Goal: Task Accomplishment & Management: Manage account settings

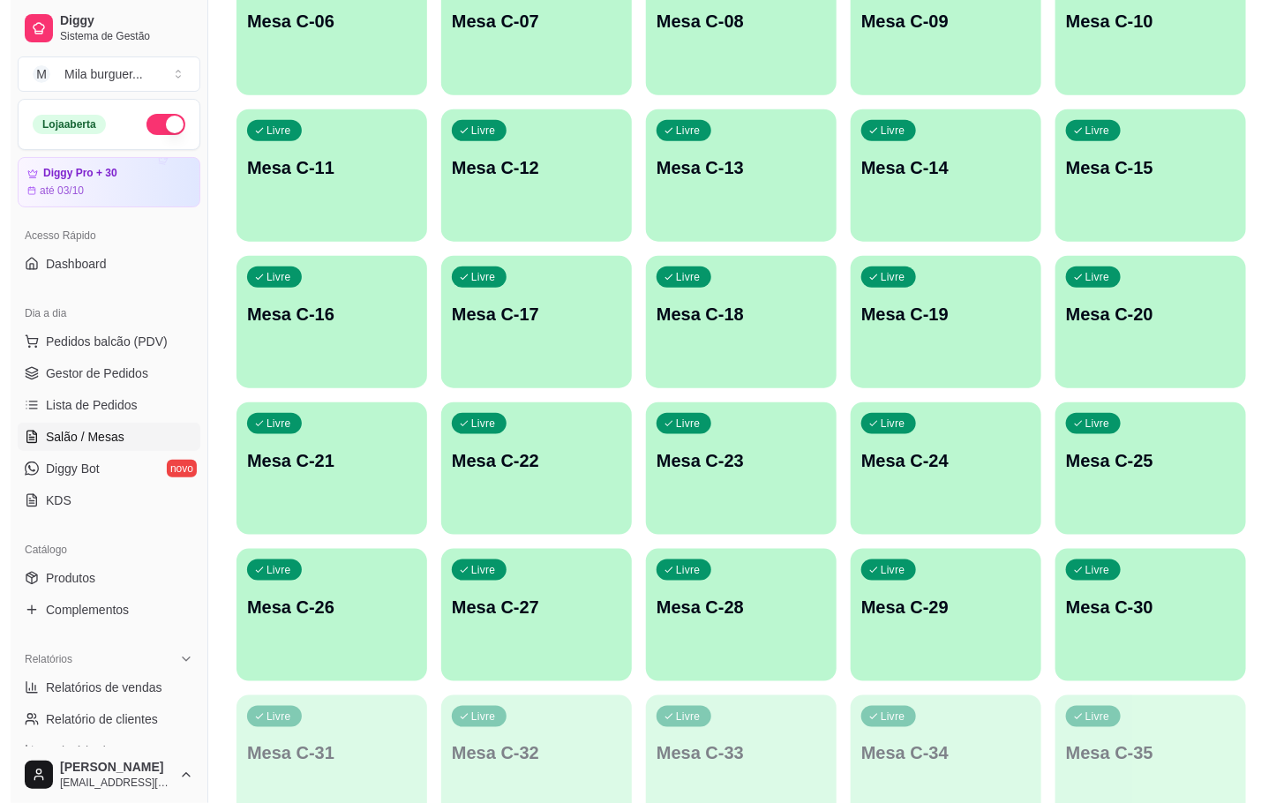
scroll to position [397, 0]
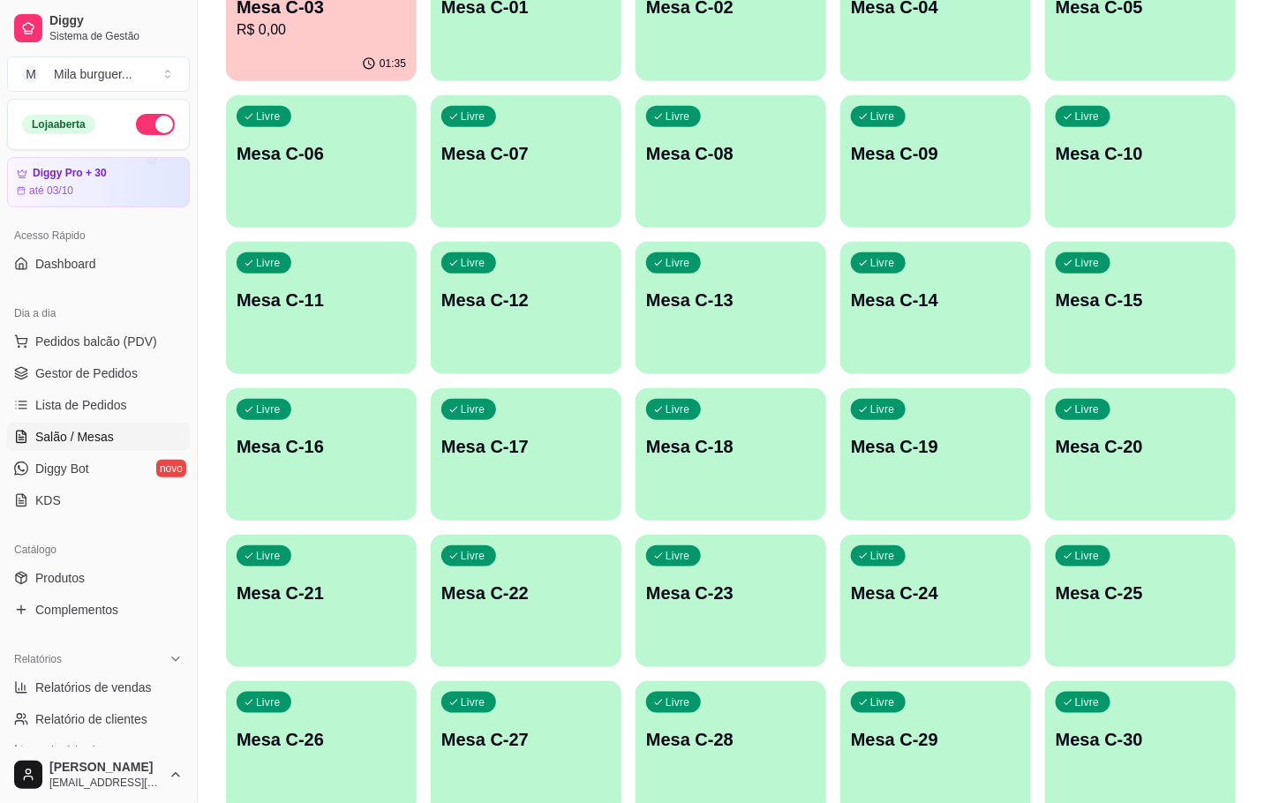
click at [903, 427] on div "Livre Mesa C-19" at bounding box center [935, 443] width 191 height 111
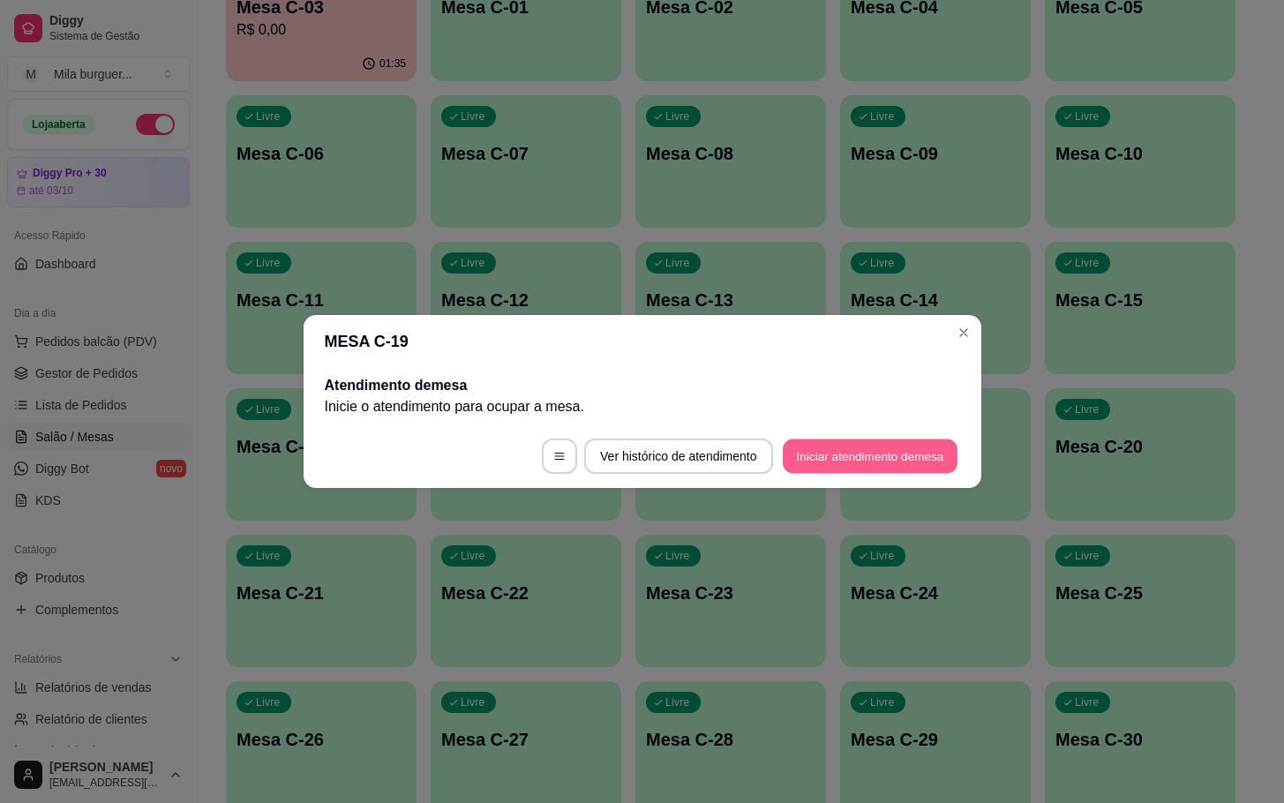
click at [850, 446] on button "Iniciar atendimento de mesa" at bounding box center [870, 457] width 175 height 34
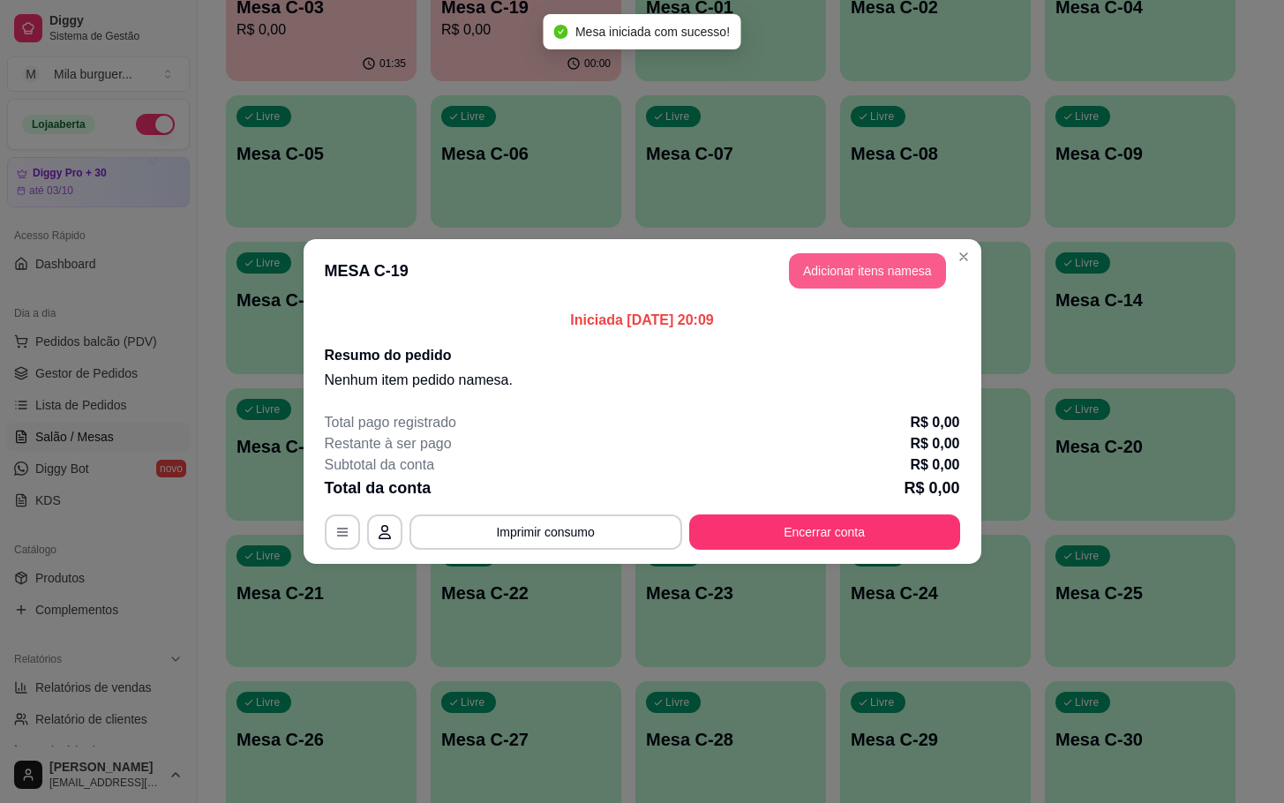
click at [863, 267] on button "Adicionar itens na mesa" at bounding box center [867, 270] width 157 height 35
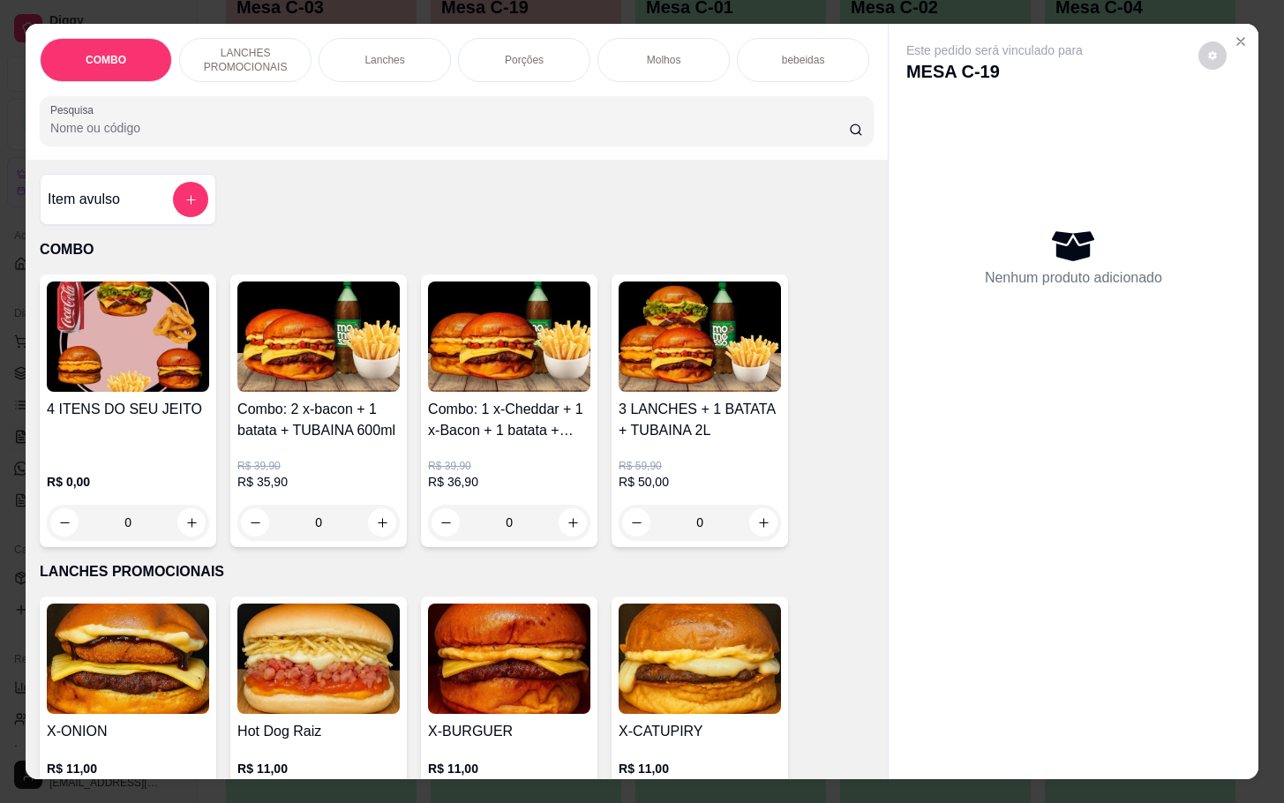
scroll to position [662, 0]
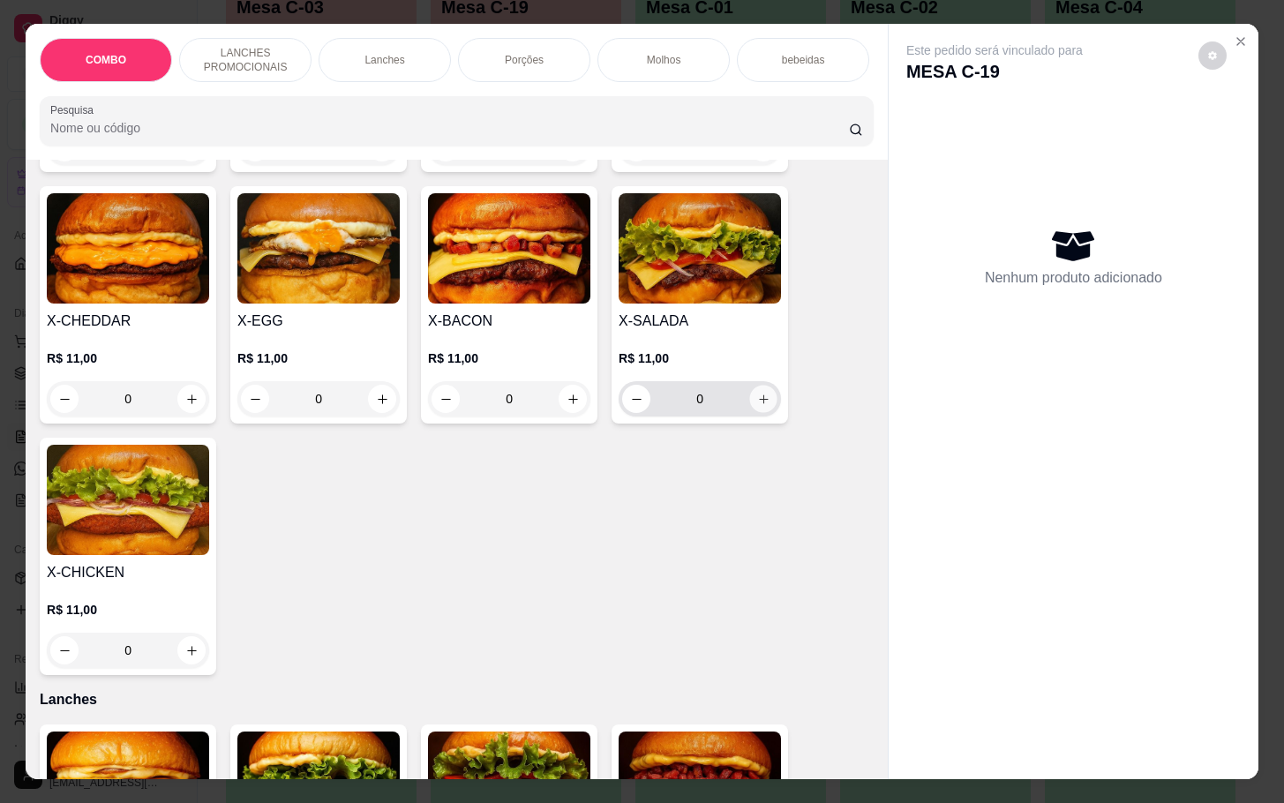
click at [764, 409] on button "increase-product-quantity" at bounding box center [763, 399] width 27 height 27
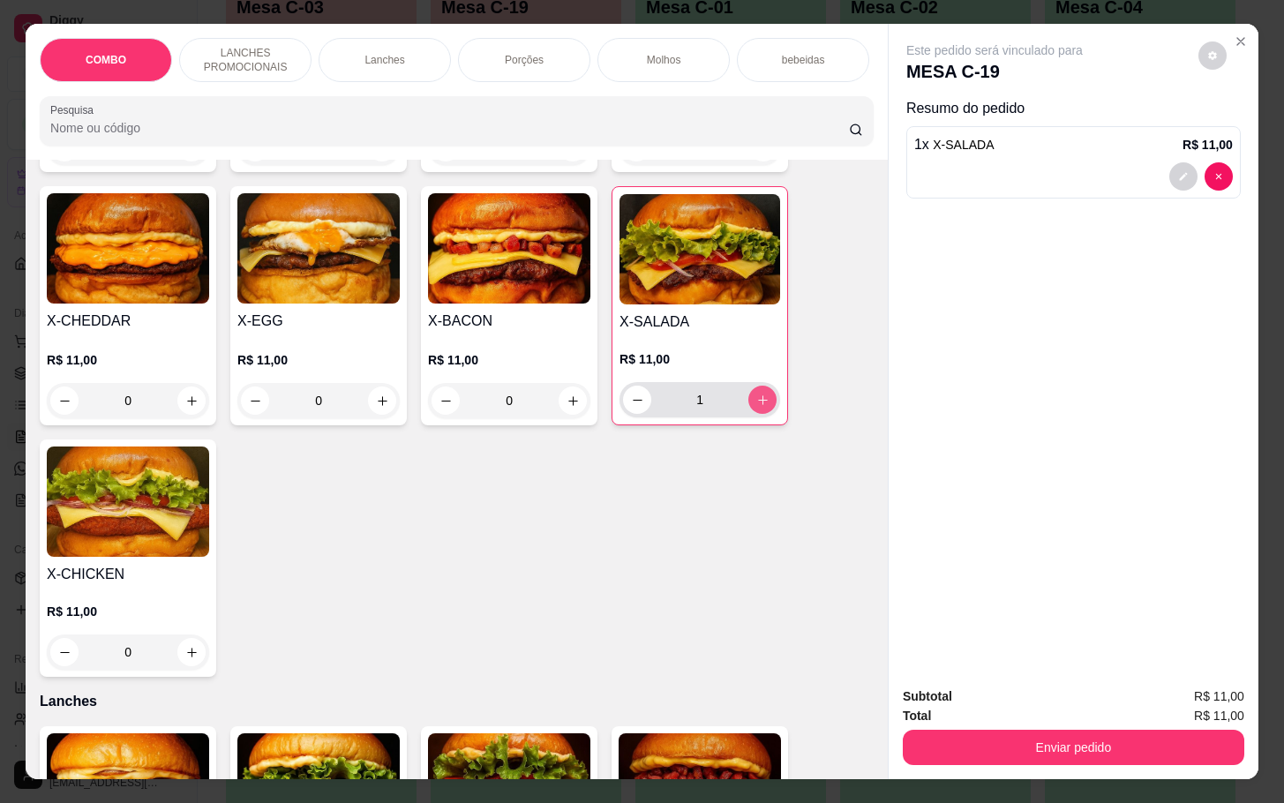
click at [764, 409] on button "increase-product-quantity" at bounding box center [763, 400] width 28 height 28
type input "2"
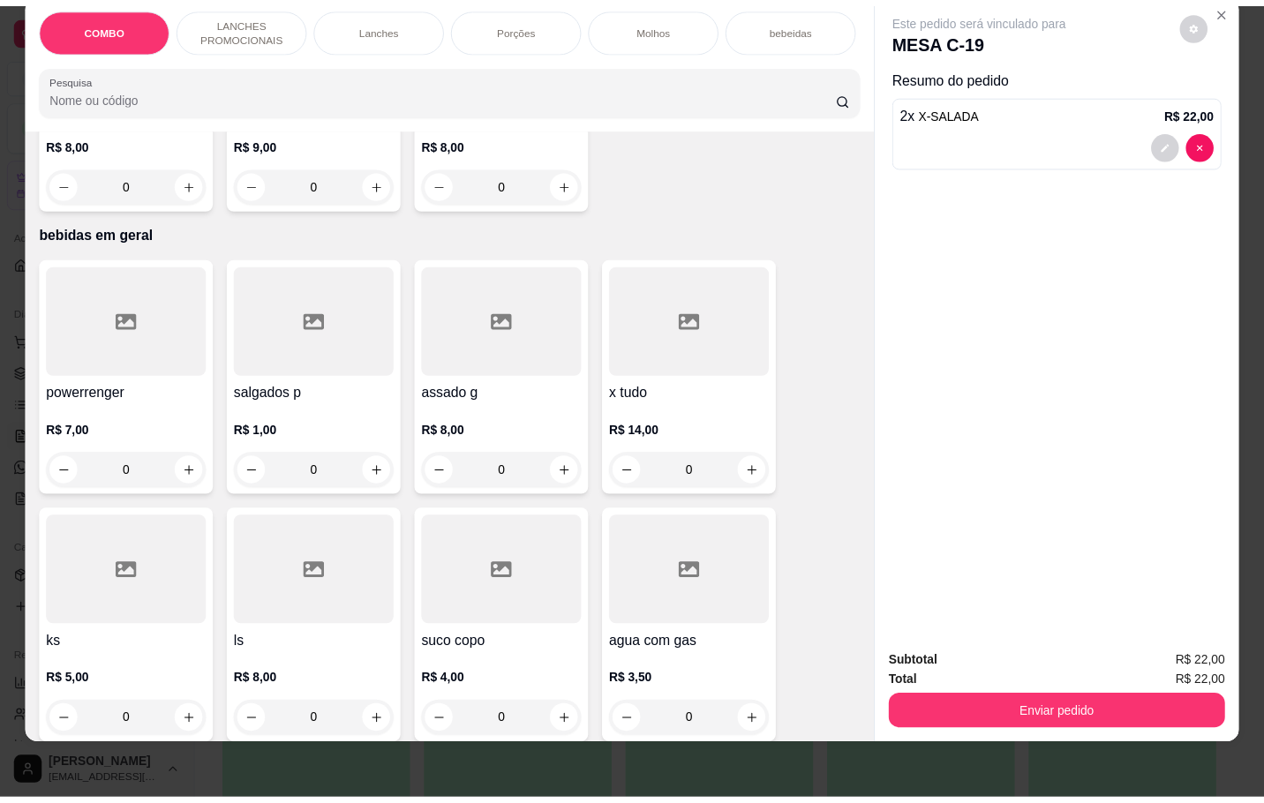
scroll to position [4349, 0]
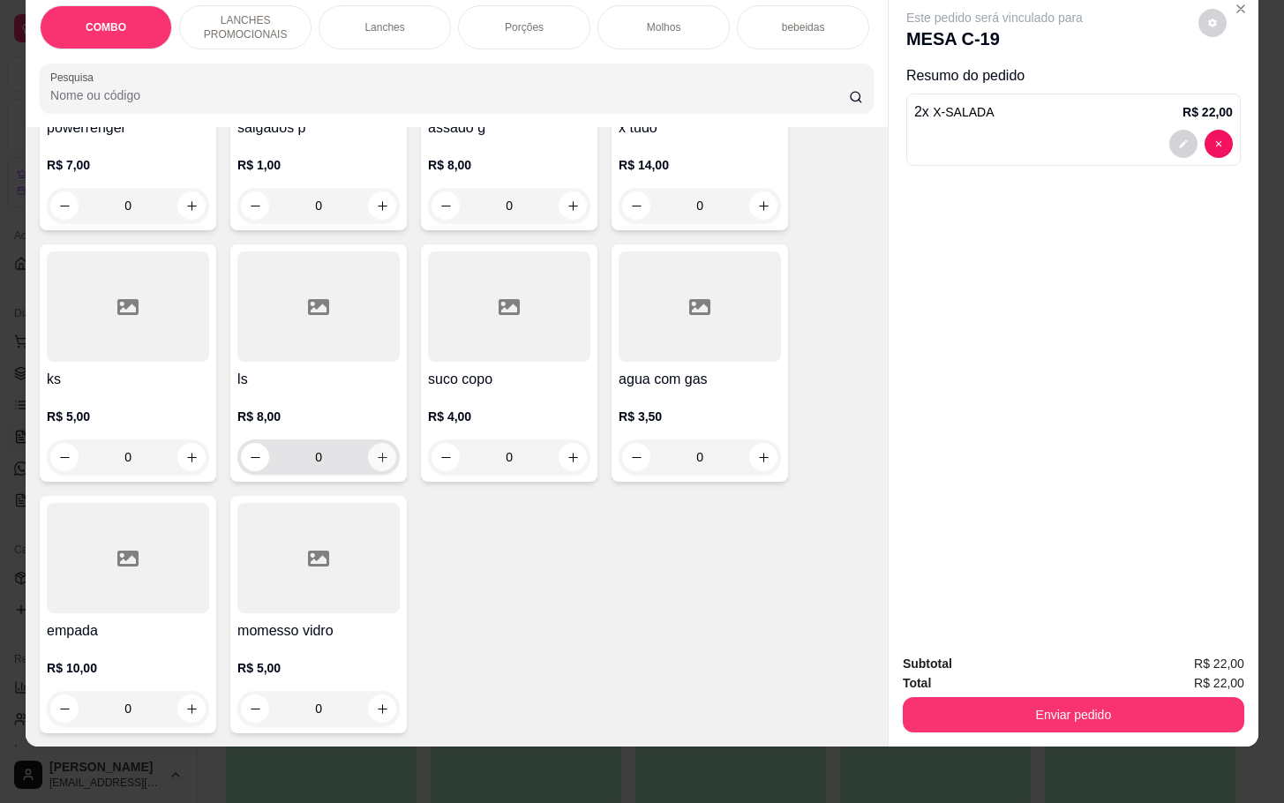
click at [376, 451] on icon "increase-product-quantity" at bounding box center [382, 457] width 13 height 13
type input "1"
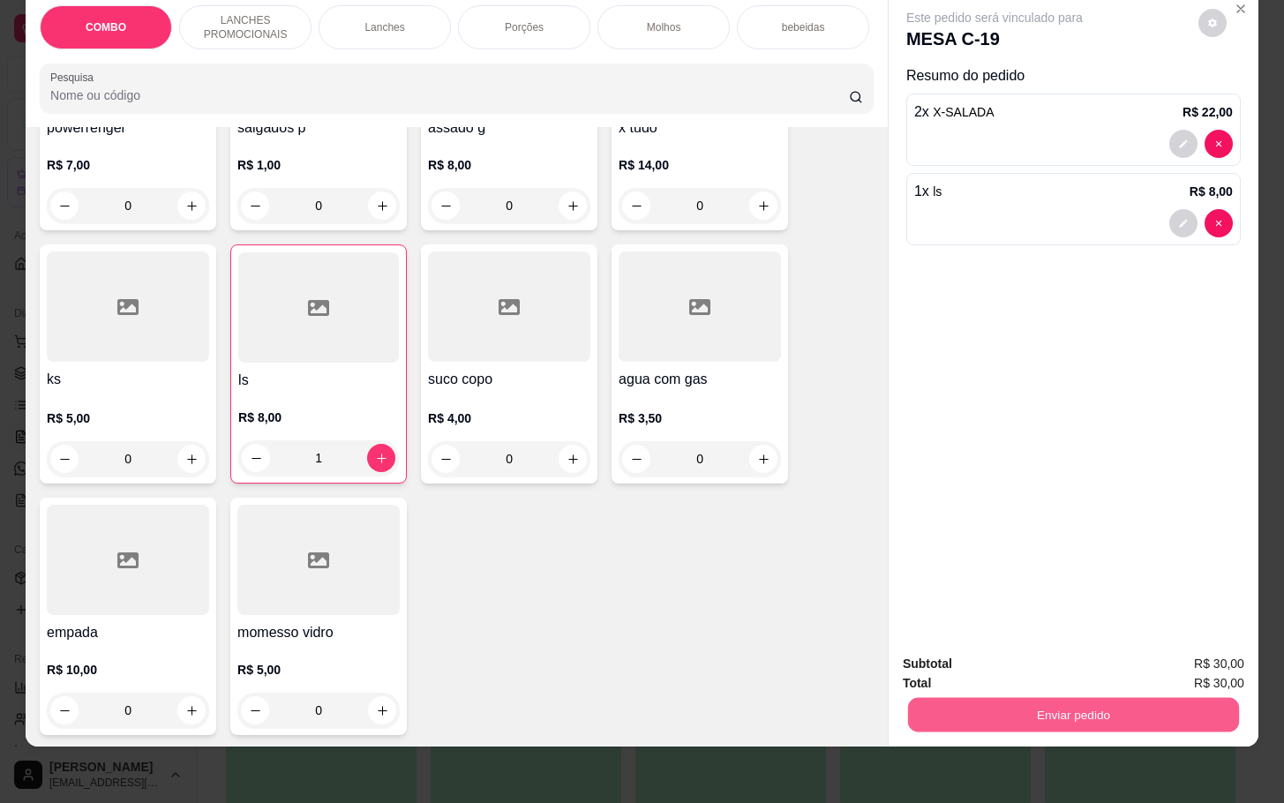
click at [981, 707] on button "Enviar pedido" at bounding box center [1073, 714] width 331 height 34
click at [1184, 658] on button "Enviar pedido" at bounding box center [1196, 653] width 100 height 34
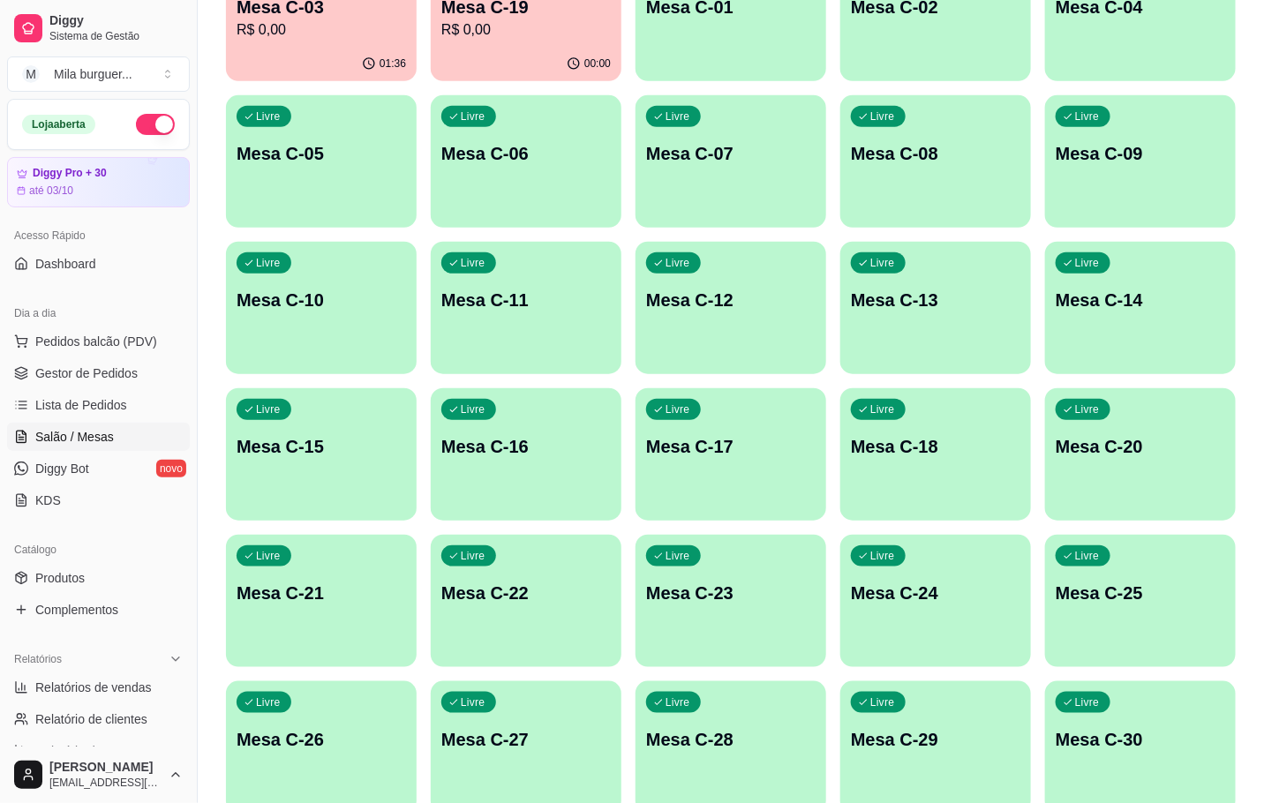
scroll to position [132, 0]
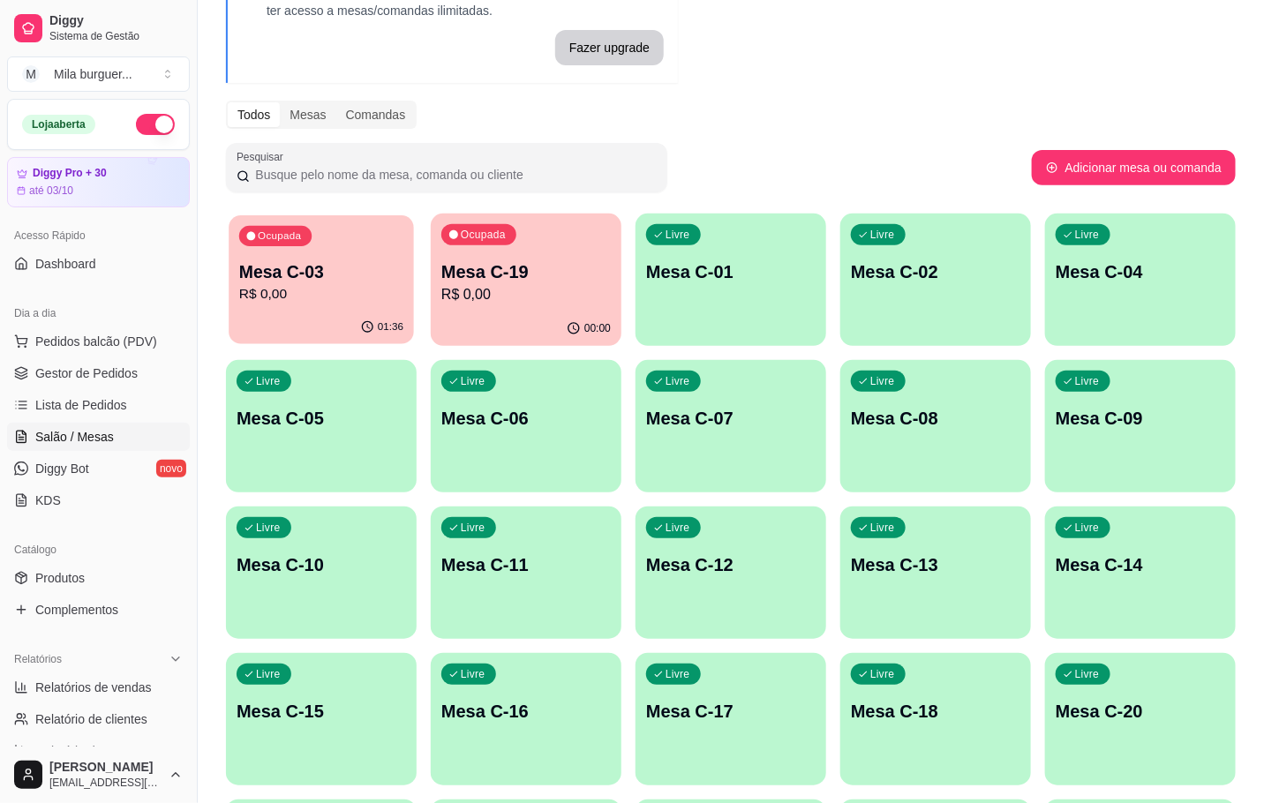
click at [348, 290] on p "R$ 0,00" at bounding box center [321, 294] width 164 height 20
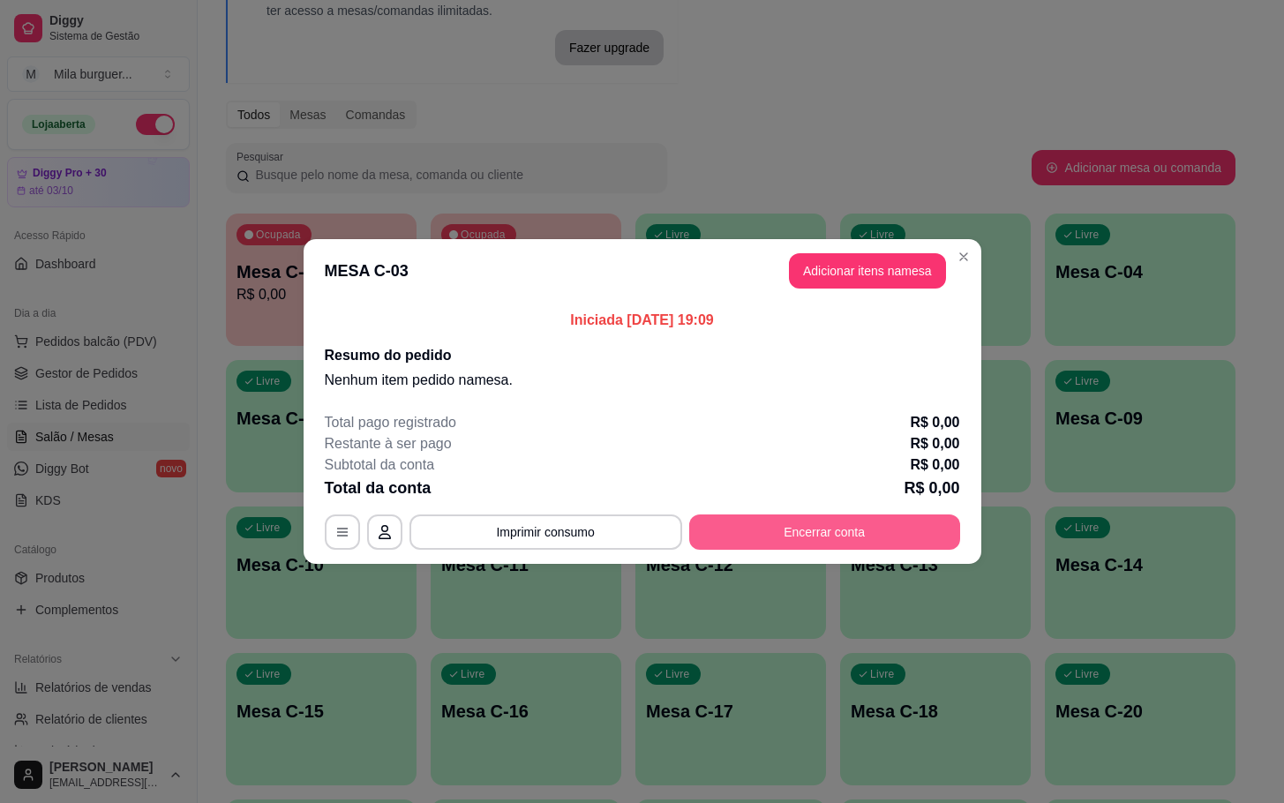
click at [858, 517] on button "Encerrar conta" at bounding box center [824, 532] width 271 height 35
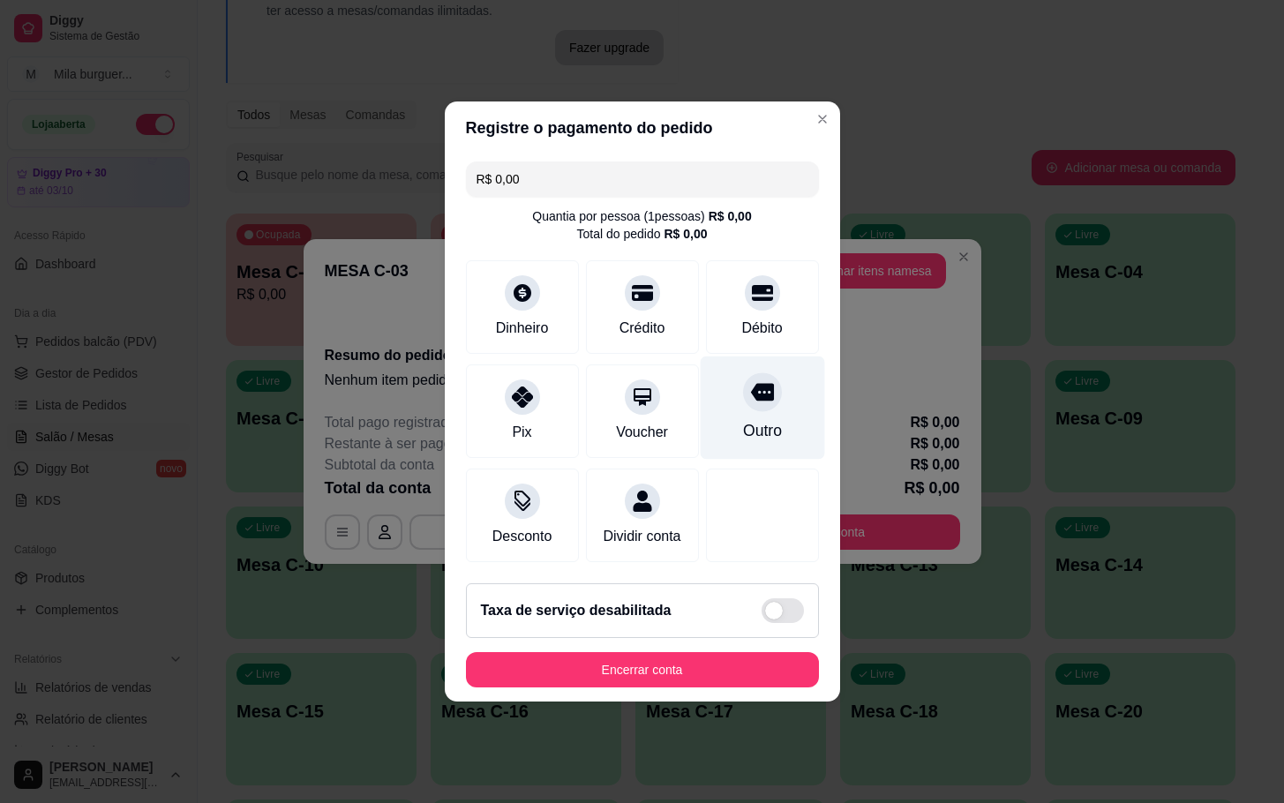
click at [749, 401] on div "Outro" at bounding box center [762, 408] width 124 height 103
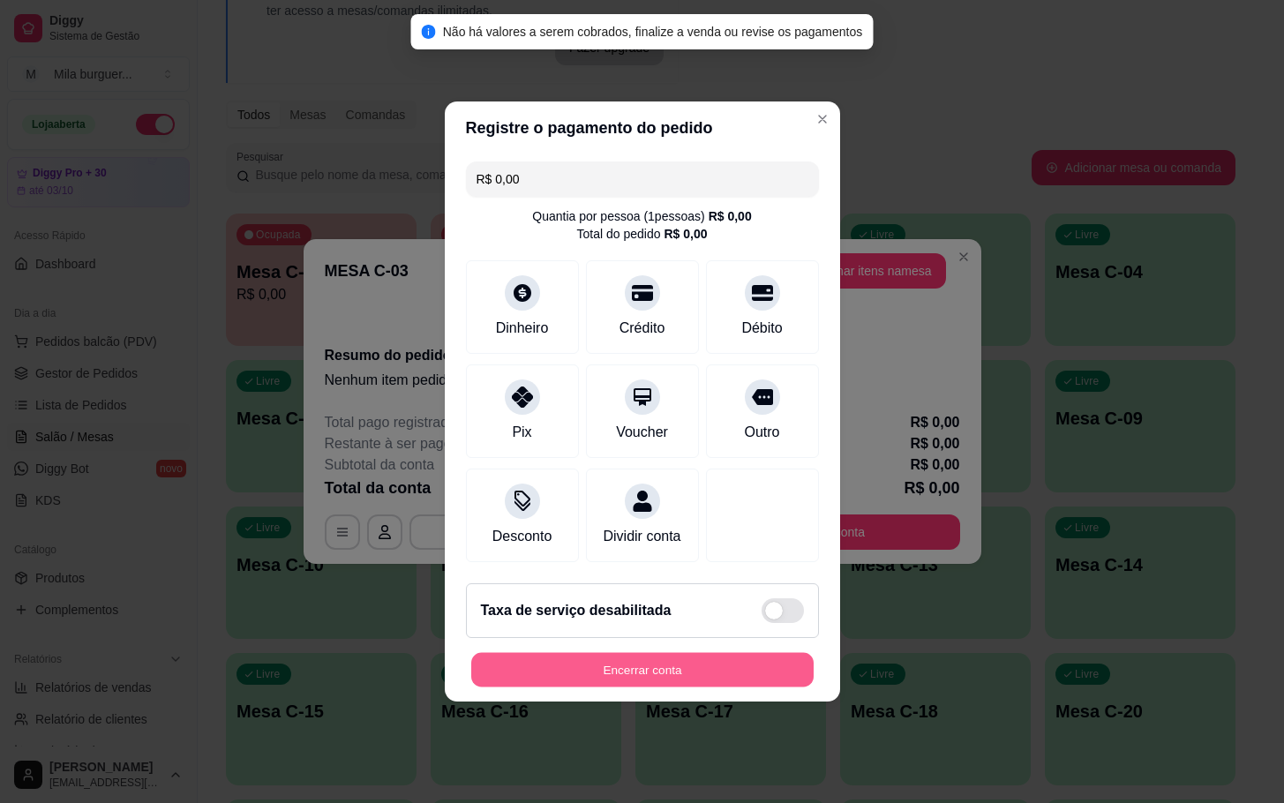
click at [742, 688] on button "Encerrar conta" at bounding box center [642, 670] width 343 height 34
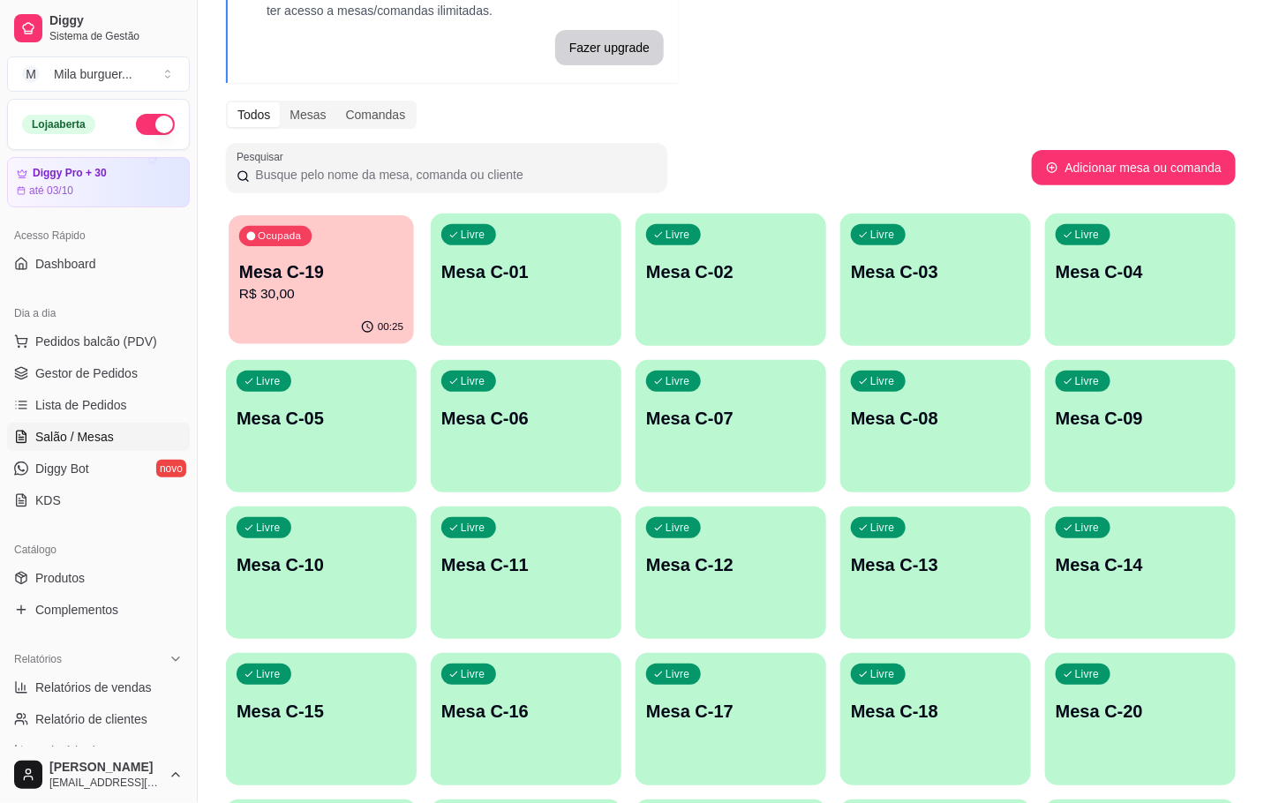
click at [290, 258] on div "Ocupada Mesa C-19 R$ 30,00" at bounding box center [321, 262] width 185 height 95
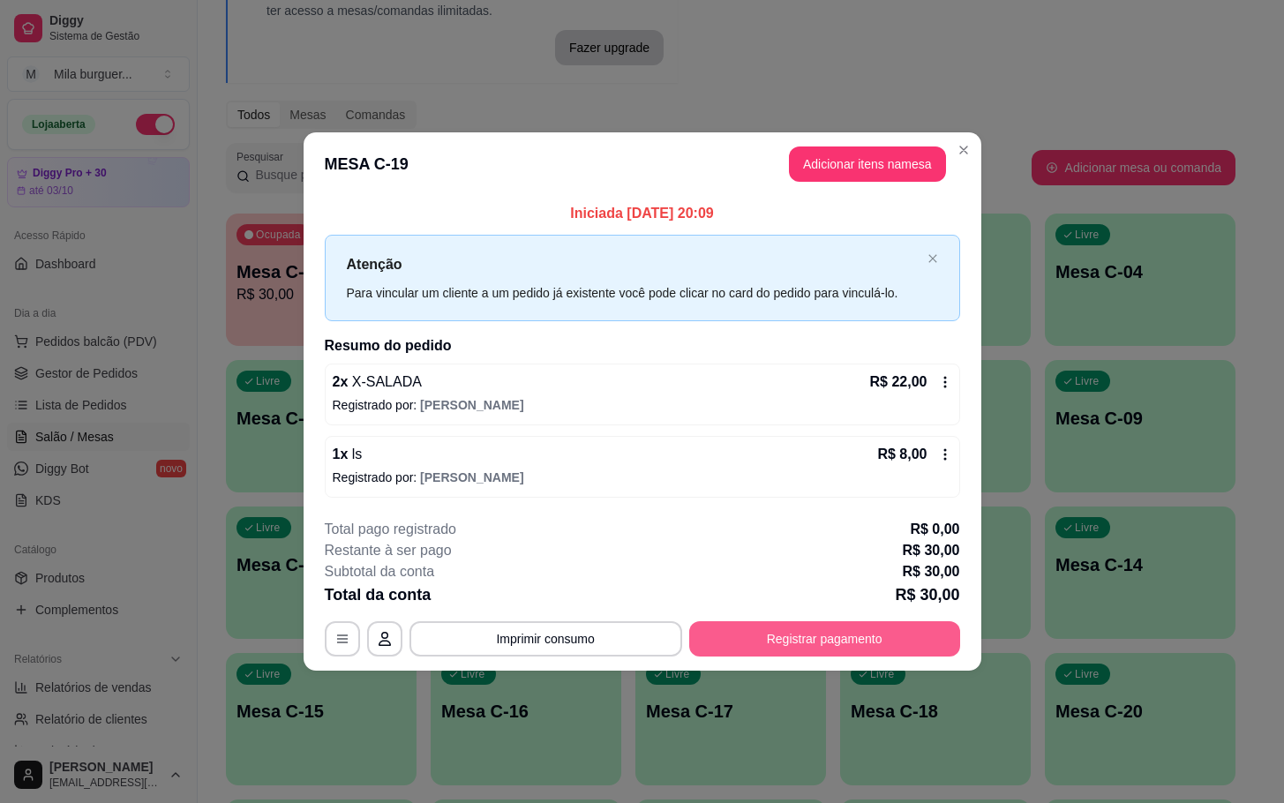
click at [814, 631] on button "Registrar pagamento" at bounding box center [824, 638] width 271 height 35
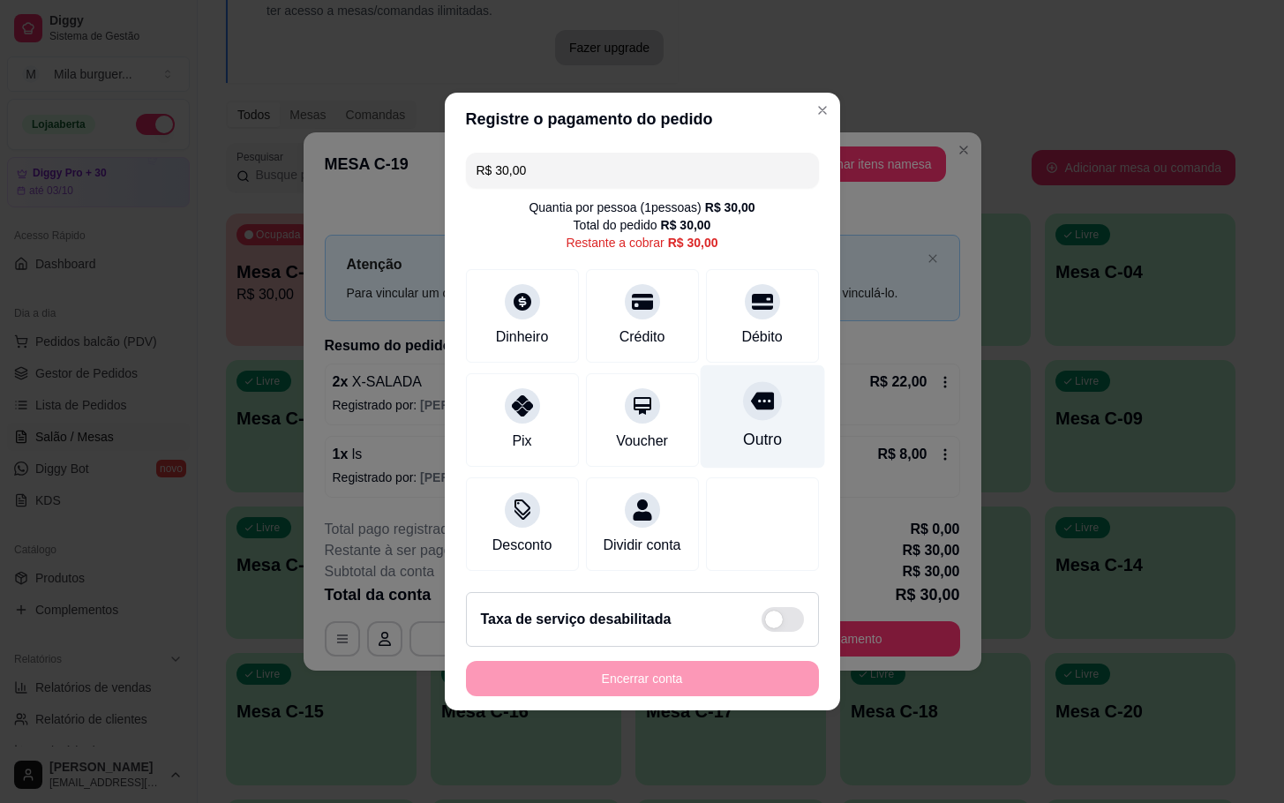
click at [790, 397] on div "Outro" at bounding box center [762, 416] width 124 height 103
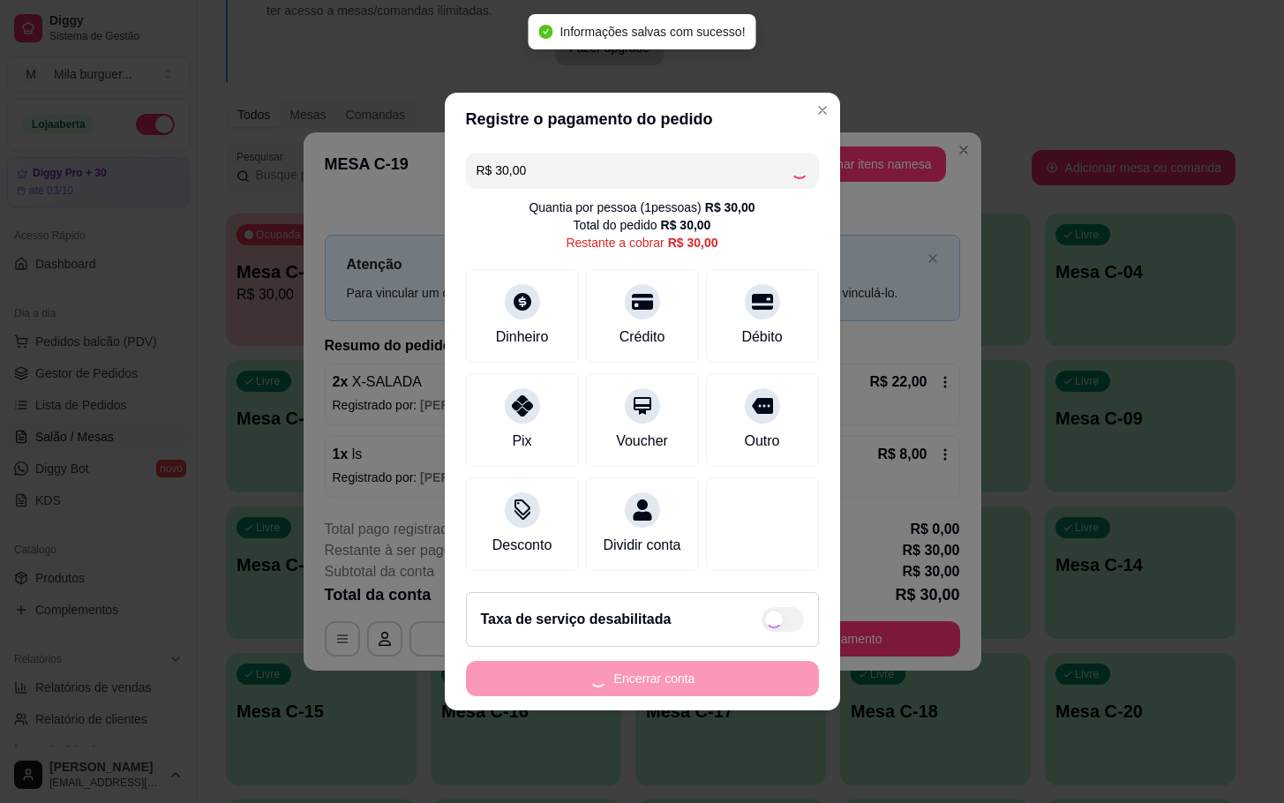
type input "R$ 0,00"
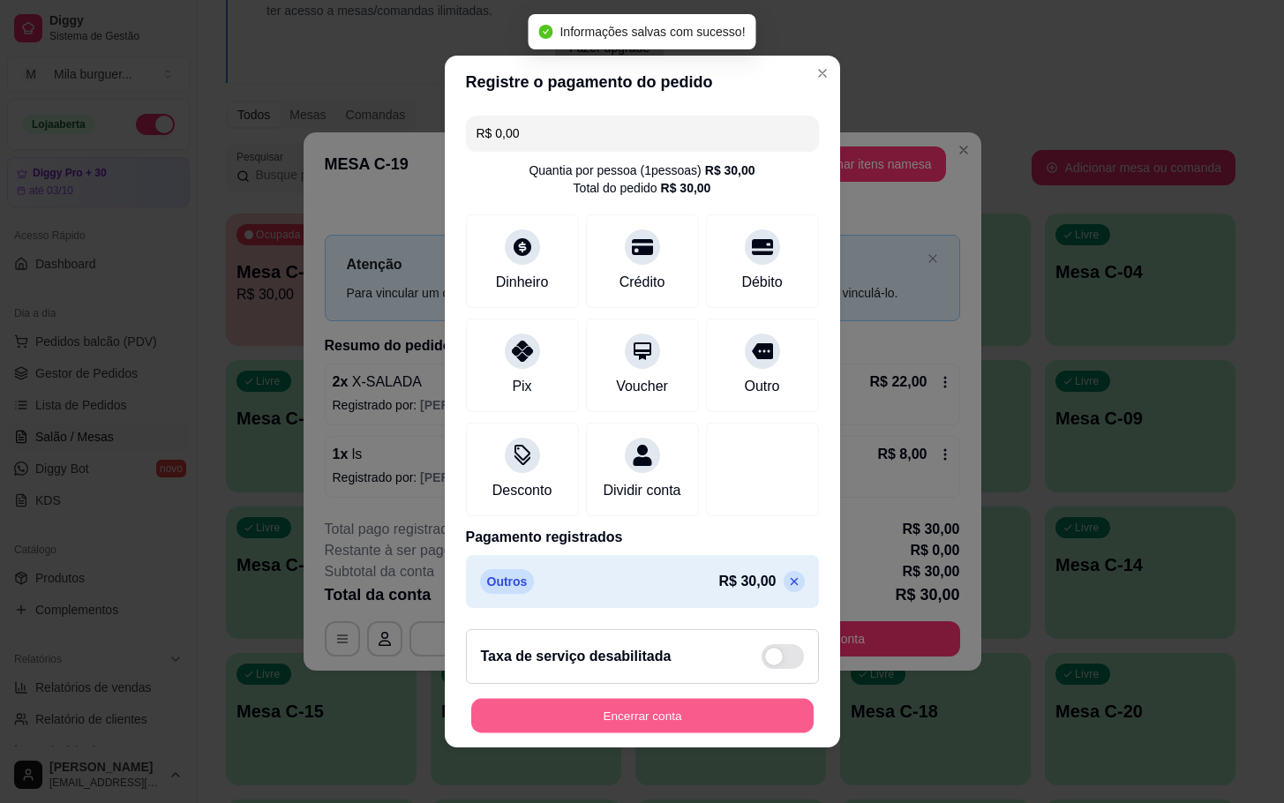
click at [756, 716] on button "Encerrar conta" at bounding box center [642, 716] width 343 height 34
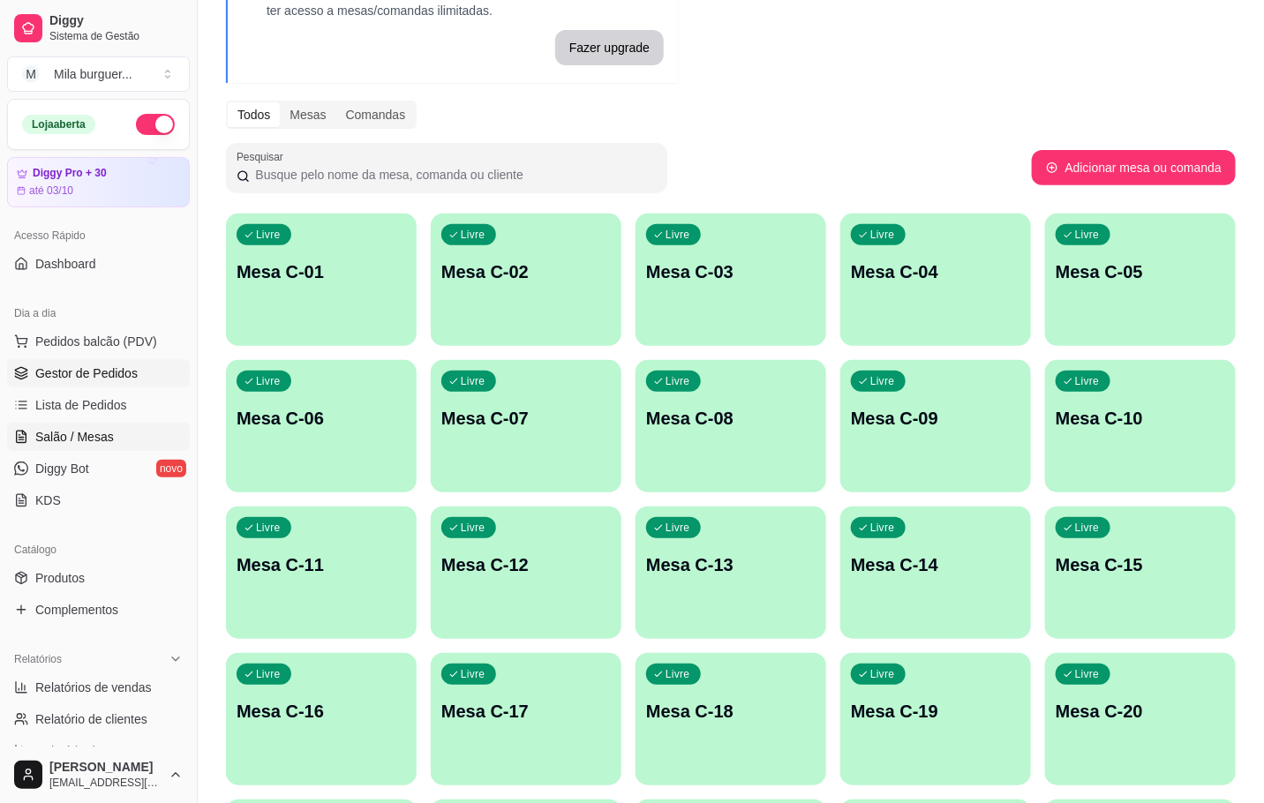
click at [64, 385] on link "Gestor de Pedidos" at bounding box center [98, 373] width 183 height 28
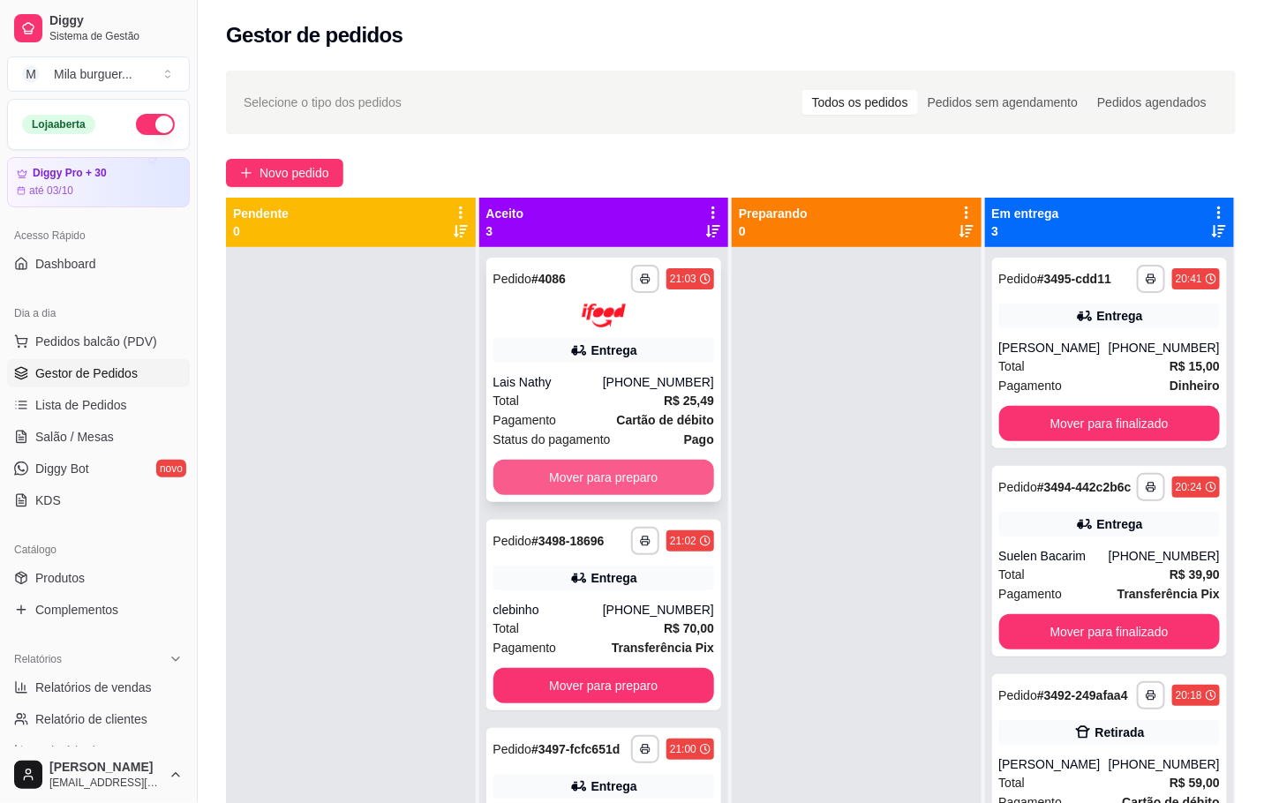
click at [614, 474] on button "Mover para preparo" at bounding box center [604, 477] width 222 height 35
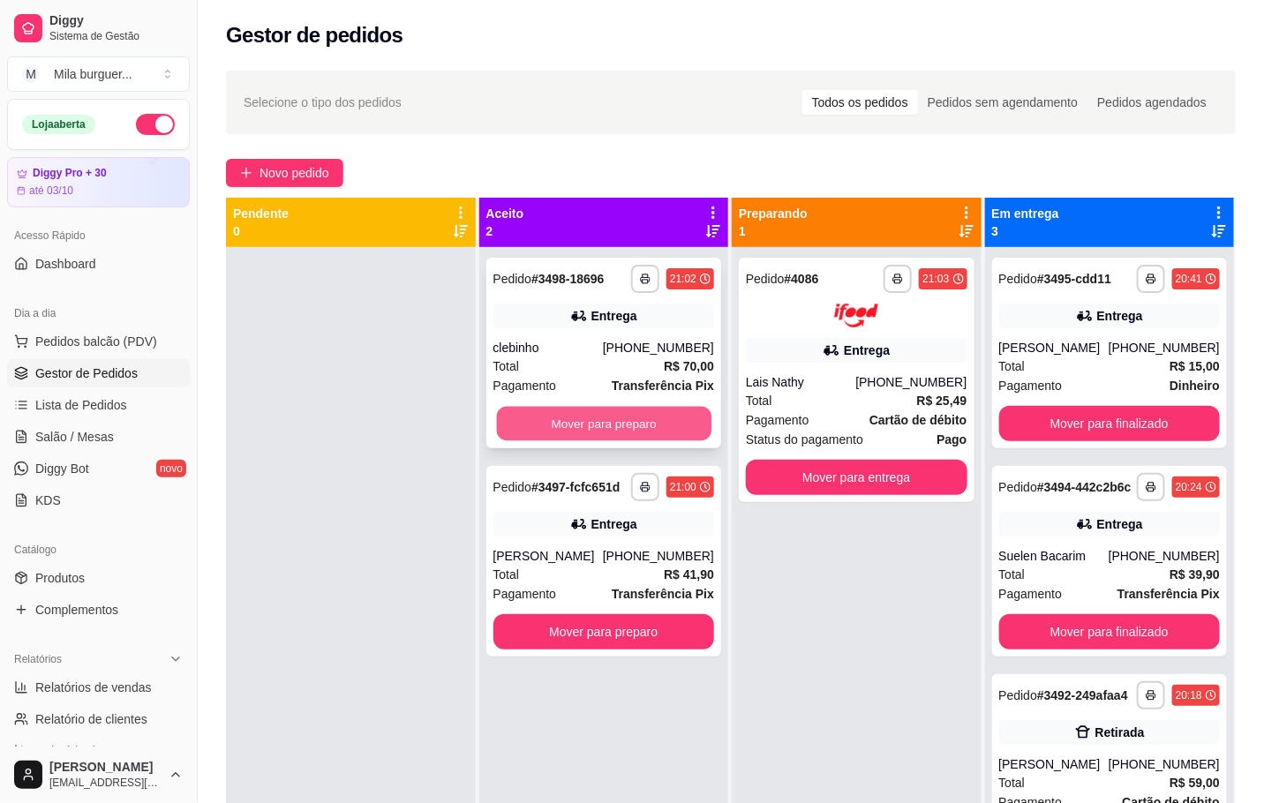
click at [655, 434] on button "Mover para preparo" at bounding box center [603, 424] width 215 height 34
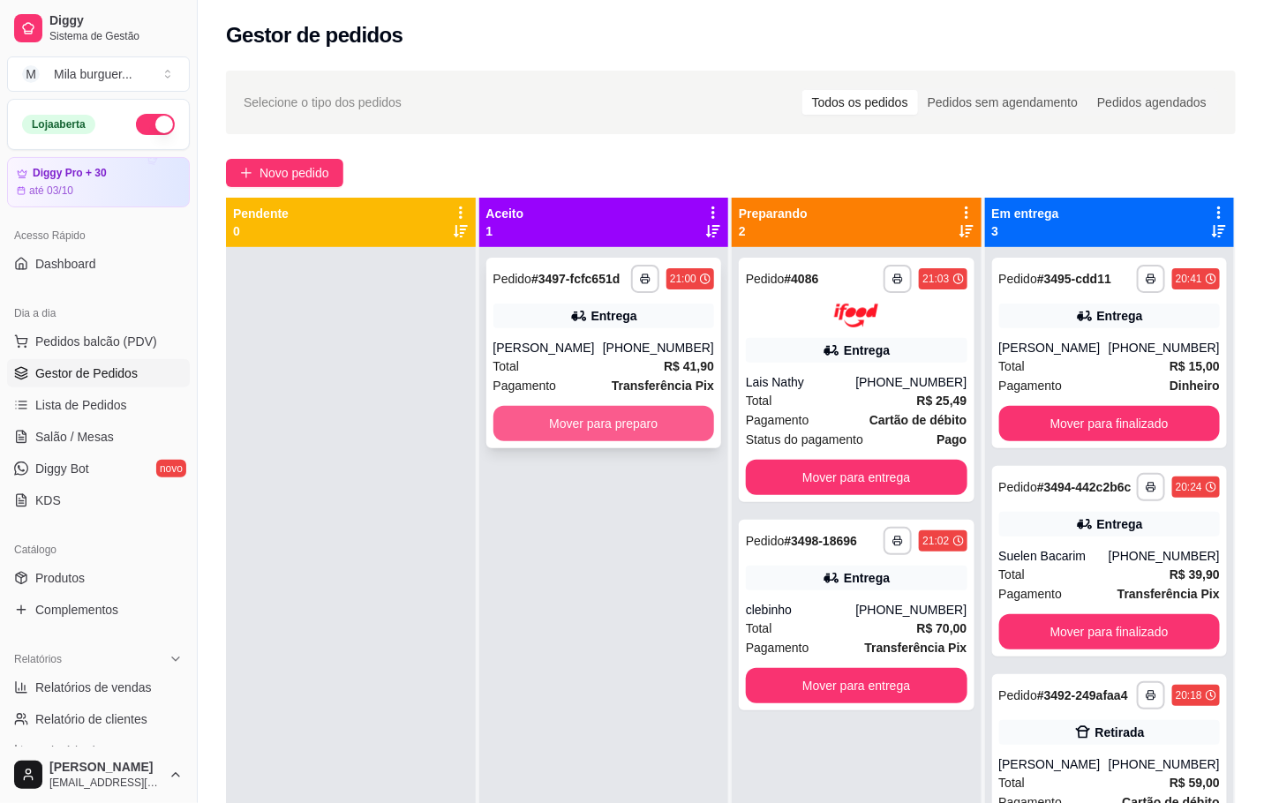
click at [649, 416] on button "Mover para preparo" at bounding box center [604, 423] width 222 height 35
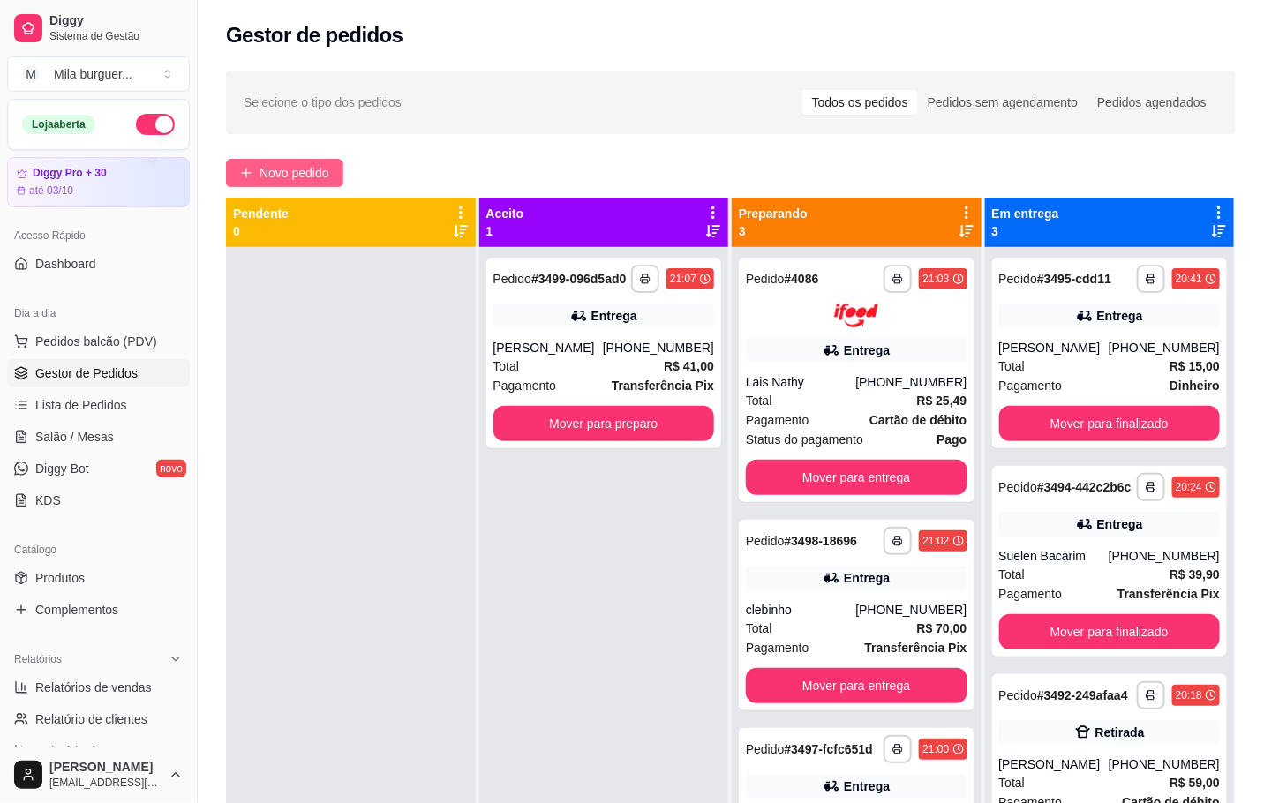
click at [299, 186] on button "Novo pedido" at bounding box center [284, 173] width 117 height 28
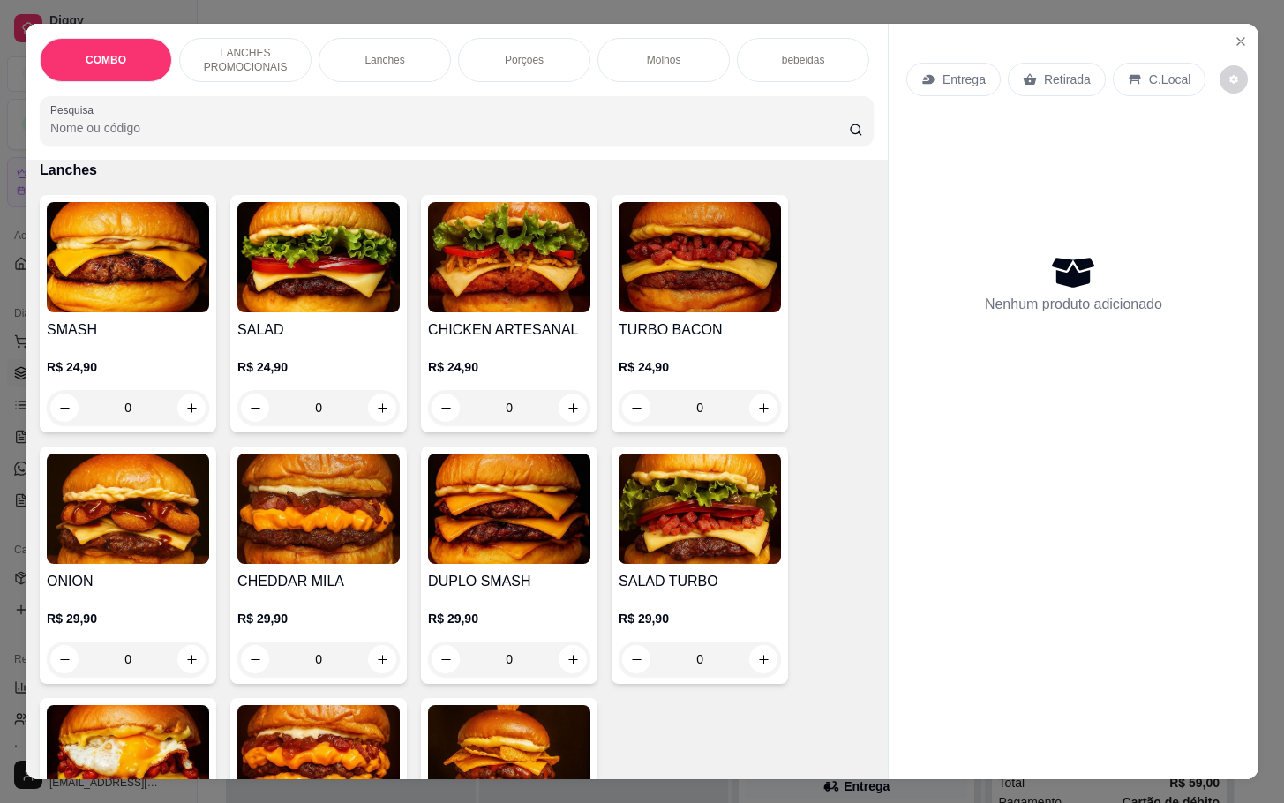
scroll to position [1457, 0]
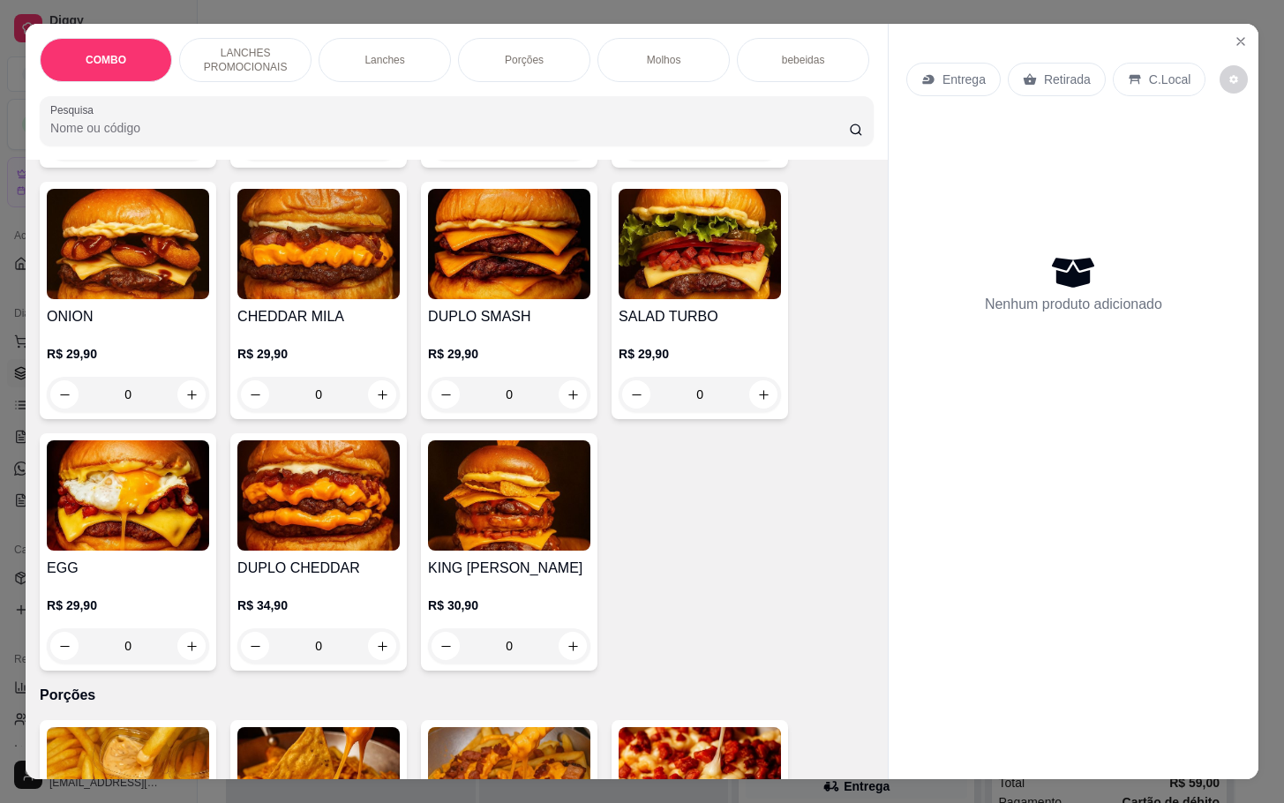
click at [112, 570] on h4 "EGG" at bounding box center [128, 568] width 162 height 21
click at [143, 546] on img at bounding box center [128, 496] width 162 height 110
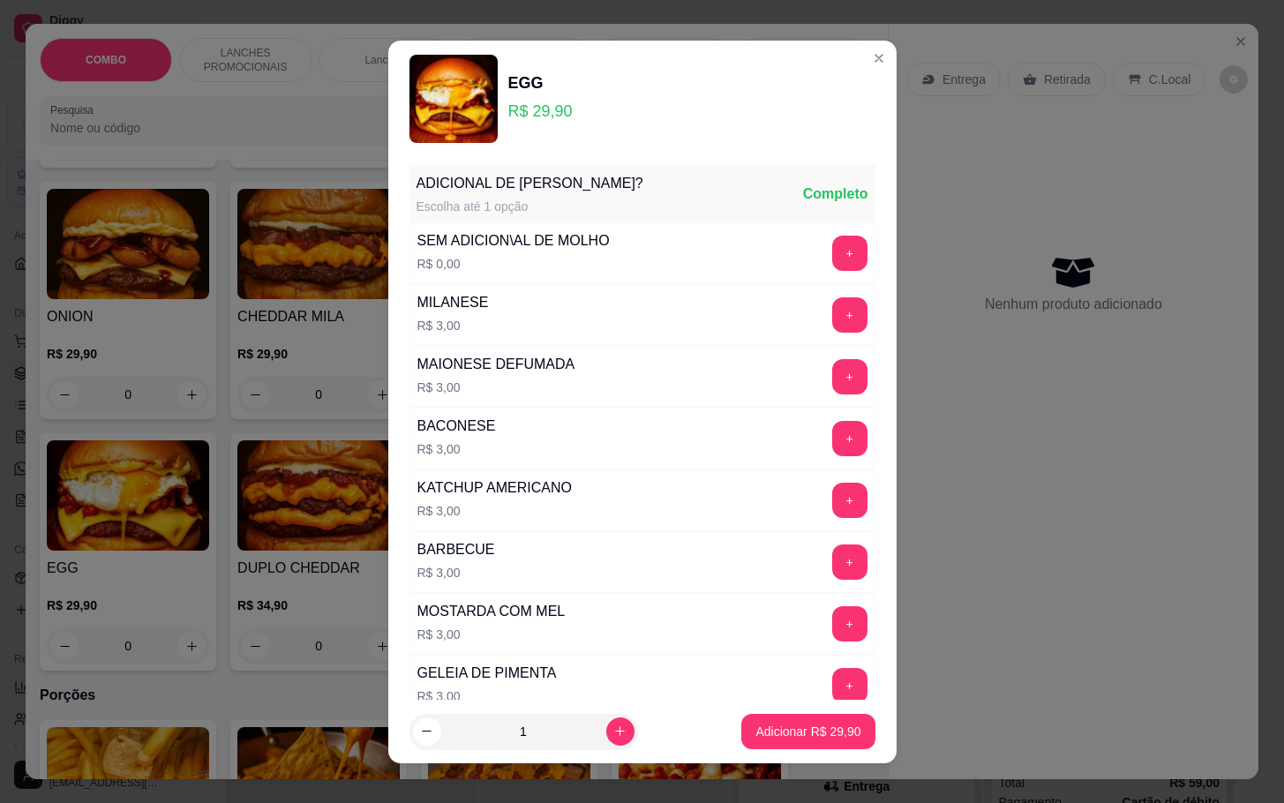
scroll to position [589, 0]
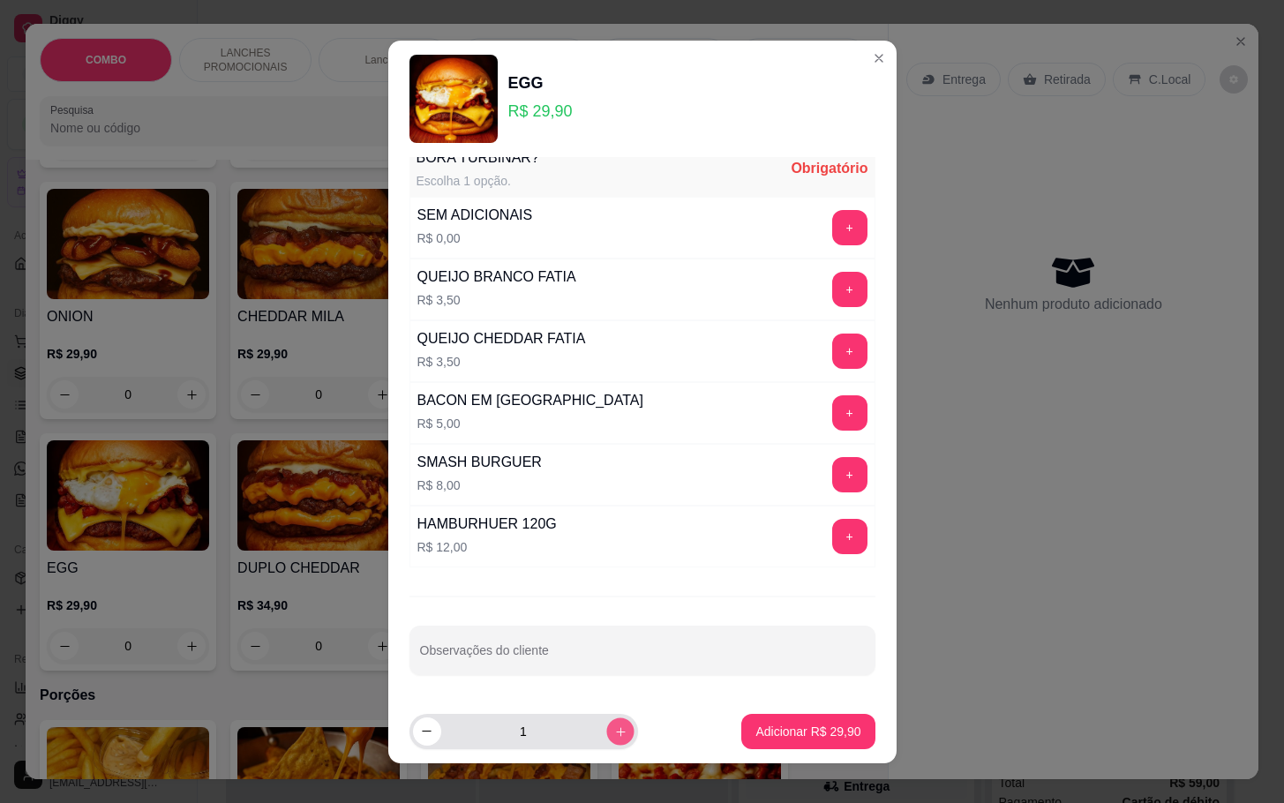
click at [614, 728] on icon "increase-product-quantity" at bounding box center [620, 731] width 13 height 13
type input "2"
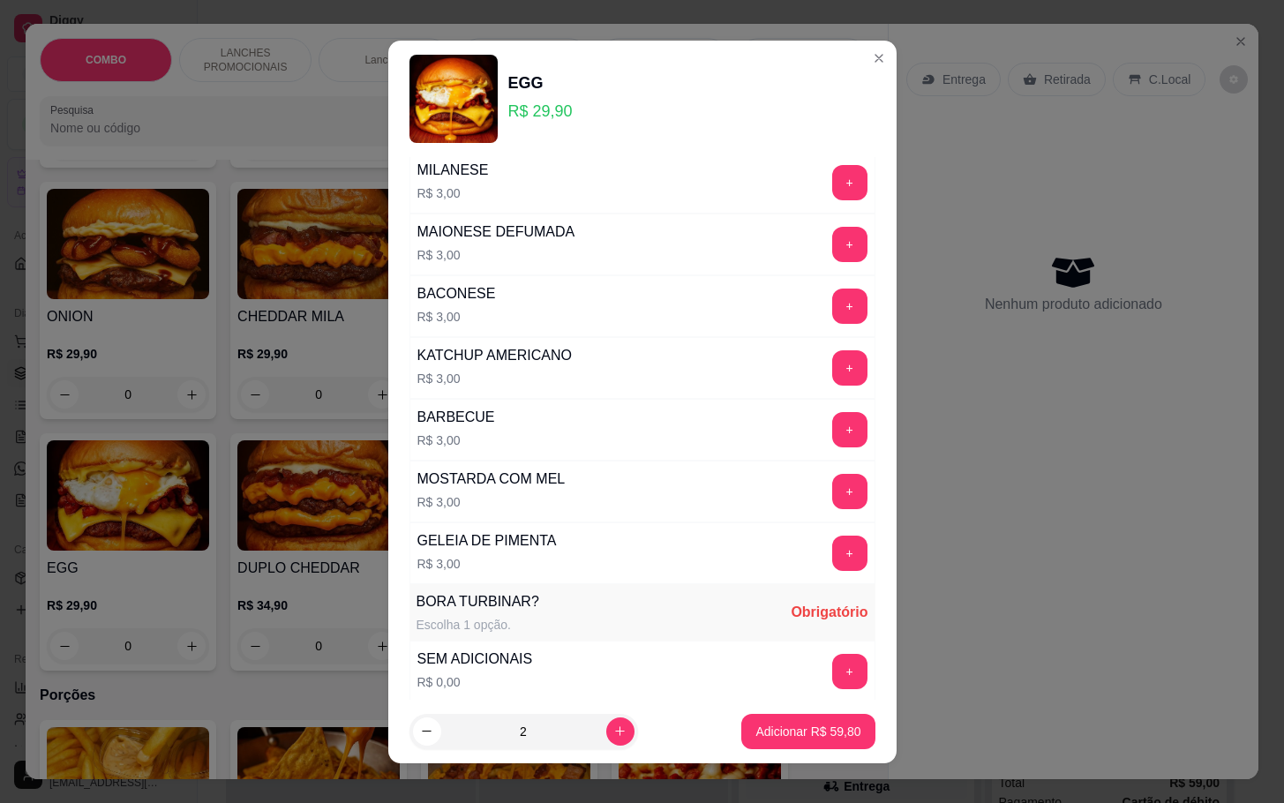
scroll to position [397, 0]
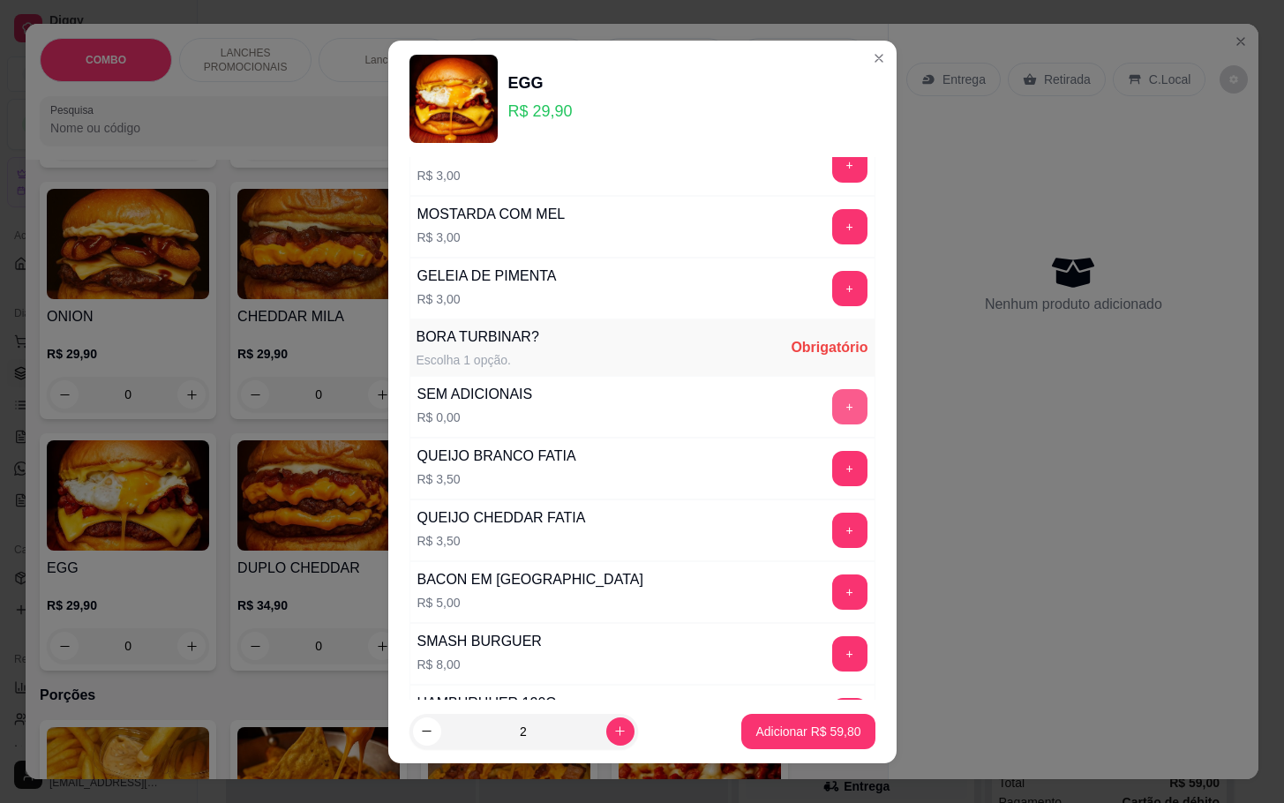
click at [832, 414] on button "+" at bounding box center [849, 406] width 35 height 35
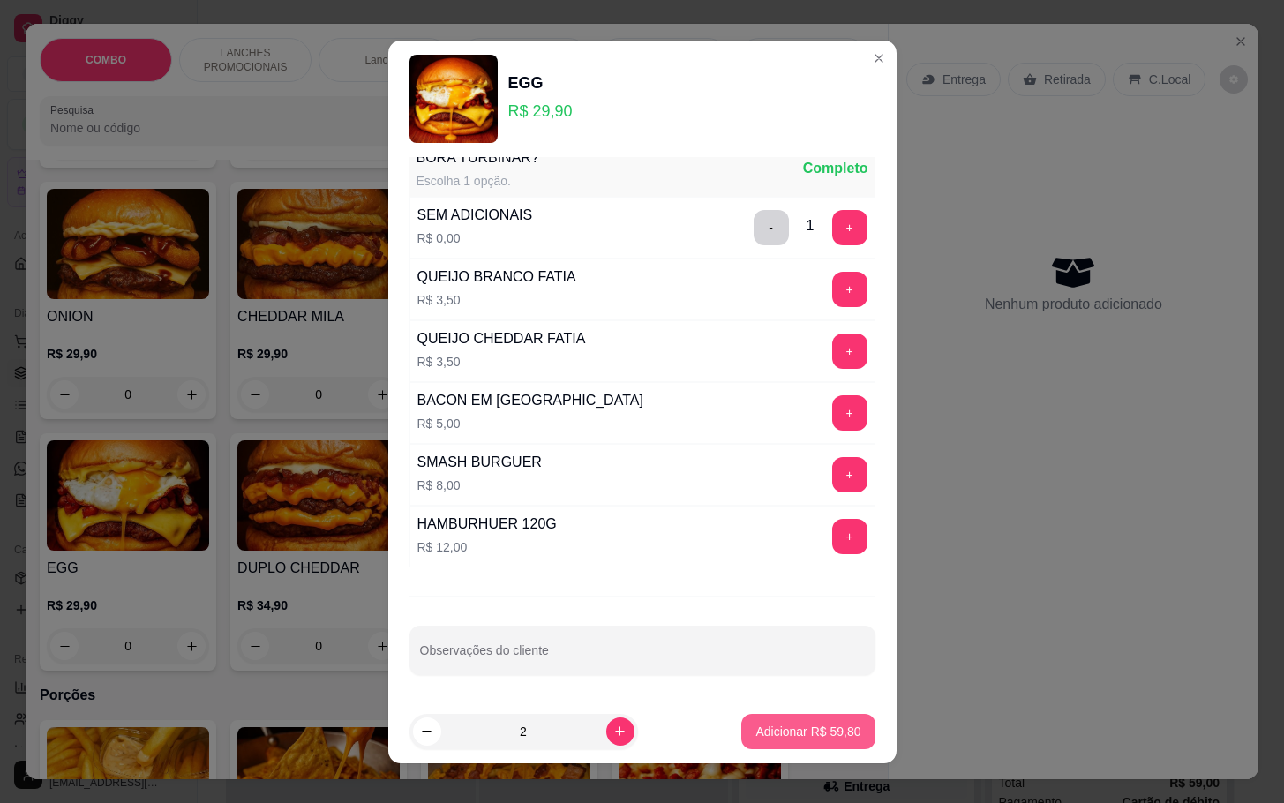
click at [797, 718] on button "Adicionar R$ 59,80" at bounding box center [808, 731] width 133 height 35
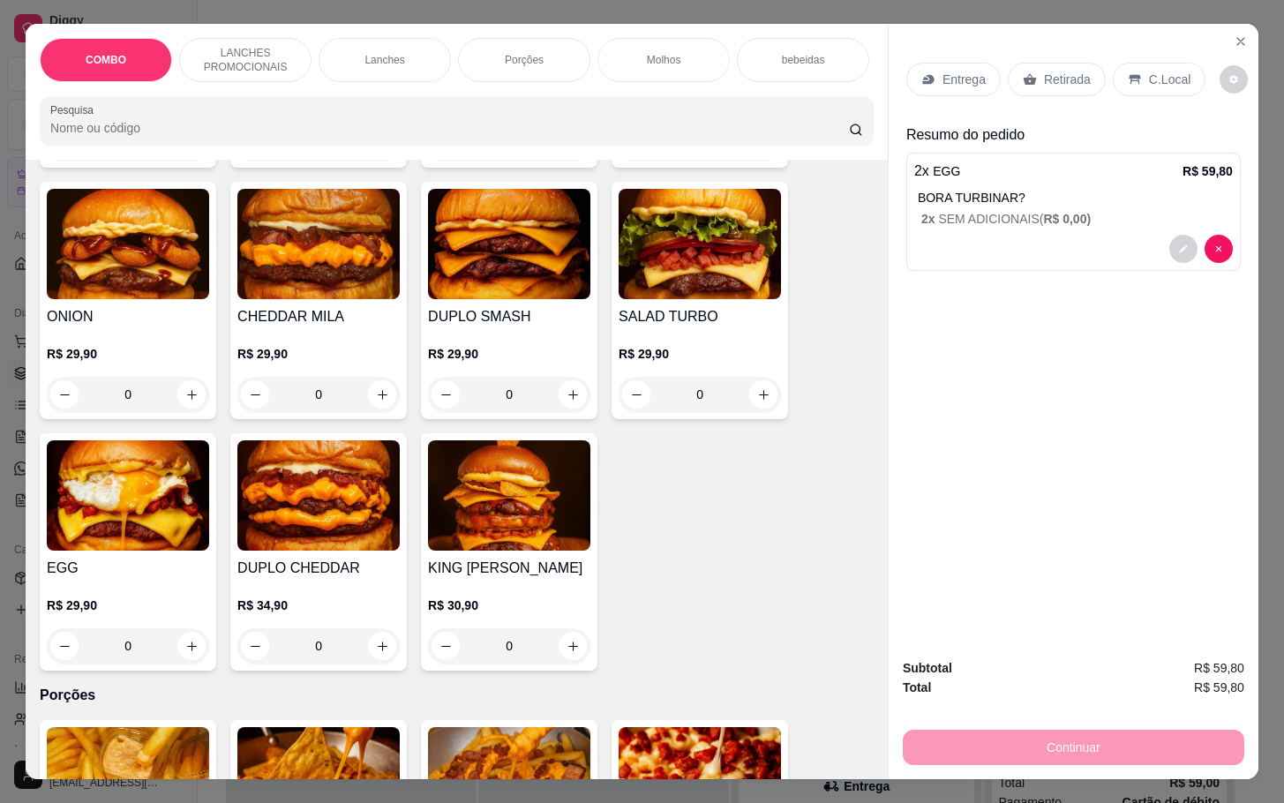
click at [1028, 72] on div "Retirada" at bounding box center [1057, 80] width 98 height 34
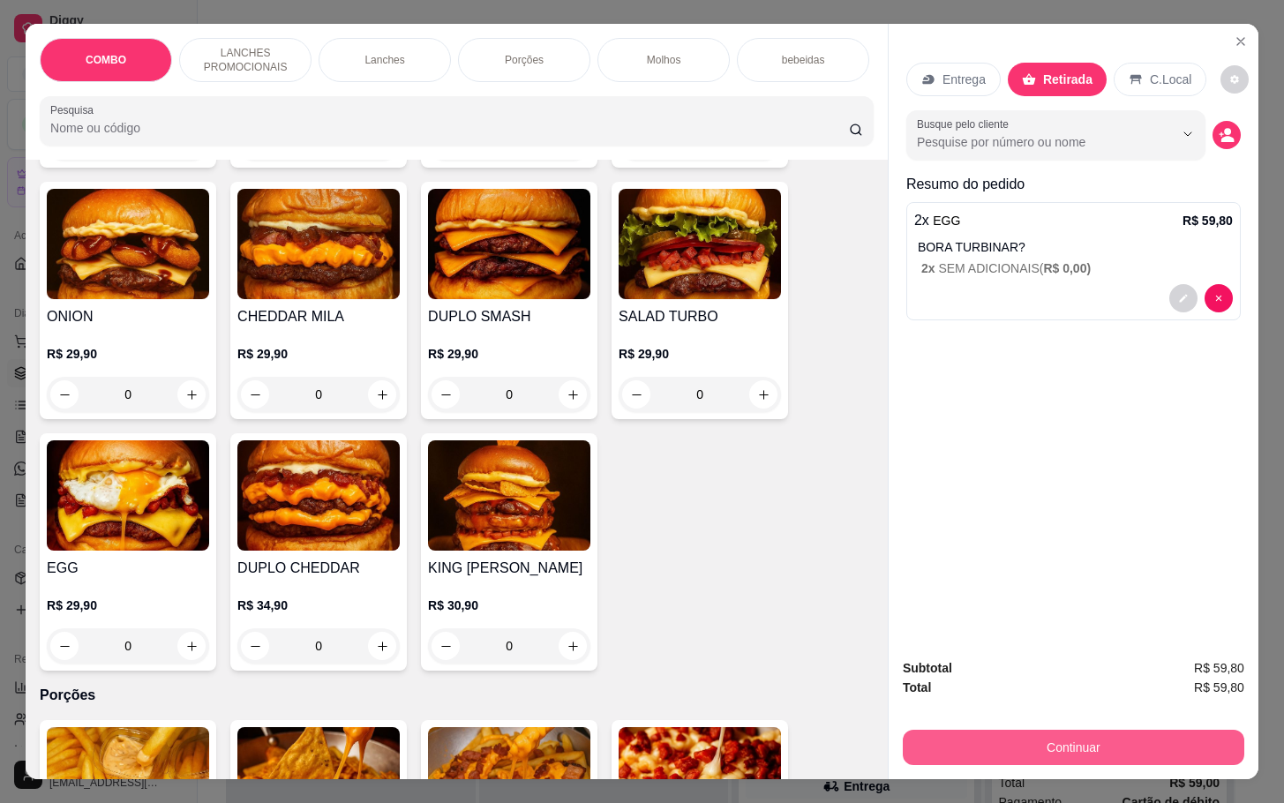
click at [1022, 742] on button "Continuar" at bounding box center [1074, 747] width 342 height 35
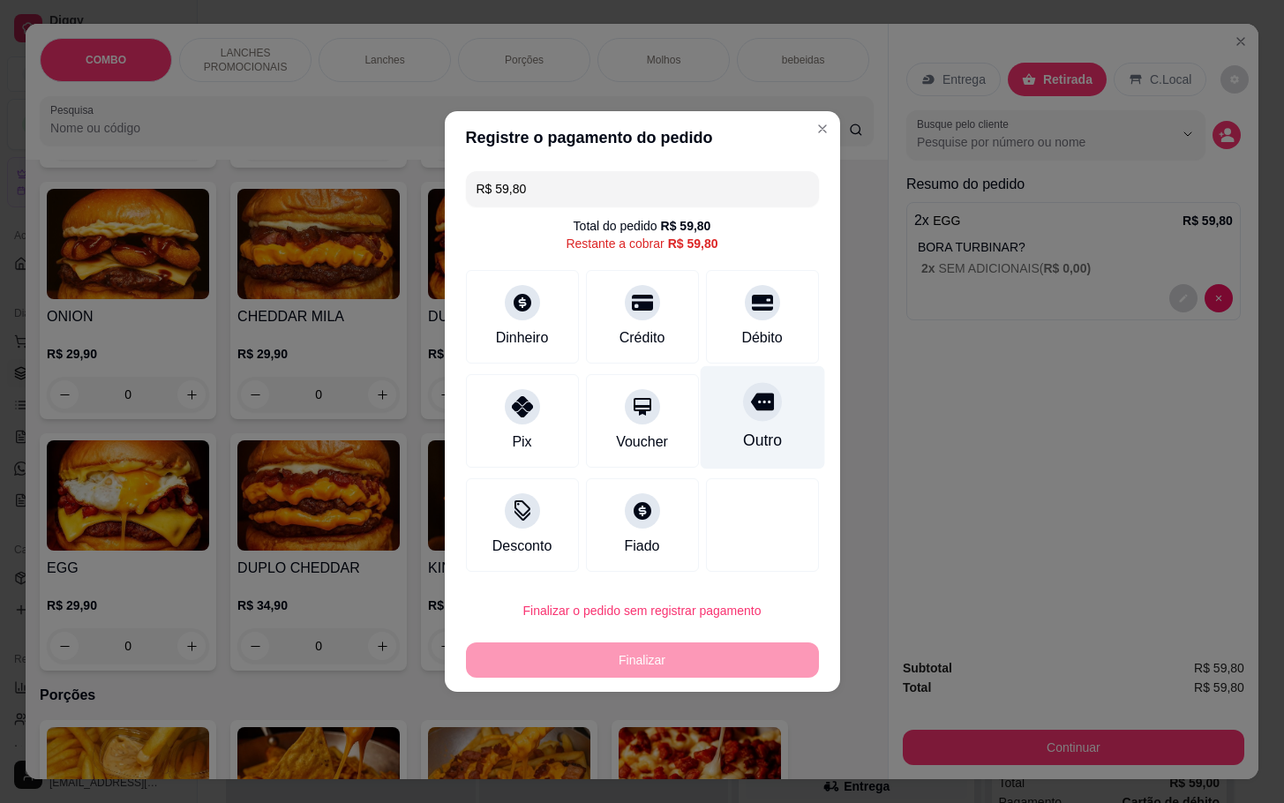
click at [768, 456] on div "Outro" at bounding box center [762, 417] width 124 height 103
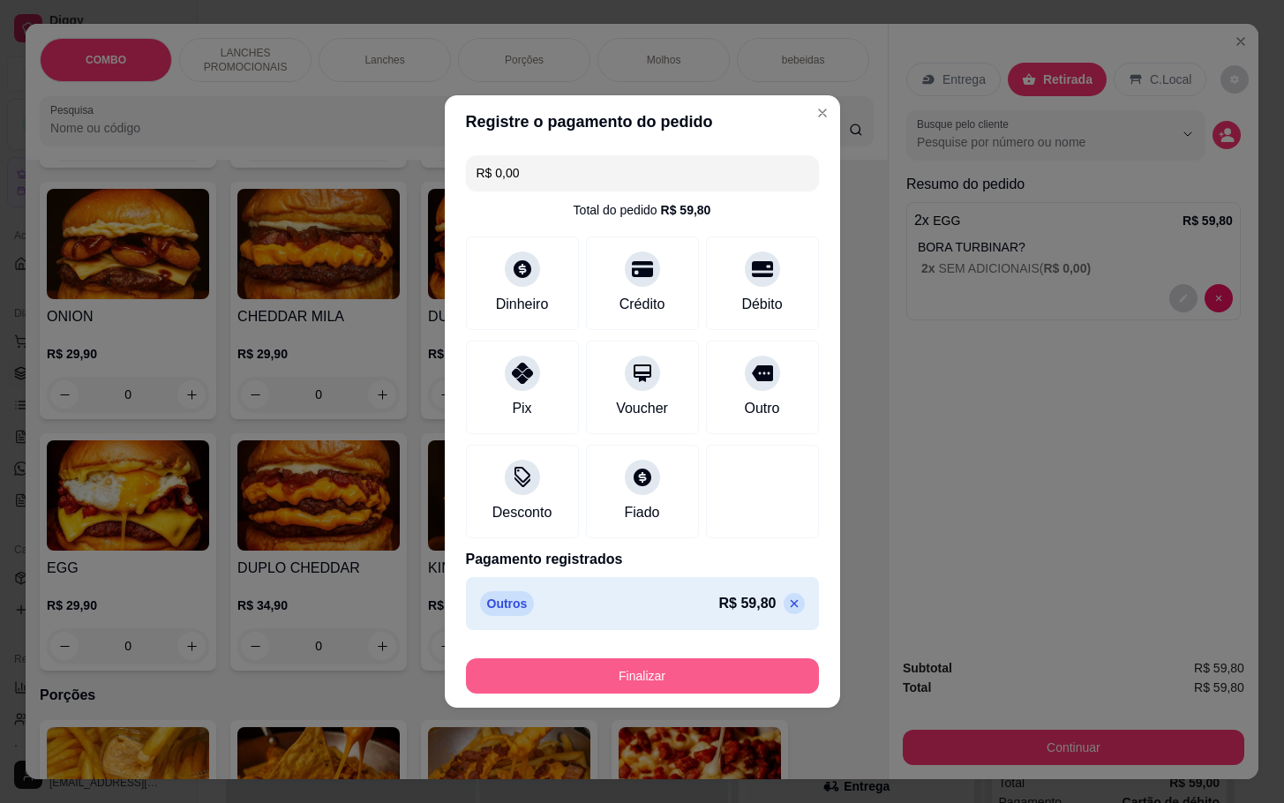
click at [718, 663] on button "Finalizar" at bounding box center [642, 676] width 353 height 35
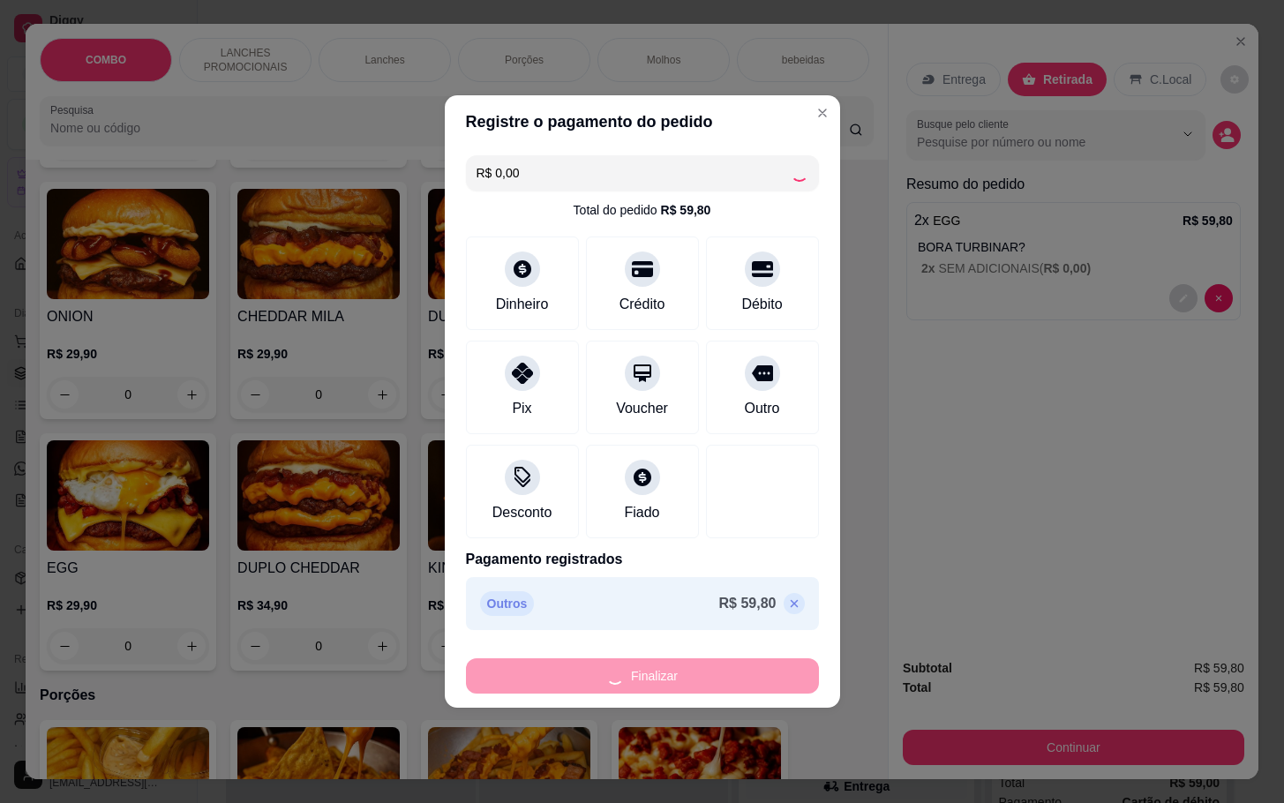
type input "-R$ 59,80"
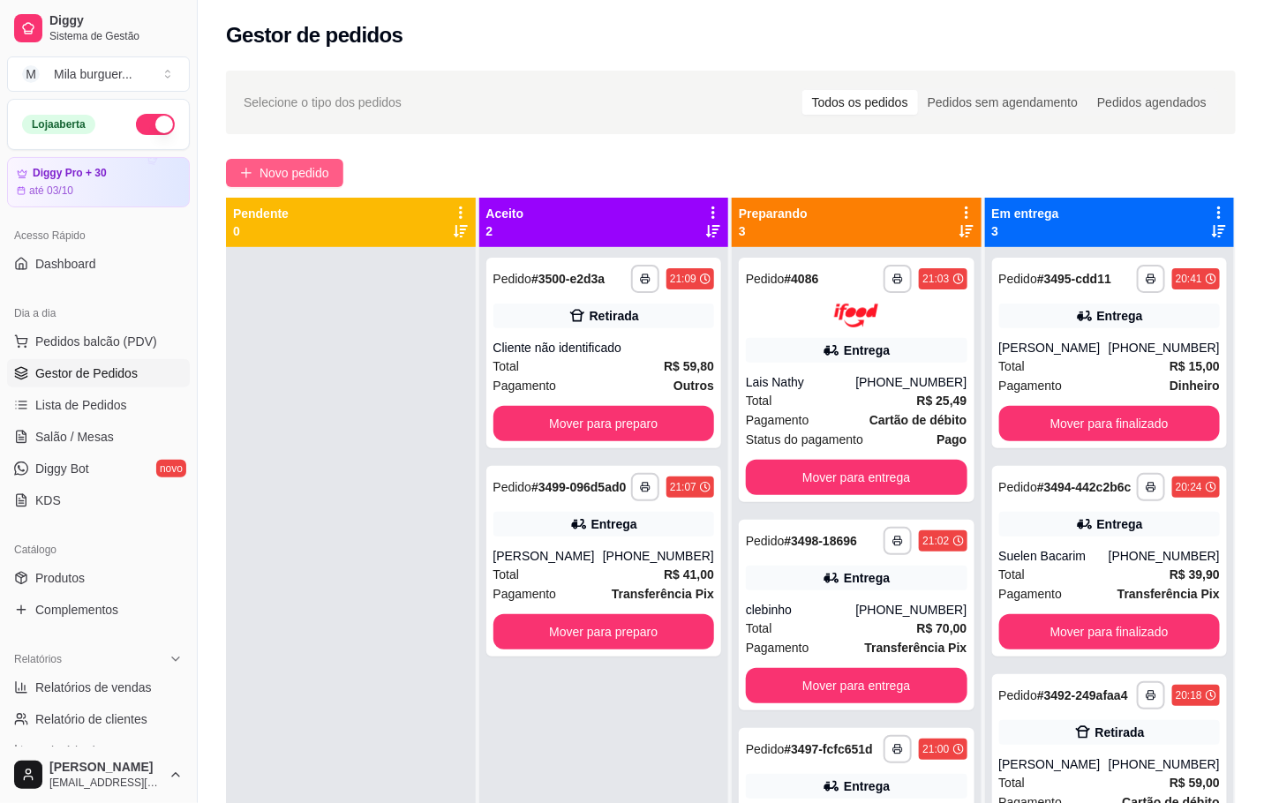
click at [308, 178] on span "Novo pedido" at bounding box center [295, 172] width 70 height 19
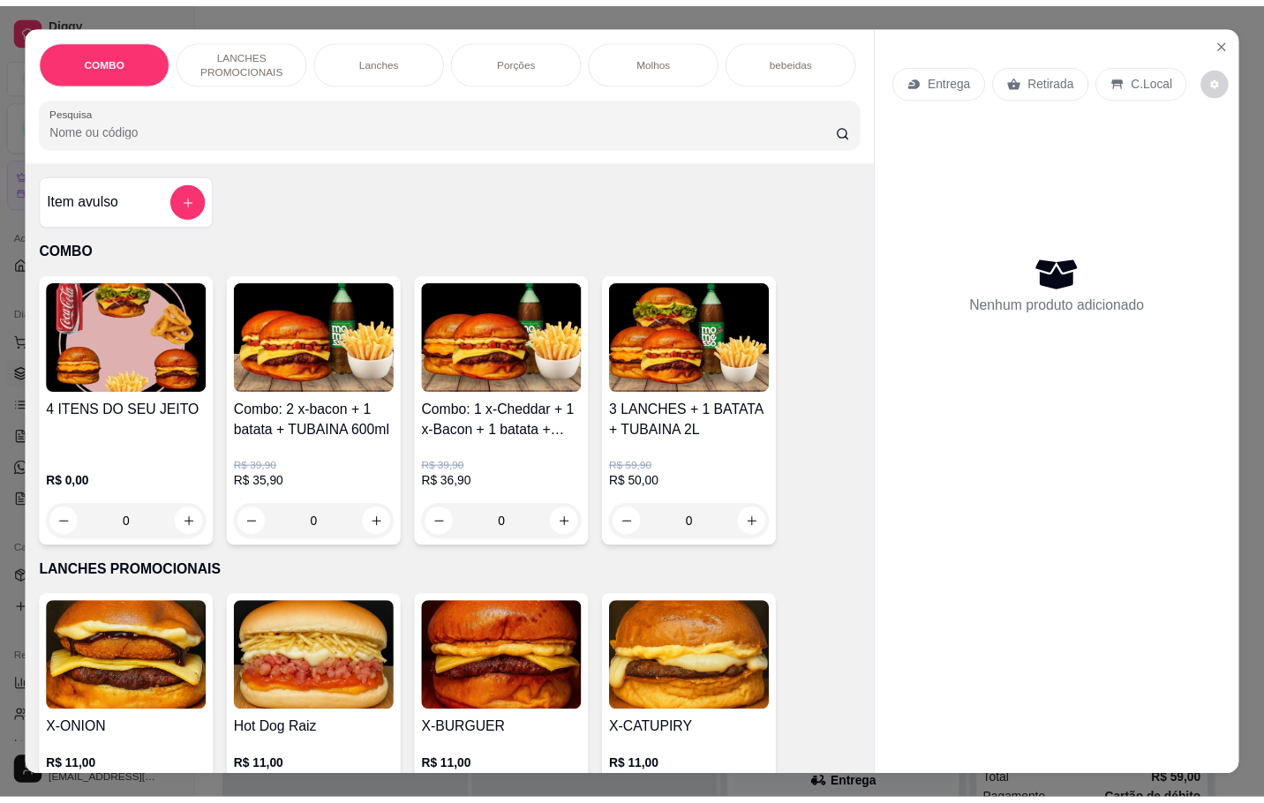
scroll to position [530, 0]
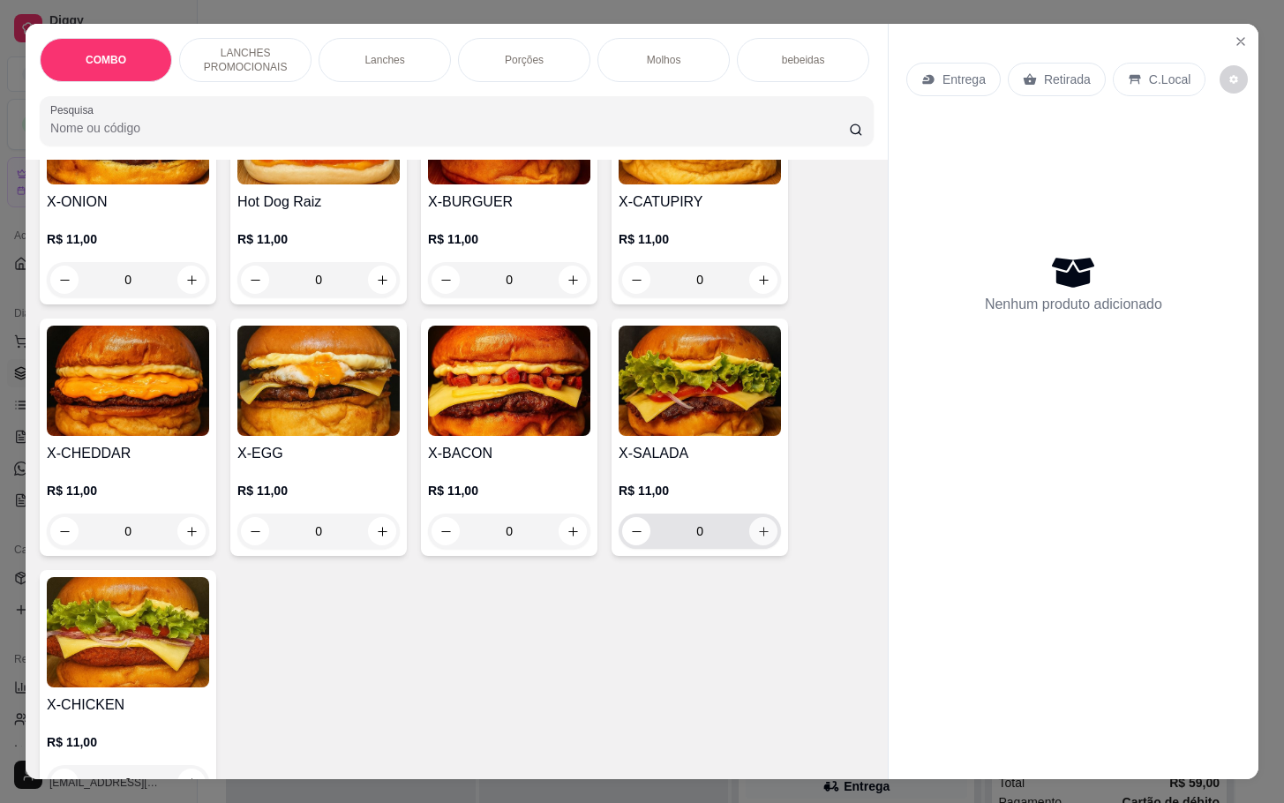
click at [757, 538] on icon "increase-product-quantity" at bounding box center [763, 531] width 13 height 13
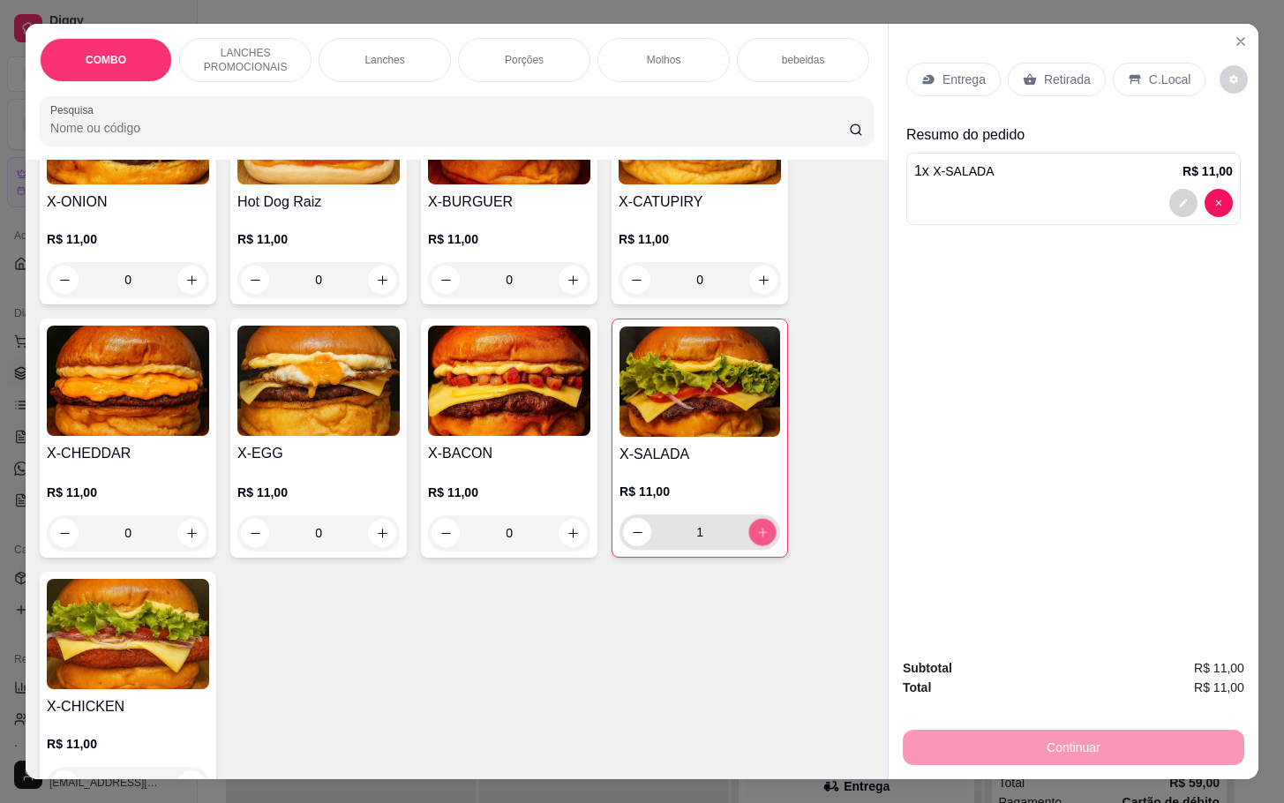
click at [757, 539] on icon "increase-product-quantity" at bounding box center [763, 532] width 13 height 13
type input "2"
click at [1058, 87] on div "Retirada" at bounding box center [1057, 80] width 98 height 34
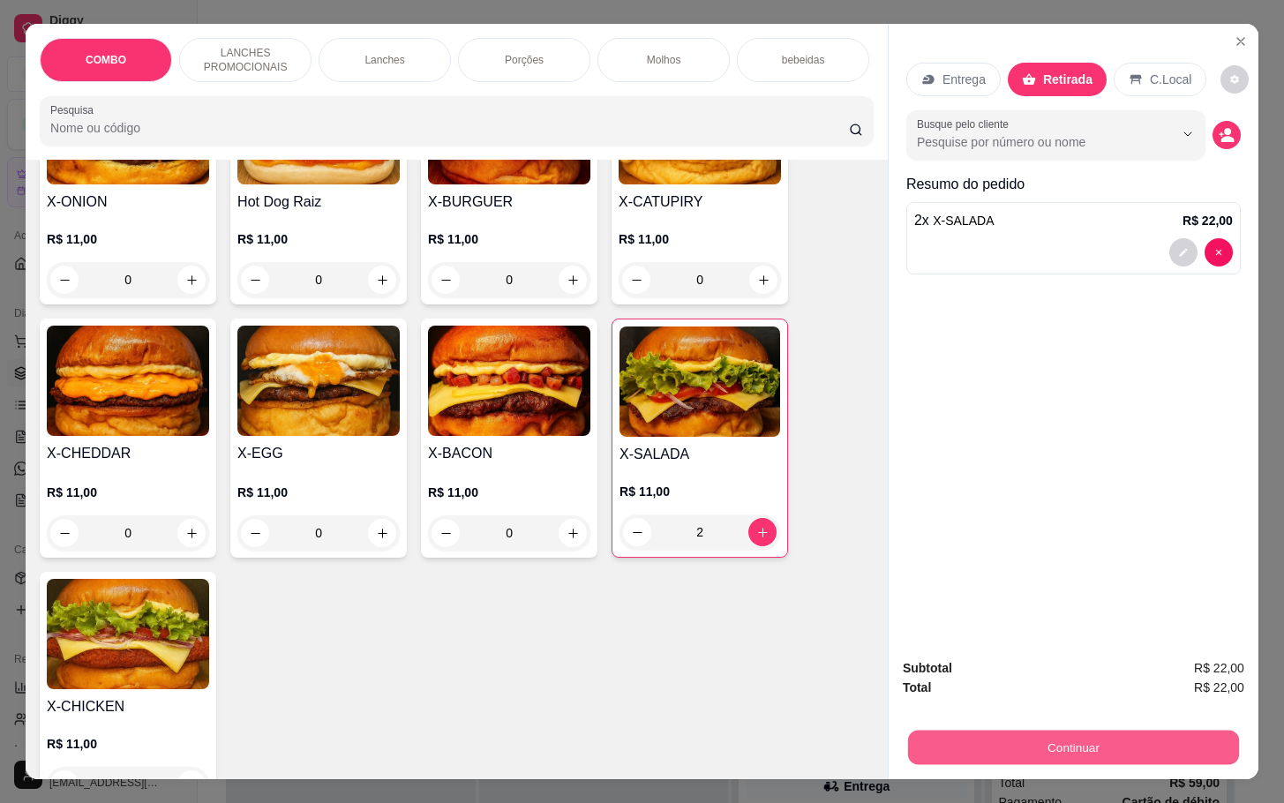
click at [1049, 736] on button "Continuar" at bounding box center [1073, 747] width 331 height 34
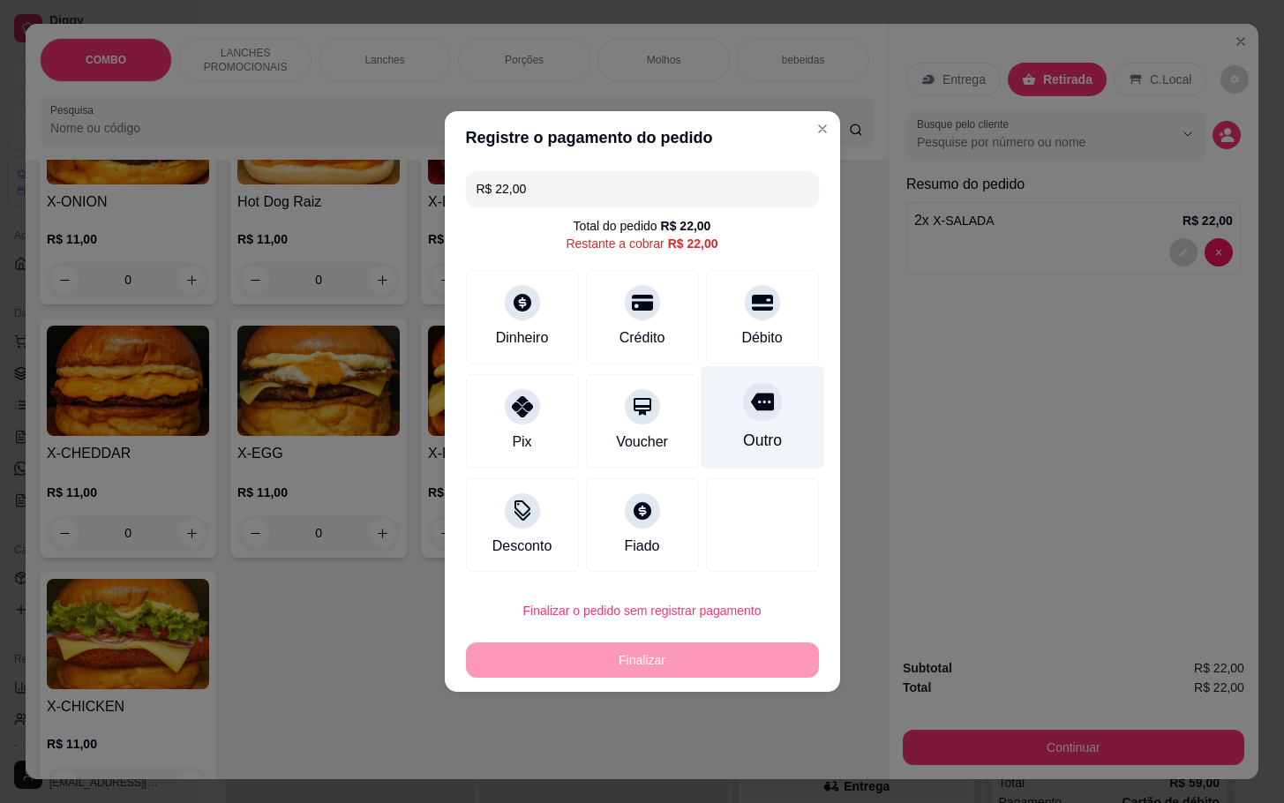
click at [700, 430] on div "Outro" at bounding box center [762, 417] width 124 height 103
type input "R$ 0,00"
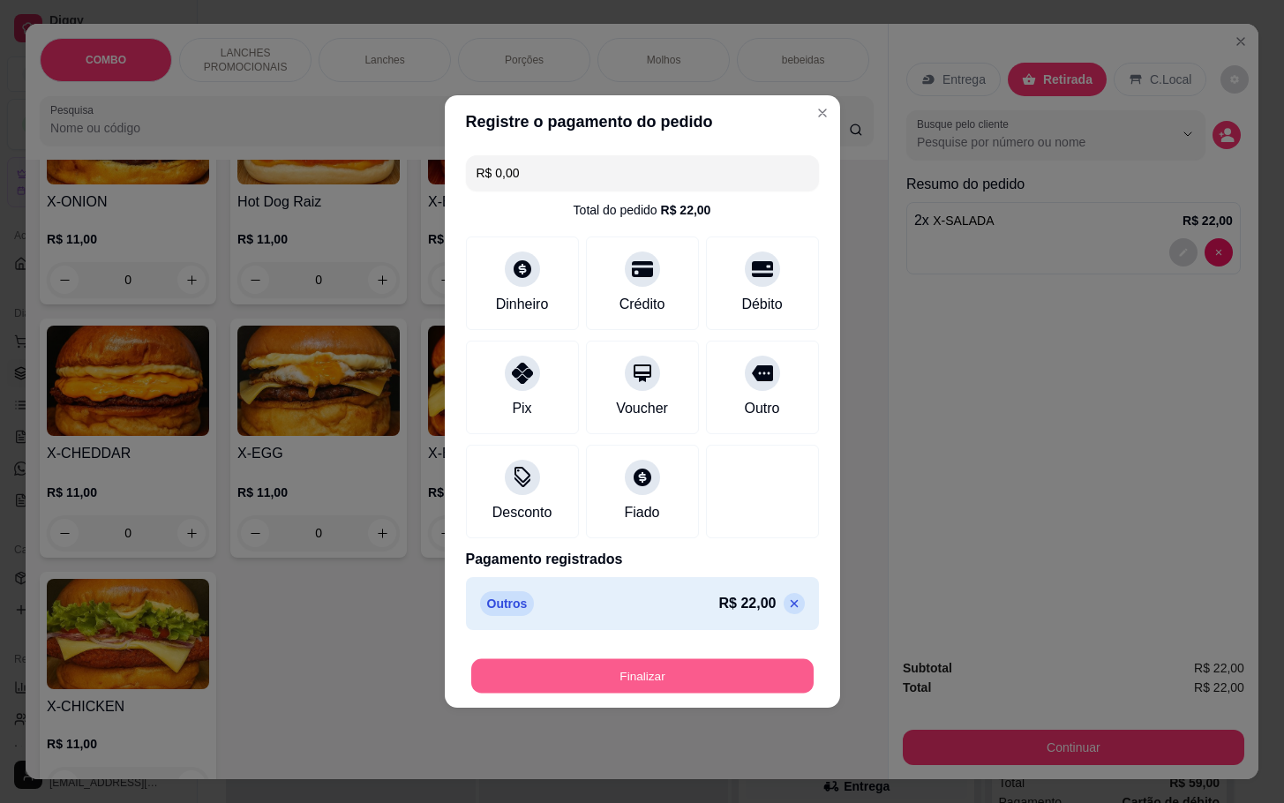
click at [719, 681] on button "Finalizar" at bounding box center [642, 676] width 343 height 34
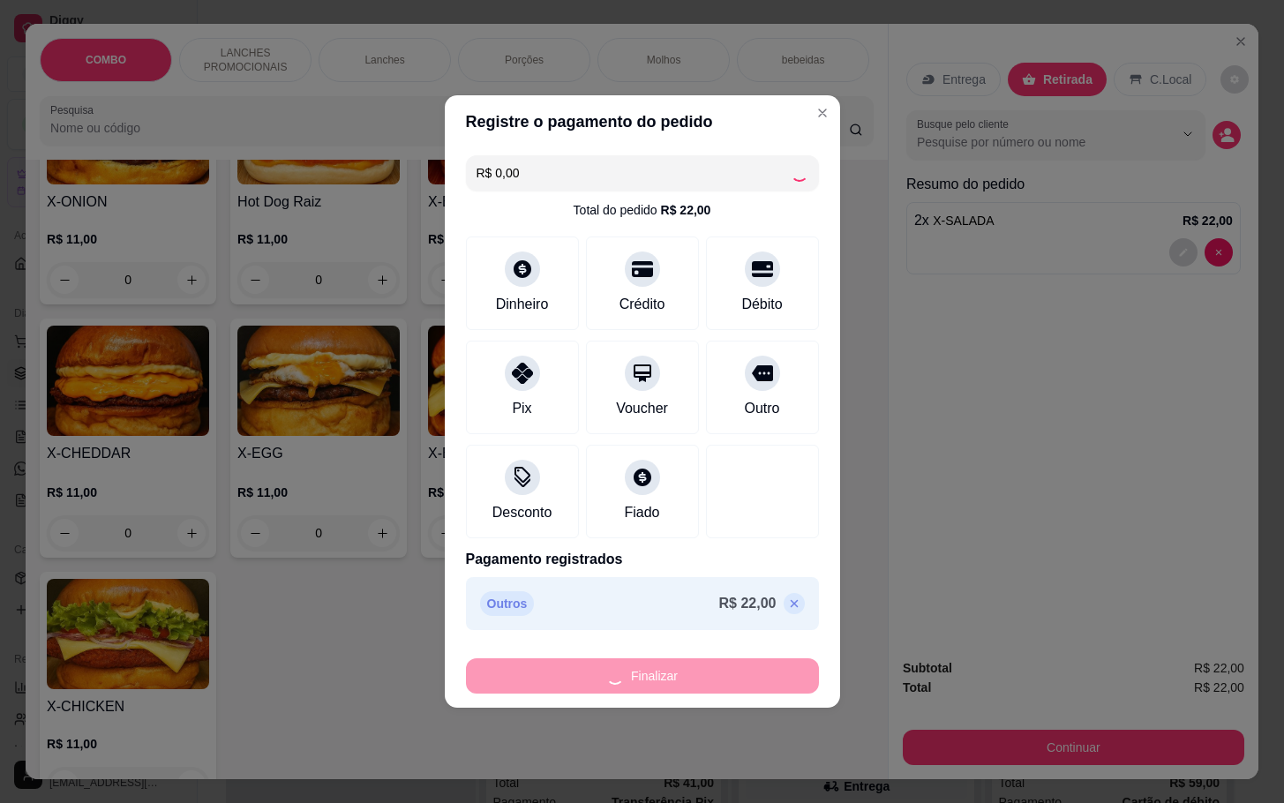
type input "0"
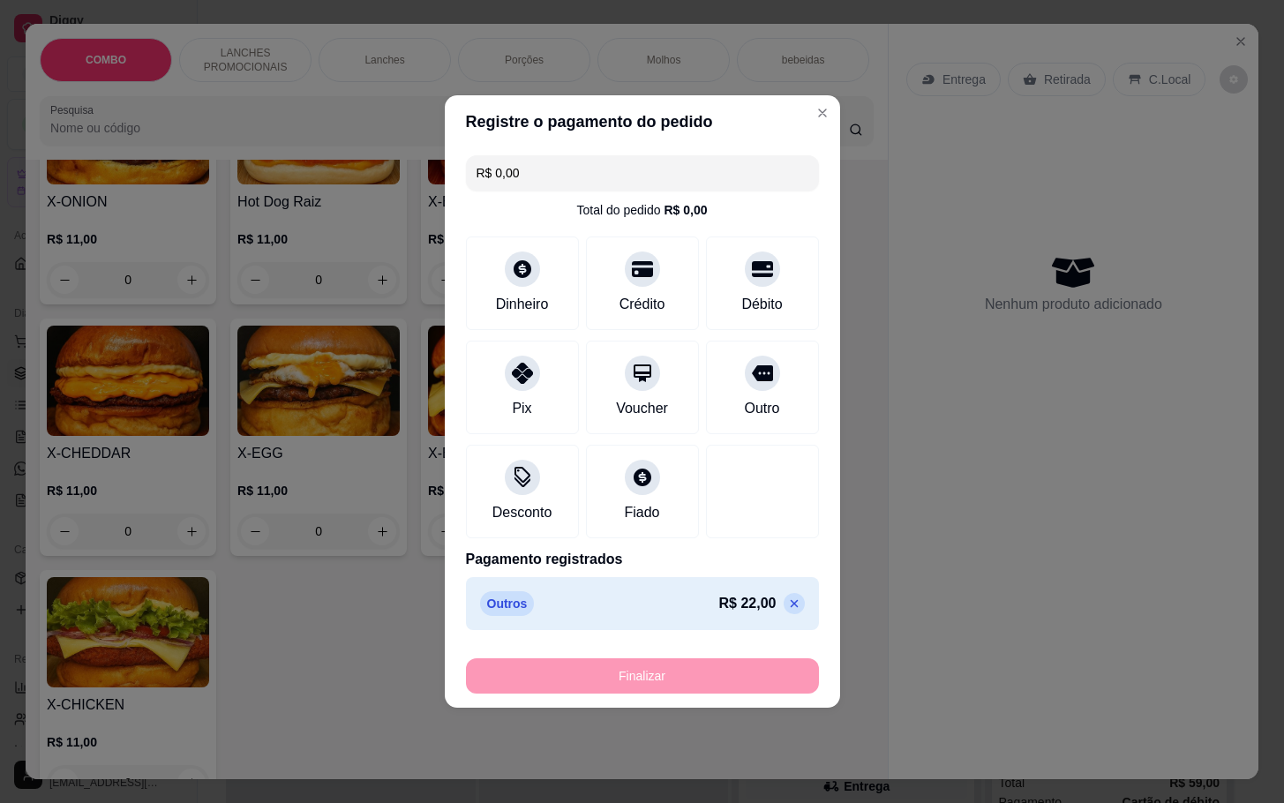
type input "-R$ 22,00"
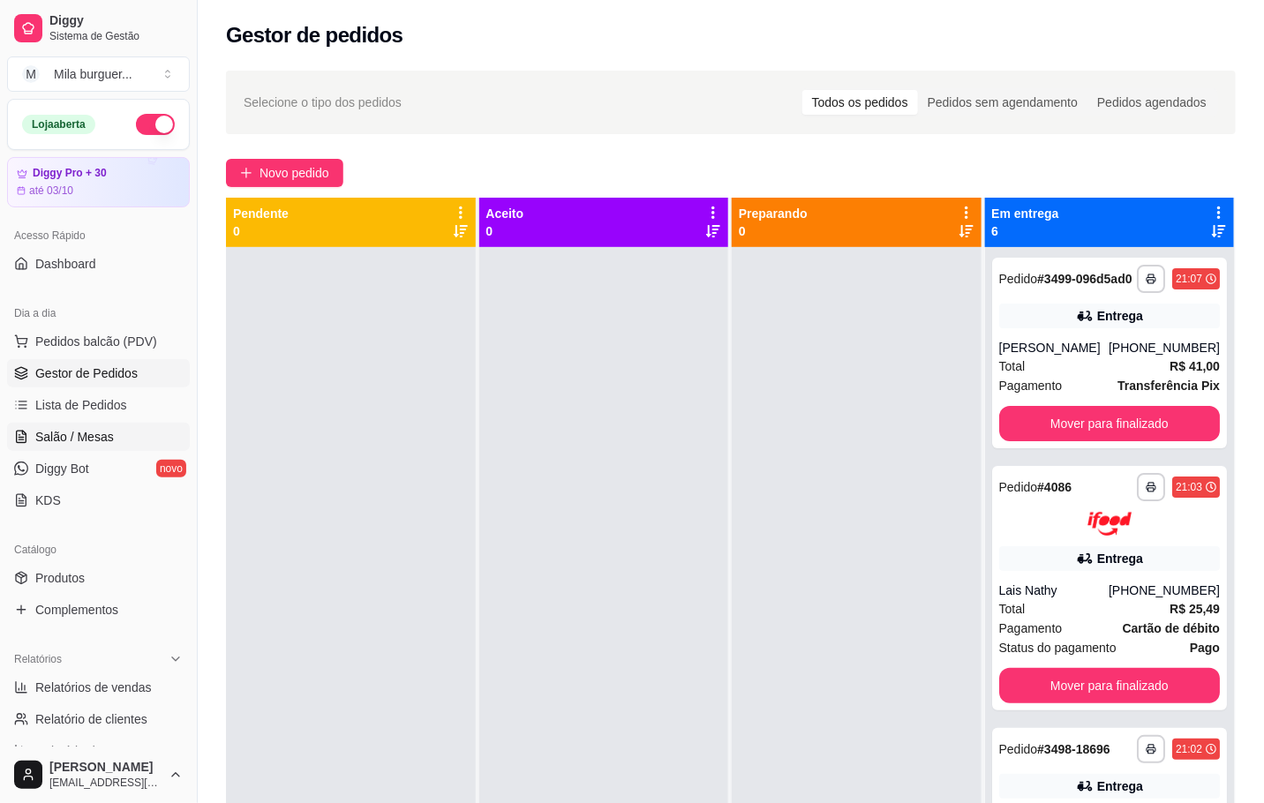
click at [69, 432] on span "Salão / Mesas" at bounding box center [74, 437] width 79 height 18
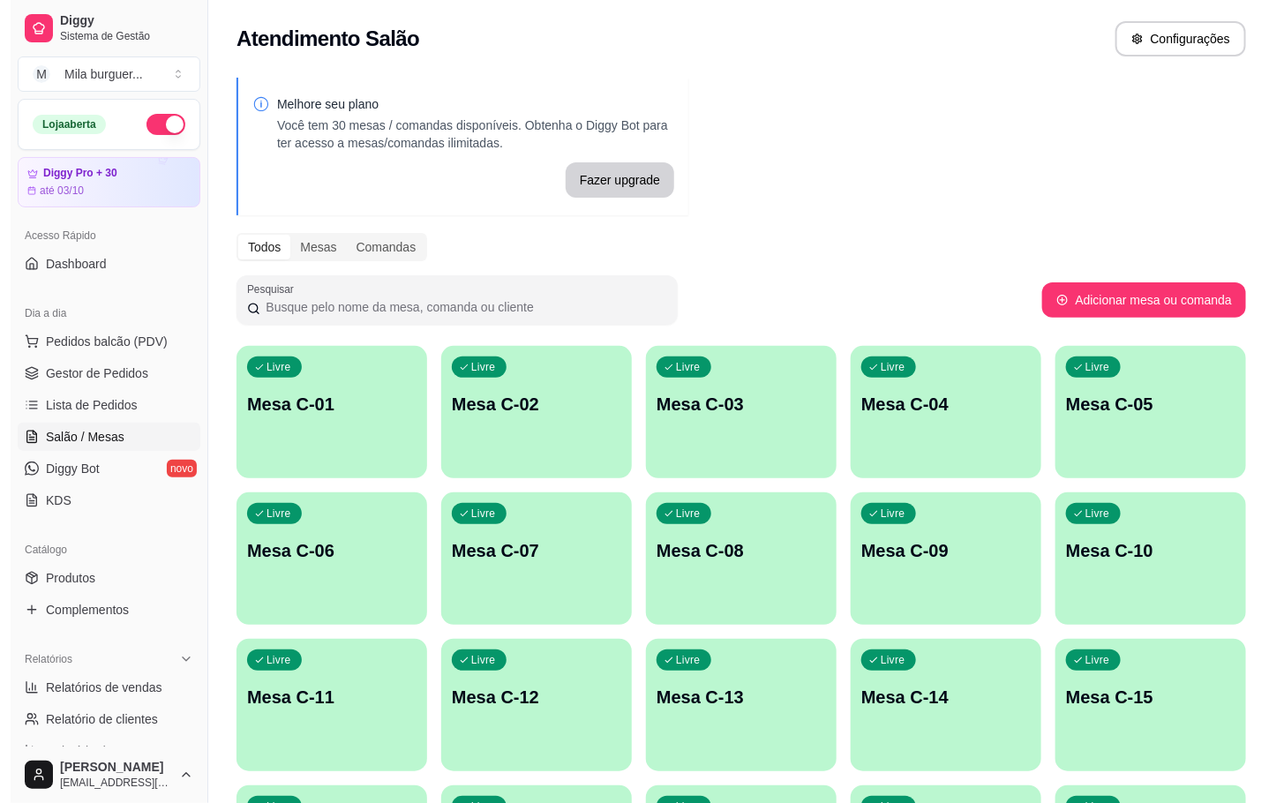
scroll to position [265, 0]
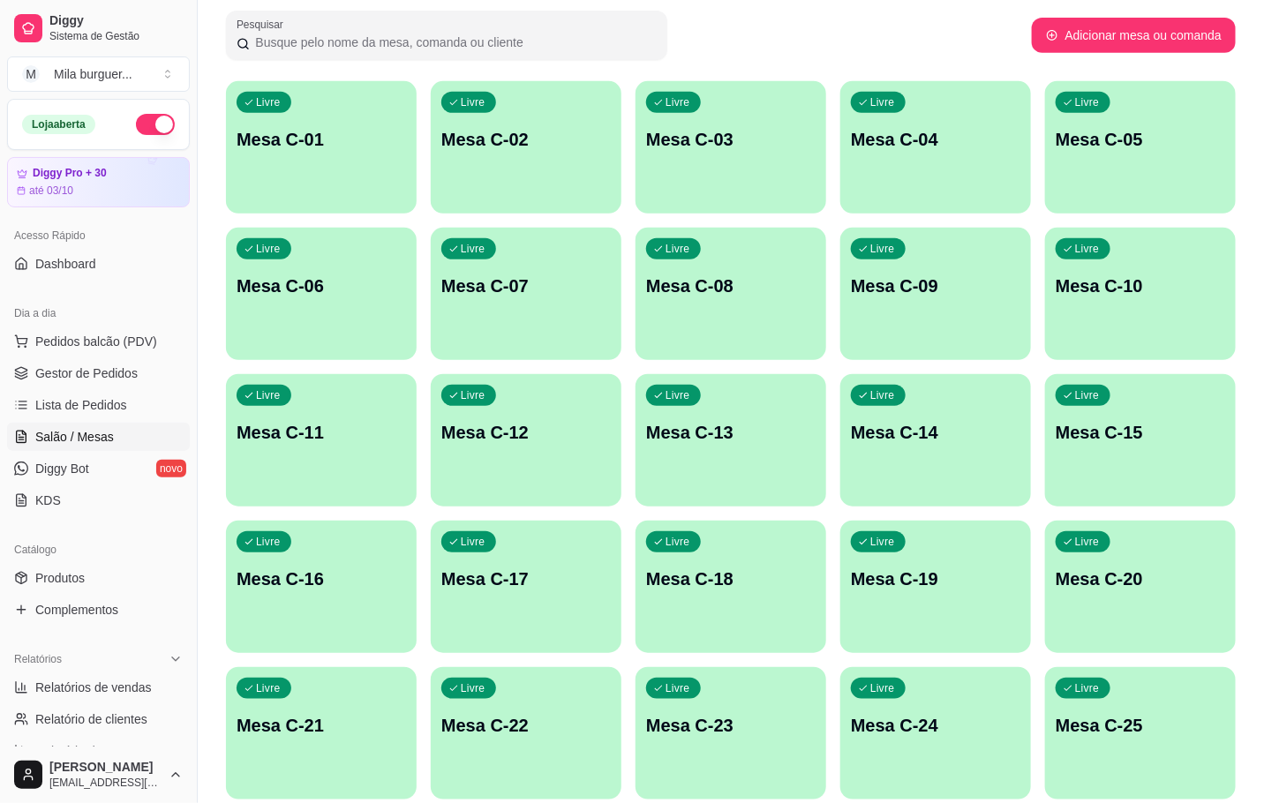
click at [766, 572] on p "Mesa C-18" at bounding box center [730, 579] width 169 height 25
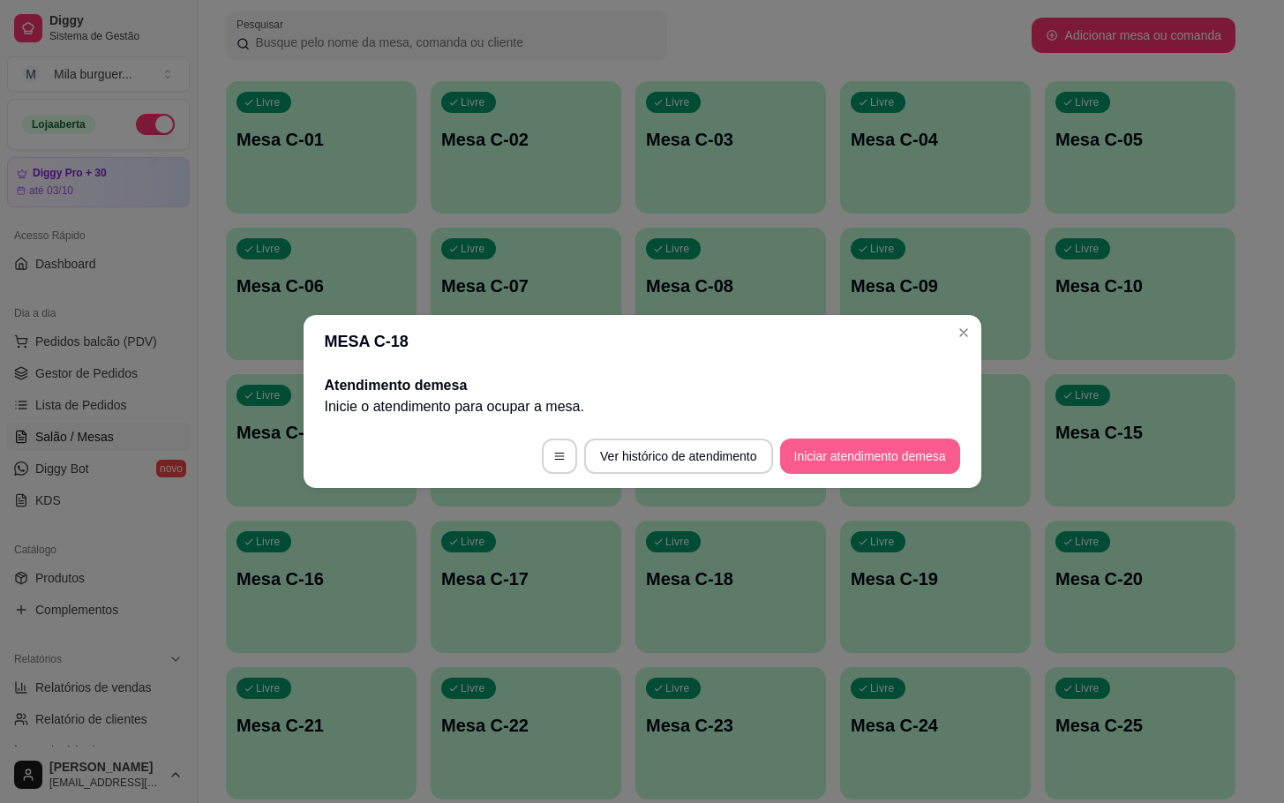
click at [845, 467] on button "Iniciar atendimento de mesa" at bounding box center [870, 456] width 180 height 35
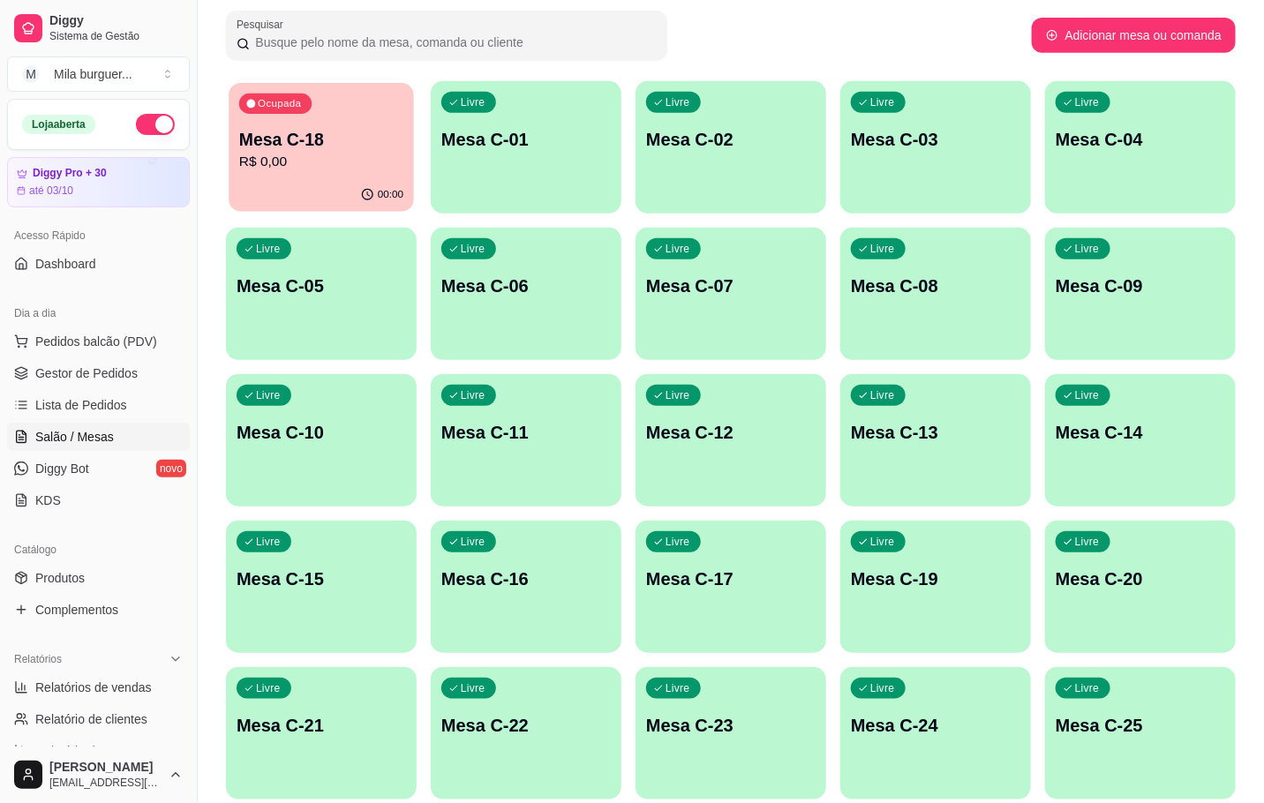
click at [303, 193] on div "00:00" at bounding box center [321, 195] width 185 height 34
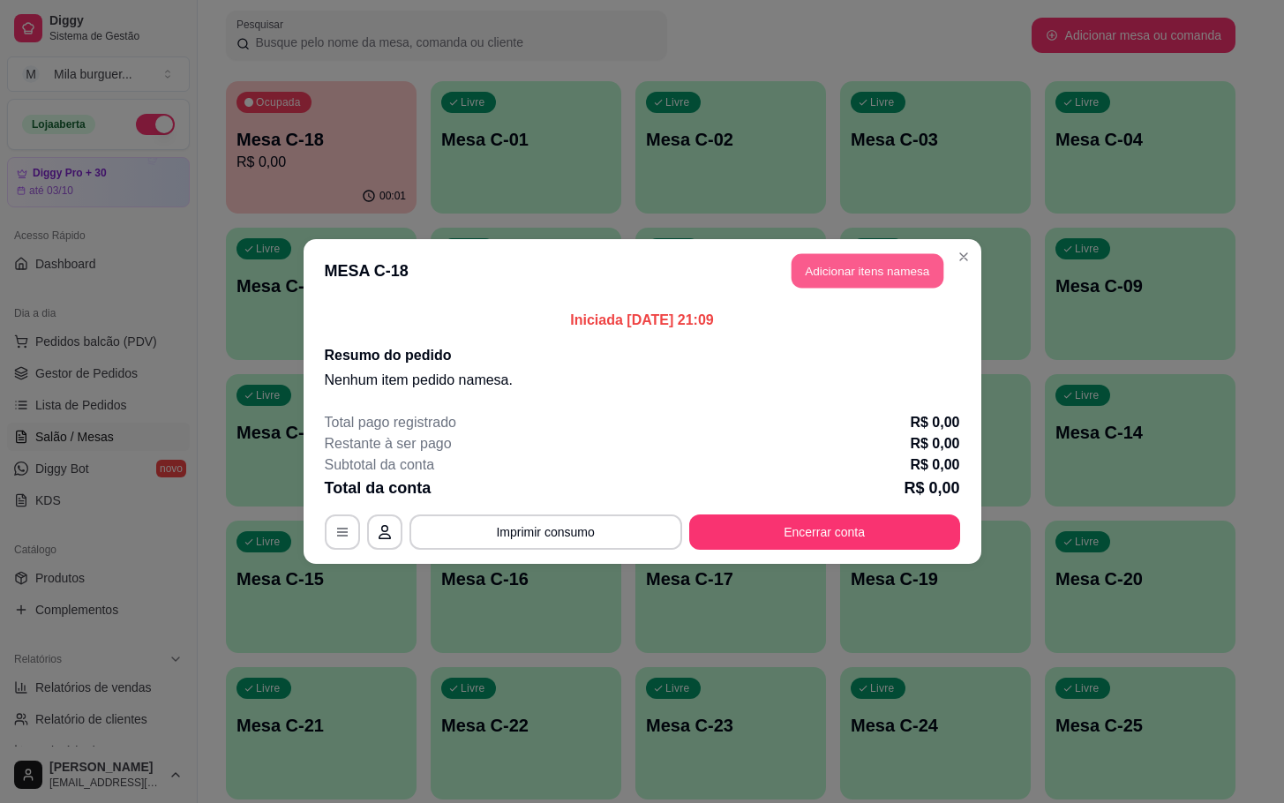
click at [885, 274] on button "Adicionar itens na mesa" at bounding box center [868, 271] width 152 height 34
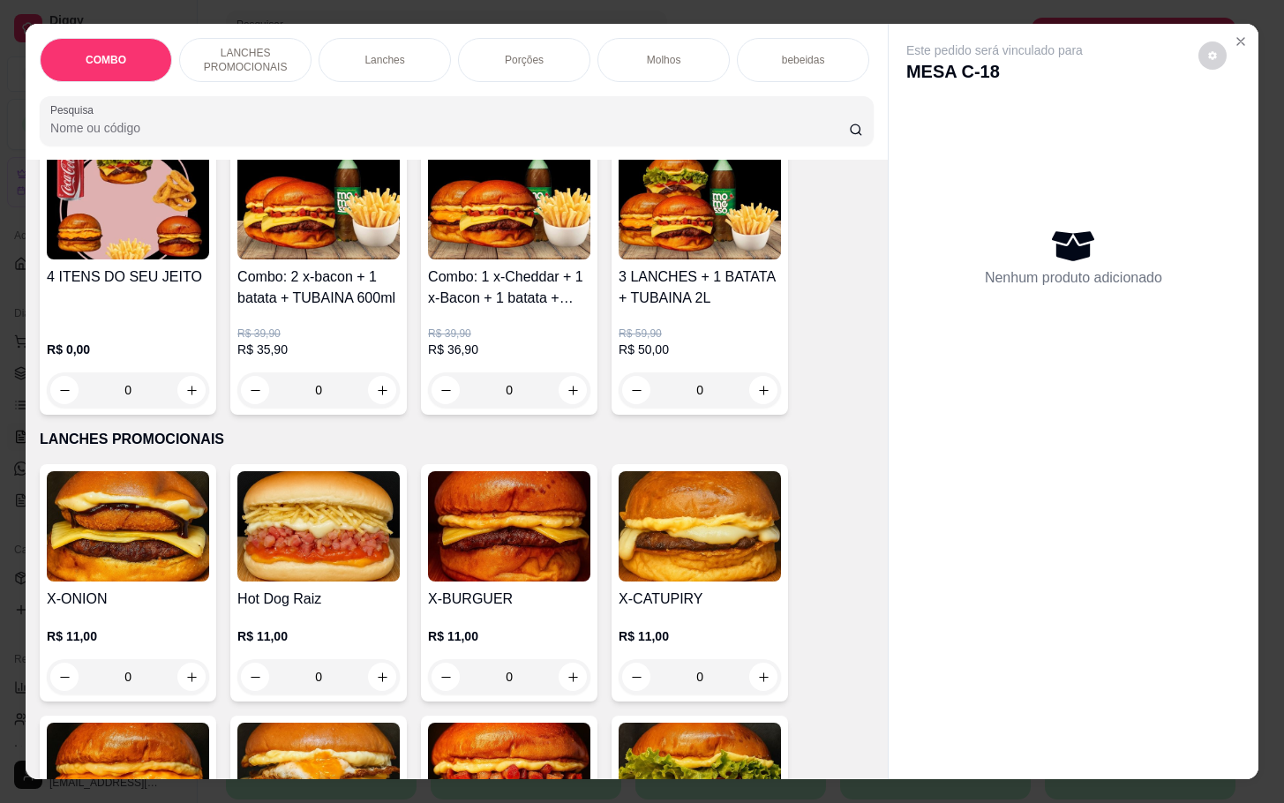
scroll to position [397, 0]
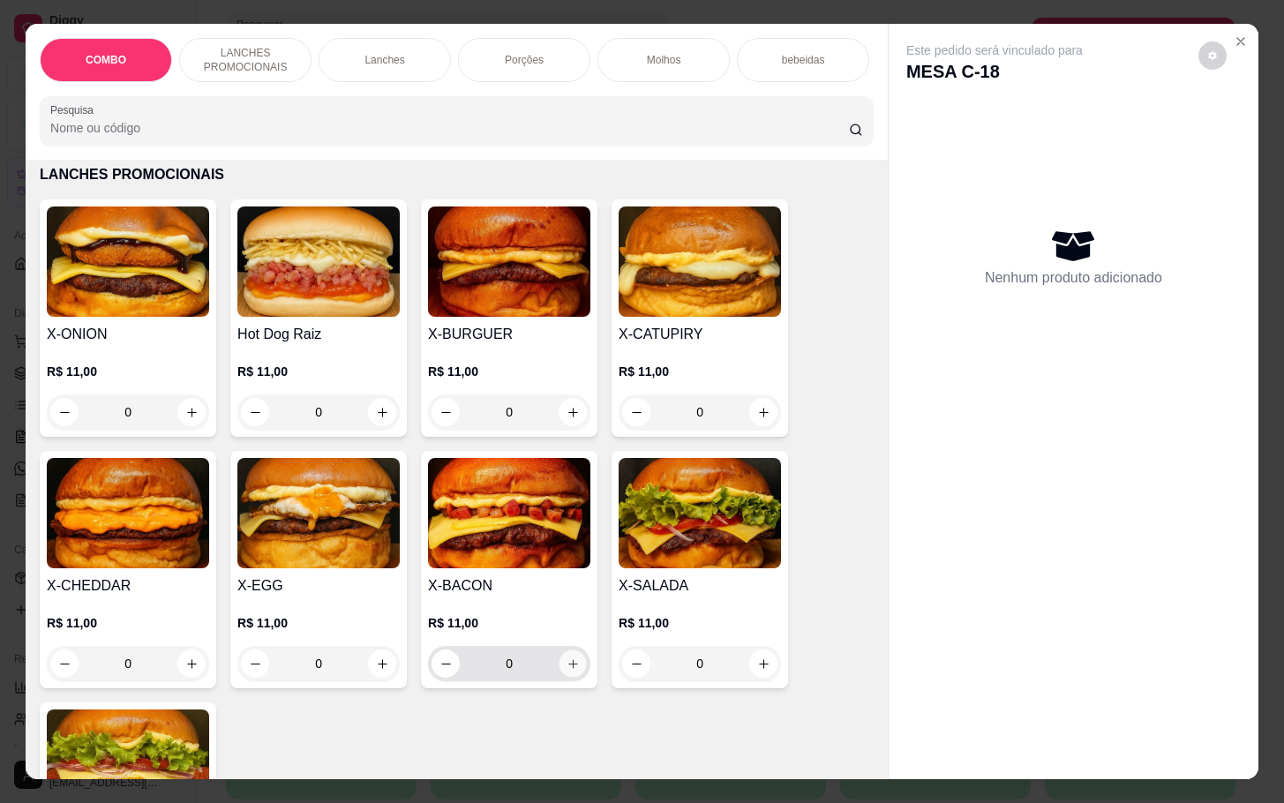
click at [567, 671] on icon "increase-product-quantity" at bounding box center [573, 664] width 13 height 13
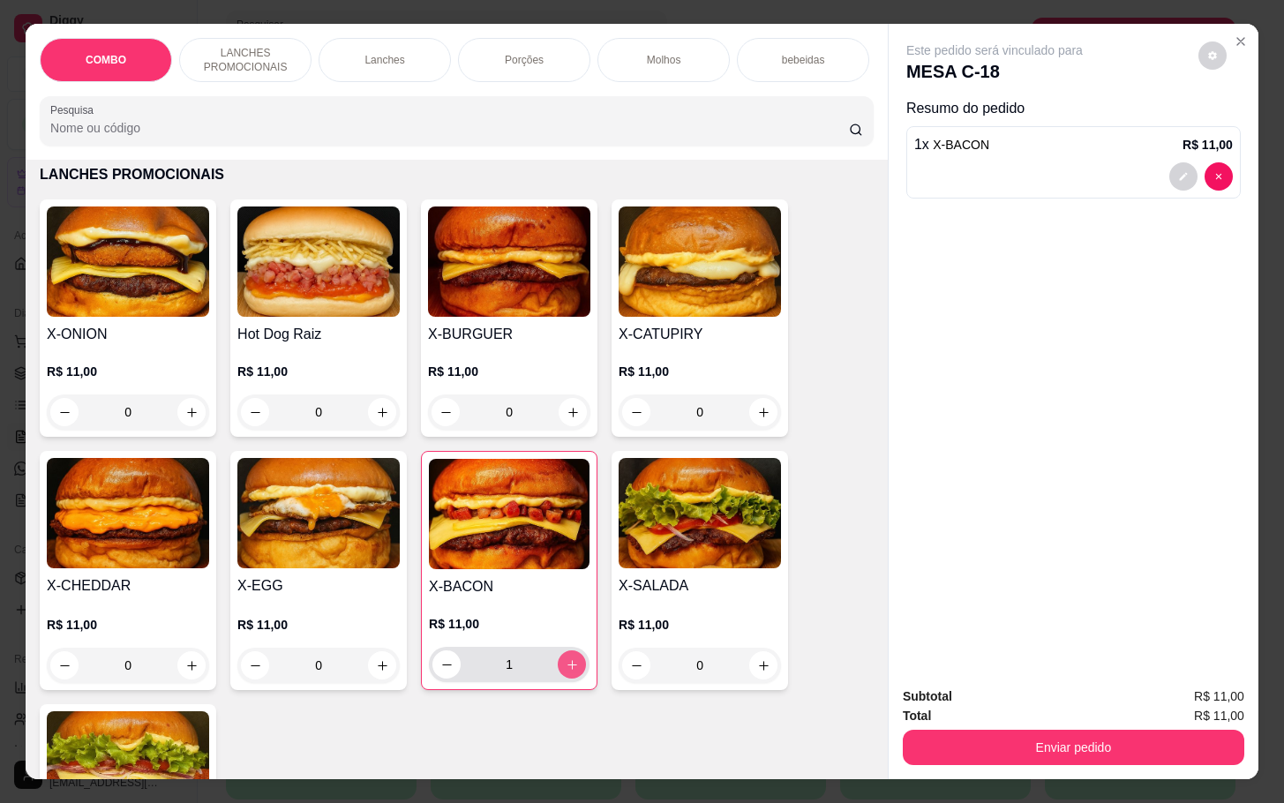
click at [566, 672] on icon "increase-product-quantity" at bounding box center [572, 665] width 13 height 13
type input "2"
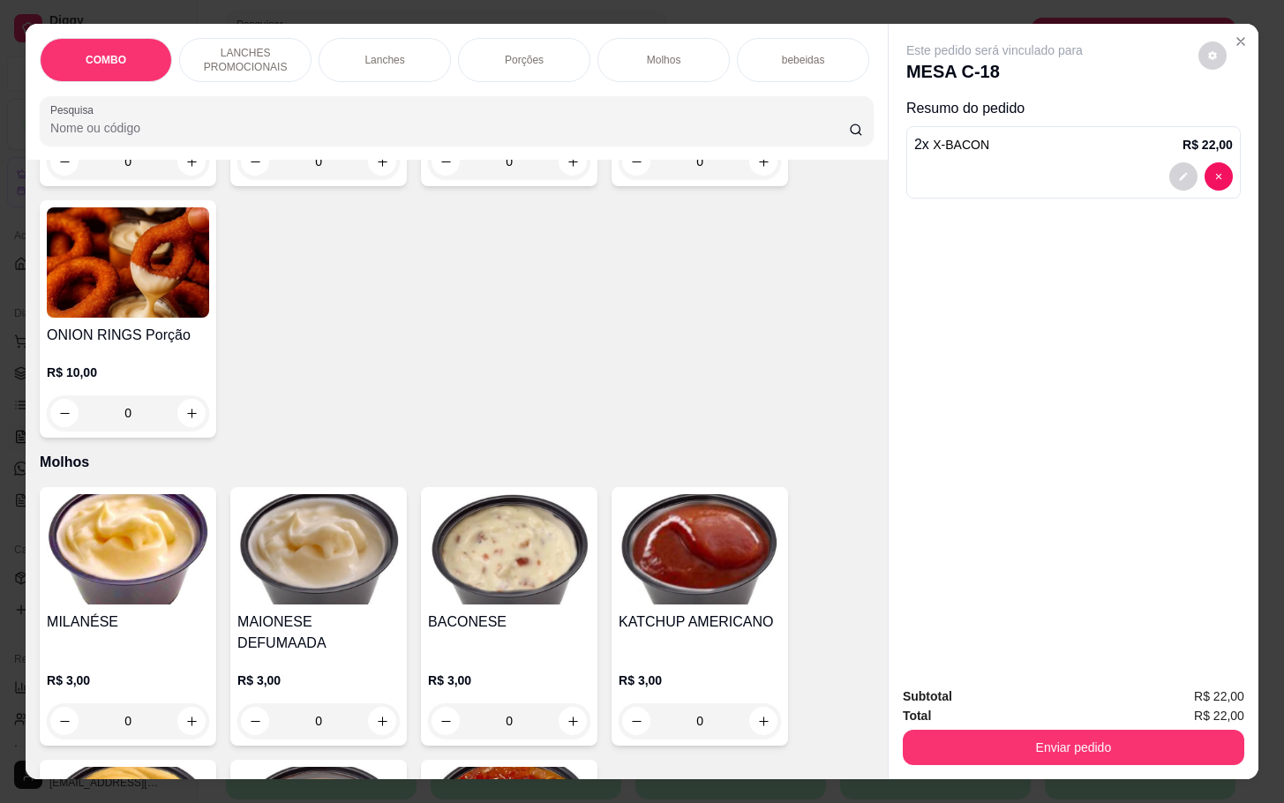
scroll to position [1986, 0]
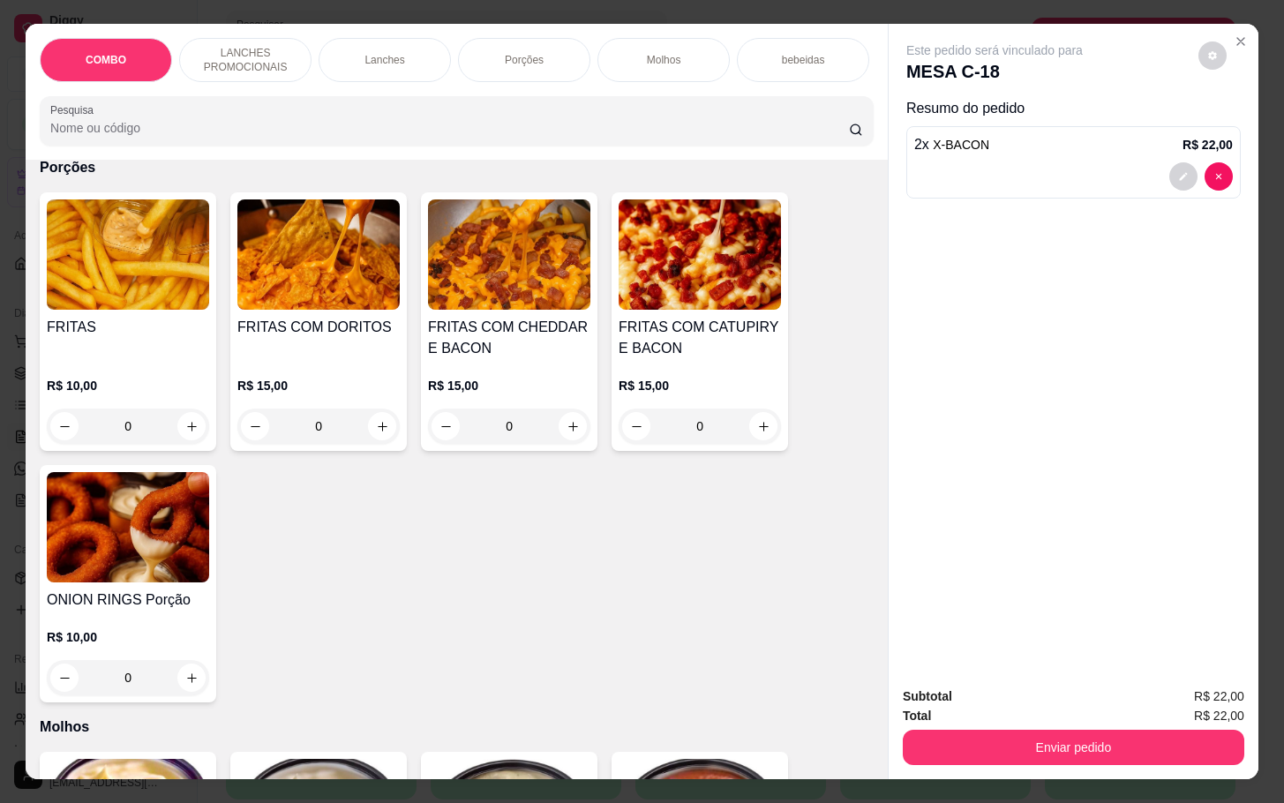
click at [514, 350] on h4 "FRITAS COM CHEDDAR E BACON" at bounding box center [509, 338] width 162 height 42
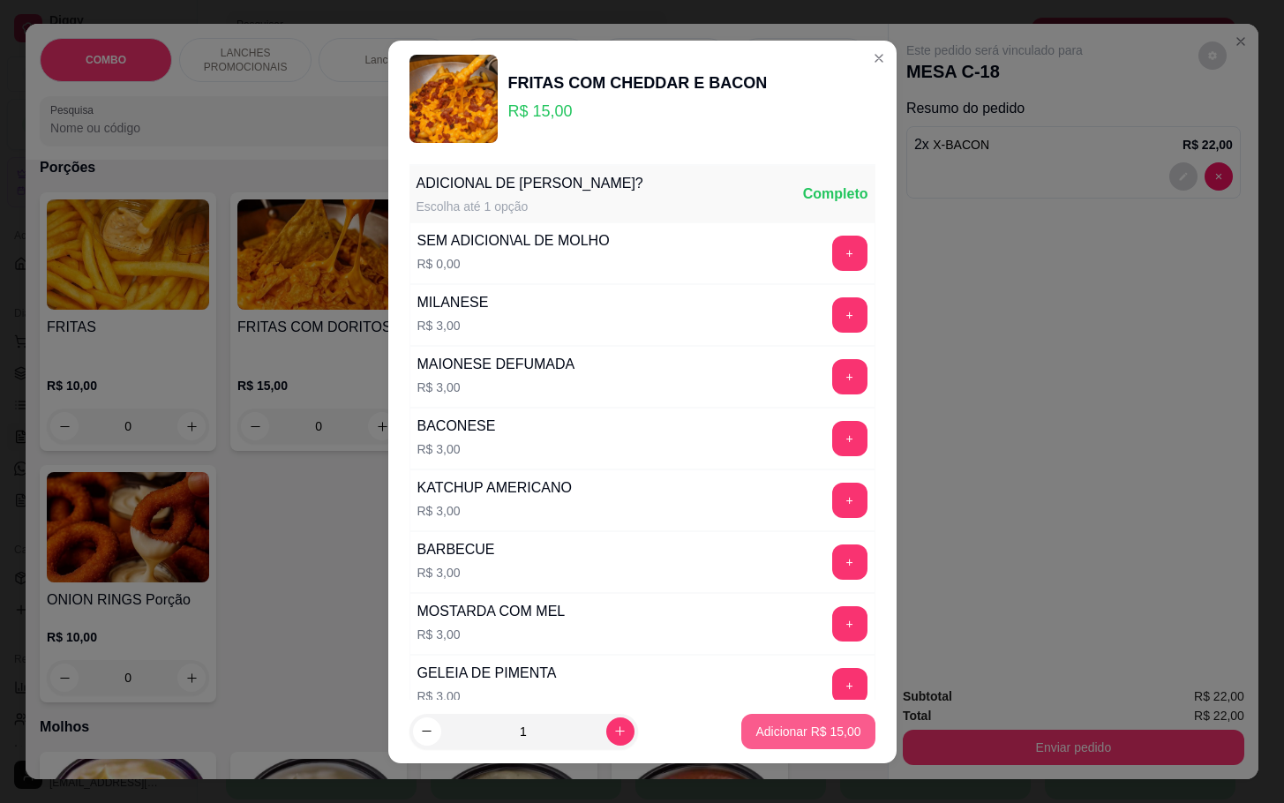
click at [790, 739] on p "Adicionar R$ 15,00" at bounding box center [808, 732] width 105 height 18
type input "1"
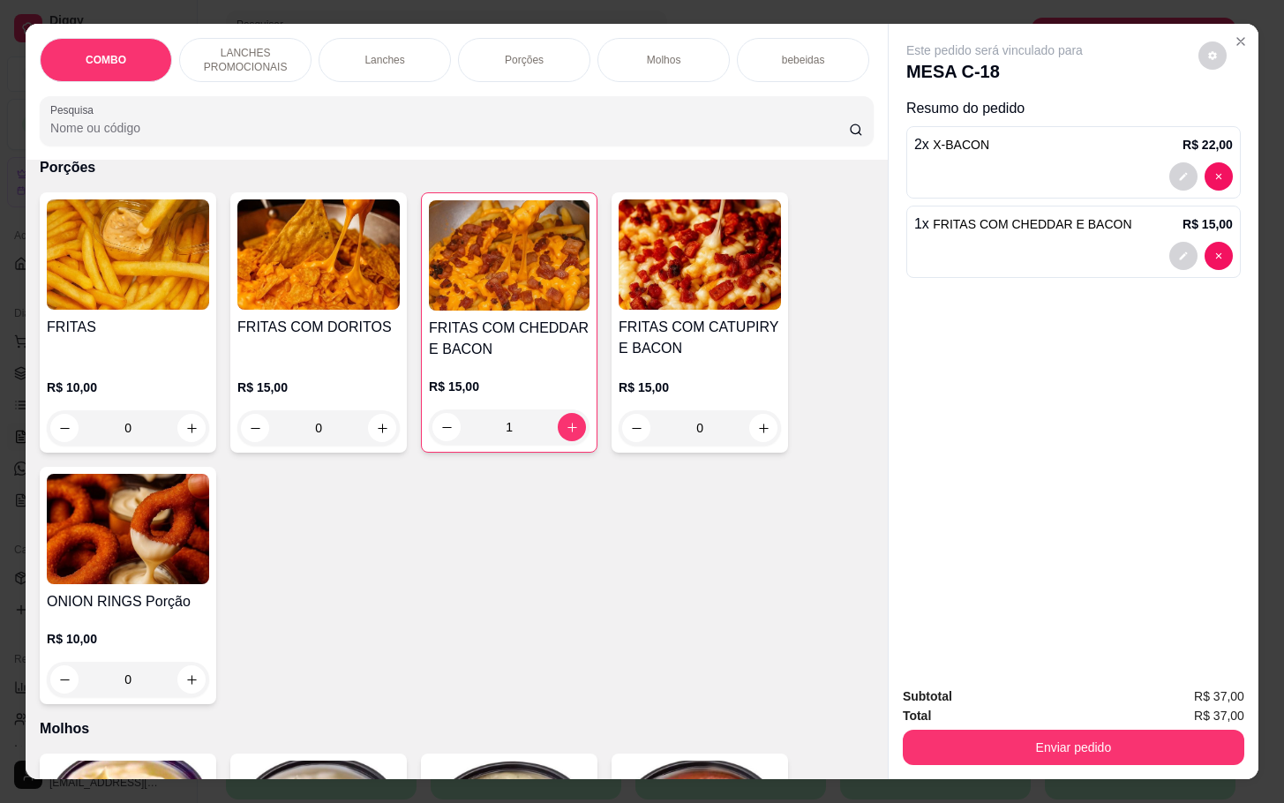
scroll to position [2251, 0]
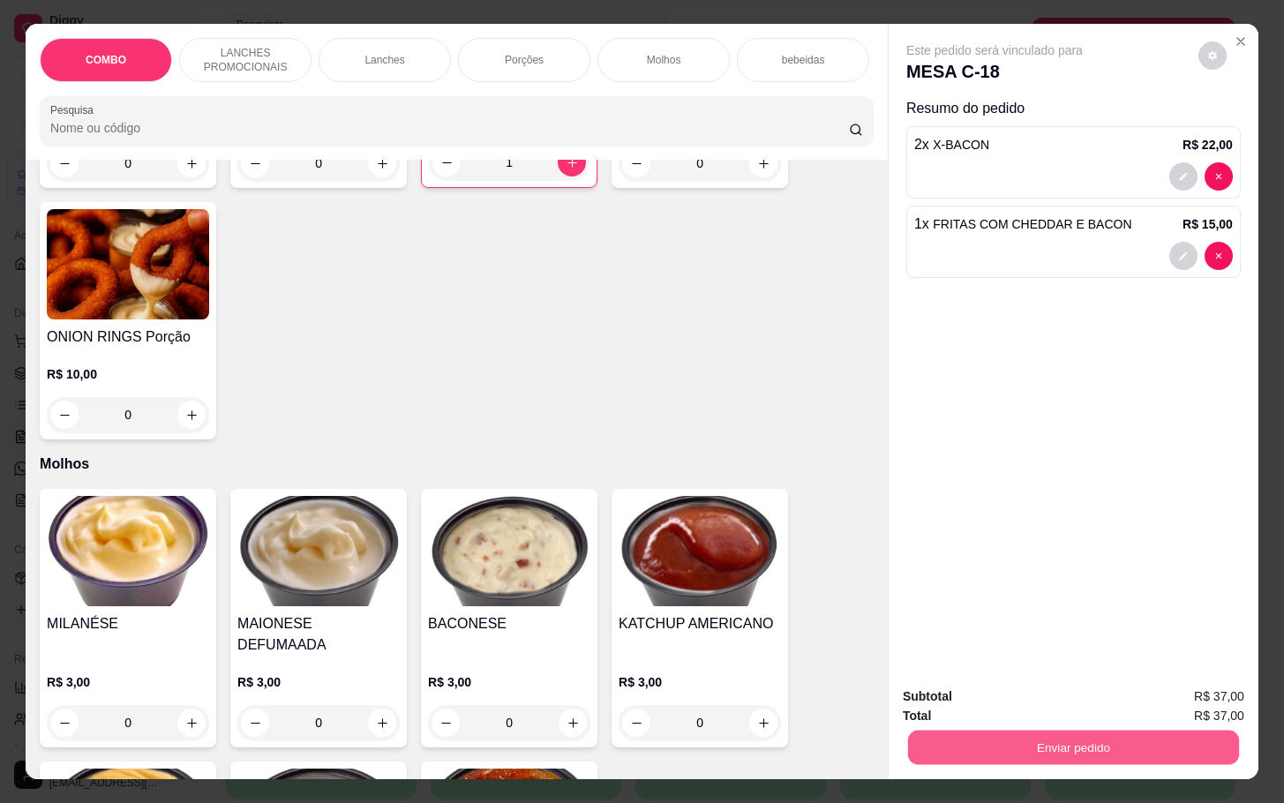
click at [1081, 742] on button "Enviar pedido" at bounding box center [1073, 747] width 331 height 34
click at [1197, 699] on button "Enviar pedido" at bounding box center [1196, 695] width 100 height 34
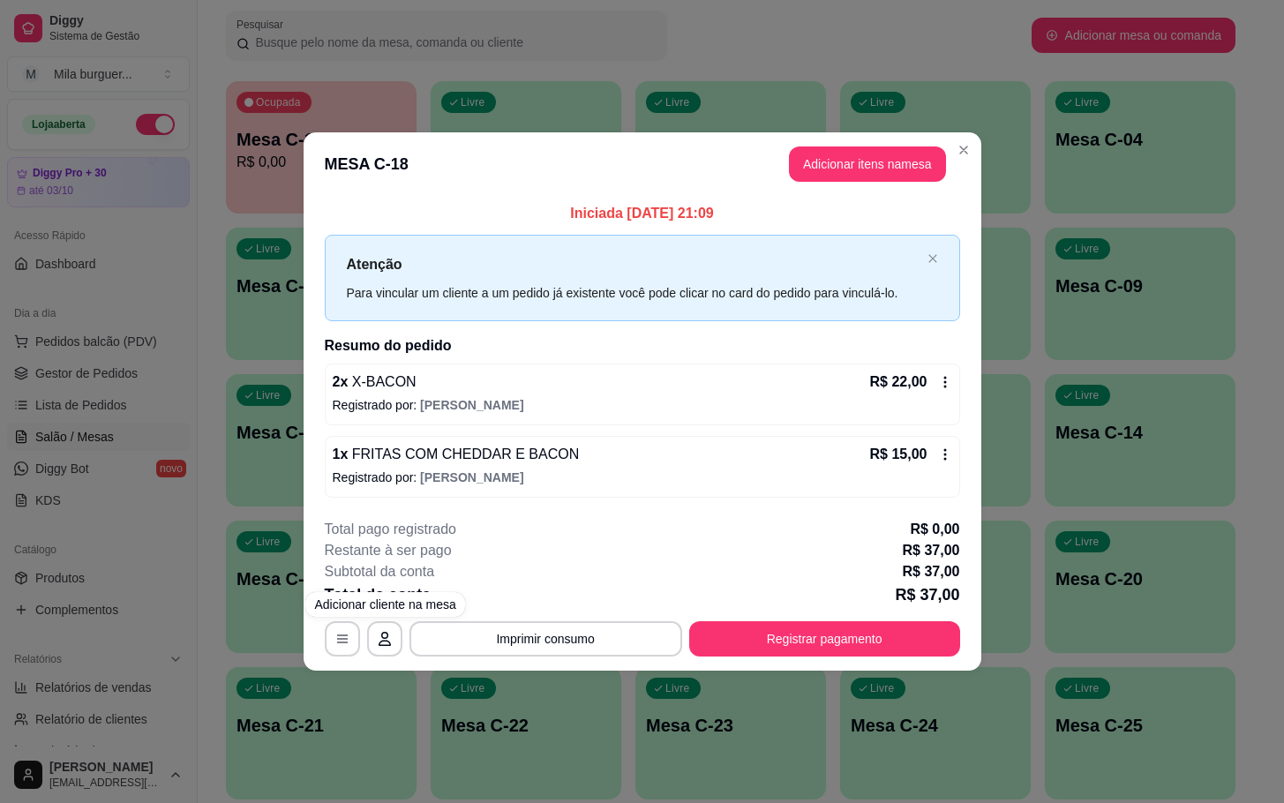
click at [532, 658] on footer "**********" at bounding box center [643, 588] width 678 height 166
click at [532, 649] on button "Imprimir consumo" at bounding box center [545, 638] width 265 height 34
click at [562, 589] on button "IMPRESSORA" at bounding box center [551, 599] width 128 height 28
click at [531, 646] on button "Imprimir consumo" at bounding box center [545, 638] width 265 height 34
click at [546, 607] on button "IMPRESSORA" at bounding box center [551, 598] width 124 height 27
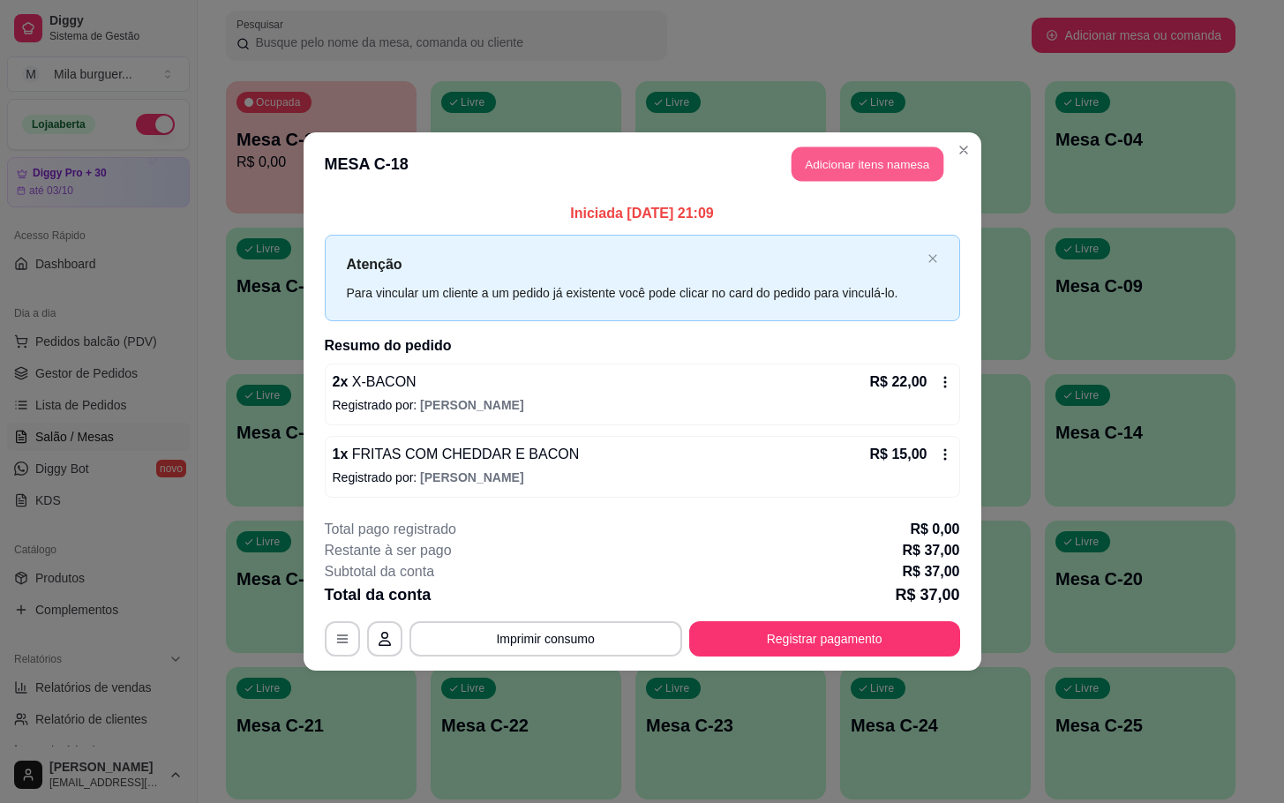
click at [842, 175] on button "Adicionar itens na mesa" at bounding box center [868, 164] width 152 height 34
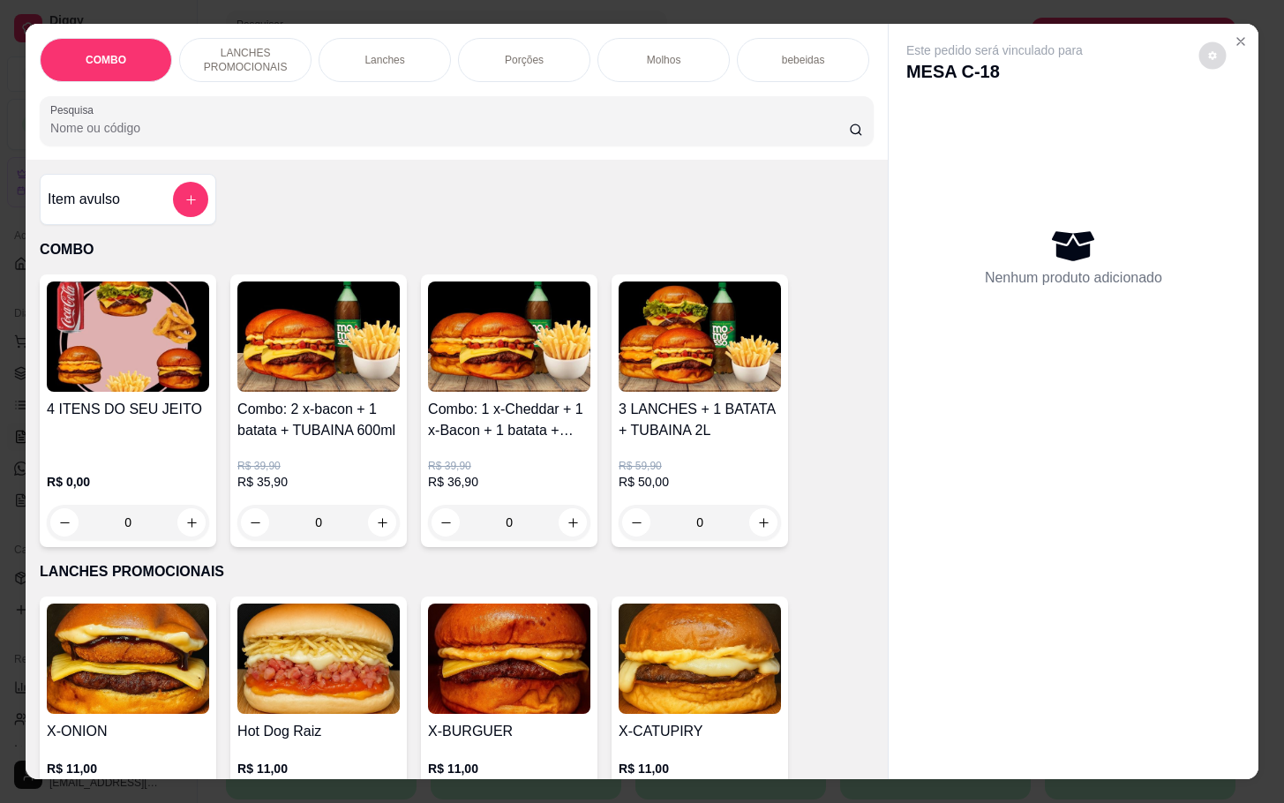
click at [1208, 50] on icon "decrease-product-quantity" at bounding box center [1213, 55] width 11 height 11
click at [1240, 112] on span "Automatic updates" at bounding box center [1236, 116] width 35 height 21
click at [1230, 117] on input "Automatic updates" at bounding box center [1223, 122] width 11 height 11
checkbox input "true"
click at [1258, 197] on div "COMBO LANCHES PROMOCIONAIS Lanches Porções Molhos bebeidas Sobremesa bebidas em…" at bounding box center [642, 401] width 1284 height 803
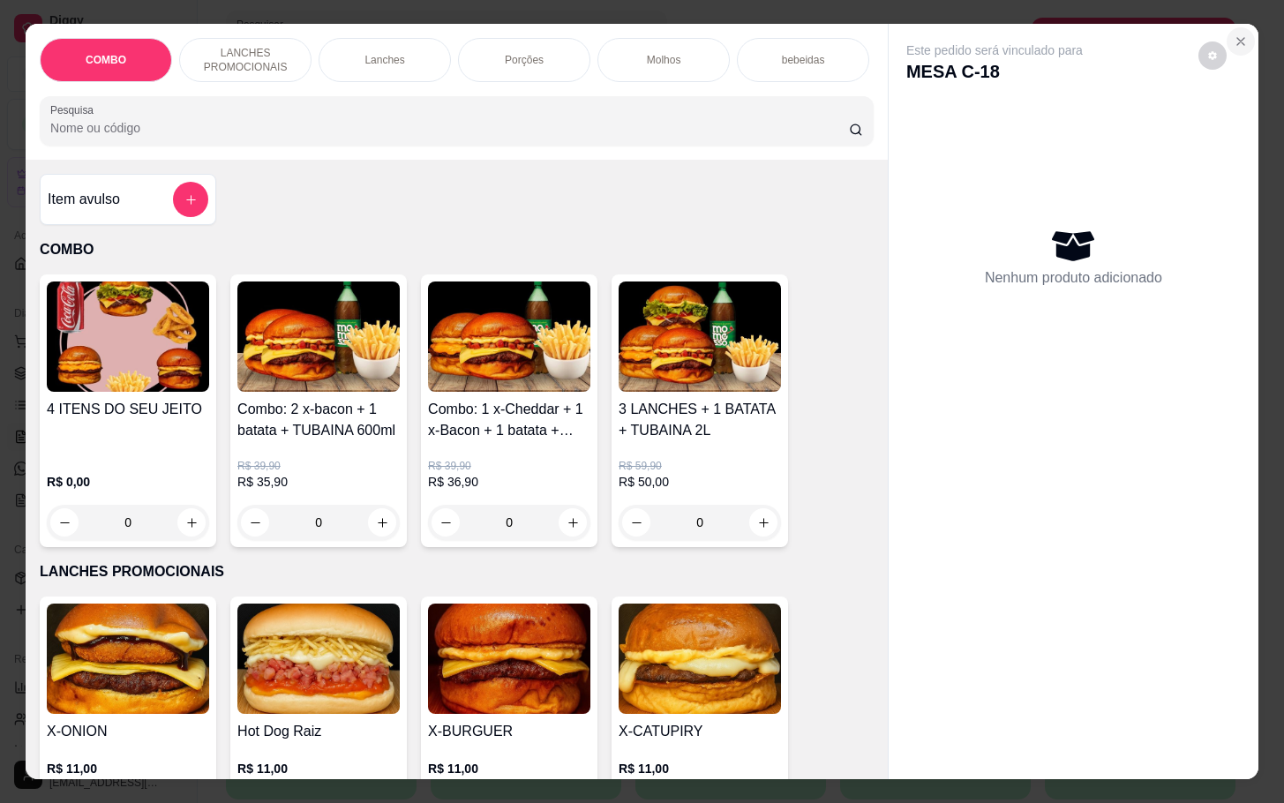
click at [1238, 38] on icon "Close" at bounding box center [1241, 41] width 7 height 7
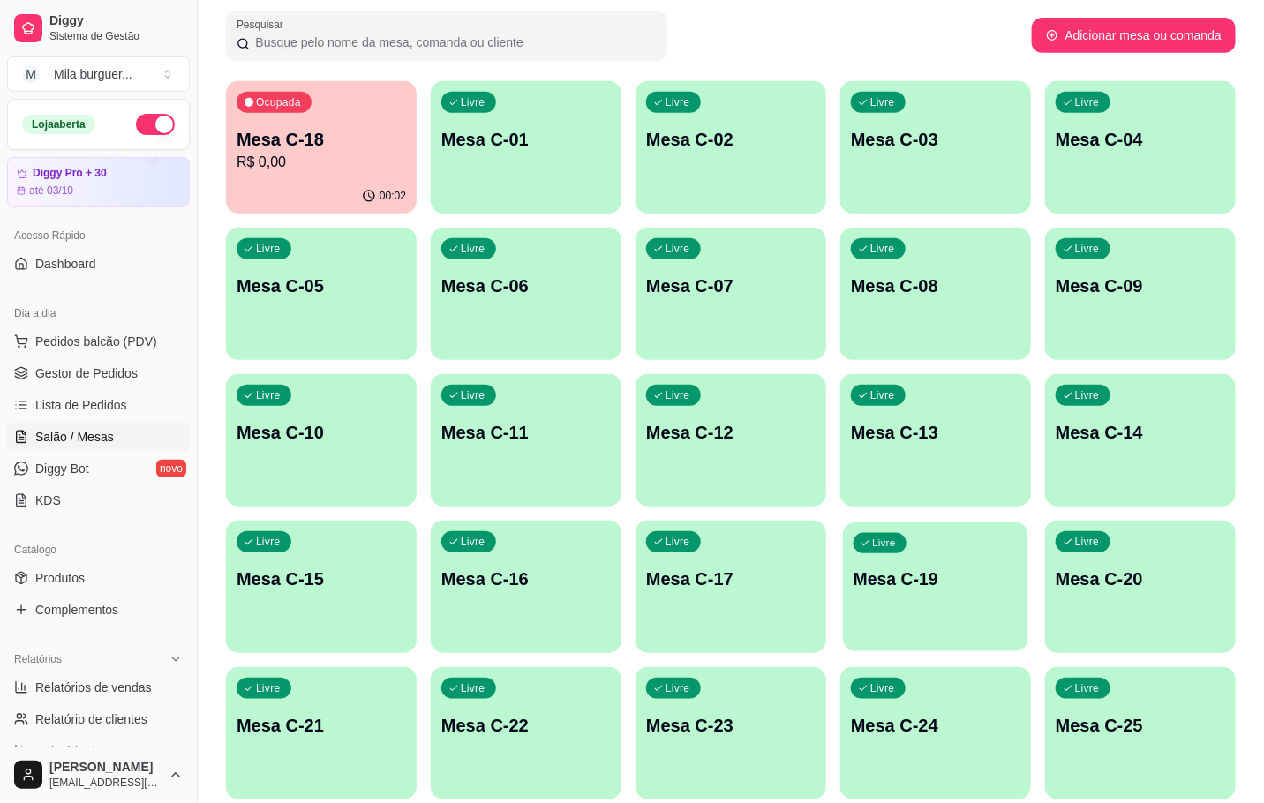
click at [965, 577] on p "Mesa C-19" at bounding box center [936, 580] width 164 height 24
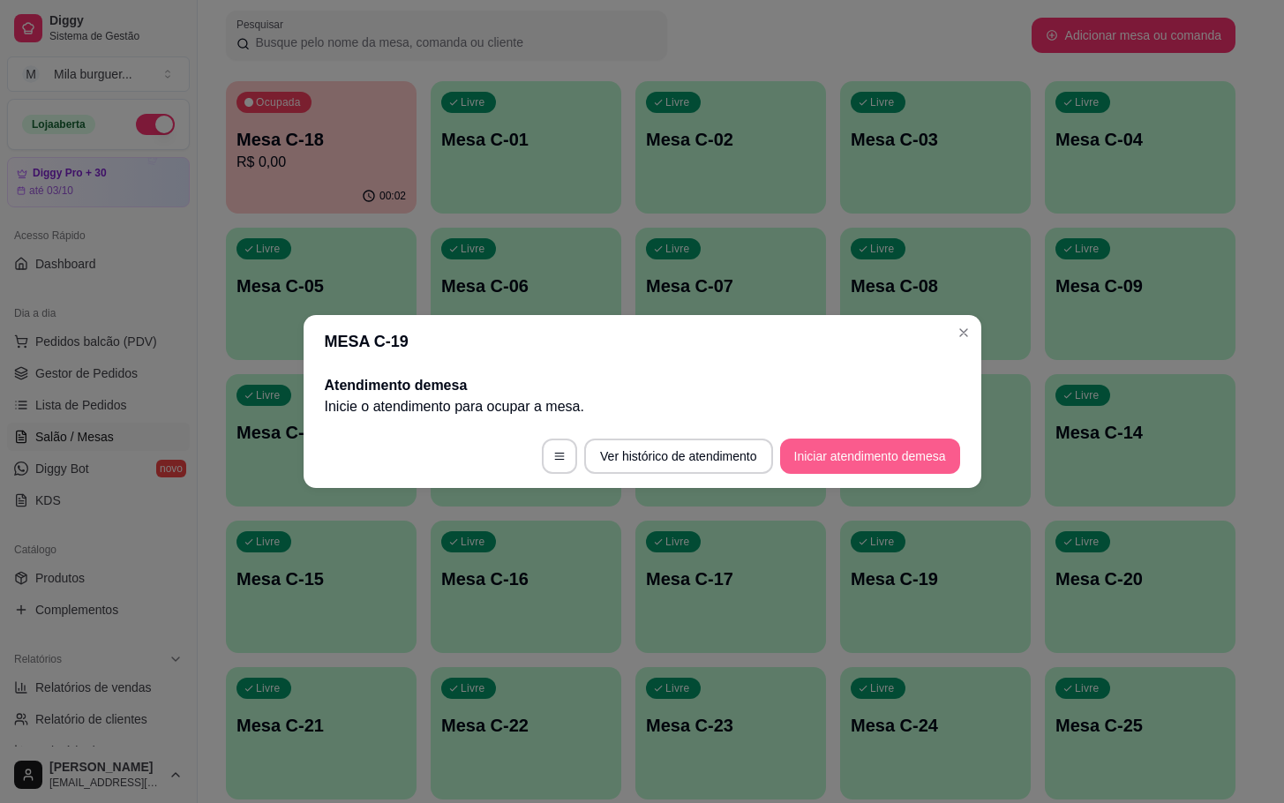
click at [901, 443] on button "Iniciar atendimento de mesa" at bounding box center [870, 456] width 180 height 35
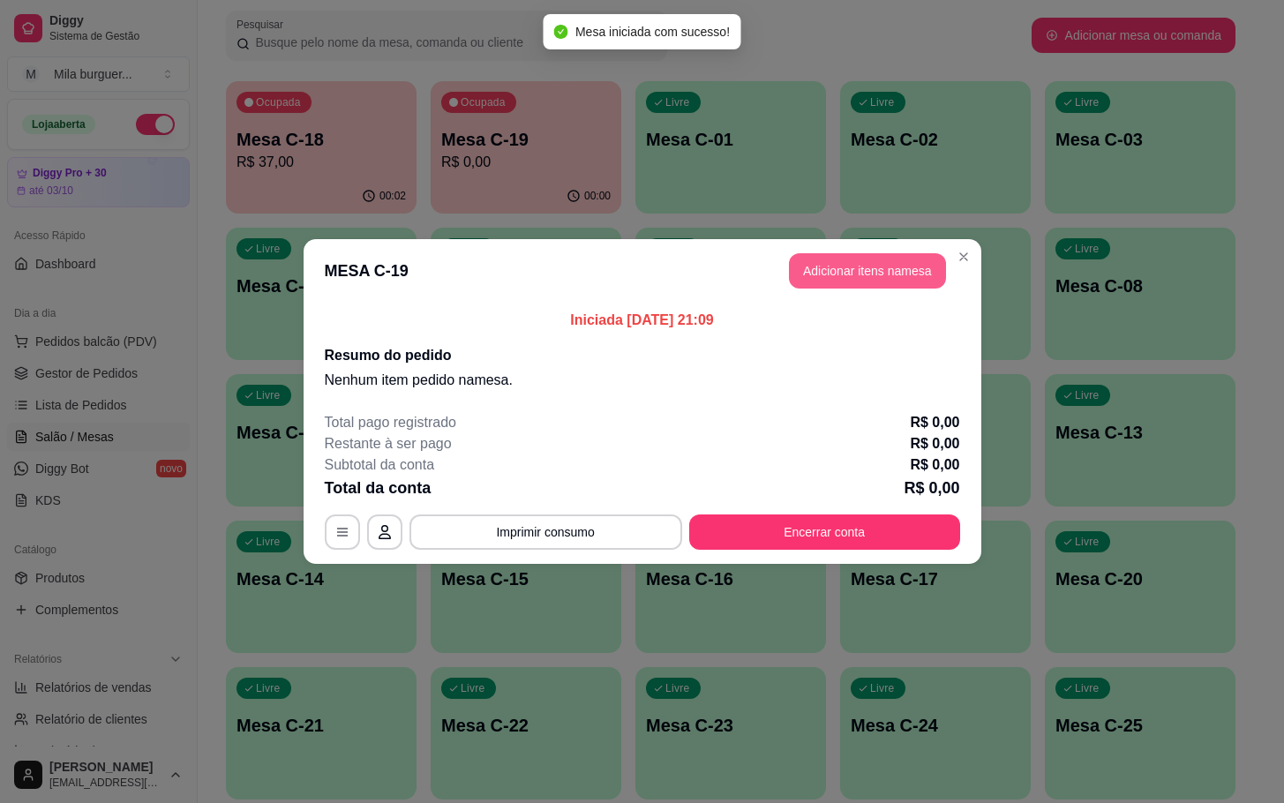
click at [838, 284] on button "Adicionar itens na mesa" at bounding box center [867, 270] width 157 height 35
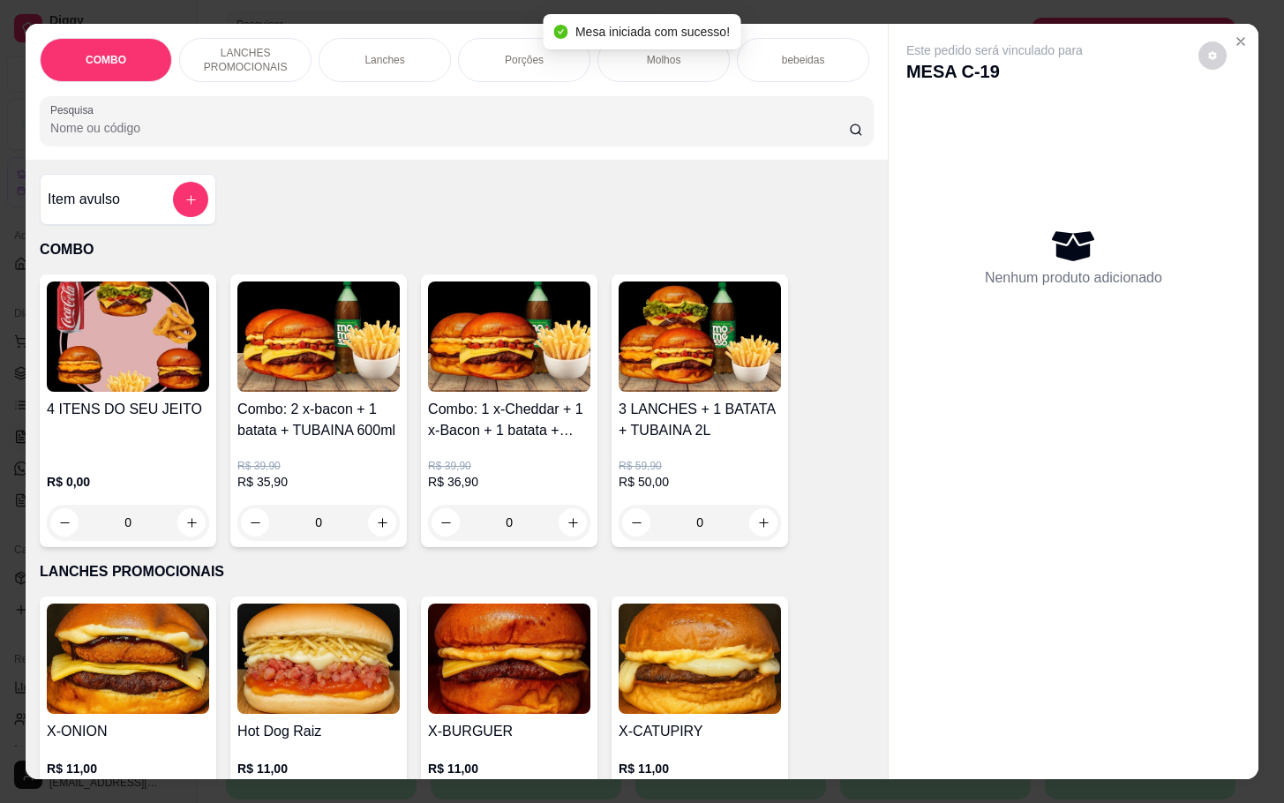
scroll to position [397, 0]
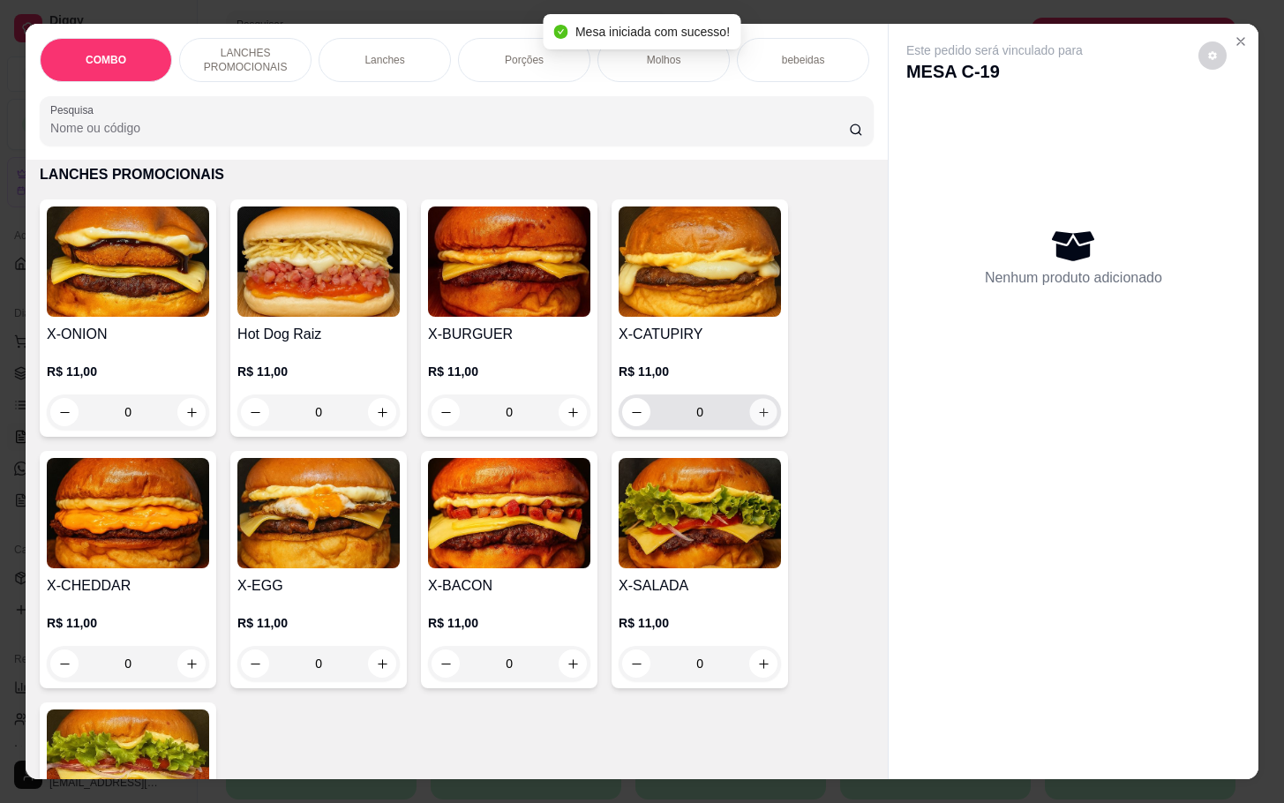
click at [765, 424] on button "increase-product-quantity" at bounding box center [763, 412] width 27 height 27
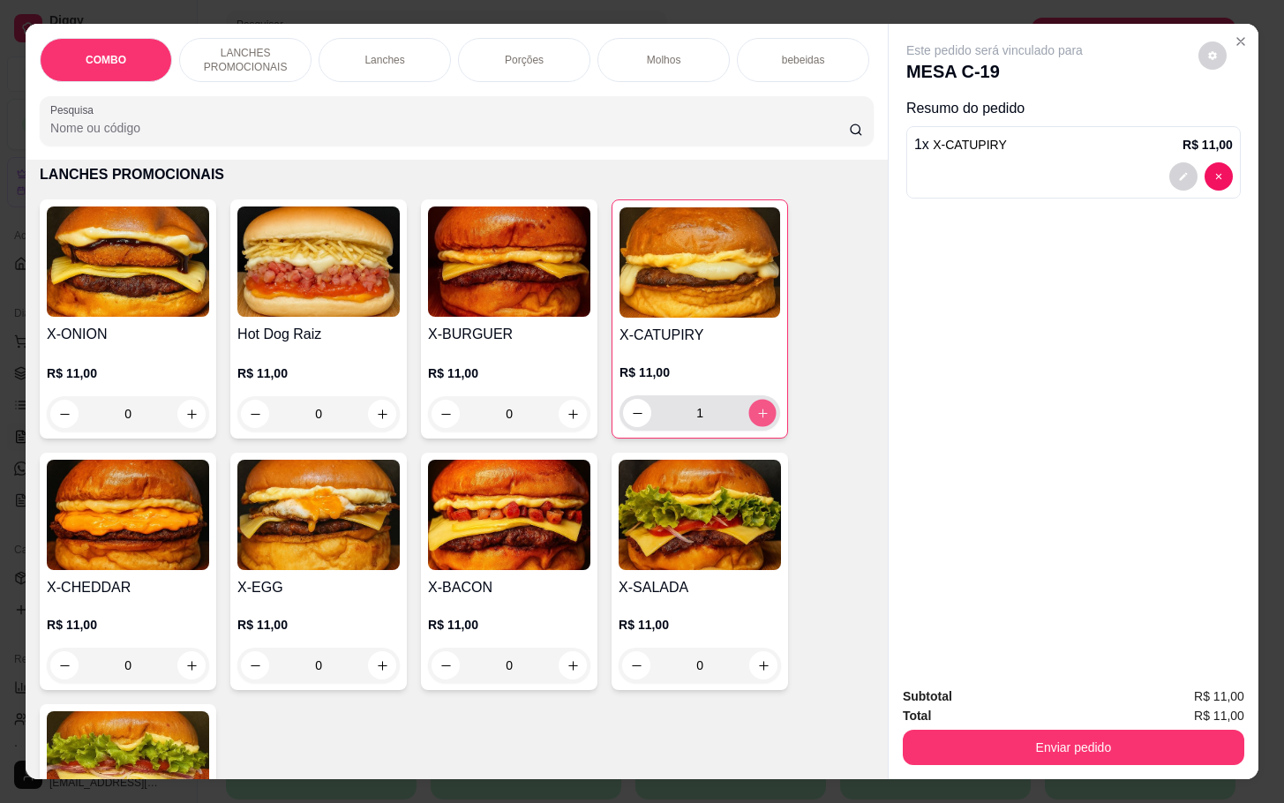
click at [757, 420] on icon "increase-product-quantity" at bounding box center [763, 413] width 13 height 13
type input "2"
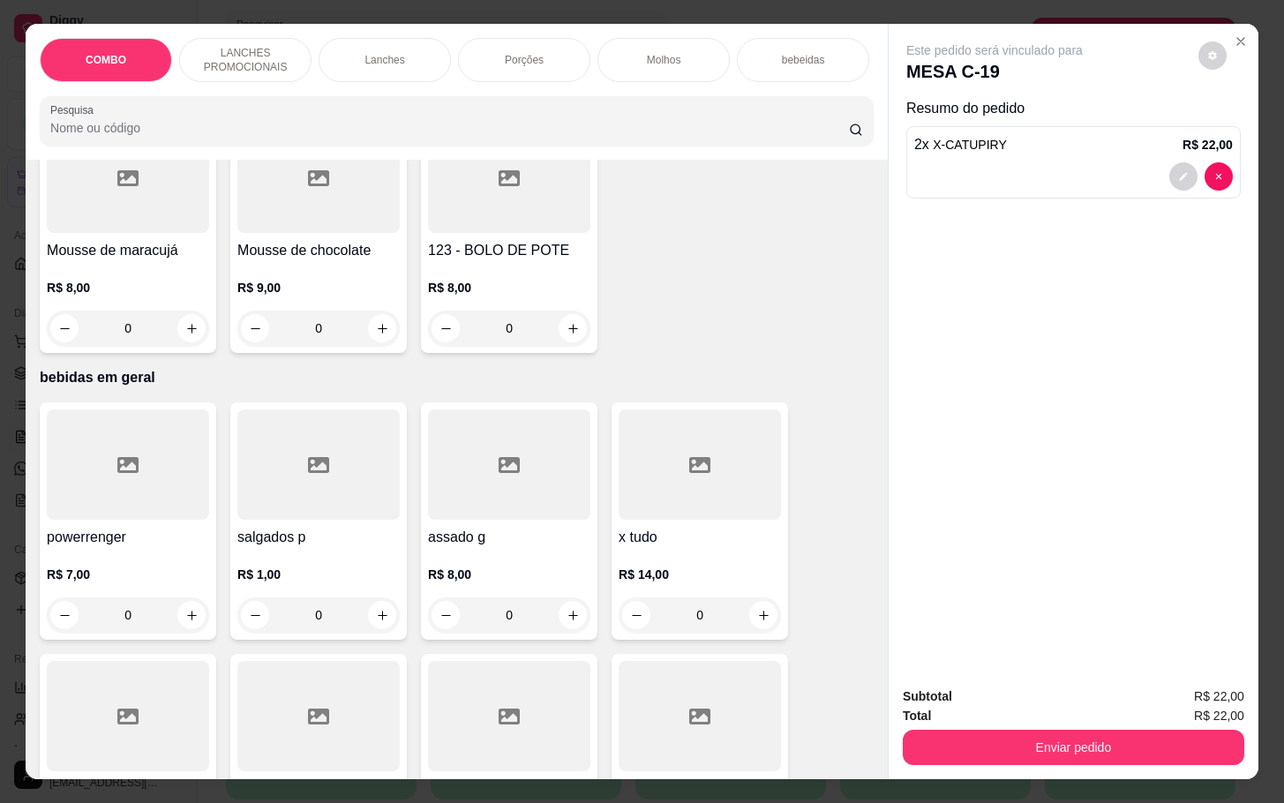
scroll to position [4105, 0]
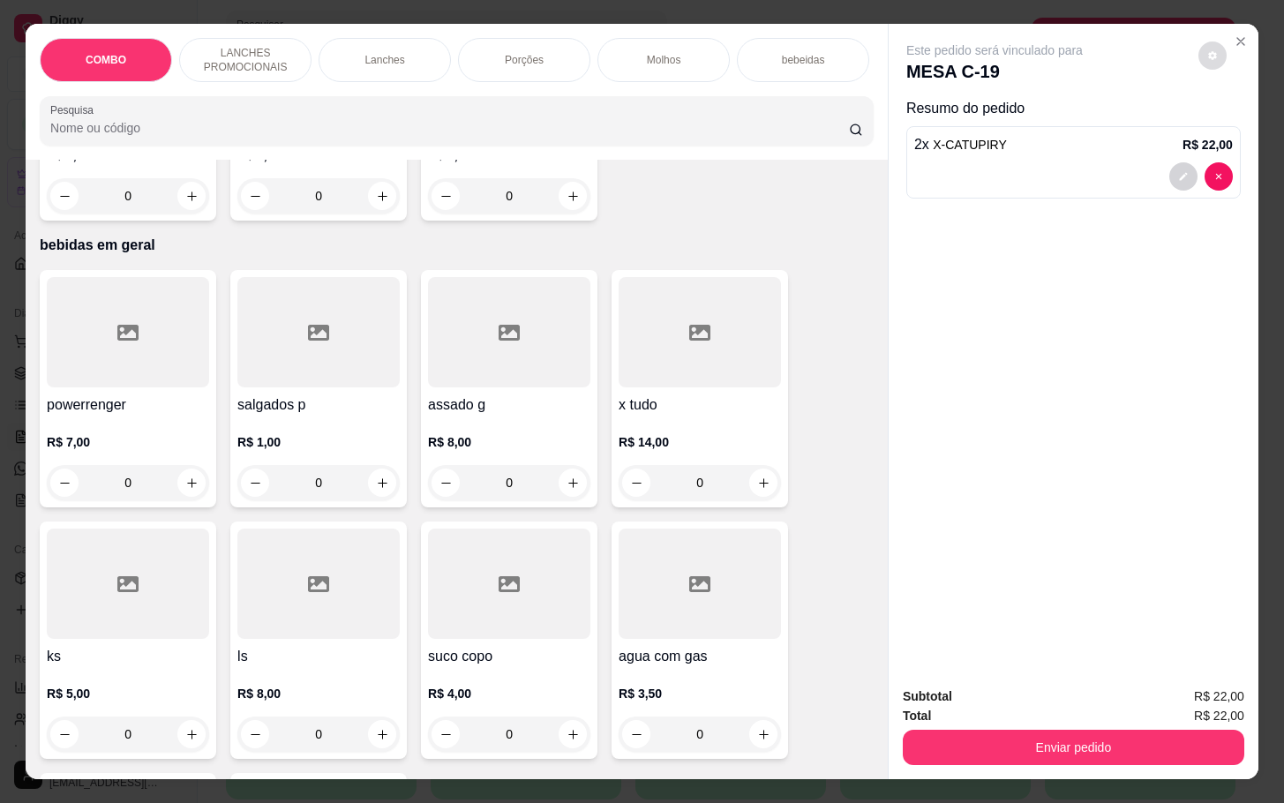
click at [1202, 56] on button "decrease-product-quantity" at bounding box center [1213, 55] width 28 height 28
click at [1234, 38] on icon "Close" at bounding box center [1241, 41] width 14 height 14
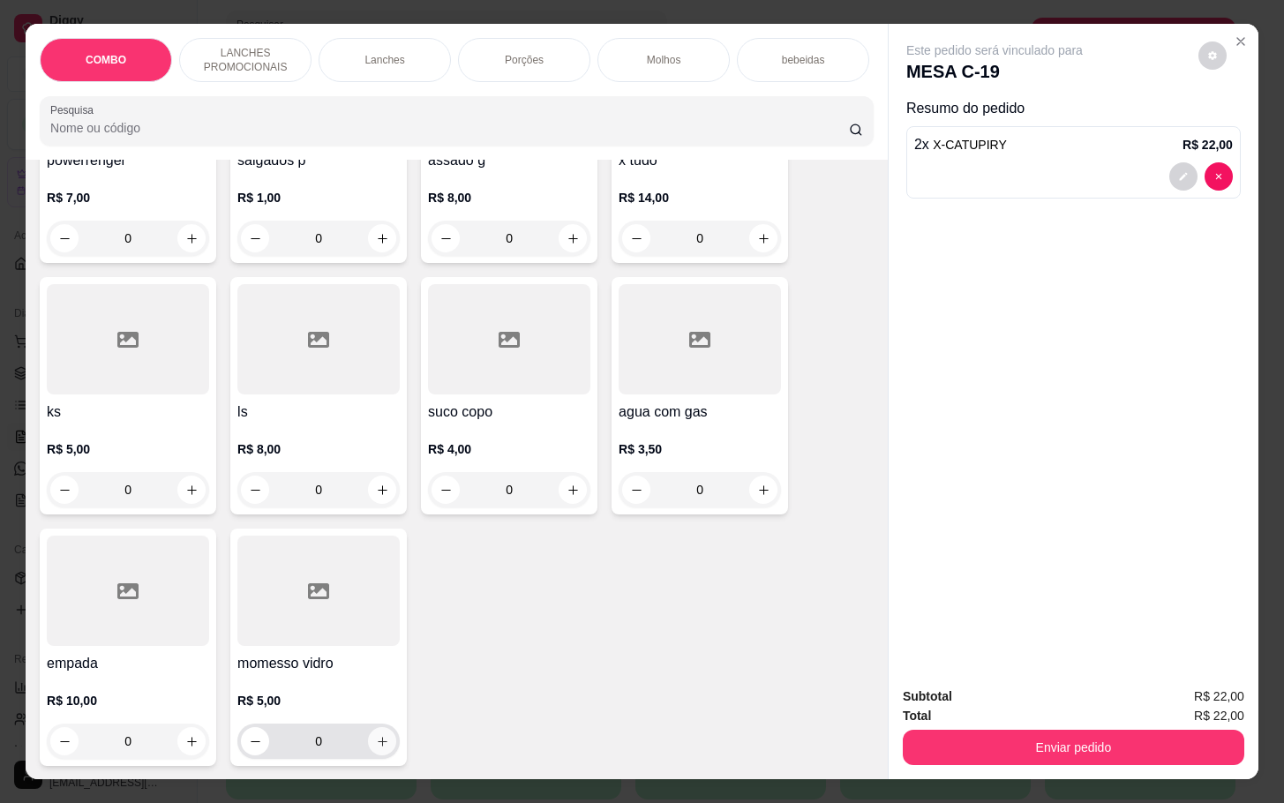
click at [368, 737] on button "increase-product-quantity" at bounding box center [382, 741] width 28 height 28
type input "1"
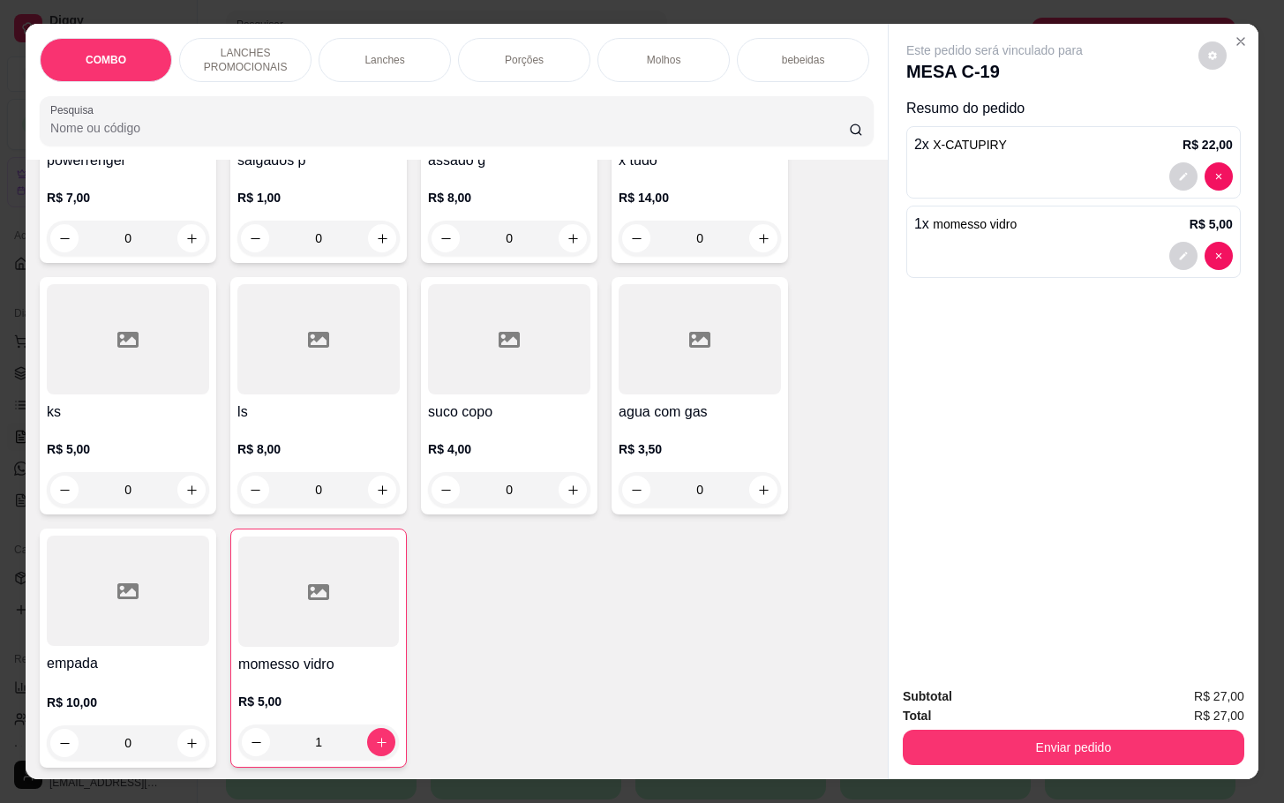
click at [962, 726] on div "Enviar pedido" at bounding box center [1074, 746] width 342 height 40
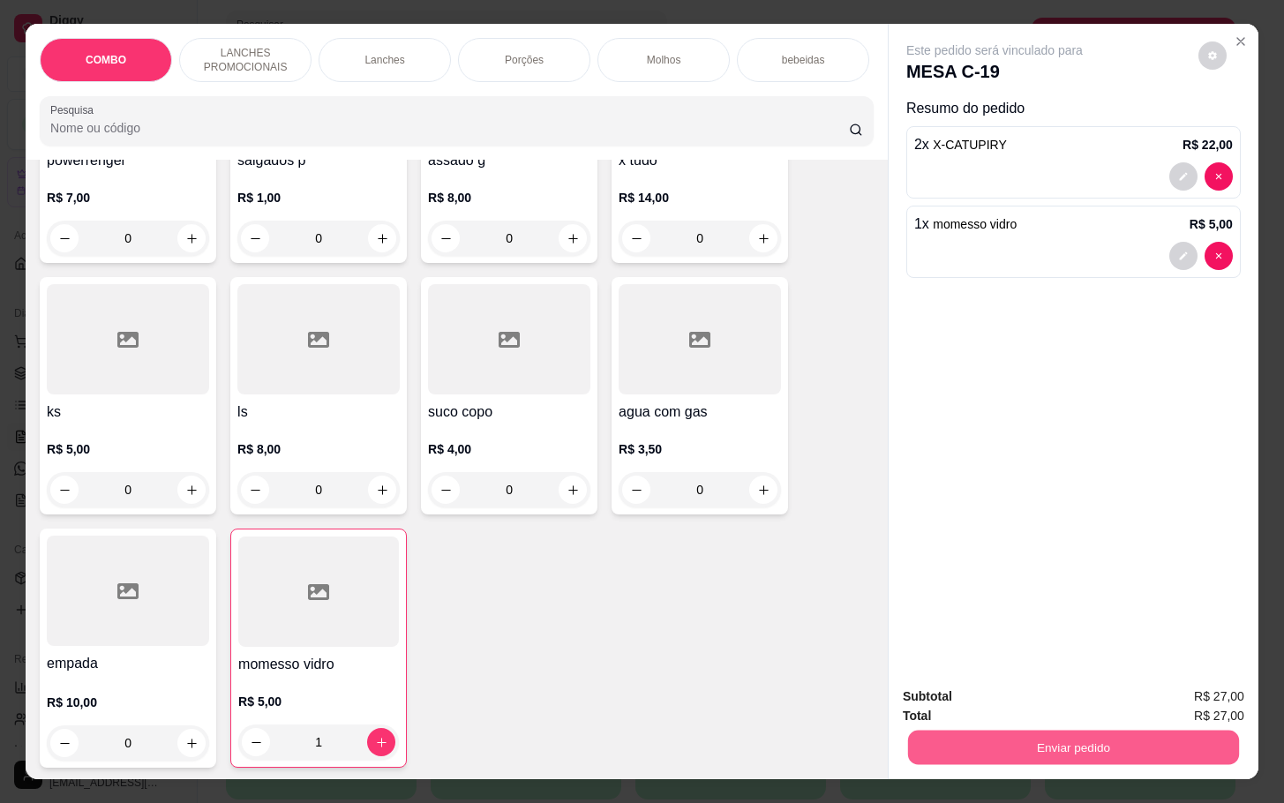
click at [1035, 730] on button "Enviar pedido" at bounding box center [1073, 747] width 331 height 34
click at [1178, 697] on button "Enviar pedido" at bounding box center [1196, 695] width 100 height 34
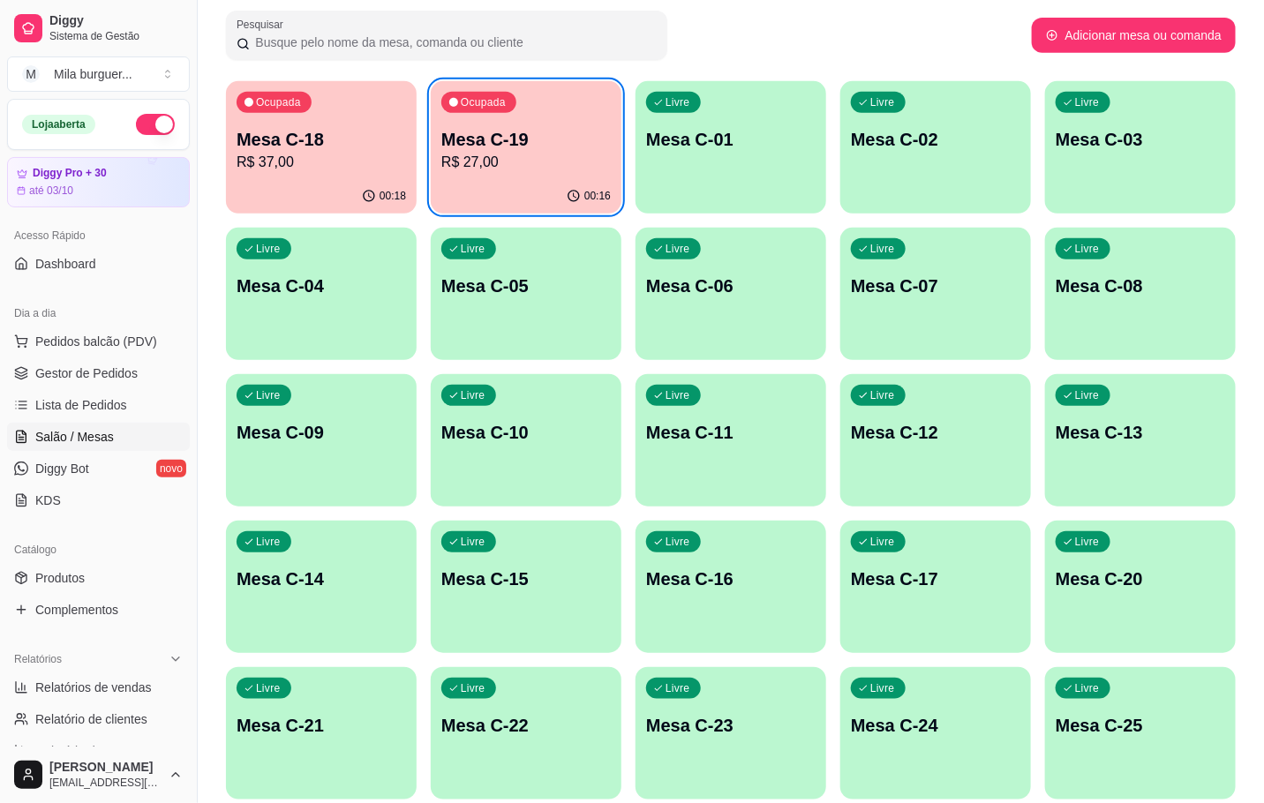
click at [369, 164] on p "R$ 37,00" at bounding box center [321, 162] width 169 height 21
click at [541, 149] on p "Mesa C-19" at bounding box center [526, 140] width 164 height 24
click at [313, 107] on div "Ocupada Mesa C-18 R$ 37,00" at bounding box center [321, 130] width 191 height 98
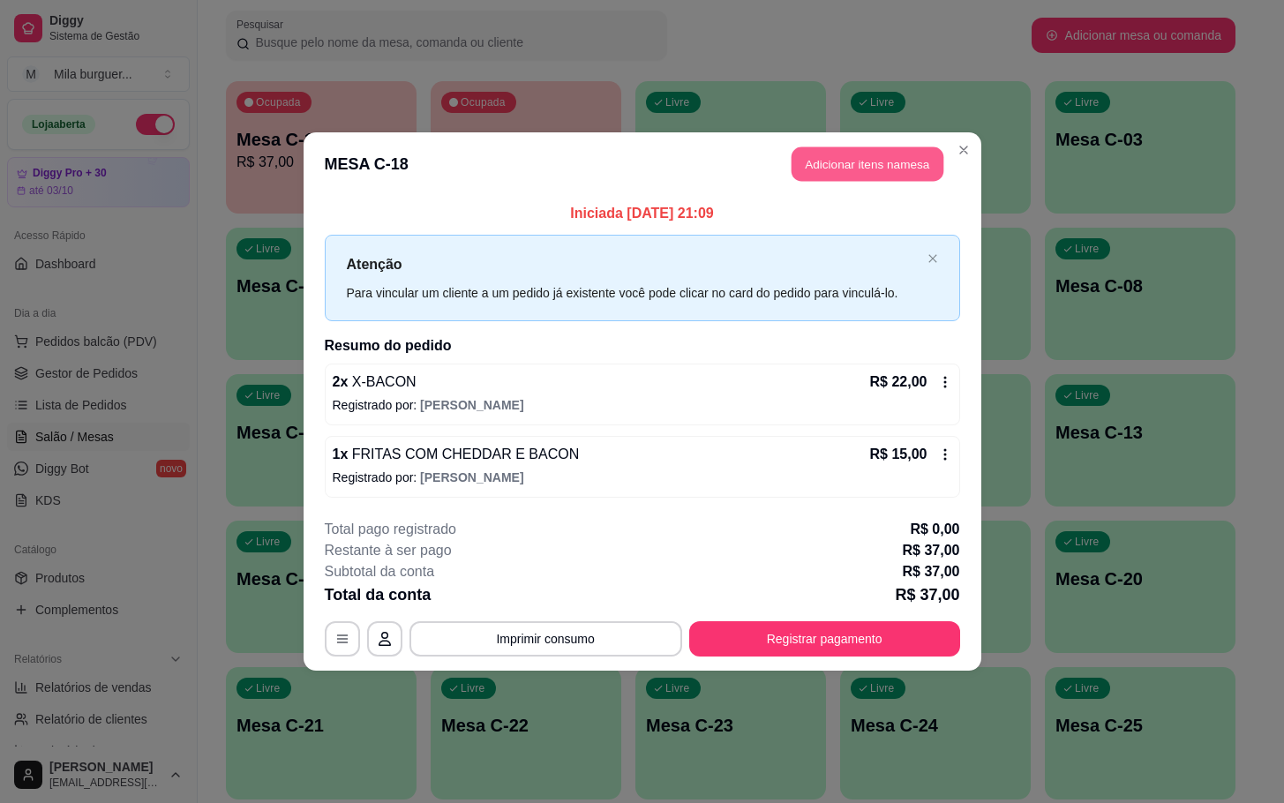
click at [850, 177] on button "Adicionar itens na mesa" at bounding box center [868, 164] width 152 height 34
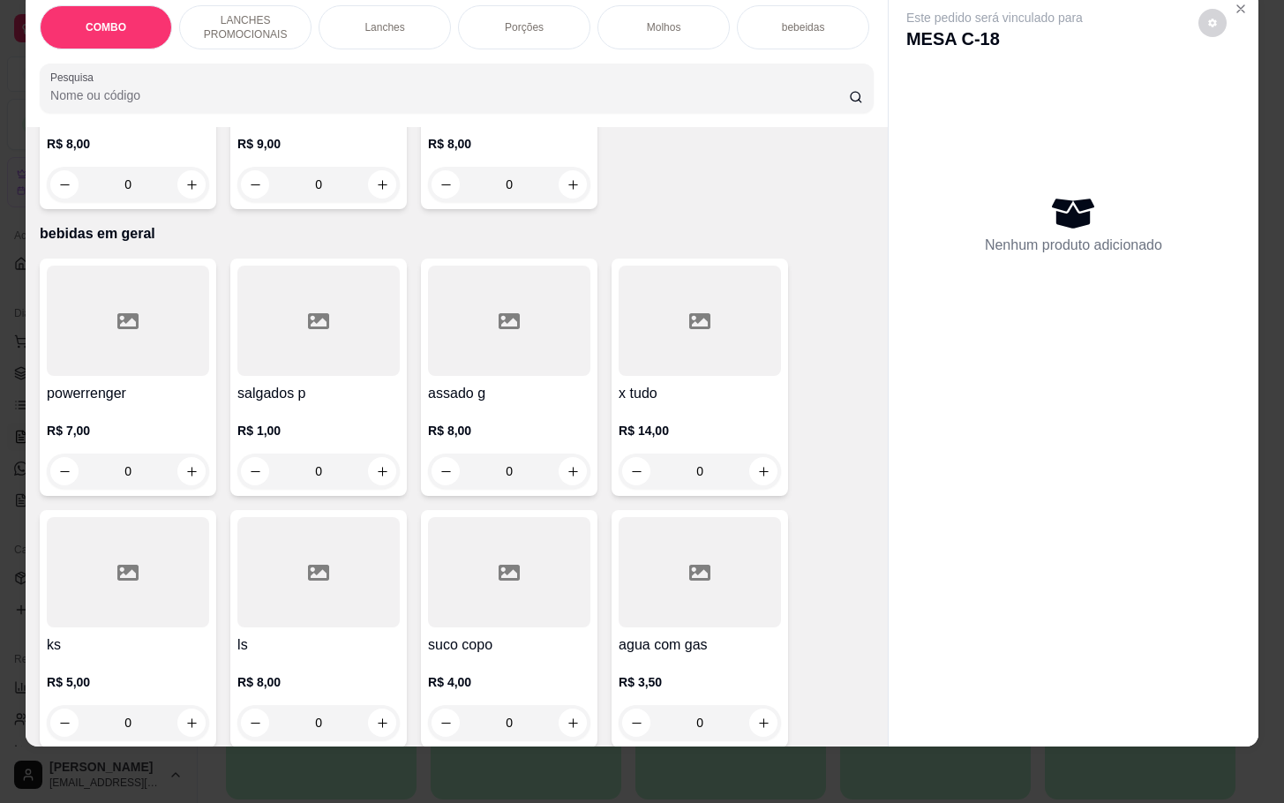
scroll to position [4347, 0]
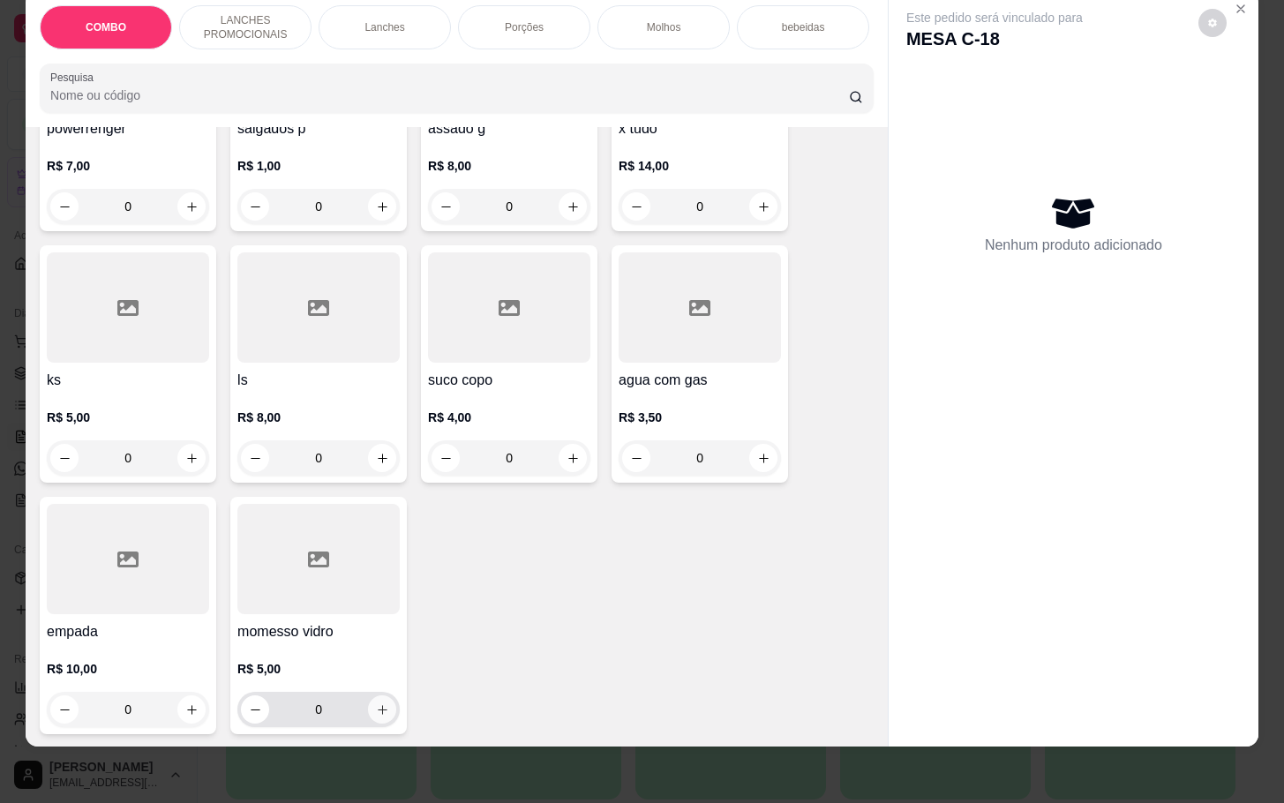
click at [376, 699] on button "increase-product-quantity" at bounding box center [382, 710] width 28 height 28
type input "1"
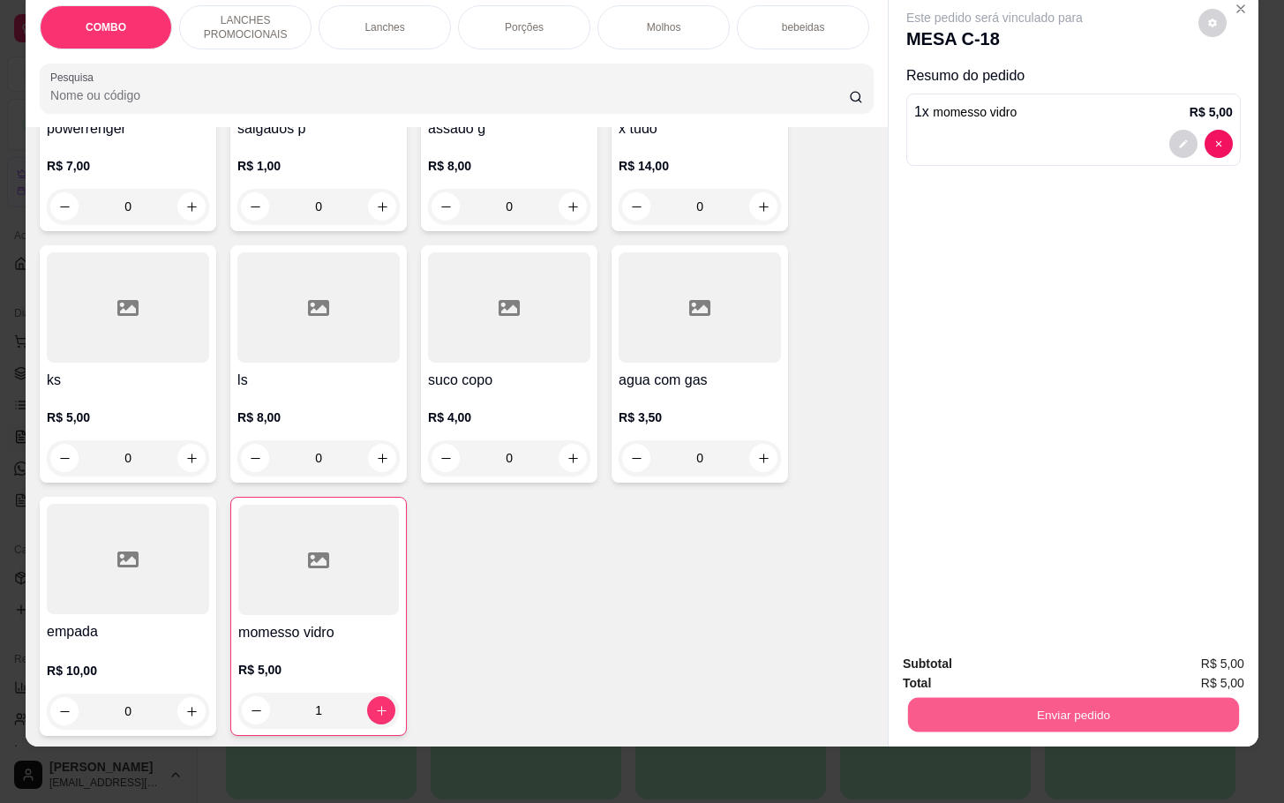
click at [1007, 697] on button "Enviar pedido" at bounding box center [1073, 714] width 331 height 34
click at [1168, 654] on button "Enviar pedido" at bounding box center [1196, 652] width 97 height 33
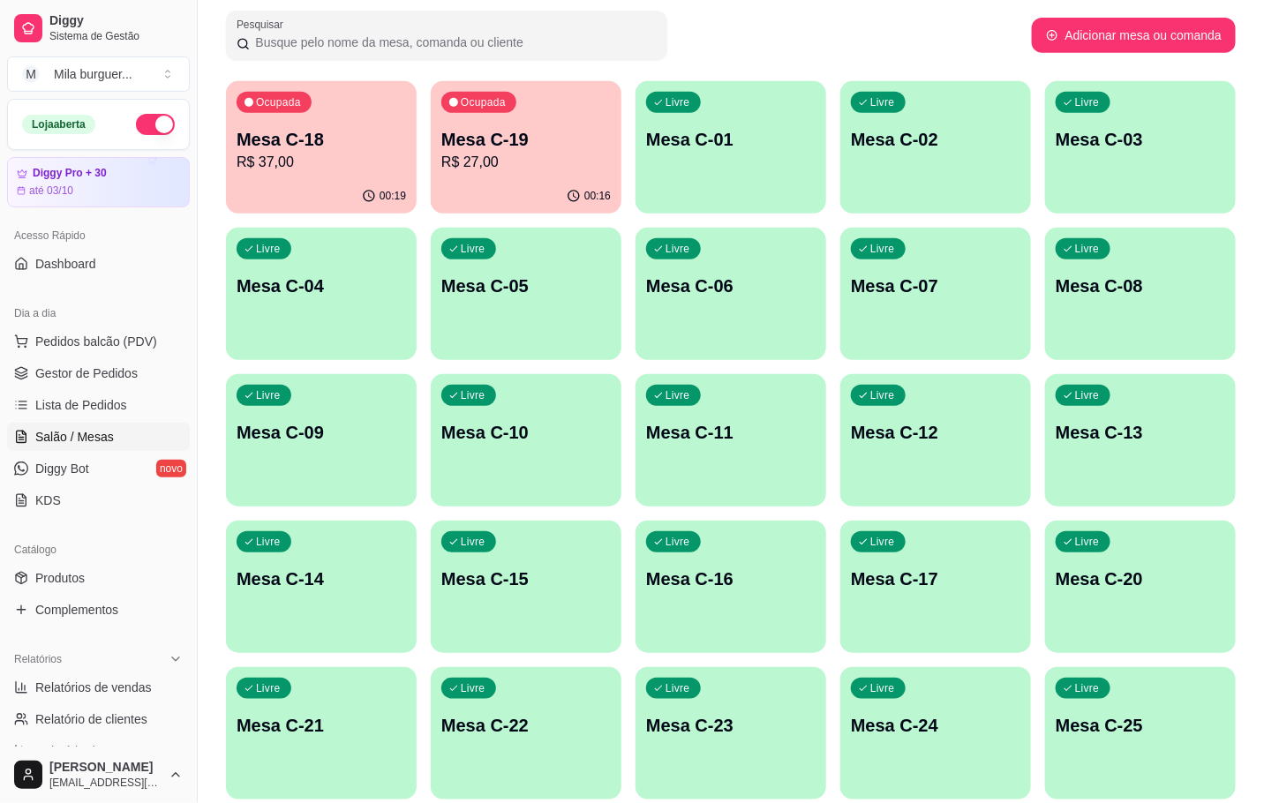
drag, startPoint x: 810, startPoint y: 59, endPoint x: 797, endPoint y: 54, distance: 14.3
click at [802, 59] on div "Pesquisar" at bounding box center [629, 35] width 806 height 49
click at [980, 162] on div "Livre Mesa C-02" at bounding box center [935, 136] width 191 height 111
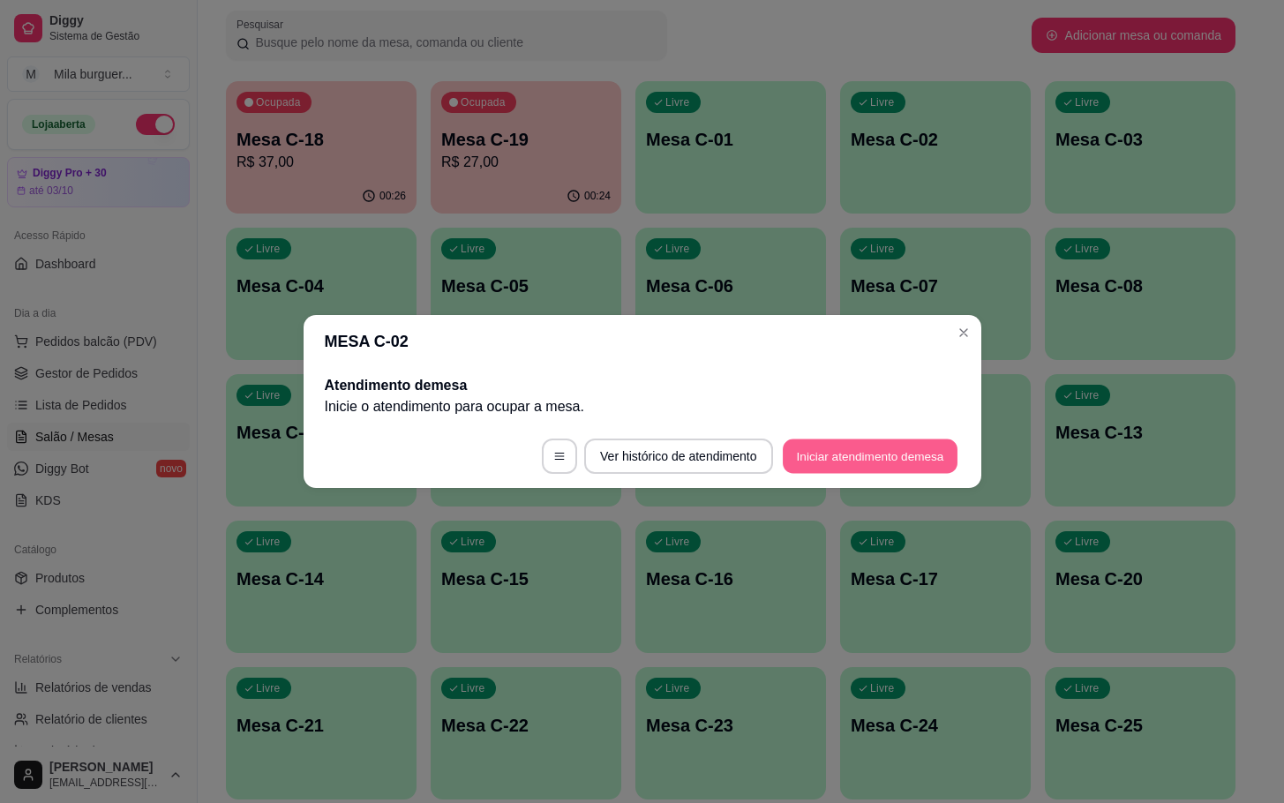
click at [859, 454] on button "Iniciar atendimento de mesa" at bounding box center [870, 457] width 175 height 34
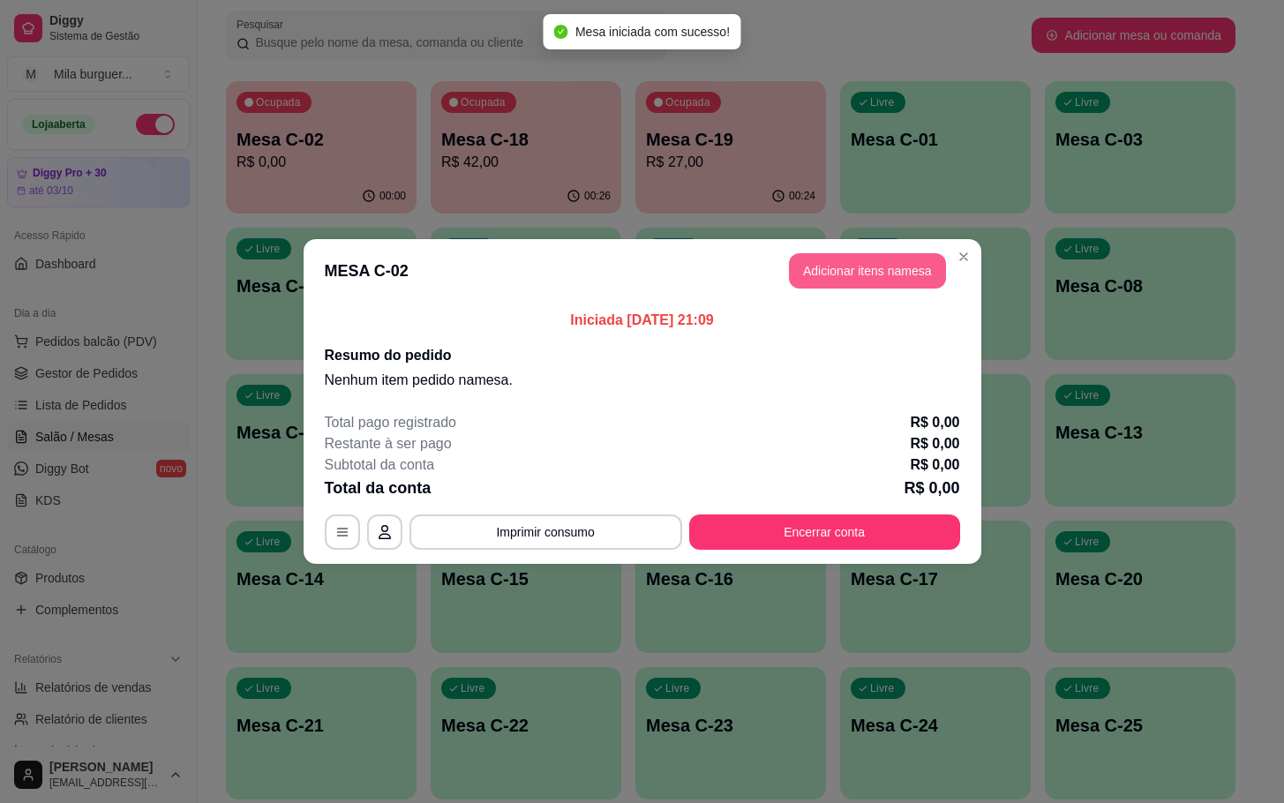
click at [850, 260] on button "Adicionar itens na mesa" at bounding box center [867, 270] width 157 height 35
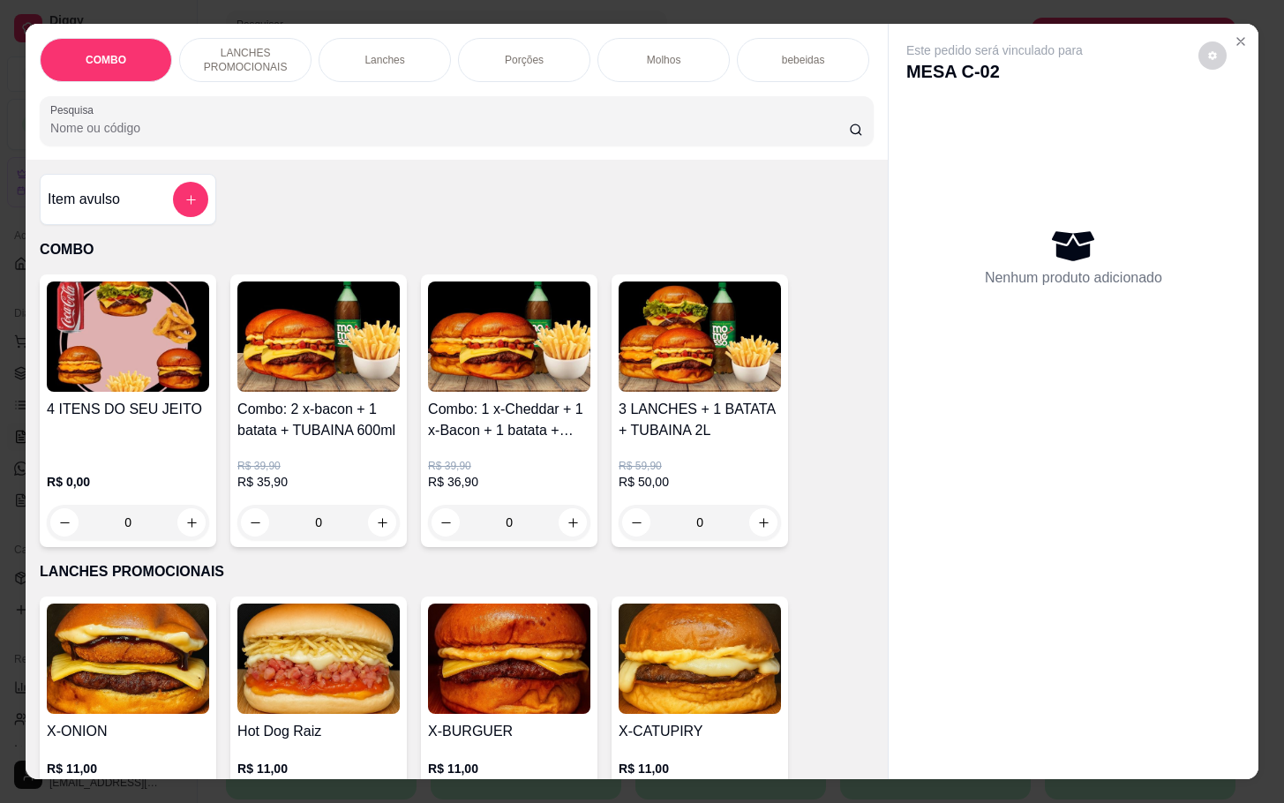
scroll to position [265, 0]
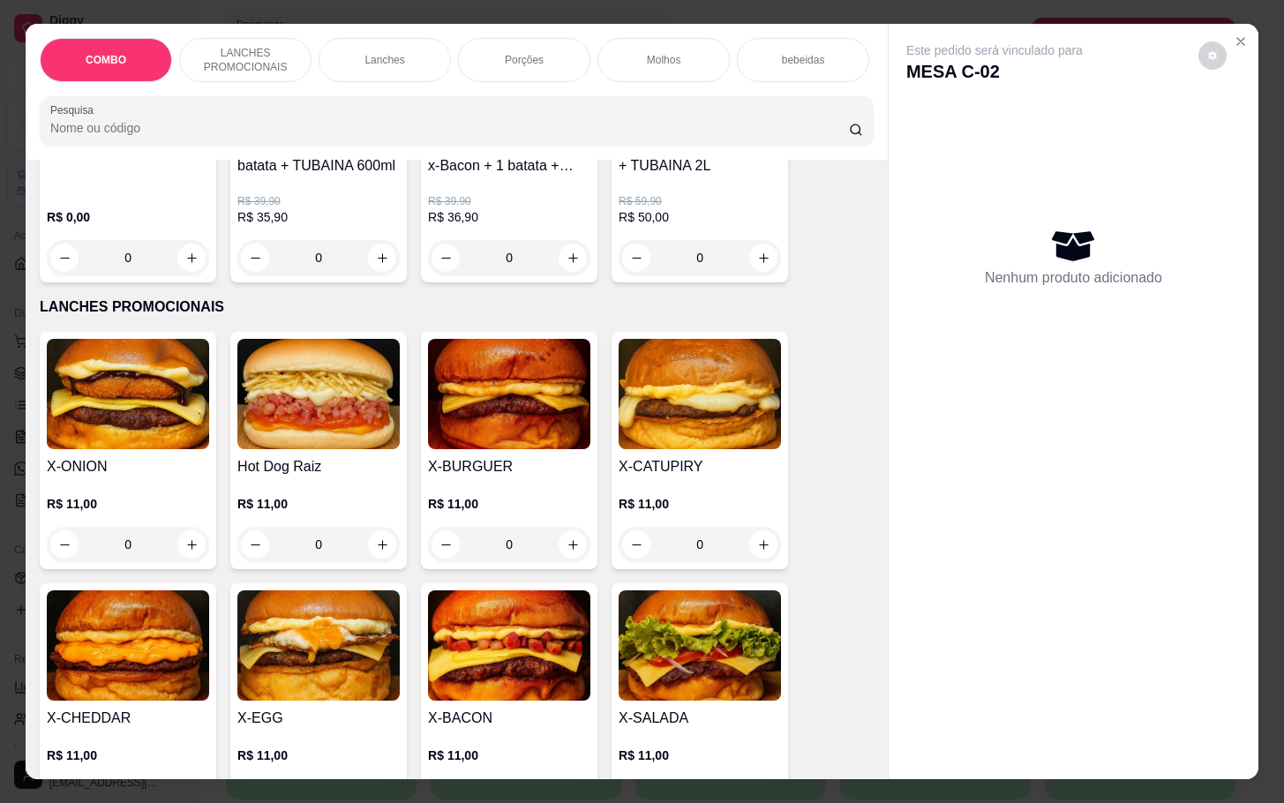
click at [135, 387] on img at bounding box center [128, 394] width 162 height 110
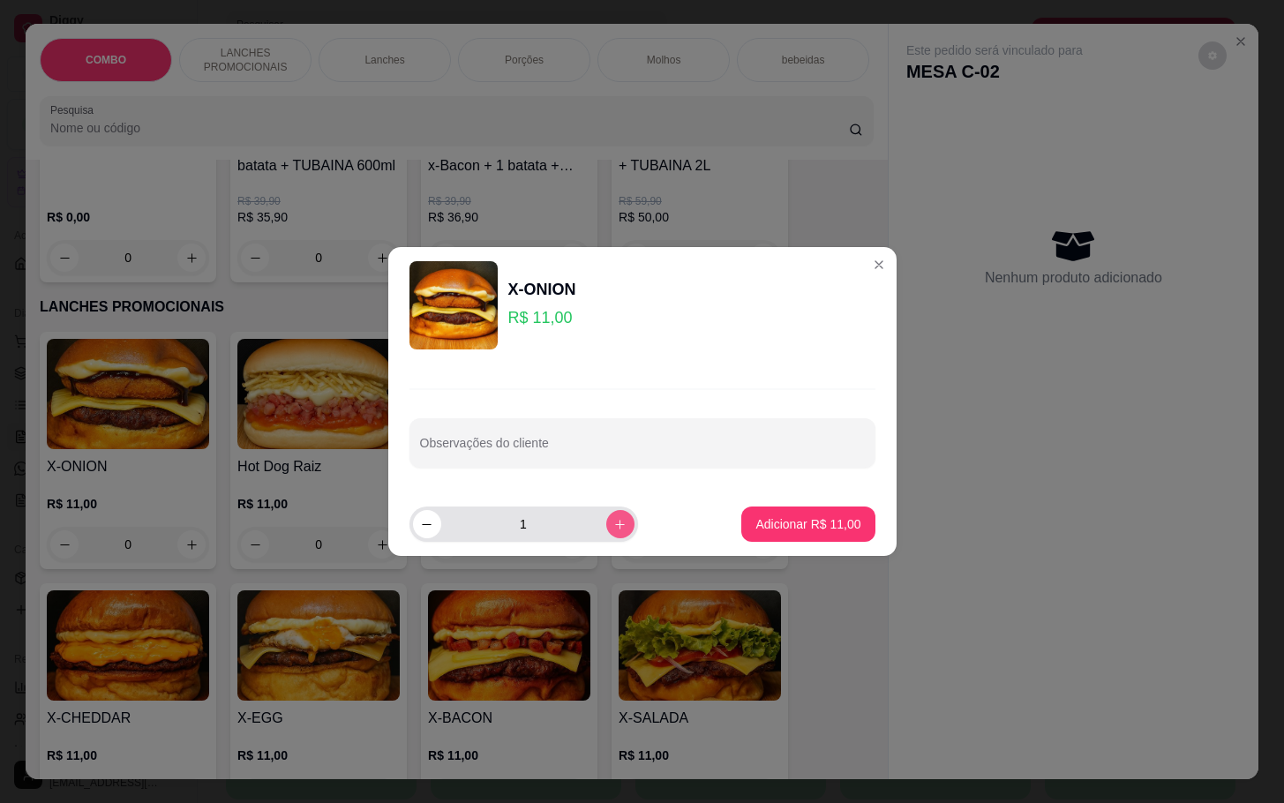
click at [614, 527] on icon "increase-product-quantity" at bounding box center [620, 524] width 13 height 13
type input "2"
click at [800, 516] on p "Adicionar R$ 22,00" at bounding box center [808, 525] width 105 height 18
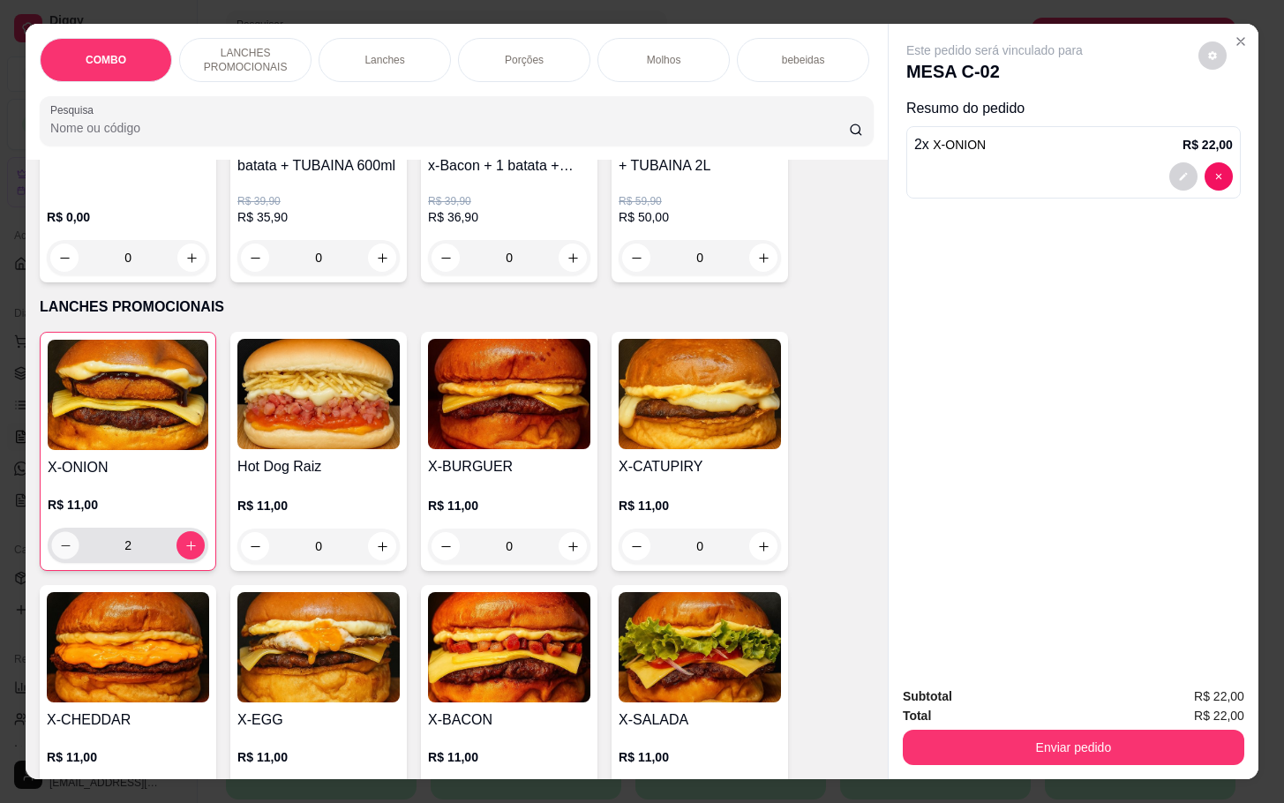
click at [59, 553] on icon "decrease-product-quantity" at bounding box center [65, 545] width 13 height 13
type input "0"
click at [52, 560] on button "decrease-product-quantity" at bounding box center [65, 545] width 27 height 27
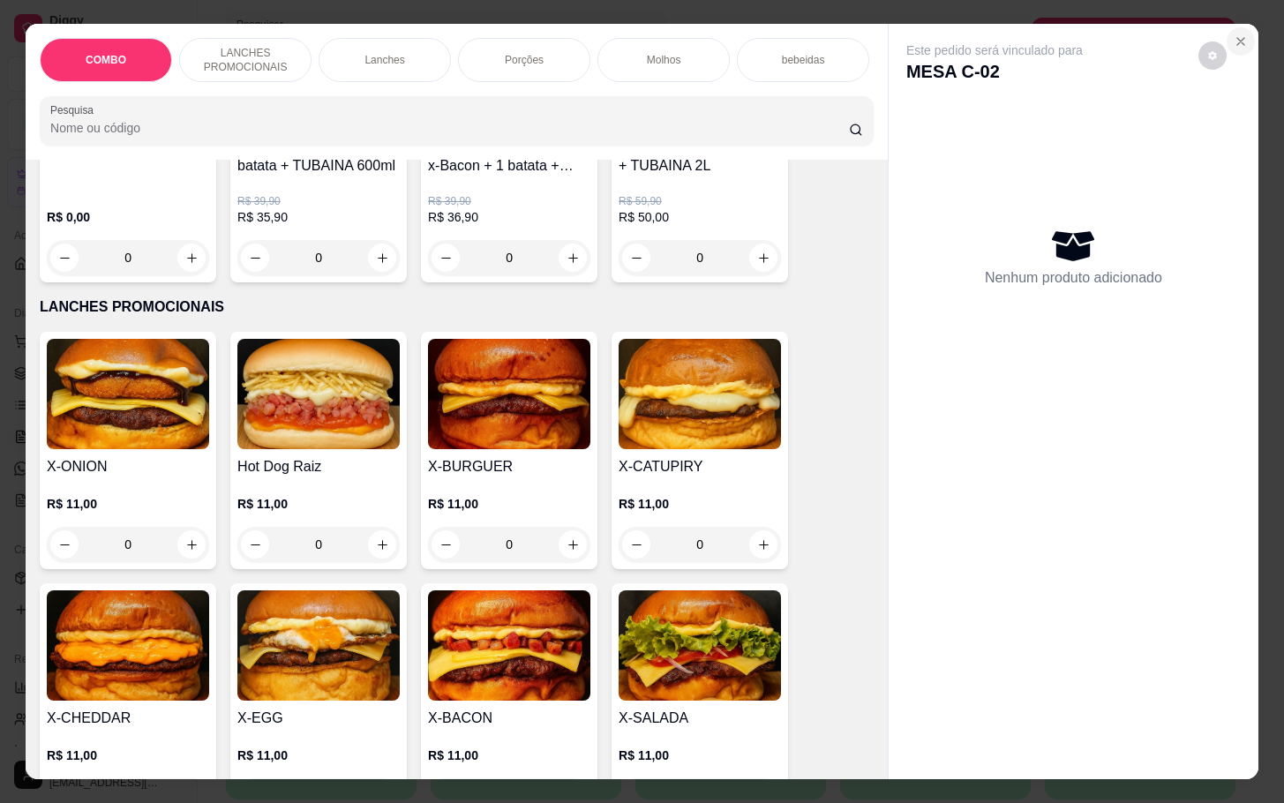
click at [1234, 34] on icon "Close" at bounding box center [1241, 41] width 14 height 14
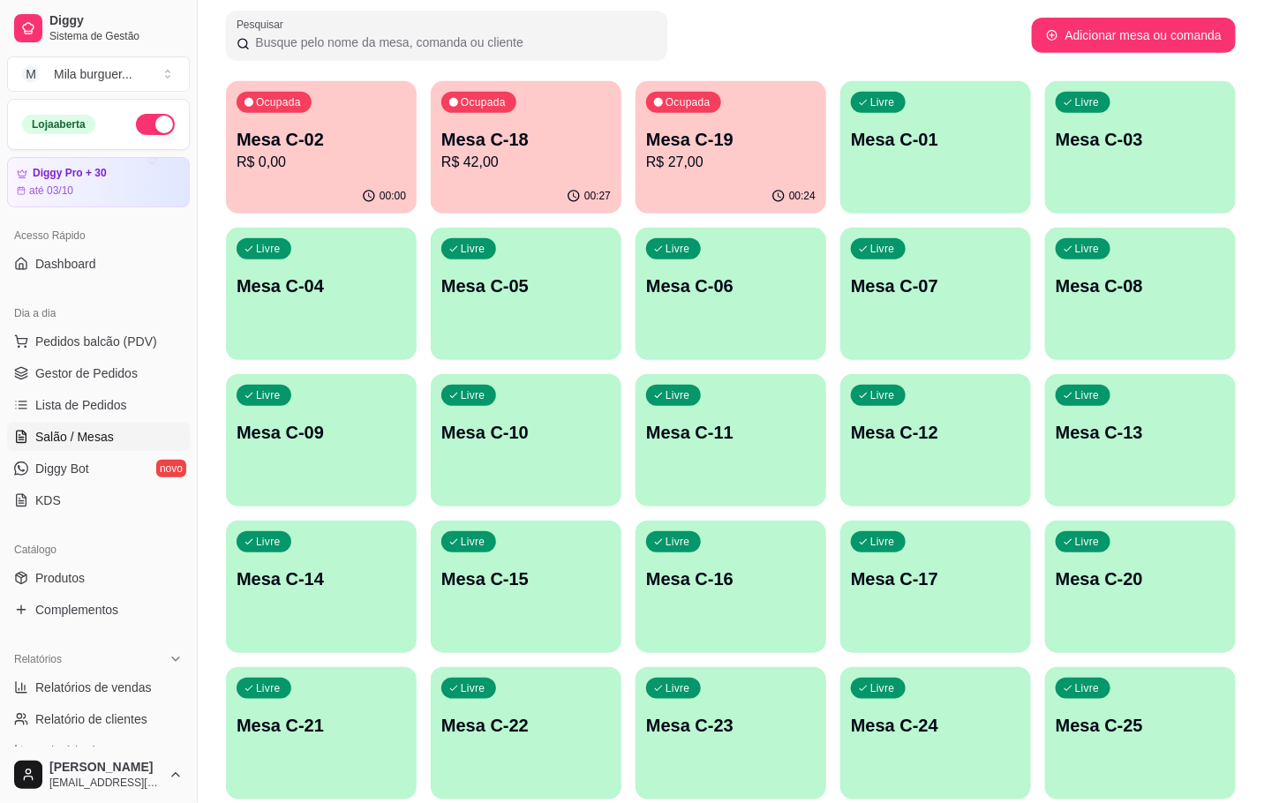
drag, startPoint x: 38, startPoint y: 327, endPoint x: 61, endPoint y: 327, distance: 23.0
click at [54, 326] on div "Dia a dia" at bounding box center [98, 313] width 183 height 28
click at [61, 327] on div "Dia a dia" at bounding box center [98, 313] width 183 height 28
click at [80, 335] on span "Pedidos balcão (PDV)" at bounding box center [96, 342] width 122 height 18
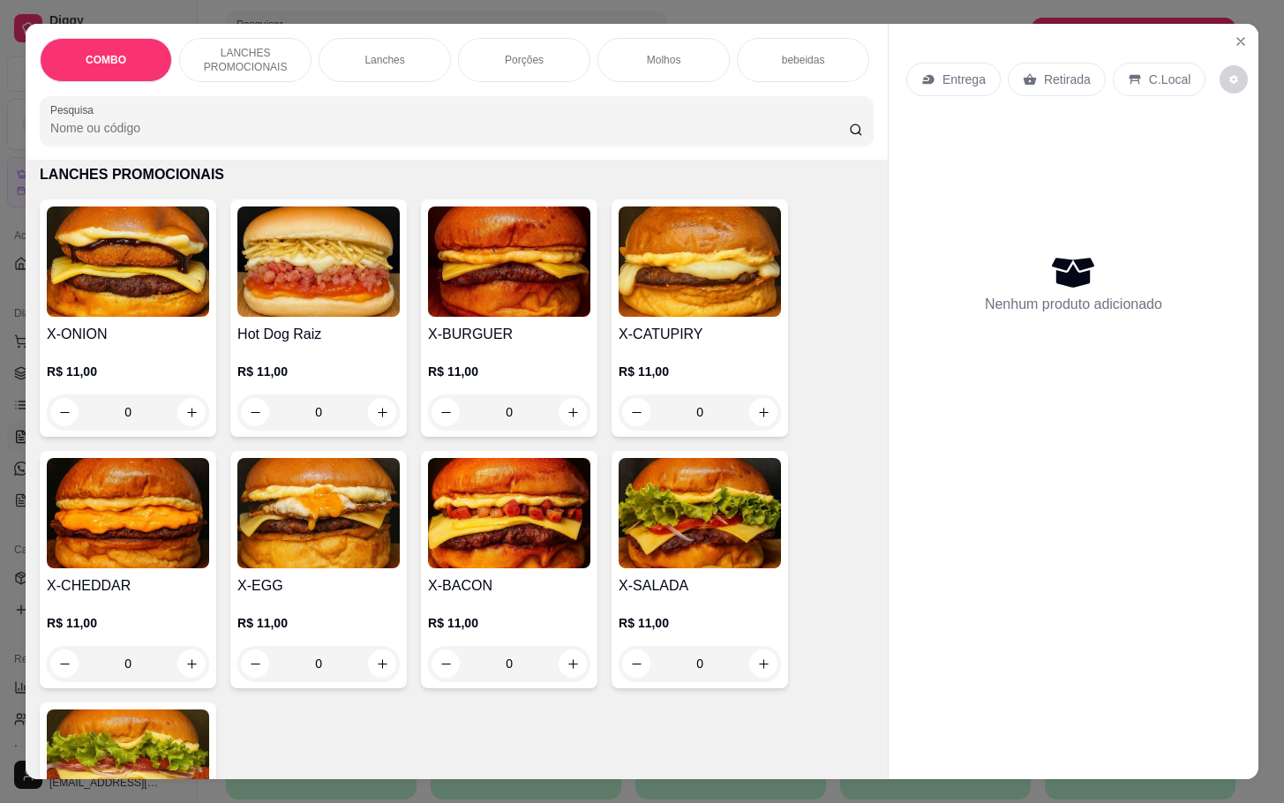
scroll to position [265, 0]
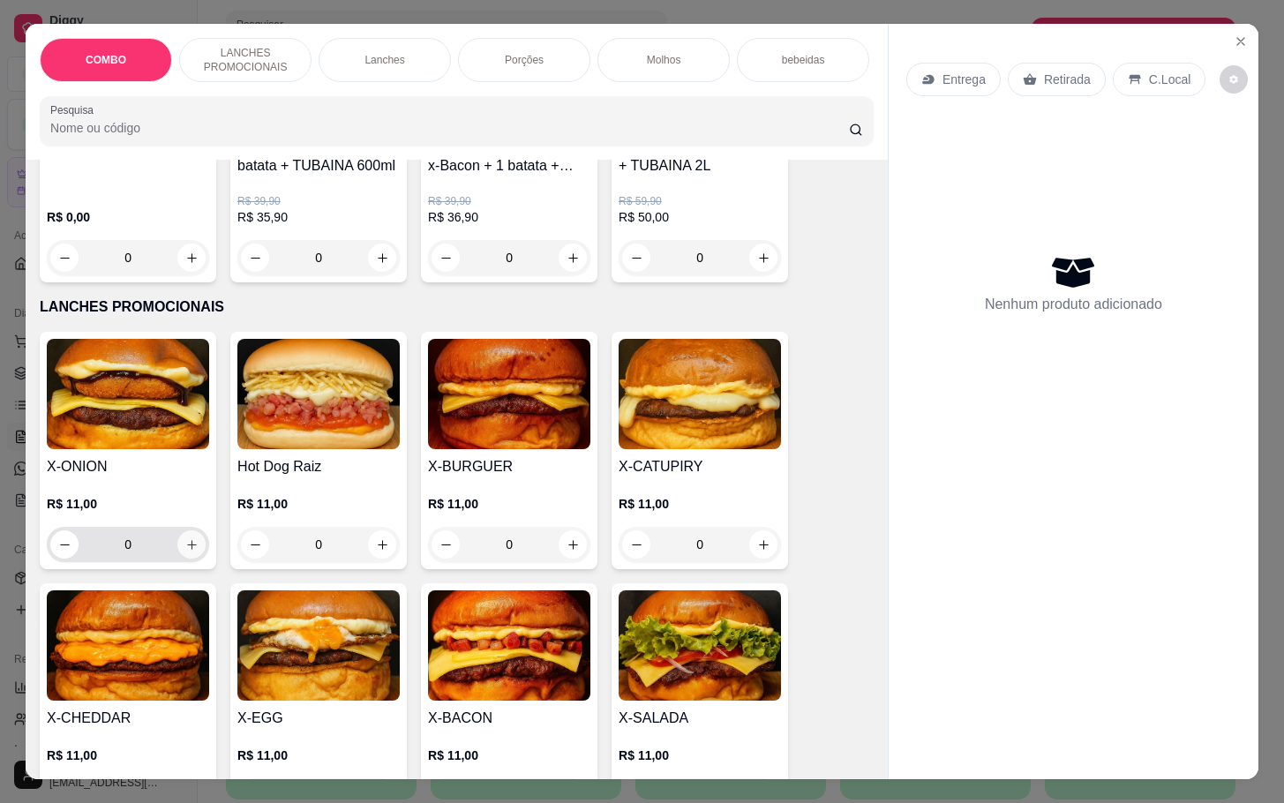
click at [185, 552] on icon "increase-product-quantity" at bounding box center [191, 544] width 13 height 13
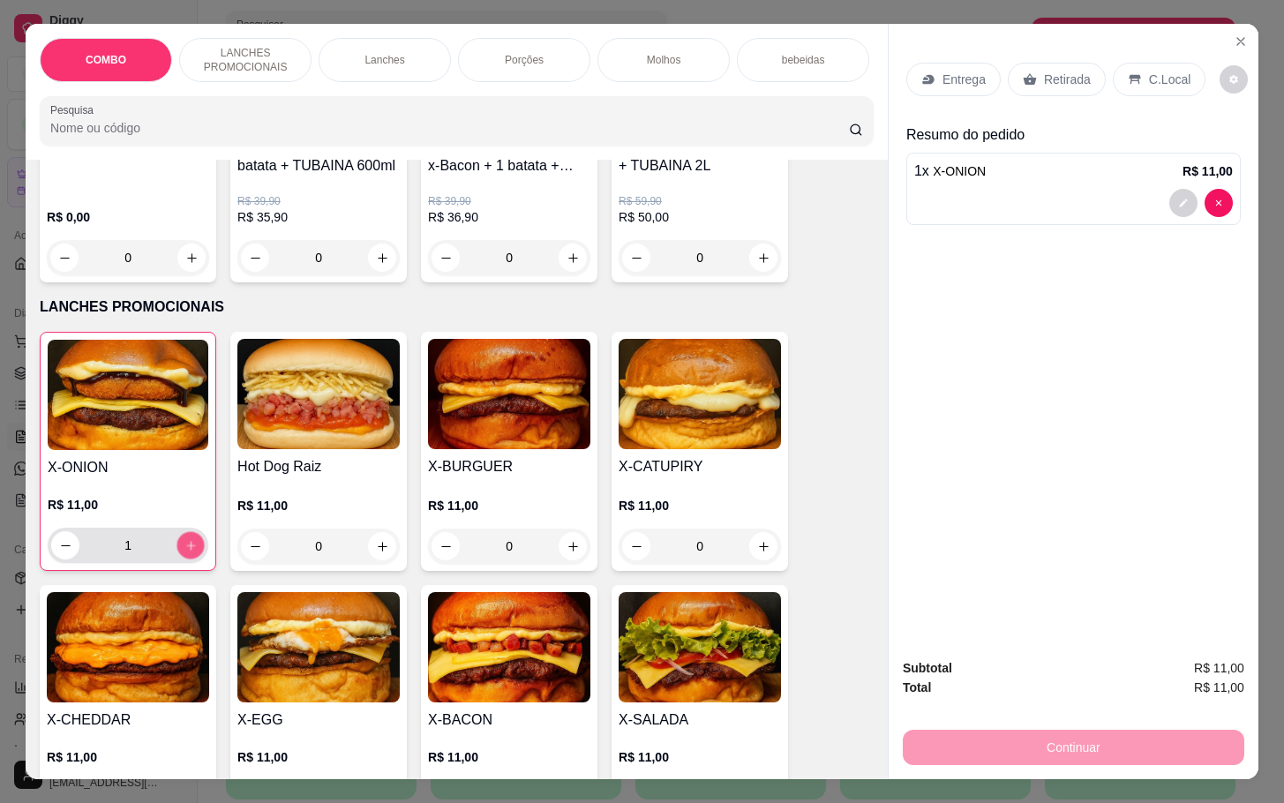
click at [185, 553] on icon "increase-product-quantity" at bounding box center [190, 545] width 13 height 13
type input "2"
click at [380, 560] on div "0" at bounding box center [318, 546] width 162 height 35
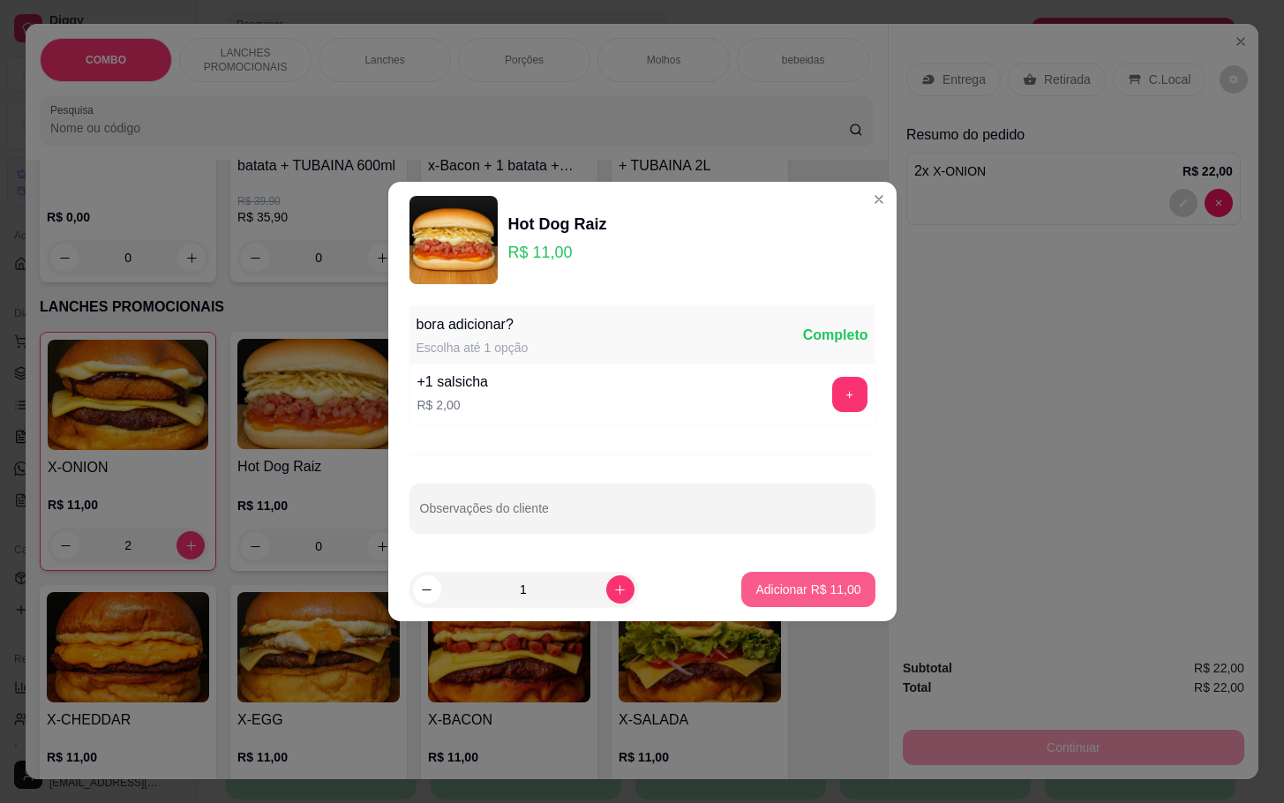
click at [821, 594] on p "Adicionar R$ 11,00" at bounding box center [808, 590] width 105 height 18
type input "1"
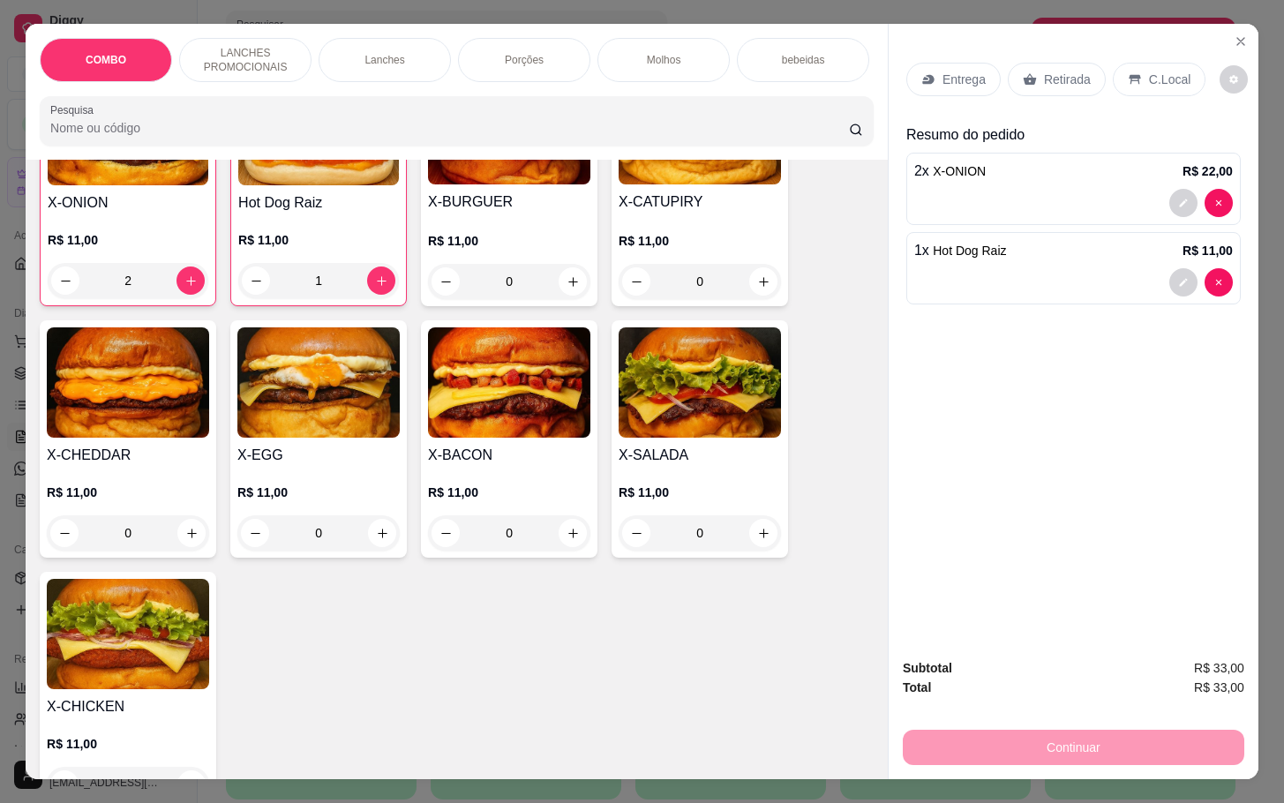
scroll to position [794, 0]
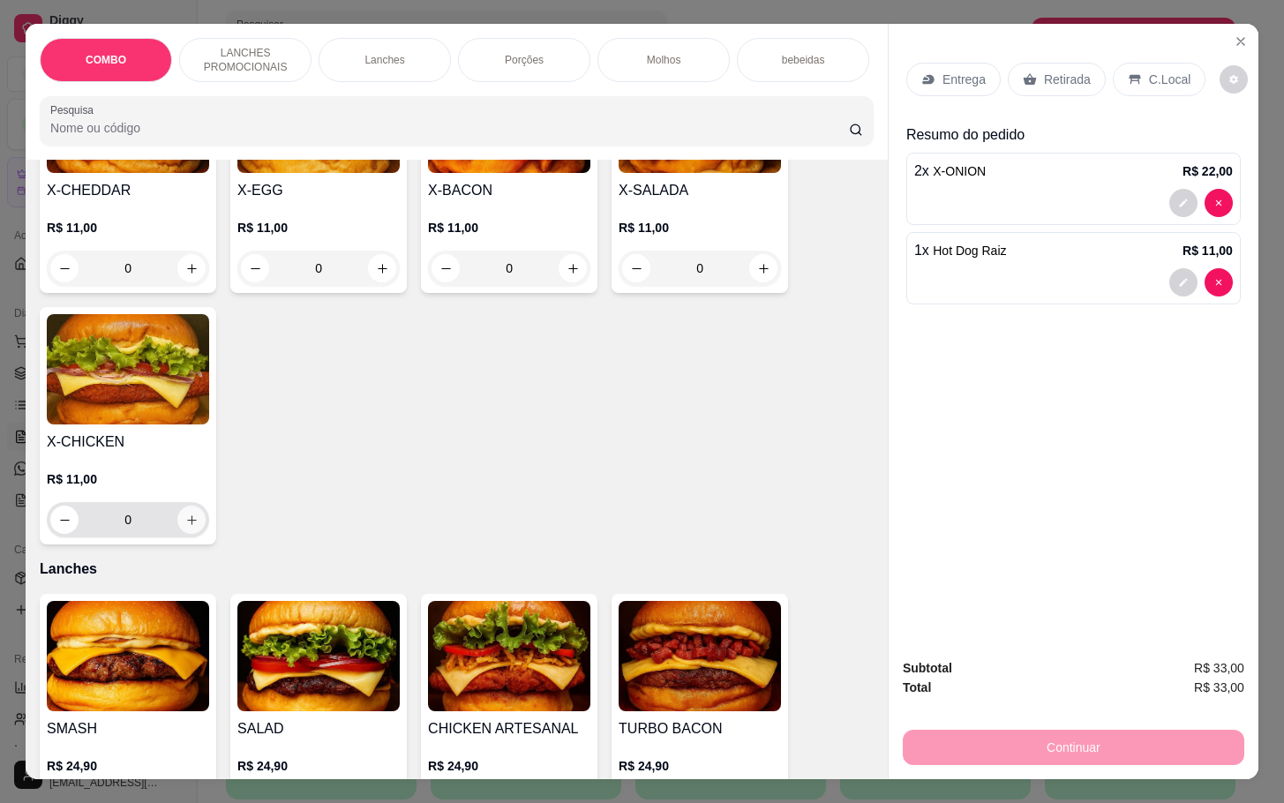
click at [185, 527] on icon "increase-product-quantity" at bounding box center [191, 520] width 13 height 13
type input "1"
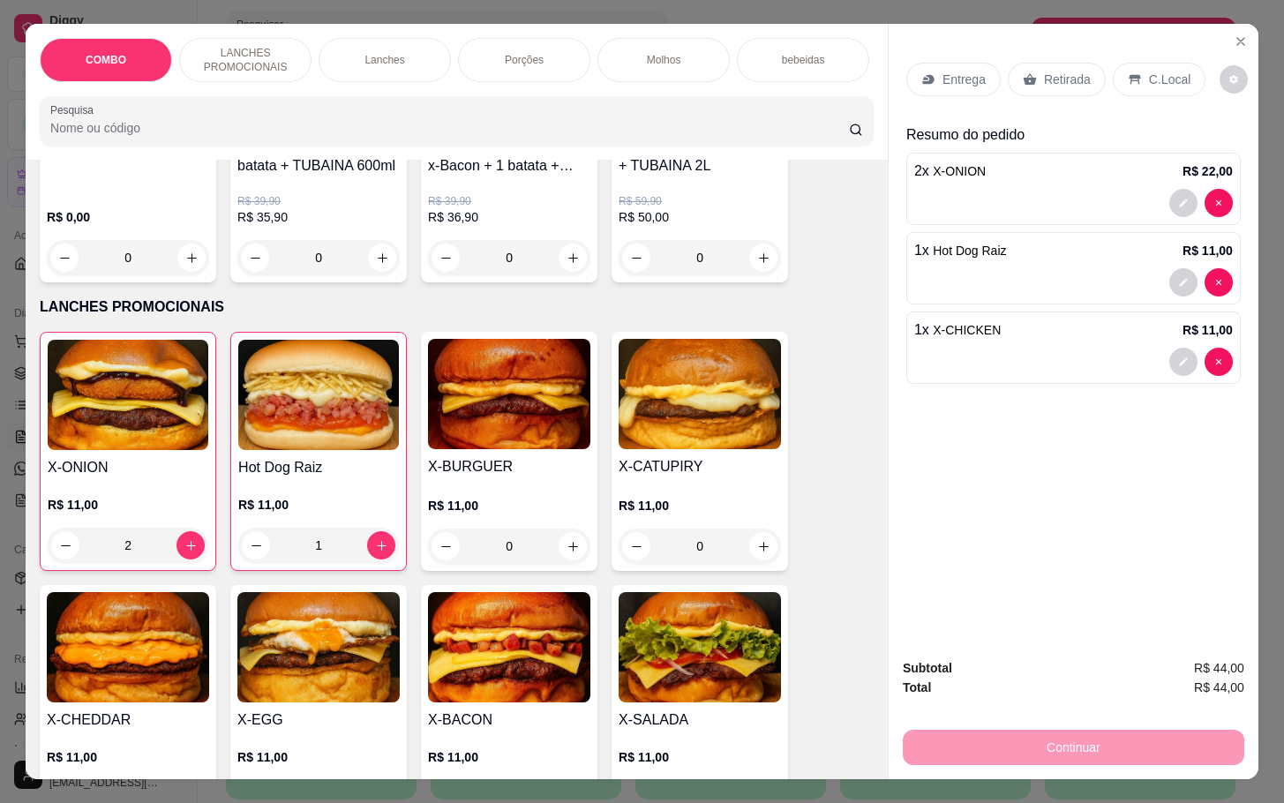
scroll to position [132, 0]
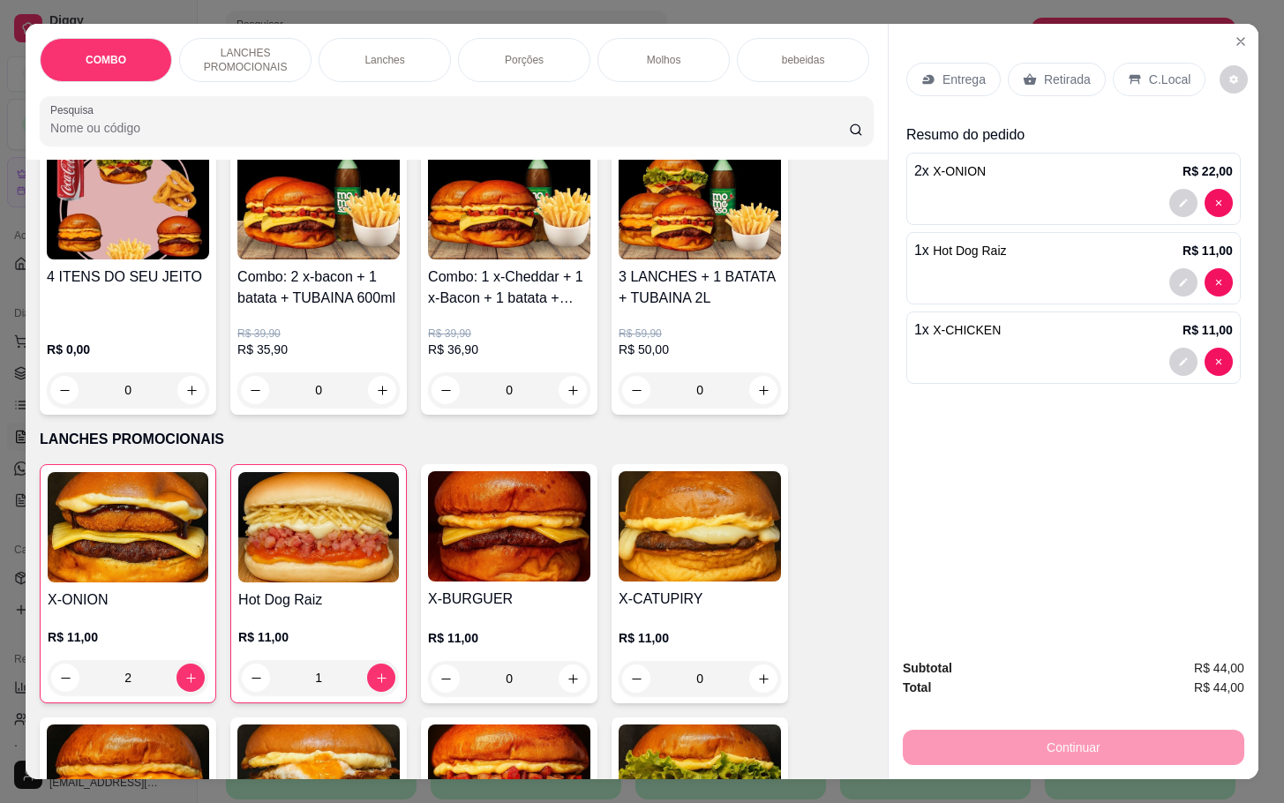
click at [1044, 71] on p "Retirada" at bounding box center [1067, 80] width 47 height 18
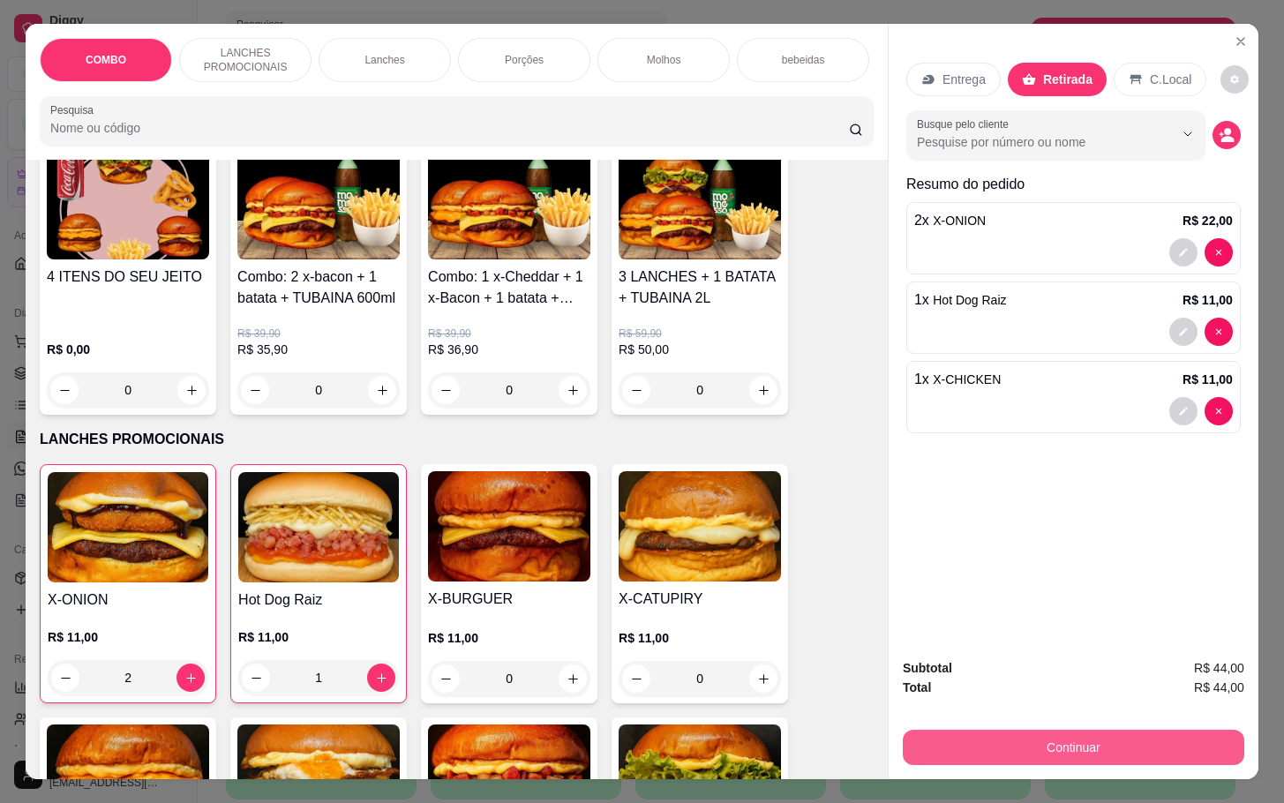
click at [1052, 737] on button "Continuar" at bounding box center [1074, 747] width 342 height 35
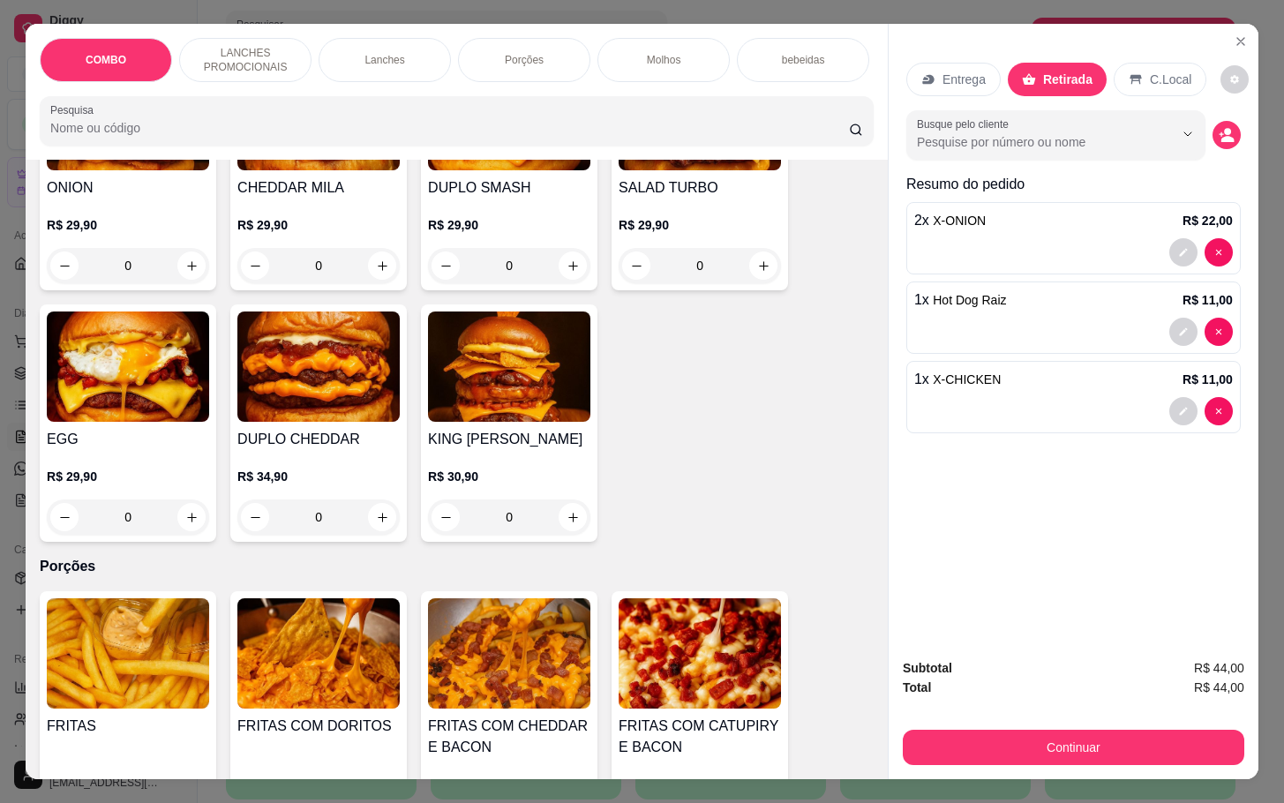
scroll to position [1986, 0]
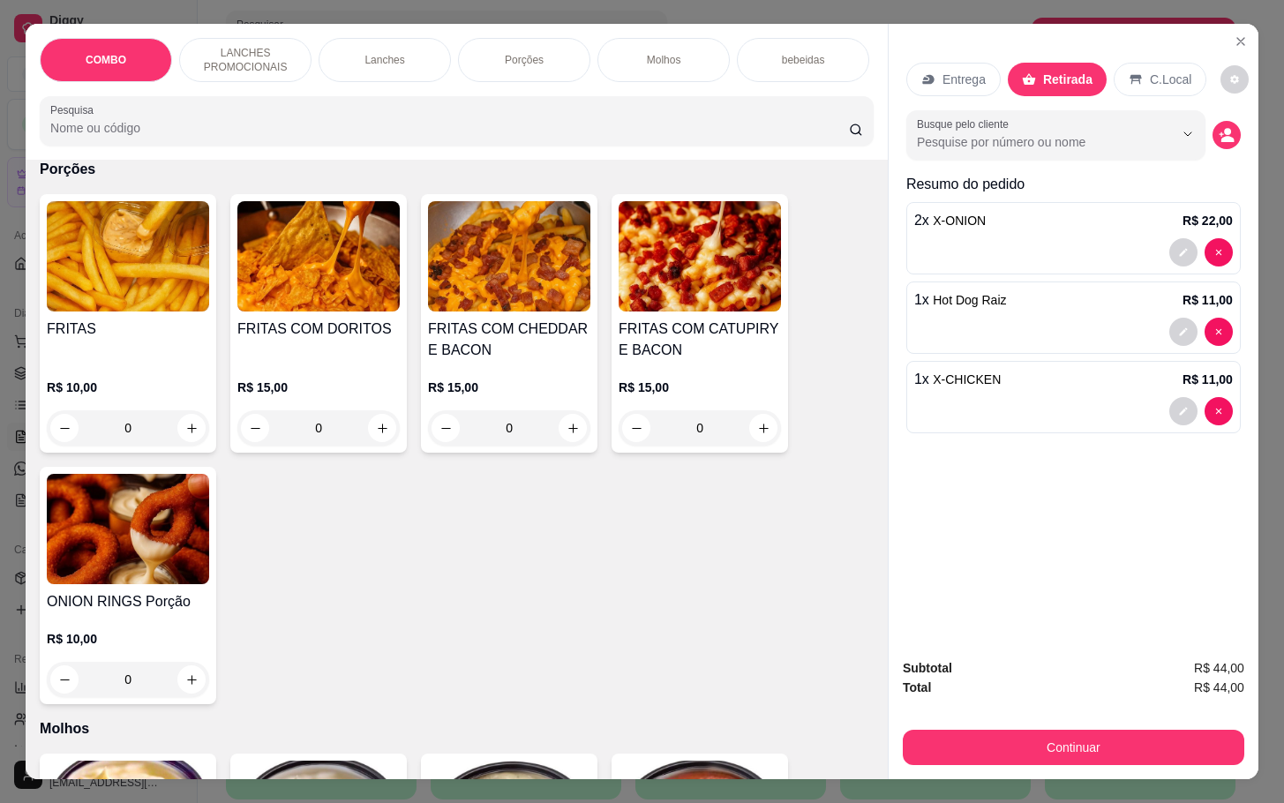
click at [144, 361] on div "FRITAS" at bounding box center [128, 340] width 162 height 42
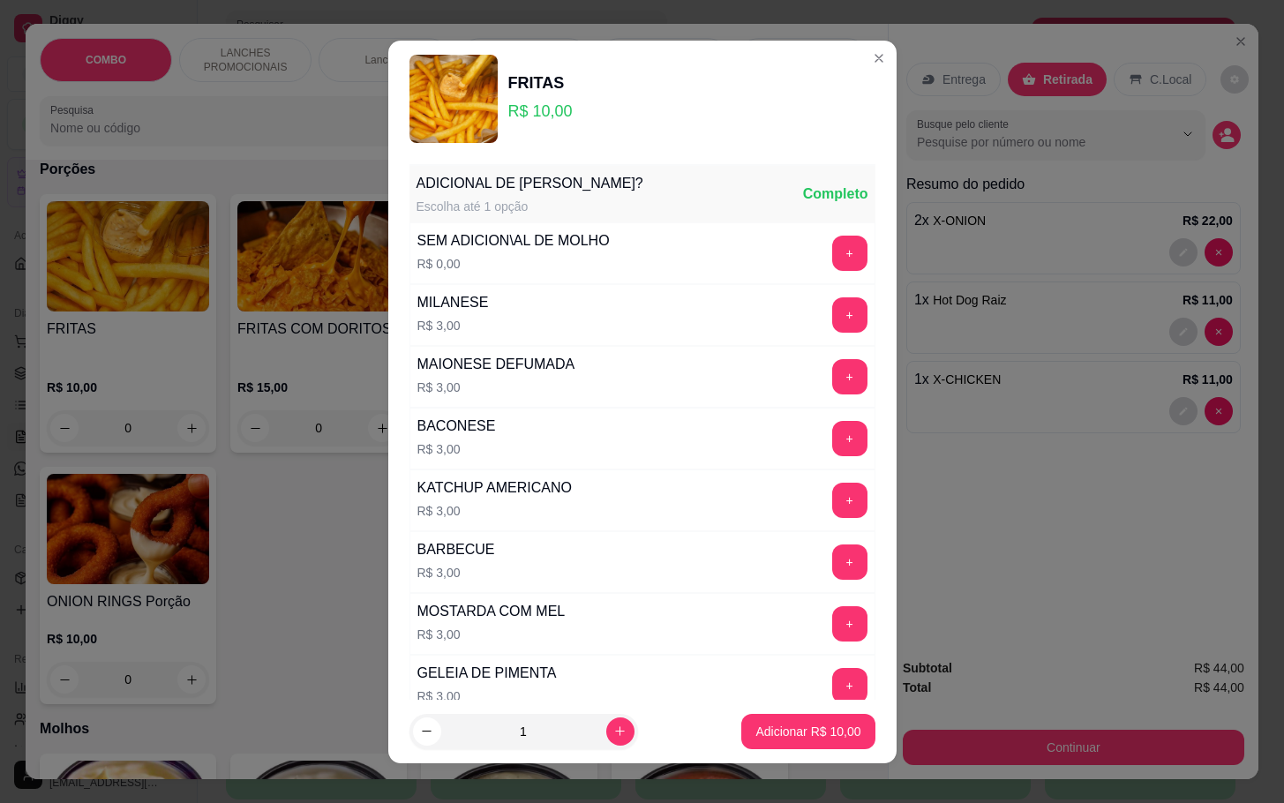
click at [779, 753] on footer "1 Adicionar R$ 10,00" at bounding box center [642, 732] width 508 height 64
click at [777, 734] on p "Adicionar R$ 10,00" at bounding box center [808, 732] width 105 height 18
type input "1"
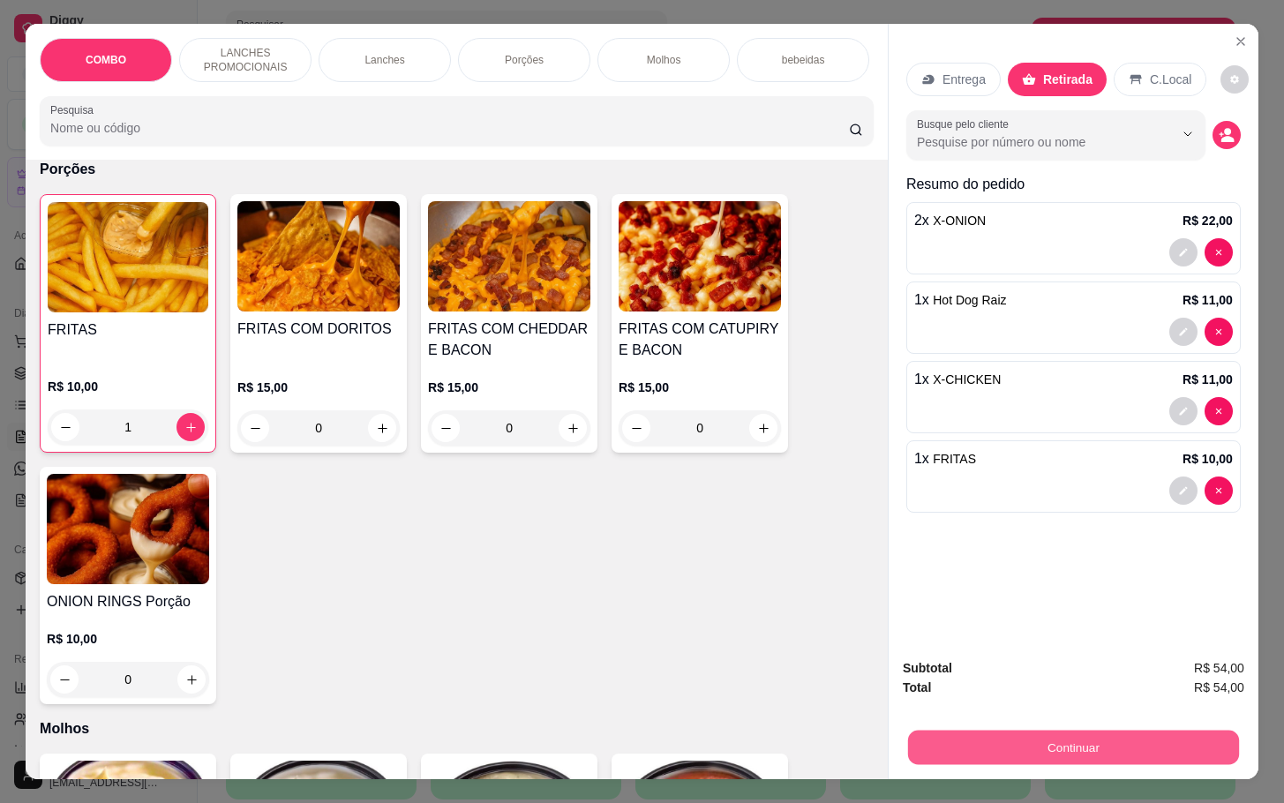
click at [1047, 730] on button "Continuar" at bounding box center [1073, 747] width 331 height 34
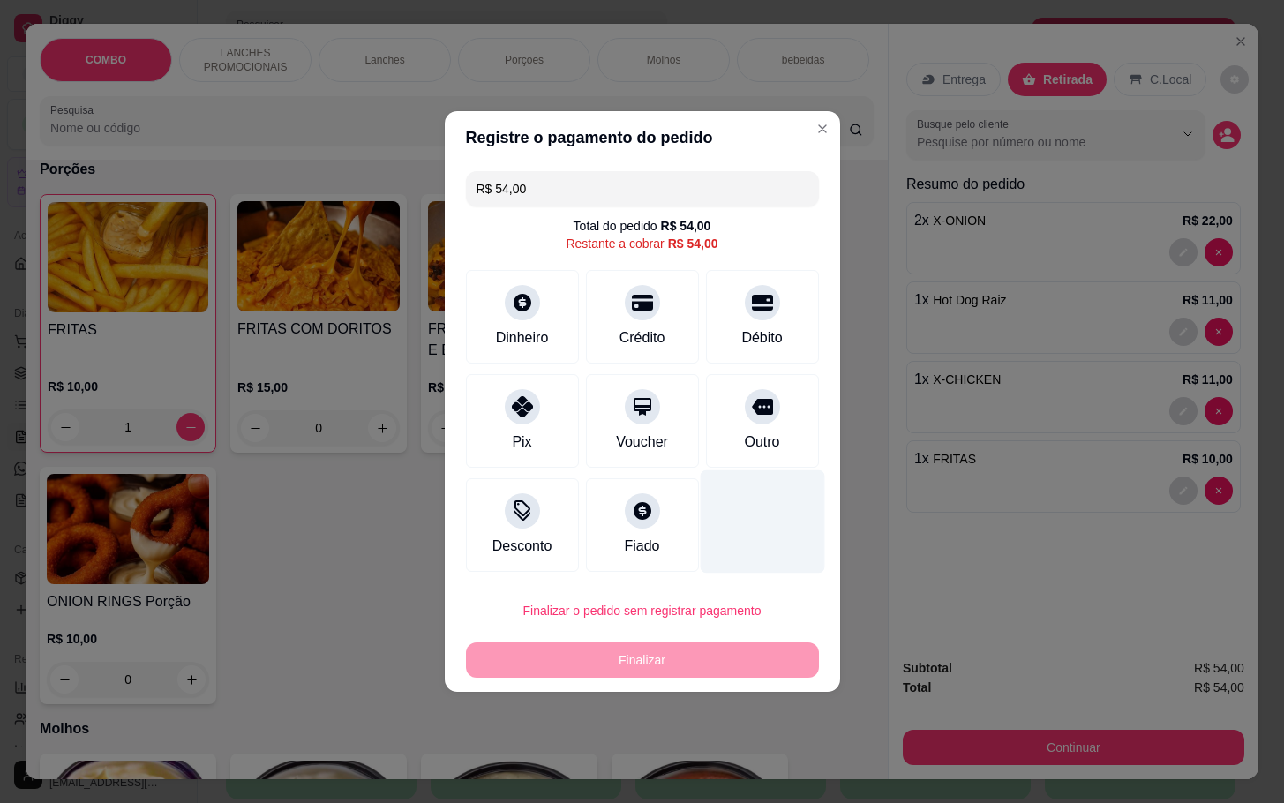
click at [779, 456] on div "Outro" at bounding box center [762, 421] width 113 height 94
type input "R$ 0,00"
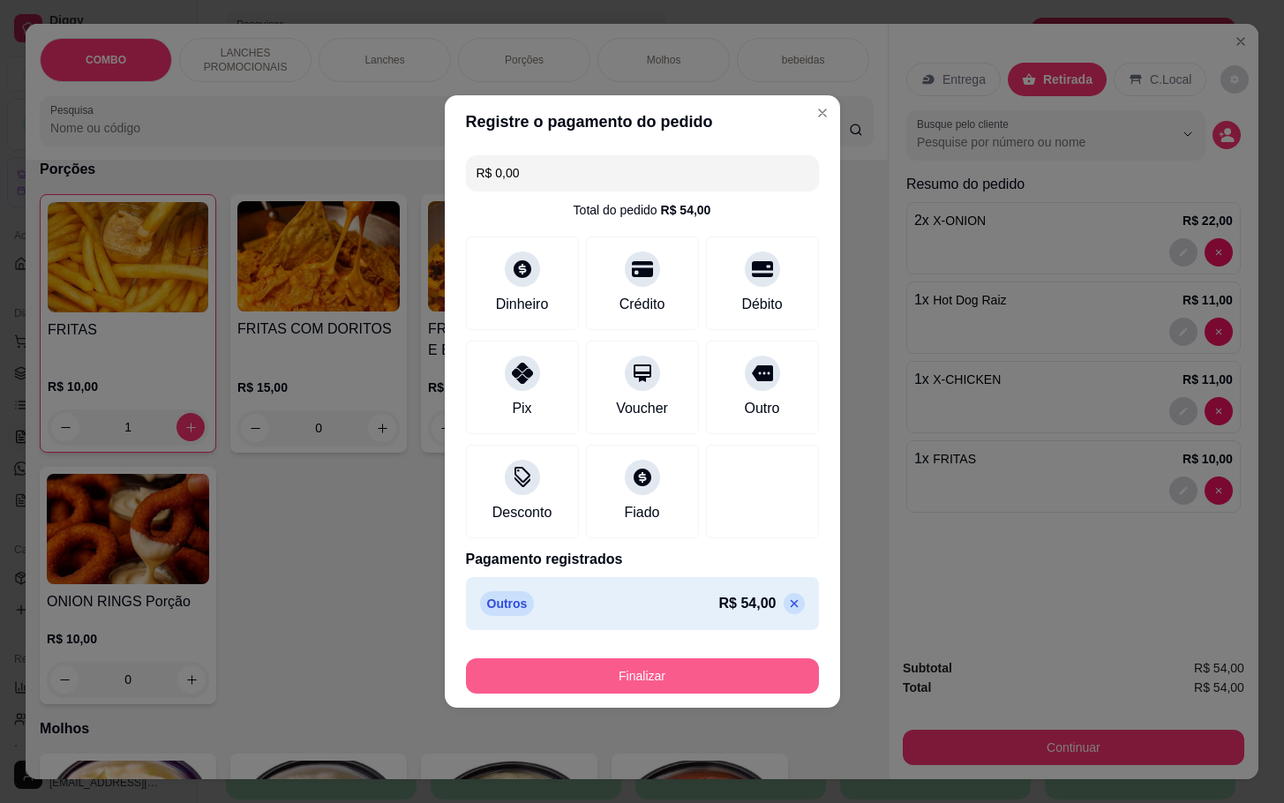
click at [716, 681] on button "Finalizar" at bounding box center [642, 676] width 353 height 35
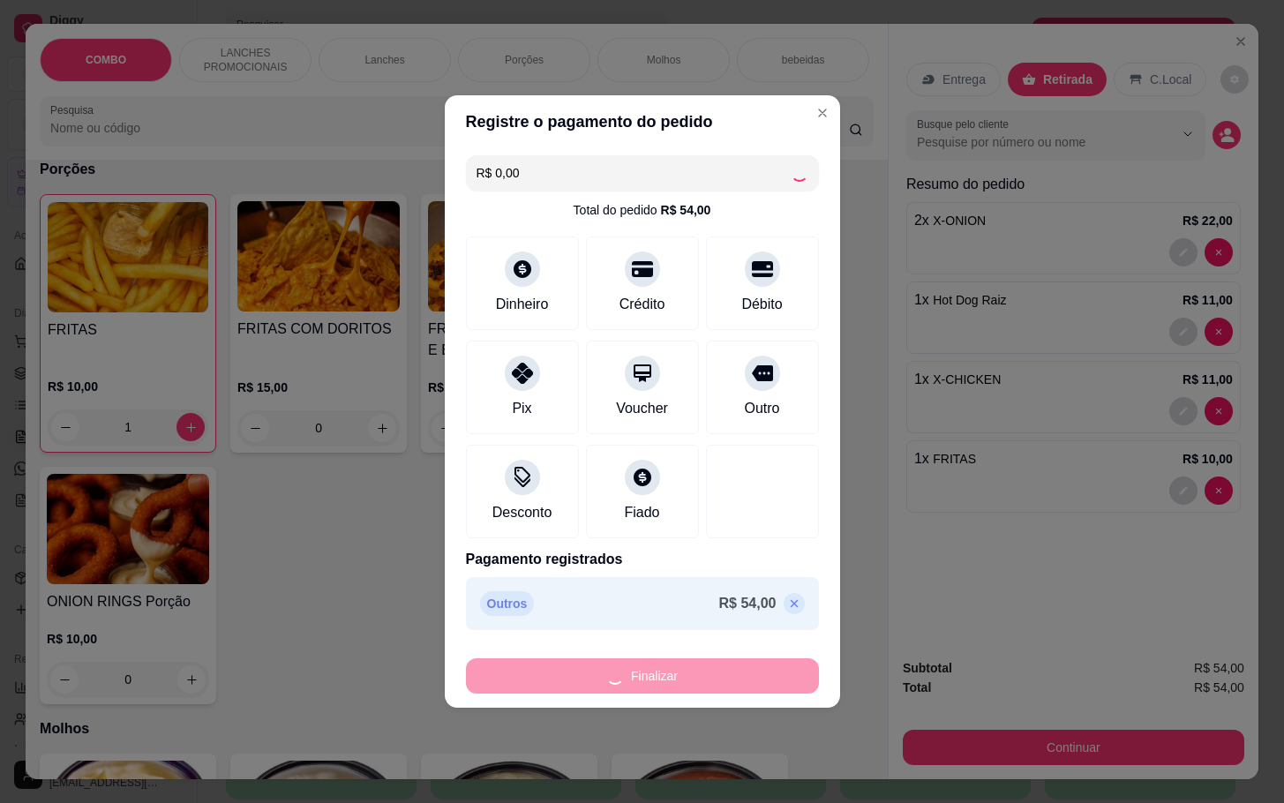
type input "0"
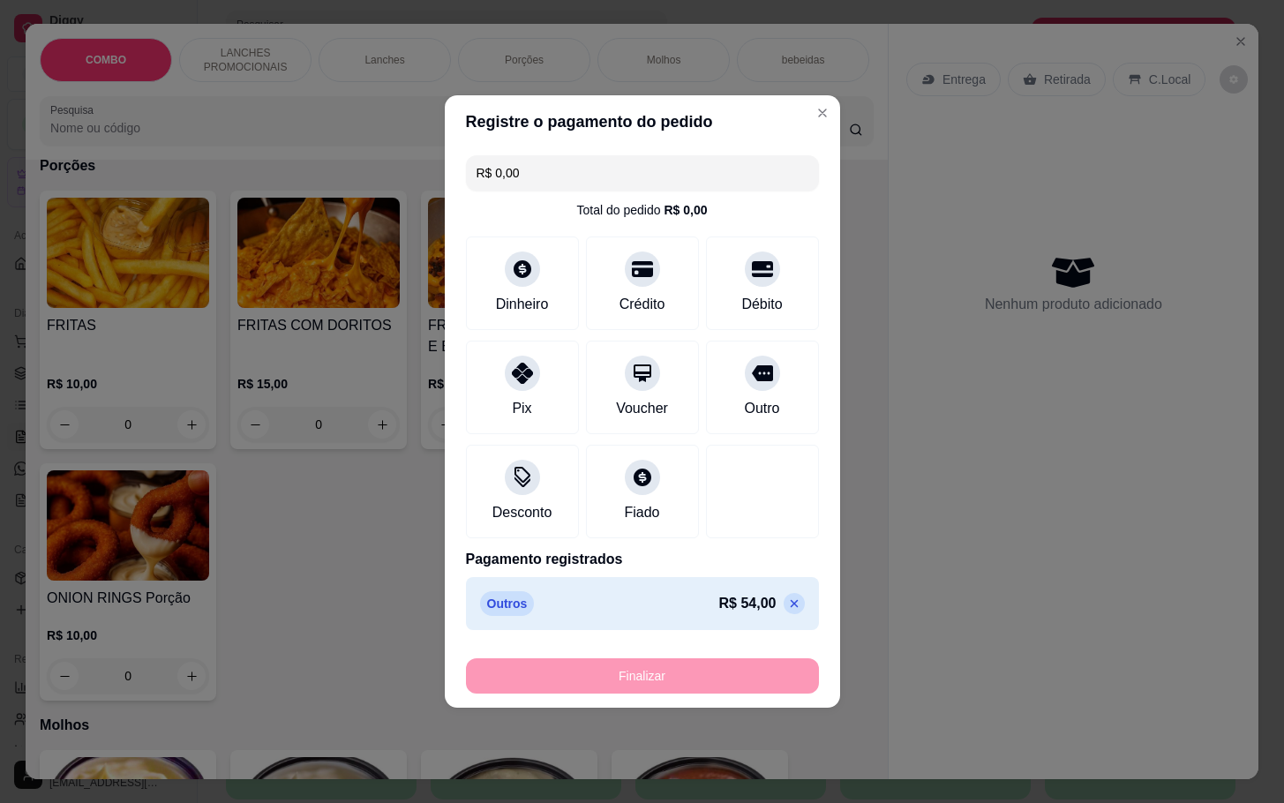
type input "-R$ 54,00"
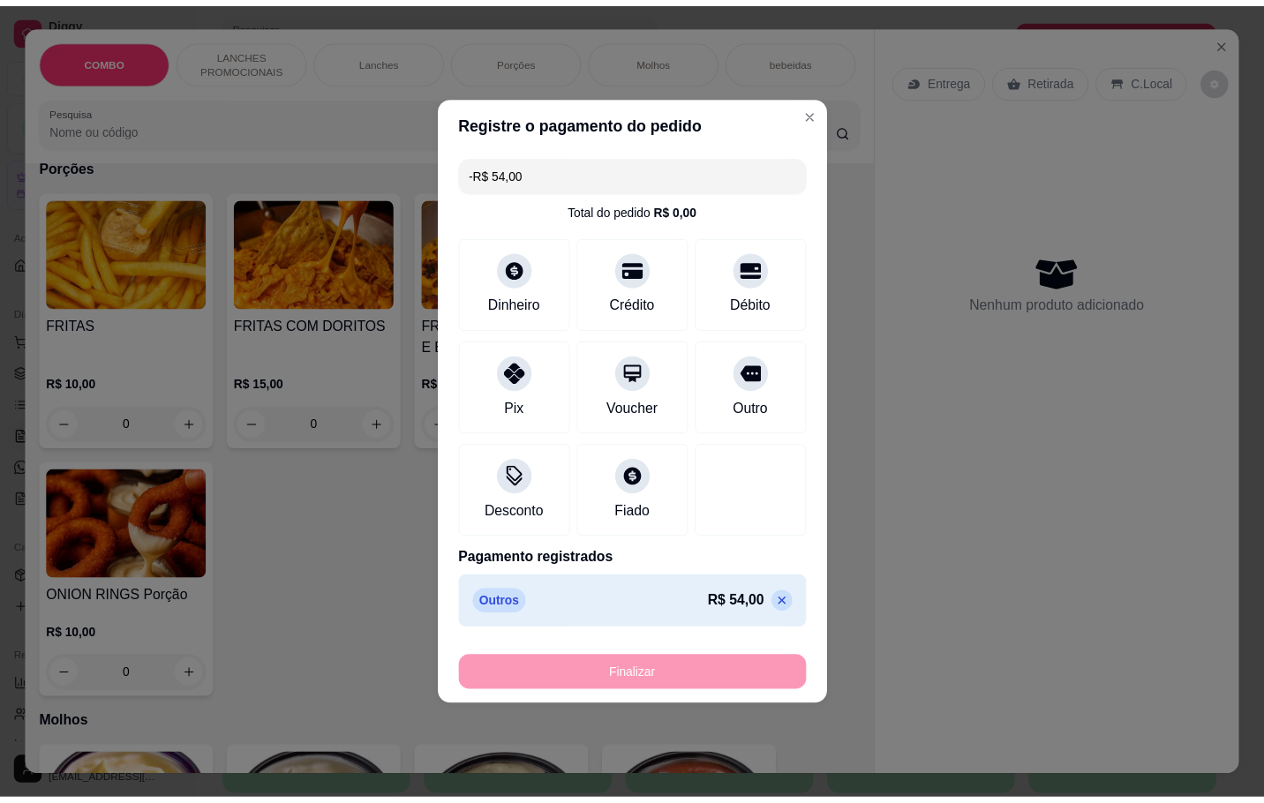
scroll to position [1981, 0]
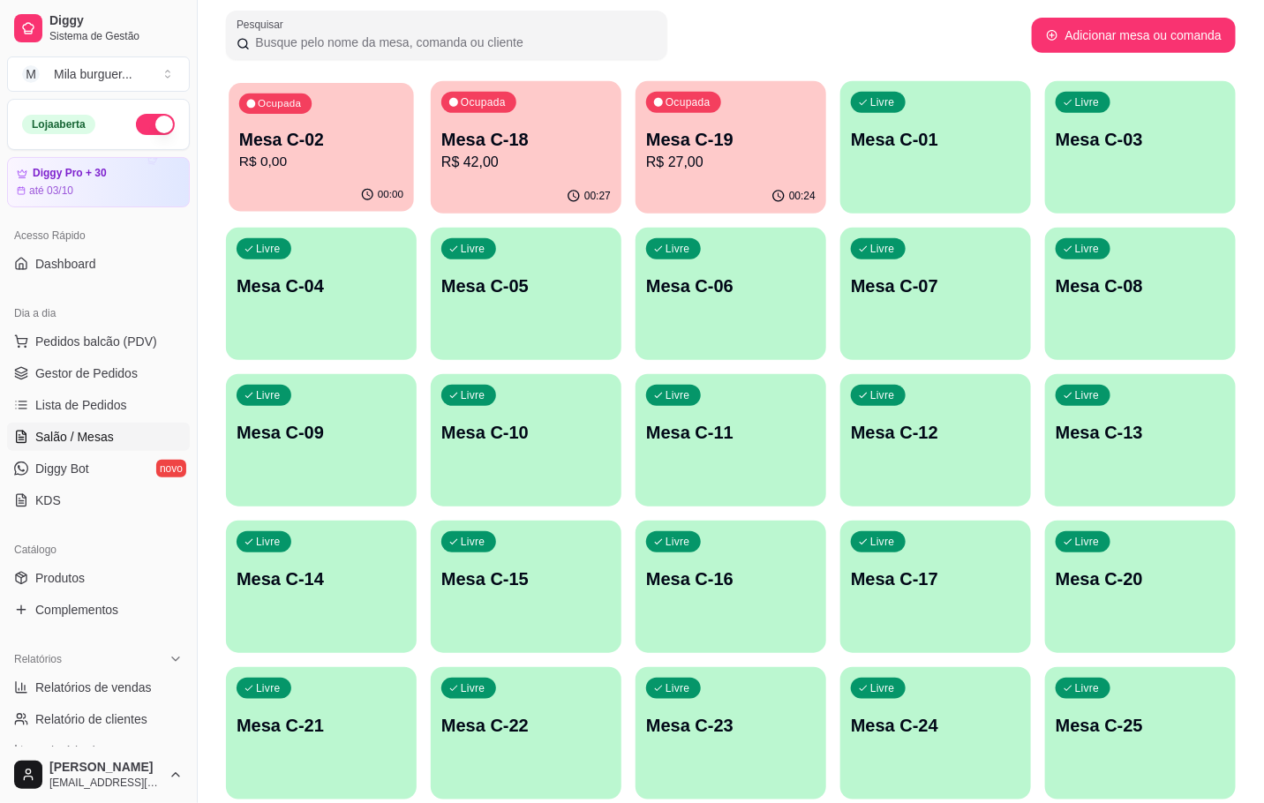
click at [302, 173] on div "Ocupada Mesa C-02 R$ 0,00" at bounding box center [321, 130] width 185 height 95
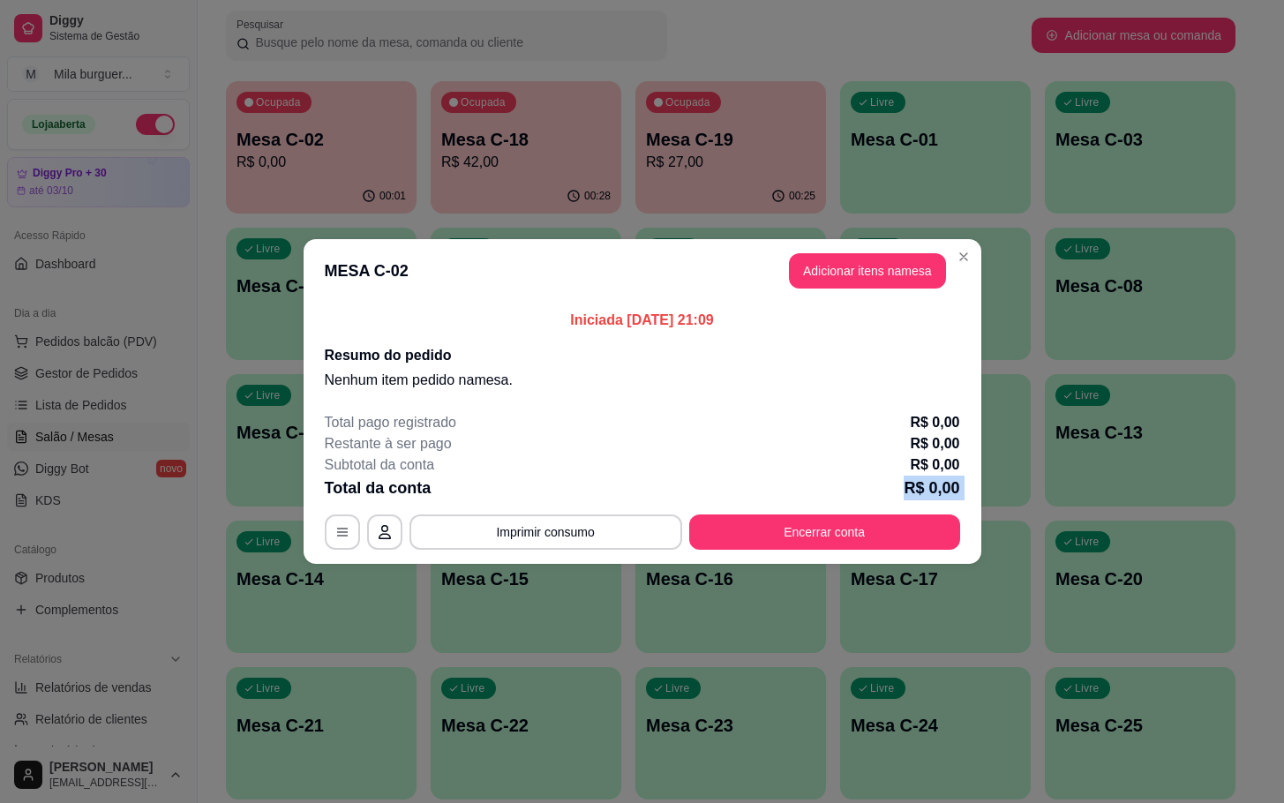
drag, startPoint x: 819, startPoint y: 501, endPoint x: 821, endPoint y: 544, distance: 43.3
click at [824, 515] on div "Total pago registrado R$ 0,00 Restante à ser pago R$ 0,00 Subtotal da conta R$ …" at bounding box center [643, 481] width 636 height 138
click at [821, 544] on button "Encerrar conta" at bounding box center [824, 533] width 263 height 34
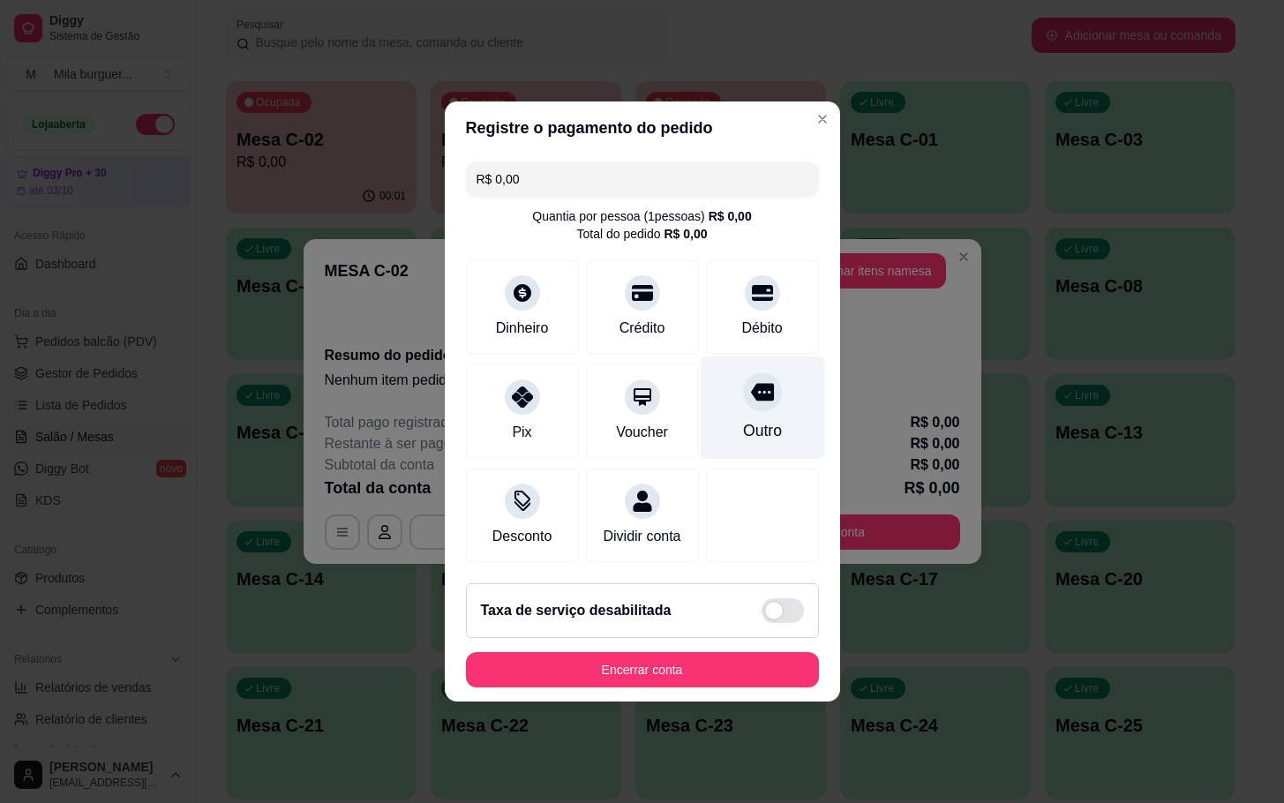
click at [743, 395] on div at bounding box center [762, 392] width 39 height 39
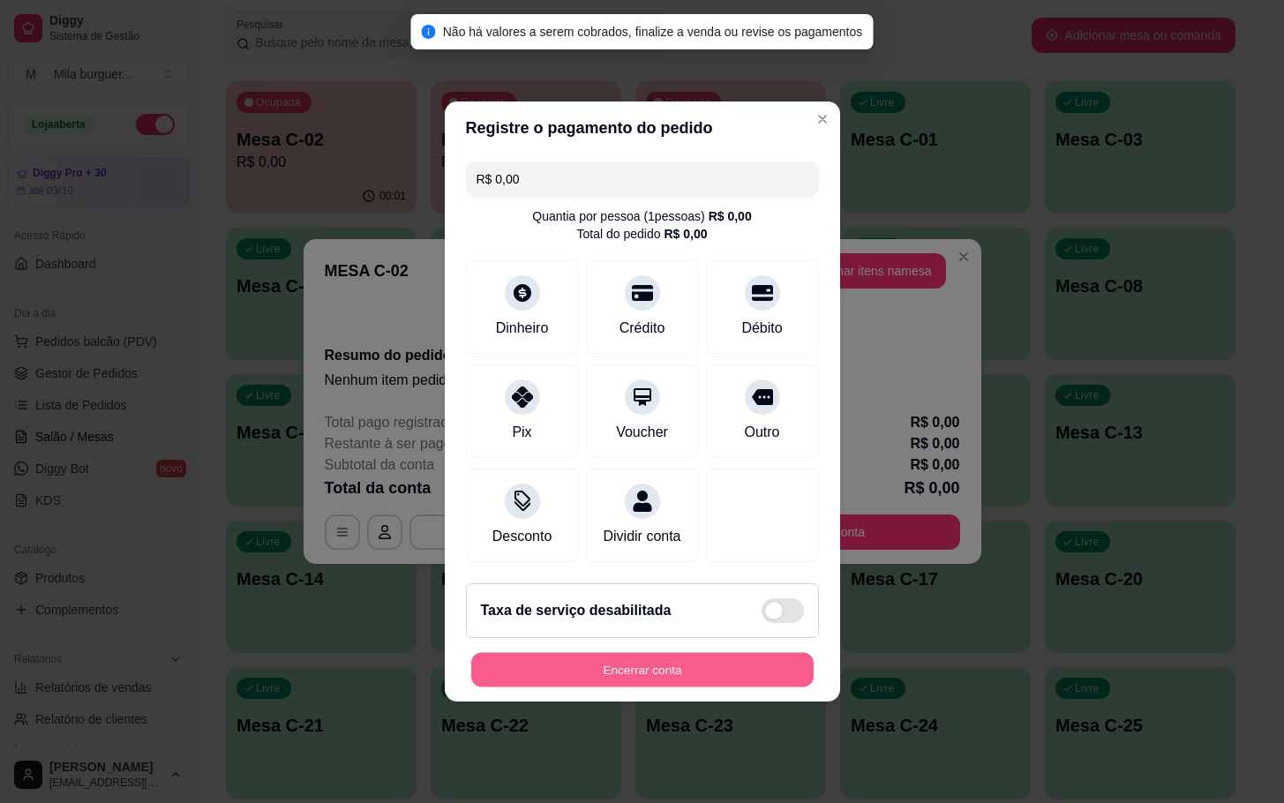
click at [681, 686] on button "Encerrar conta" at bounding box center [642, 670] width 343 height 34
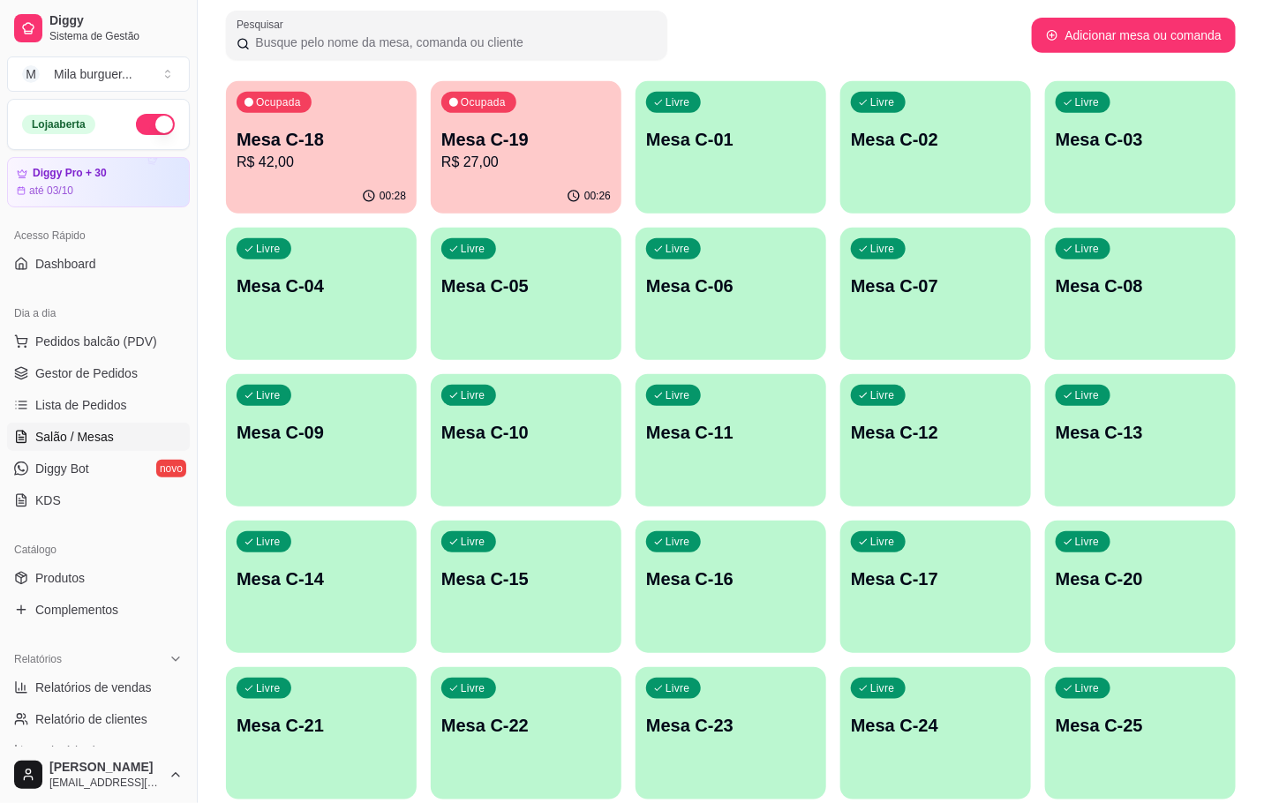
click at [456, 170] on p "R$ 27,00" at bounding box center [525, 162] width 169 height 21
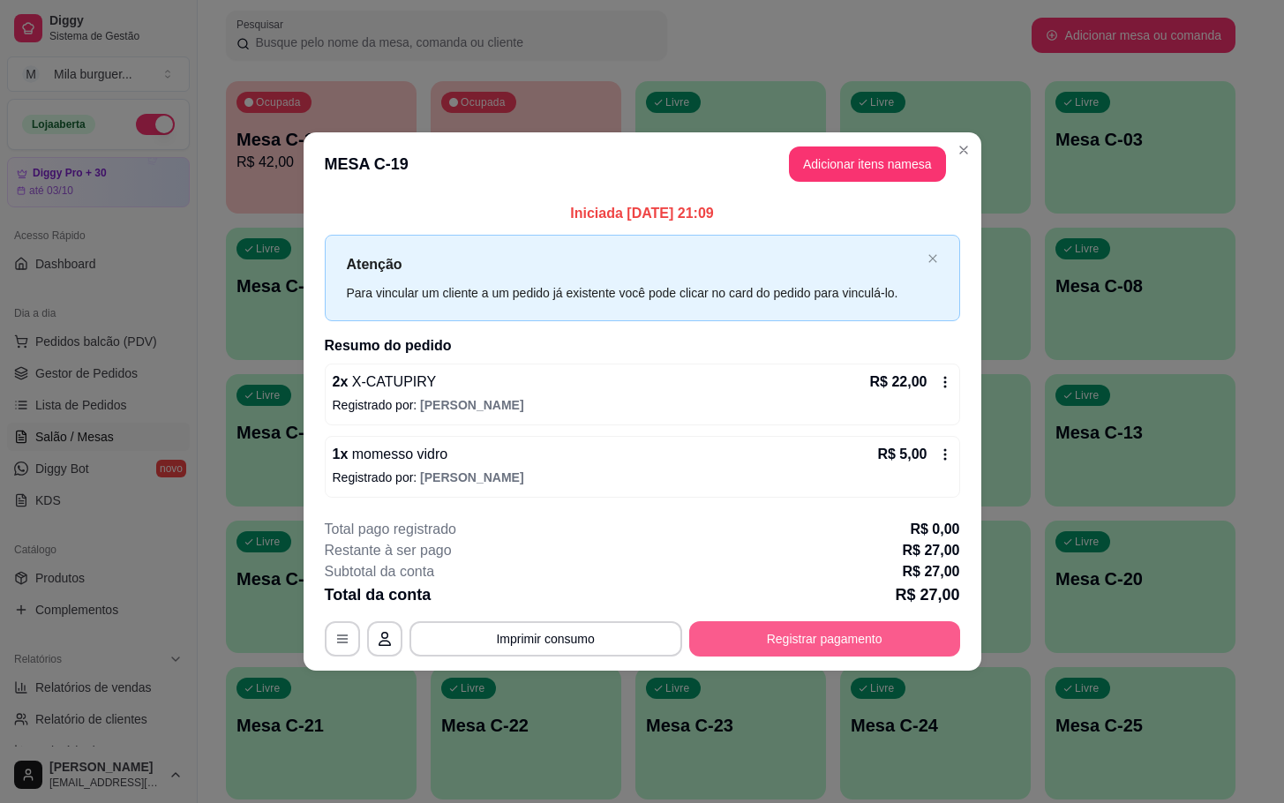
click at [806, 641] on button "Registrar pagamento" at bounding box center [824, 638] width 271 height 35
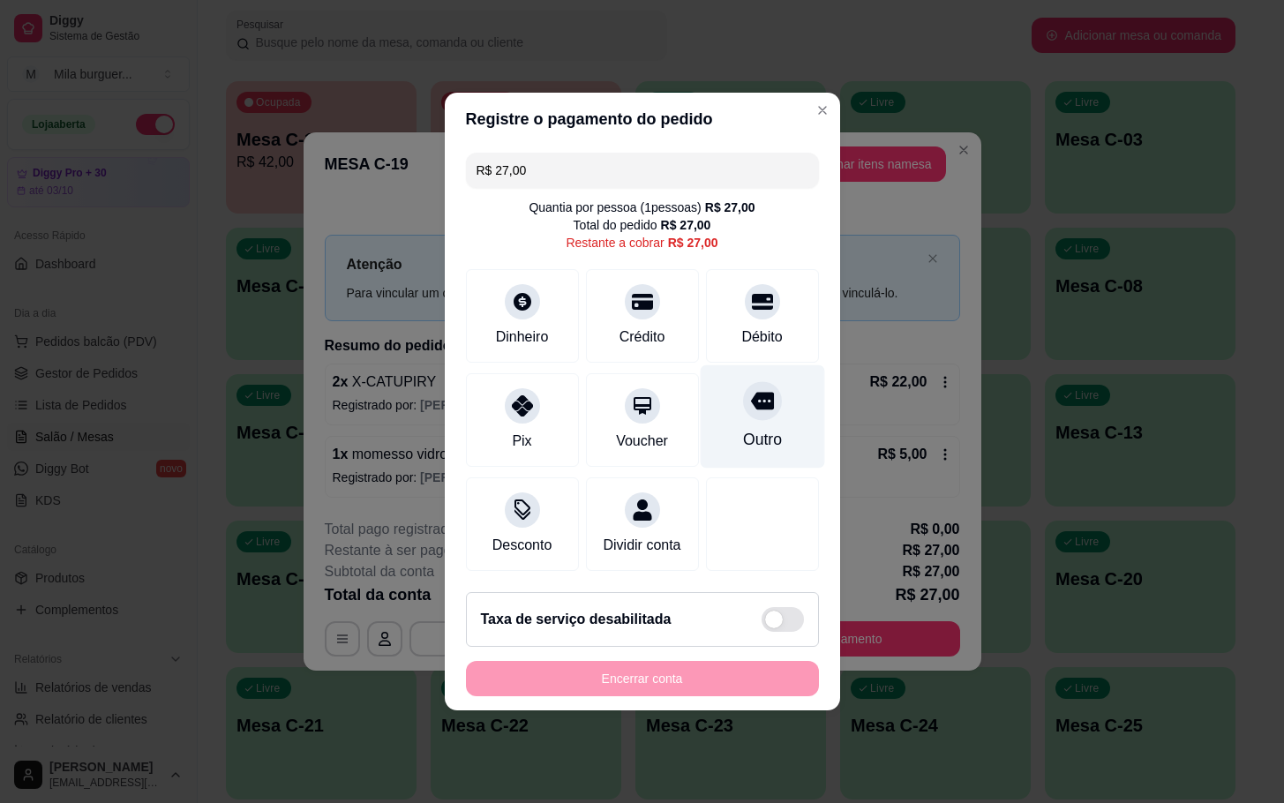
click at [742, 428] on div "Outro" at bounding box center [761, 439] width 39 height 23
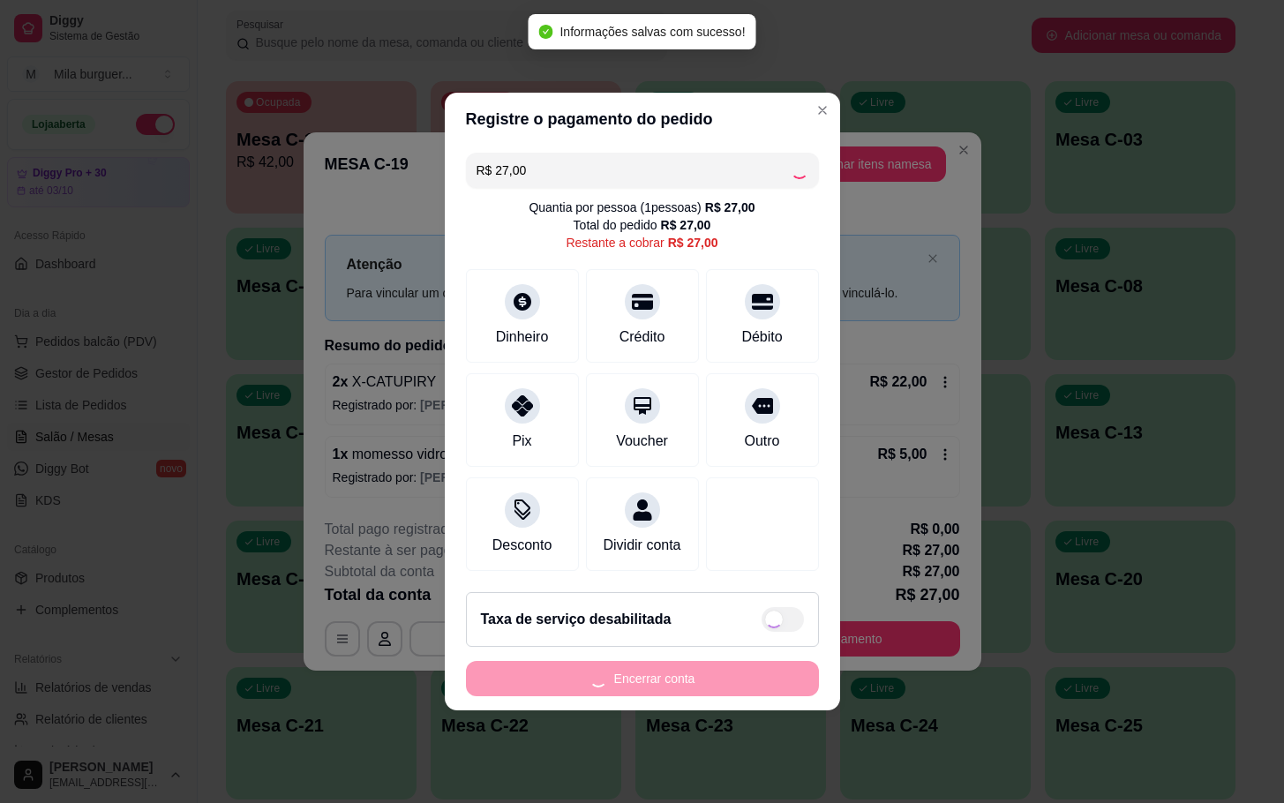
type input "R$ 0,00"
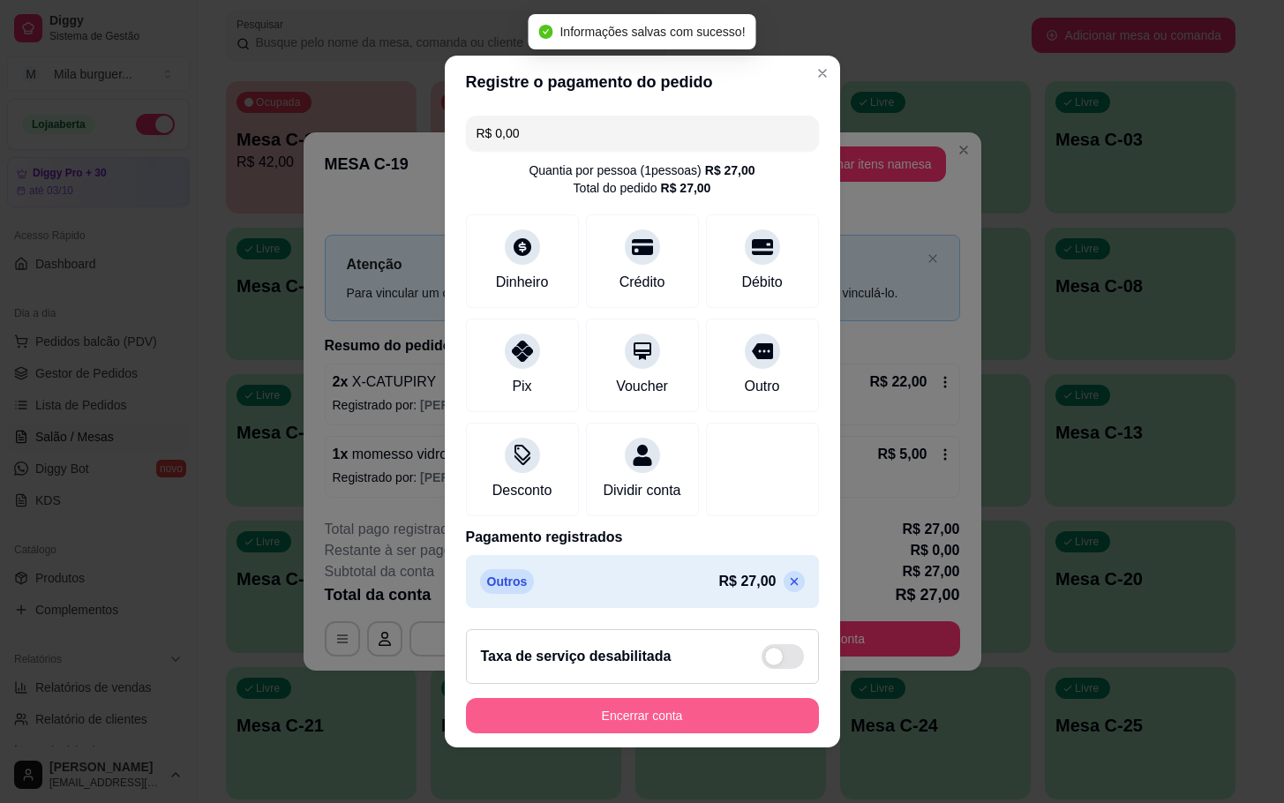
click at [697, 728] on button "Encerrar conta" at bounding box center [642, 715] width 353 height 35
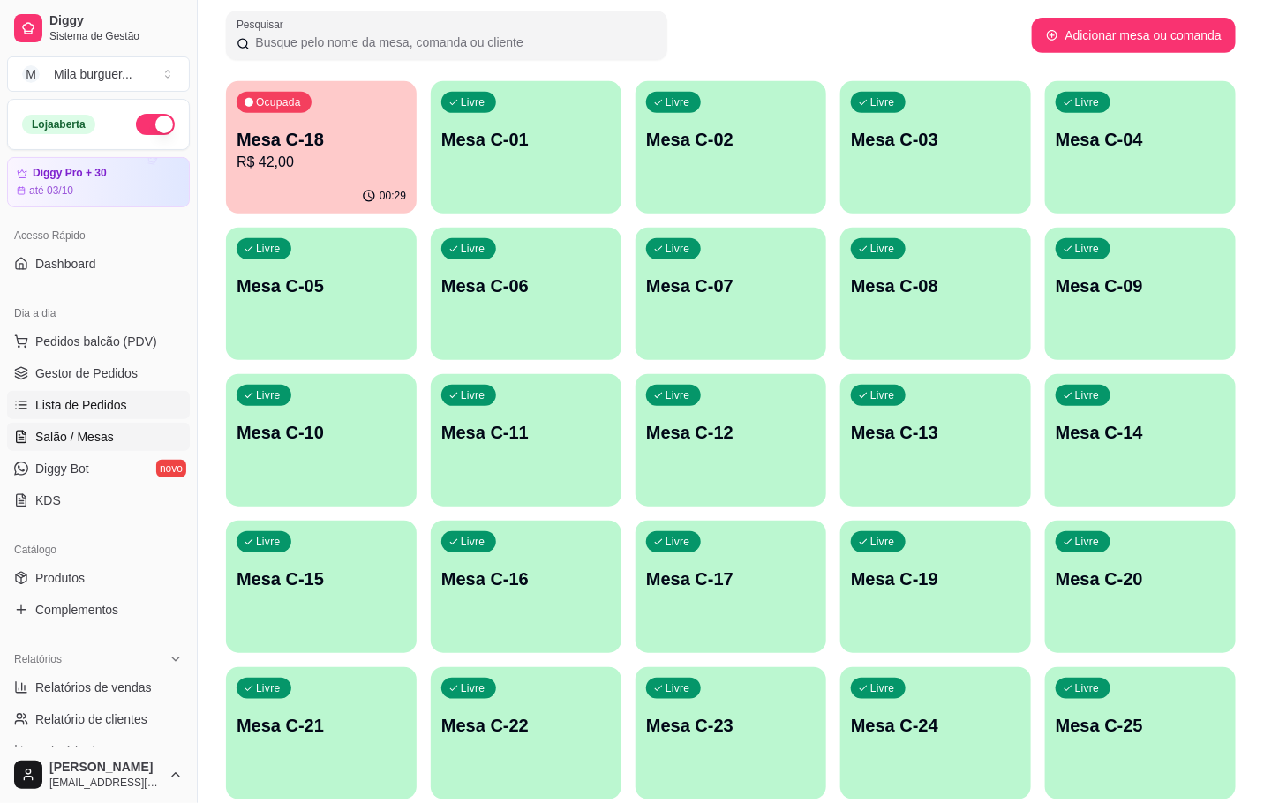
click at [66, 397] on span "Lista de Pedidos" at bounding box center [81, 405] width 92 height 18
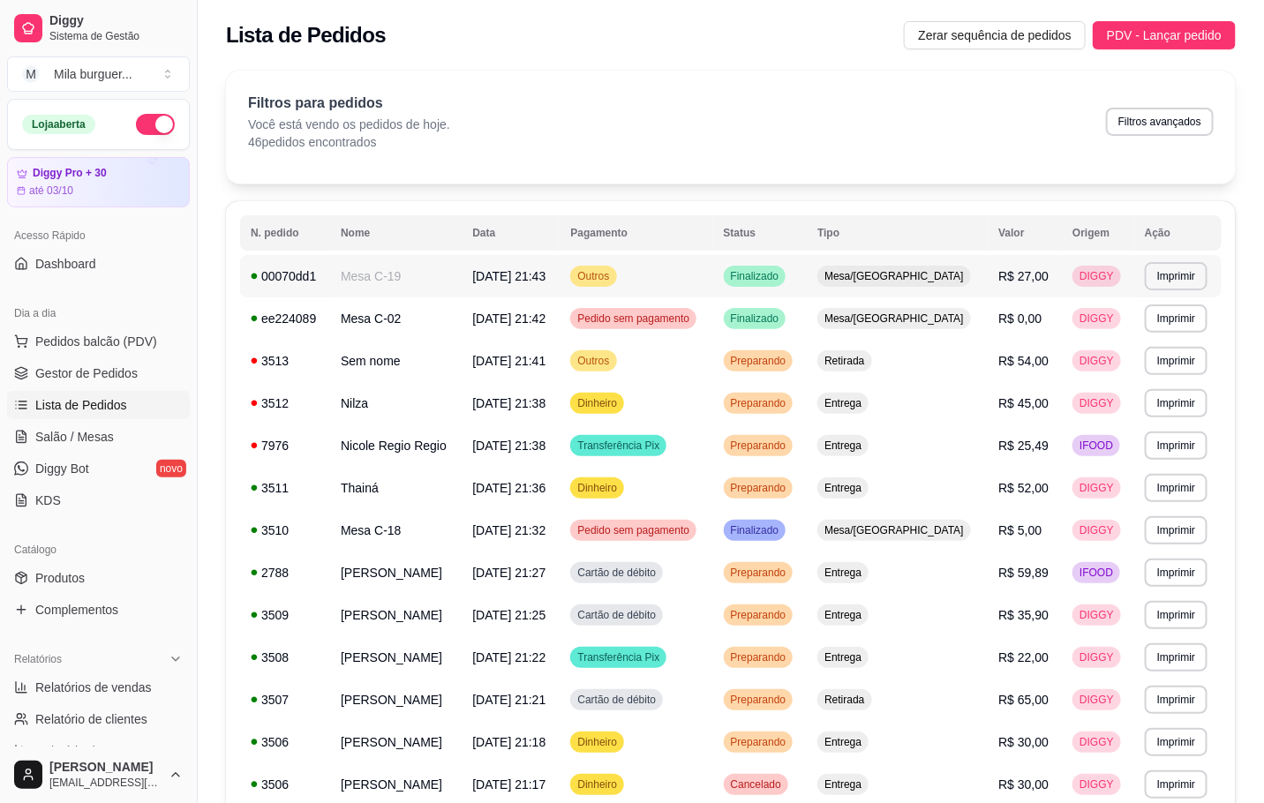
click at [418, 281] on td "Mesa C-19" at bounding box center [396, 276] width 132 height 42
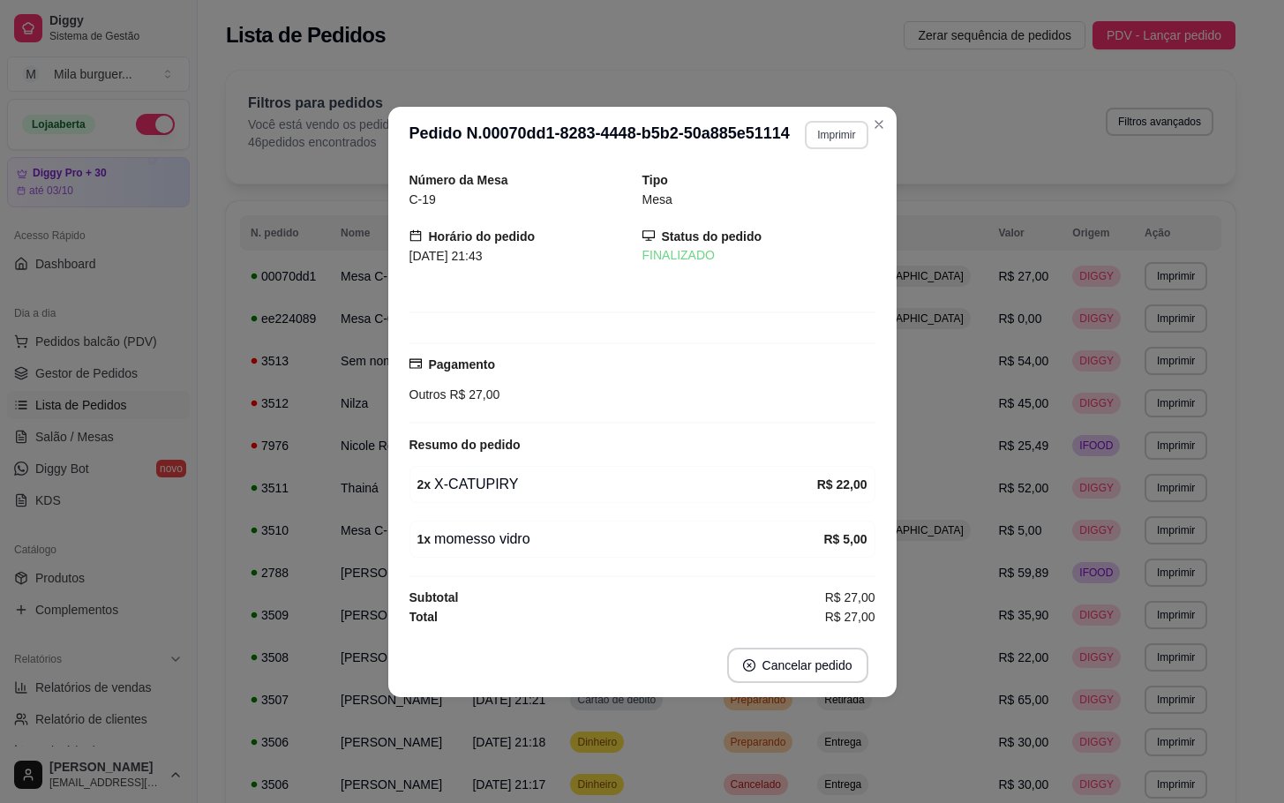
click at [843, 139] on button "Imprimir" at bounding box center [836, 135] width 63 height 28
click at [809, 200] on button "IMPRESSORA" at bounding box center [805, 192] width 124 height 27
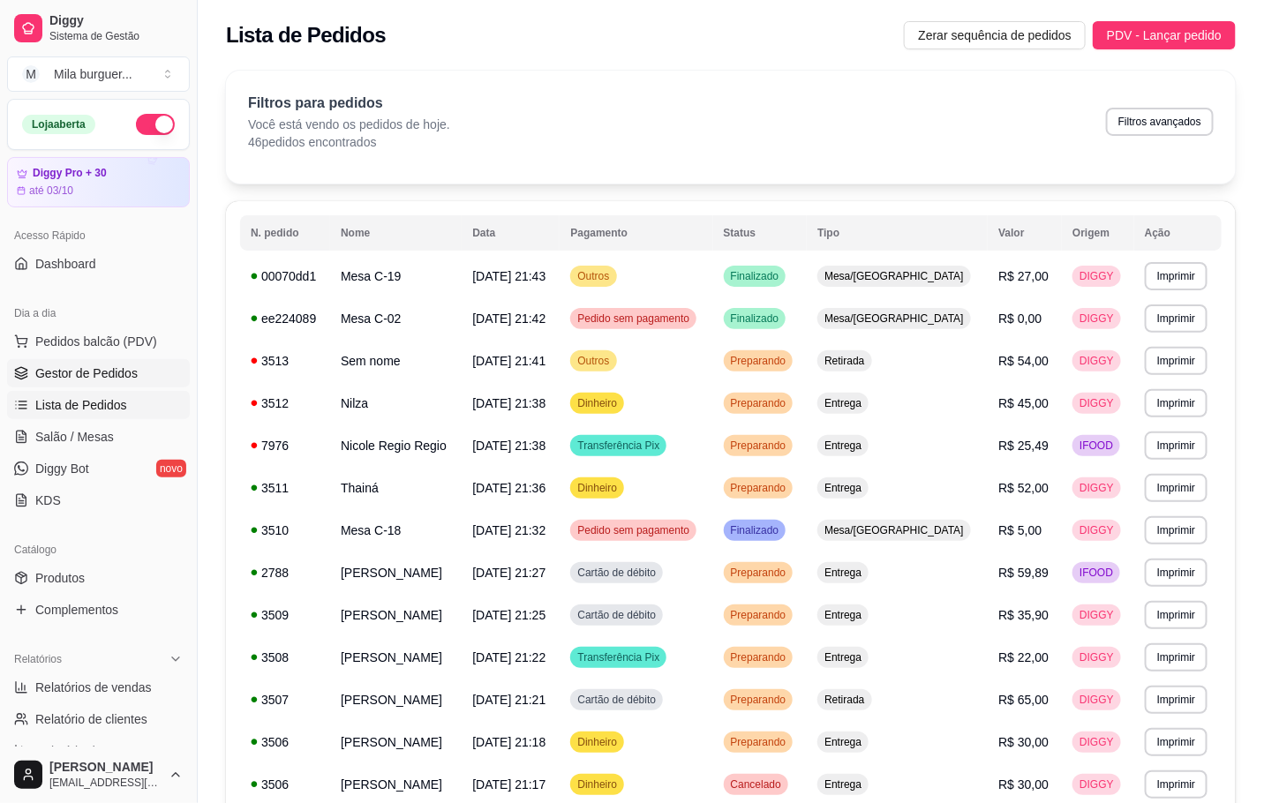
click at [98, 372] on span "Gestor de Pedidos" at bounding box center [86, 374] width 102 height 18
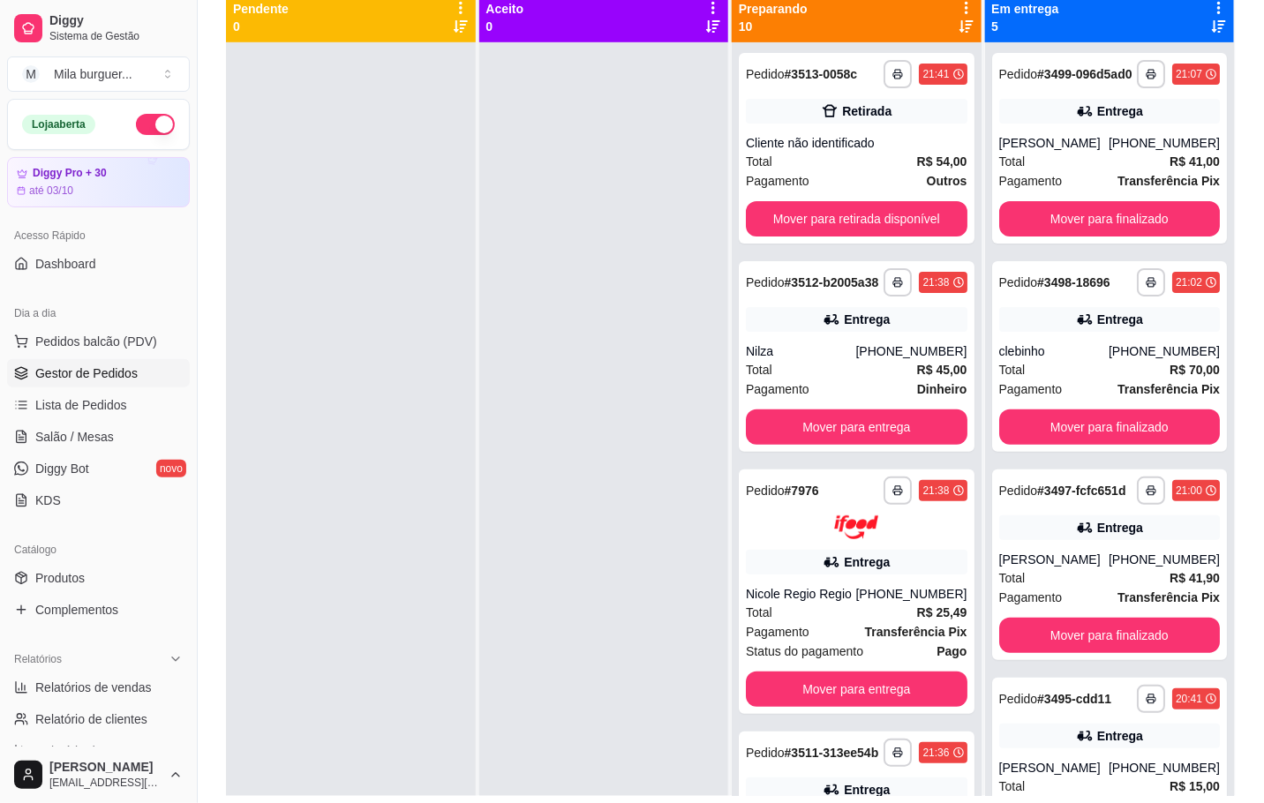
scroll to position [207, 0]
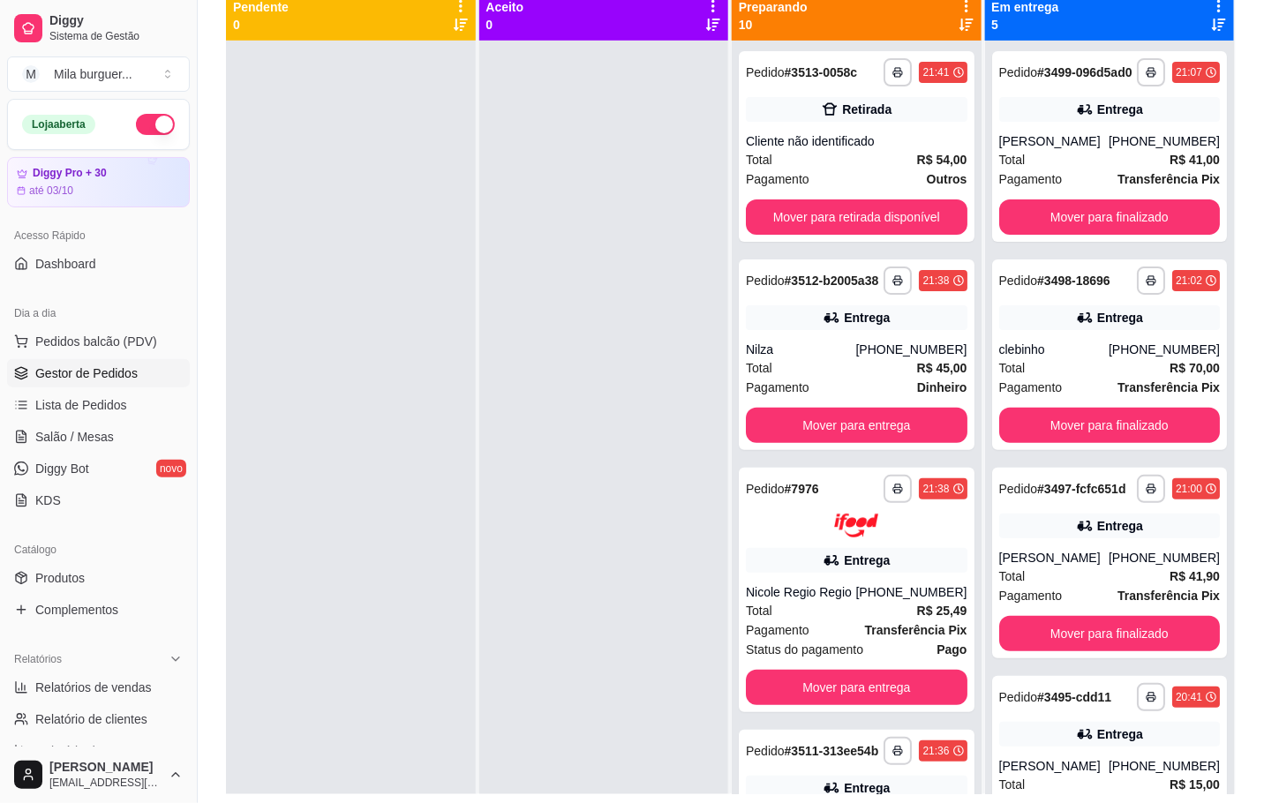
click at [508, 241] on div at bounding box center [604, 442] width 250 height 803
click at [540, 233] on div at bounding box center [604, 442] width 250 height 803
click at [112, 435] on link "Salão / Mesas" at bounding box center [98, 437] width 183 height 28
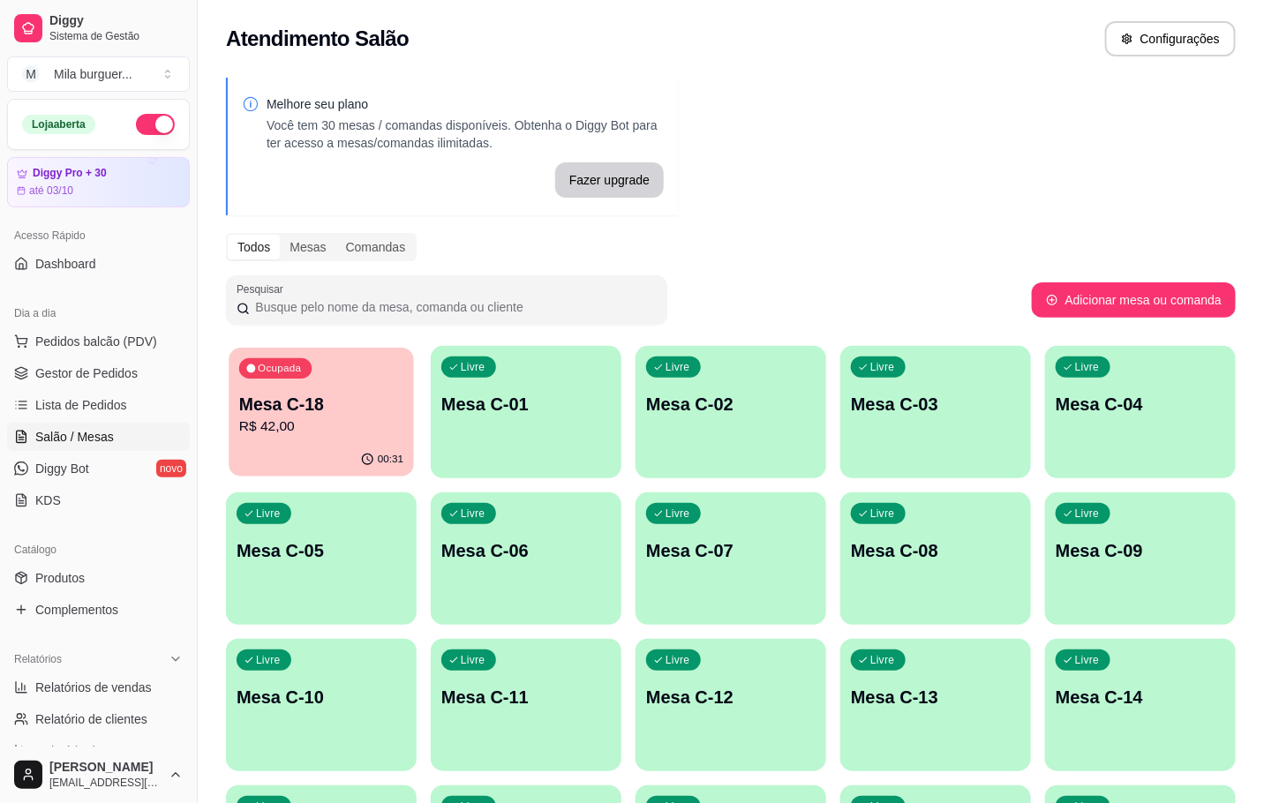
click at [270, 426] on p "R$ 42,00" at bounding box center [321, 427] width 164 height 20
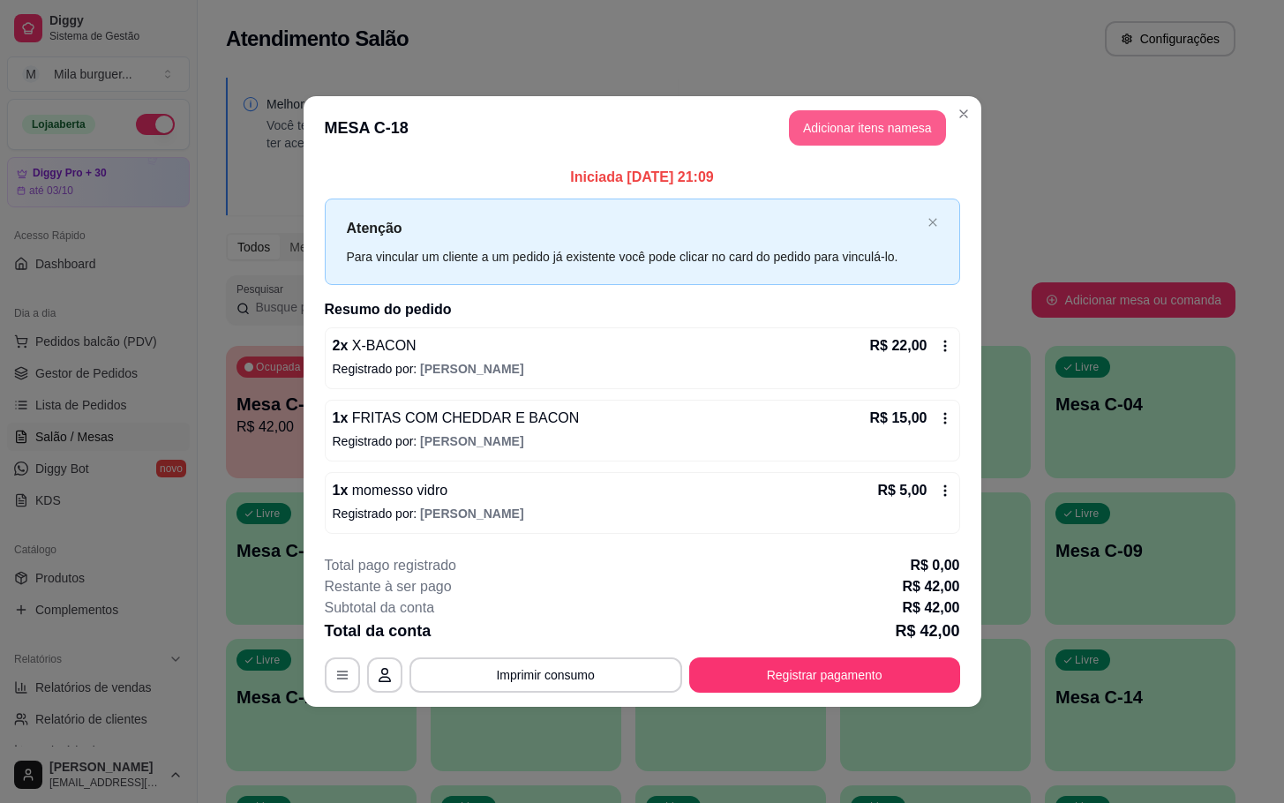
click at [893, 127] on button "Adicionar itens na mesa" at bounding box center [867, 127] width 157 height 35
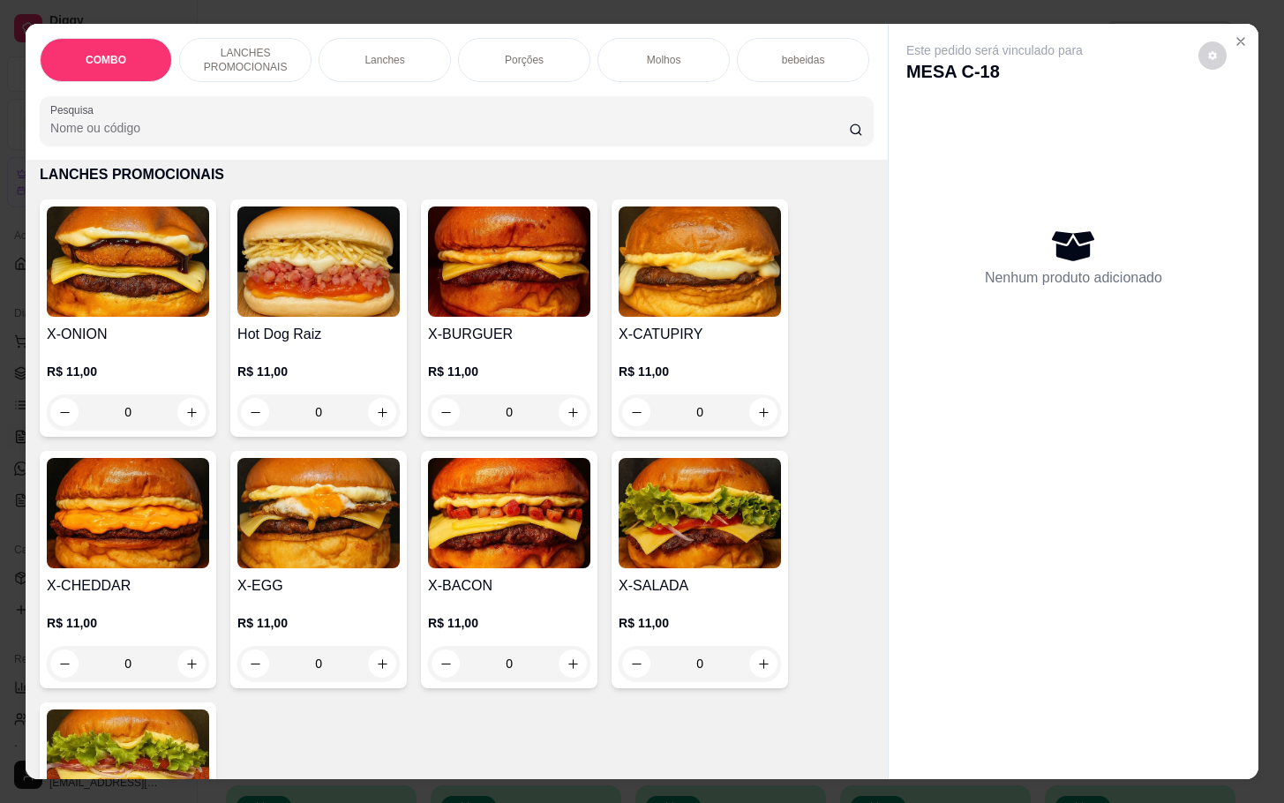
scroll to position [530, 0]
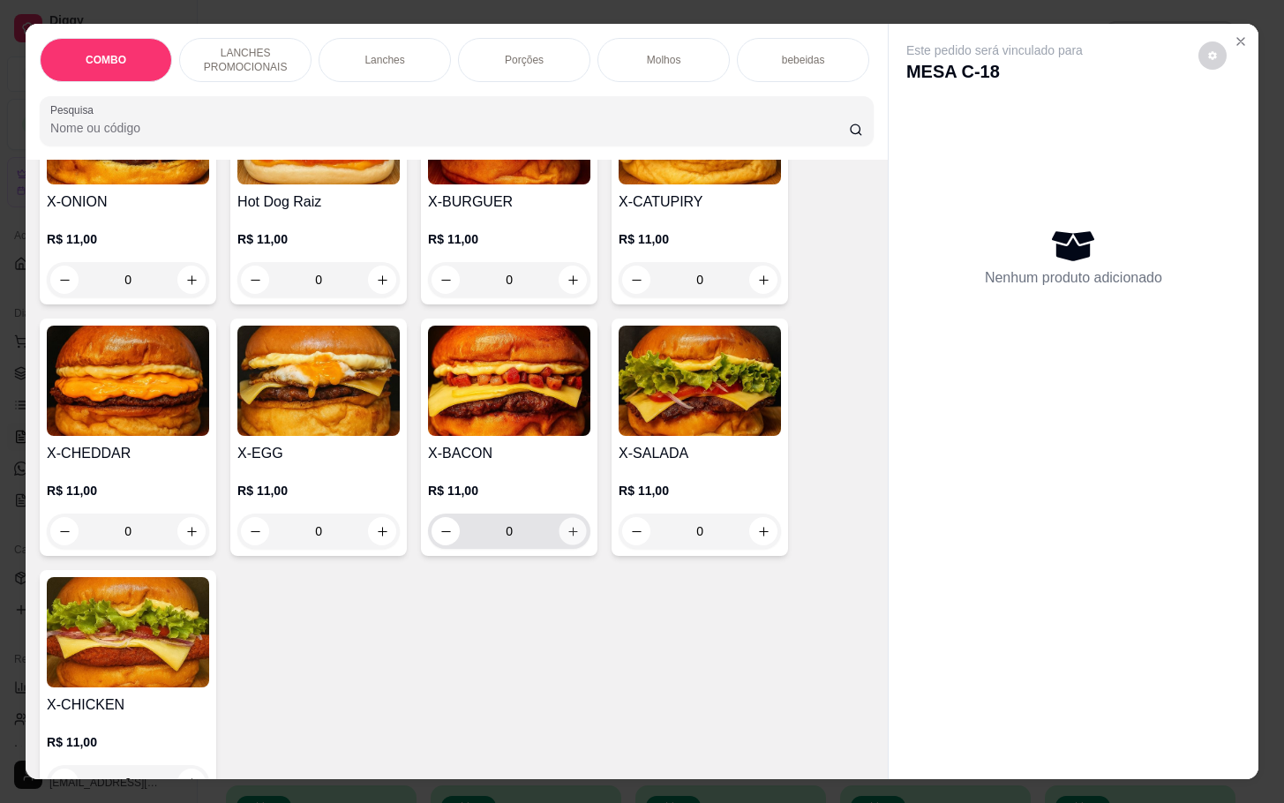
click at [567, 538] on icon "increase-product-quantity" at bounding box center [573, 531] width 13 height 13
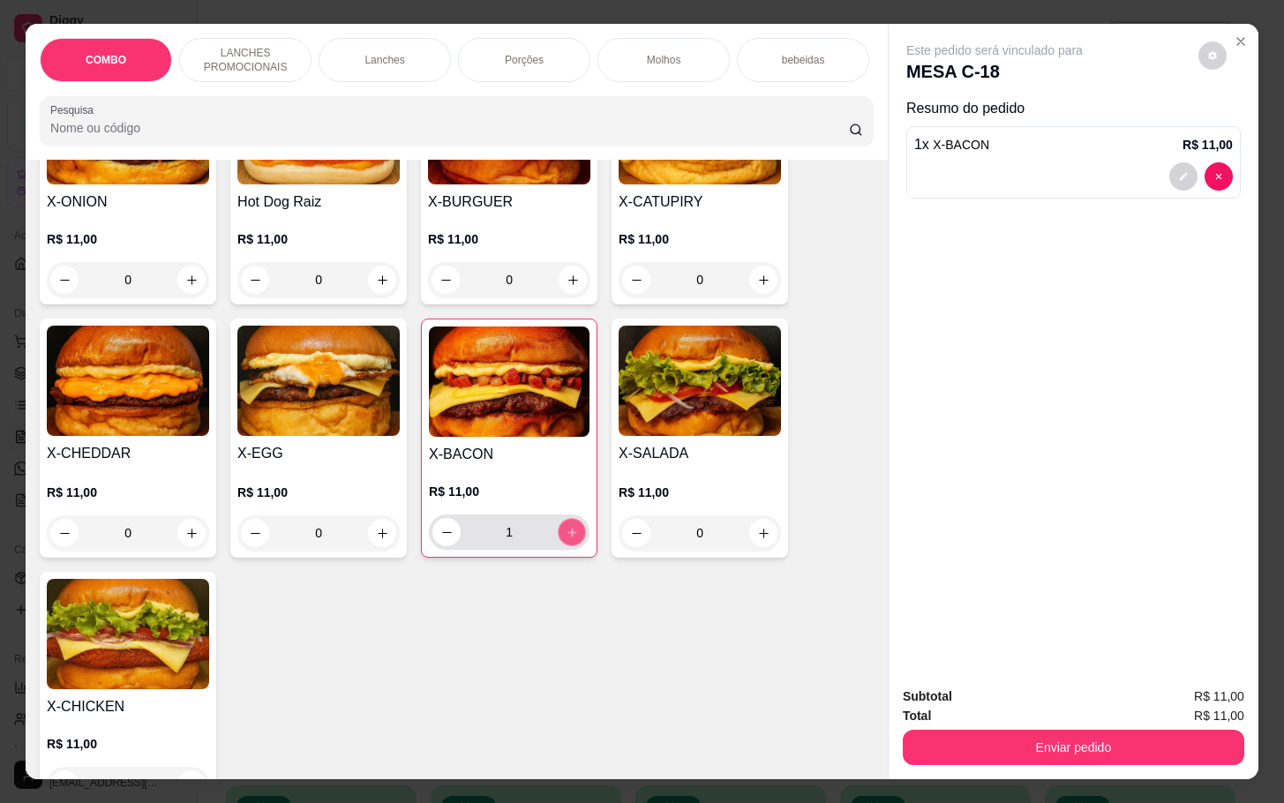
click at [566, 539] on icon "increase-product-quantity" at bounding box center [572, 532] width 13 height 13
type input "3"
click at [1178, 171] on icon "decrease-product-quantity" at bounding box center [1183, 176] width 11 height 11
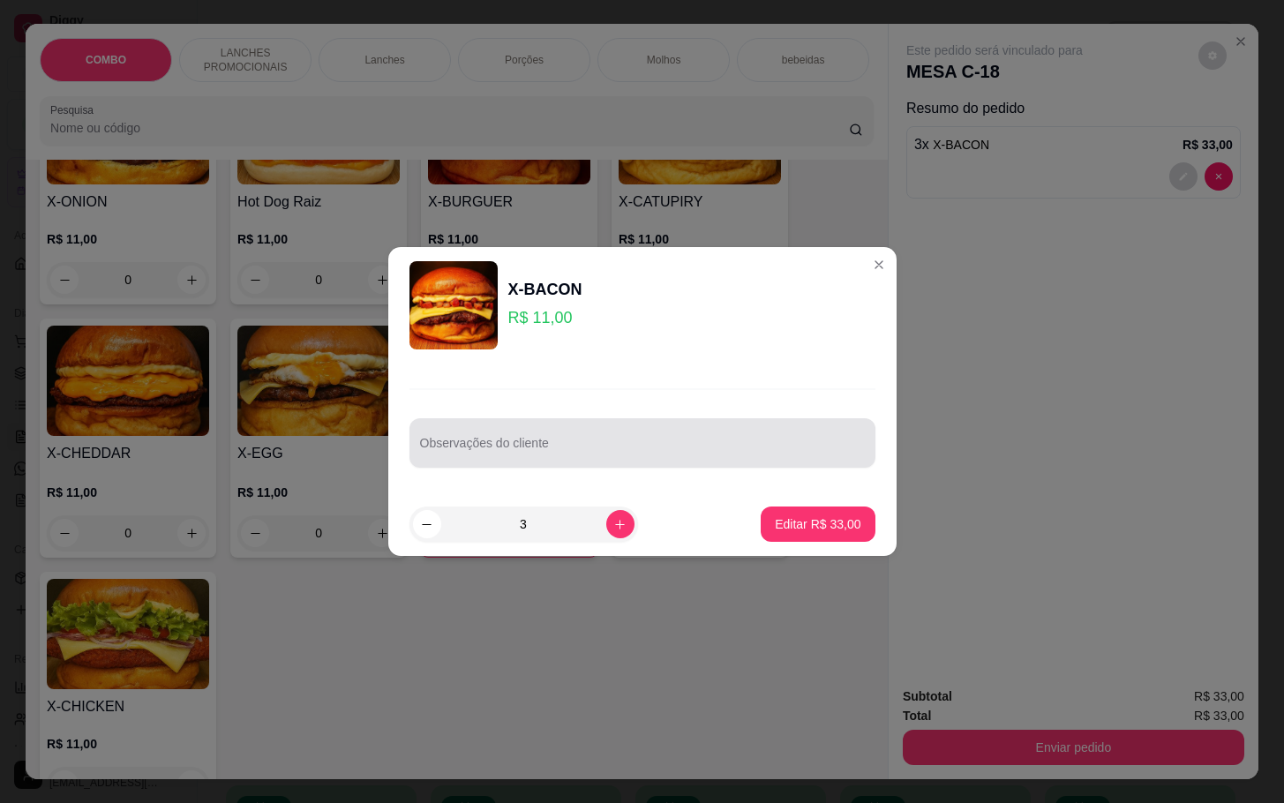
drag, startPoint x: 515, startPoint y: 432, endPoint x: 485, endPoint y: 342, distance: 94.9
click at [511, 437] on div at bounding box center [642, 442] width 445 height 35
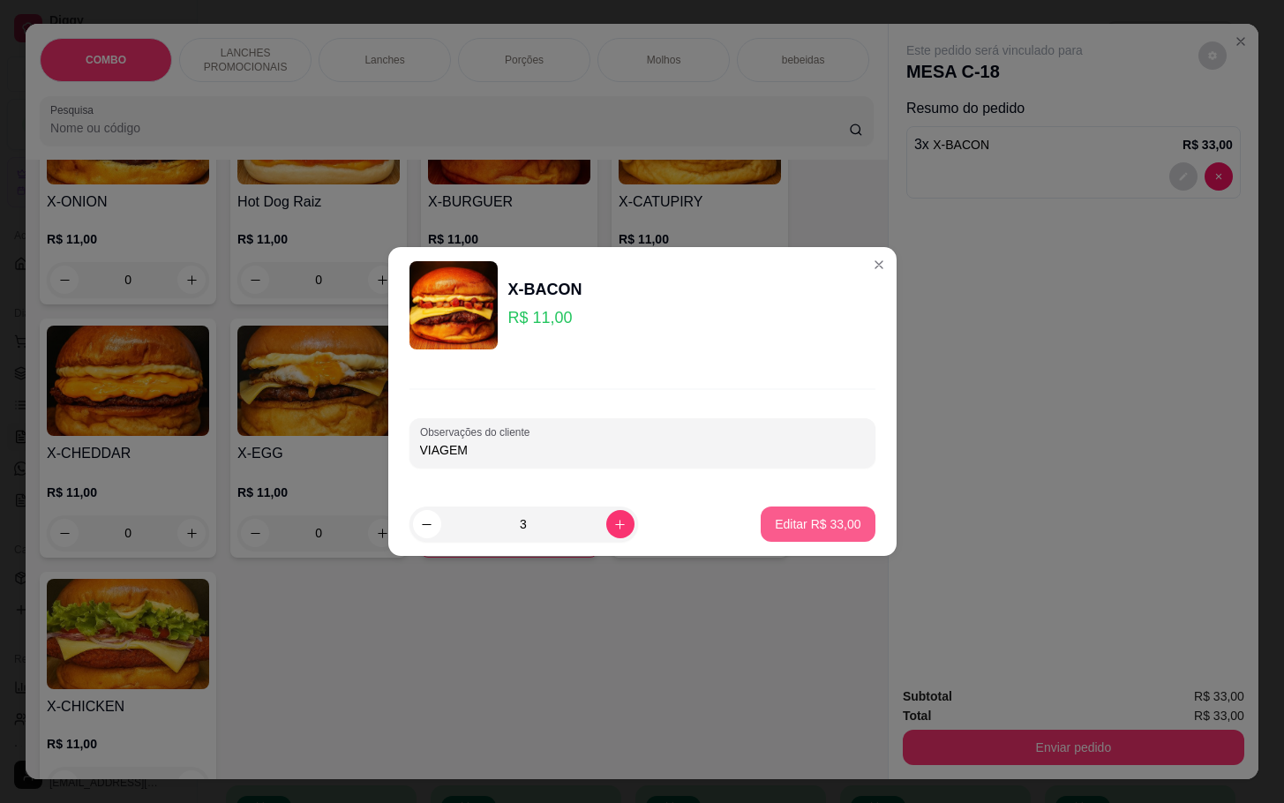
type input "VIAGEM"
click at [798, 522] on p "Editar R$ 33,00" at bounding box center [818, 525] width 86 height 18
type input "0"
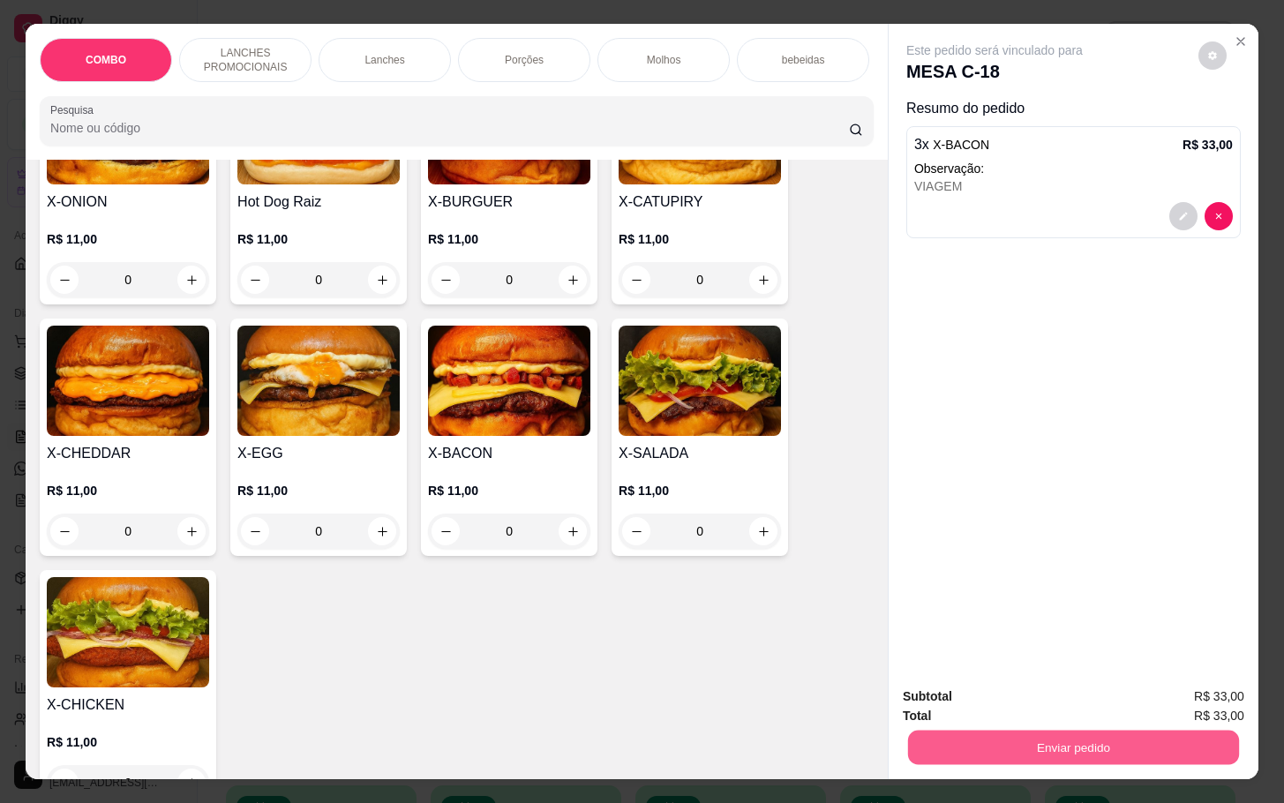
click at [994, 734] on button "Enviar pedido" at bounding box center [1073, 747] width 331 height 34
click at [1203, 700] on button "Enviar pedido" at bounding box center [1196, 694] width 97 height 33
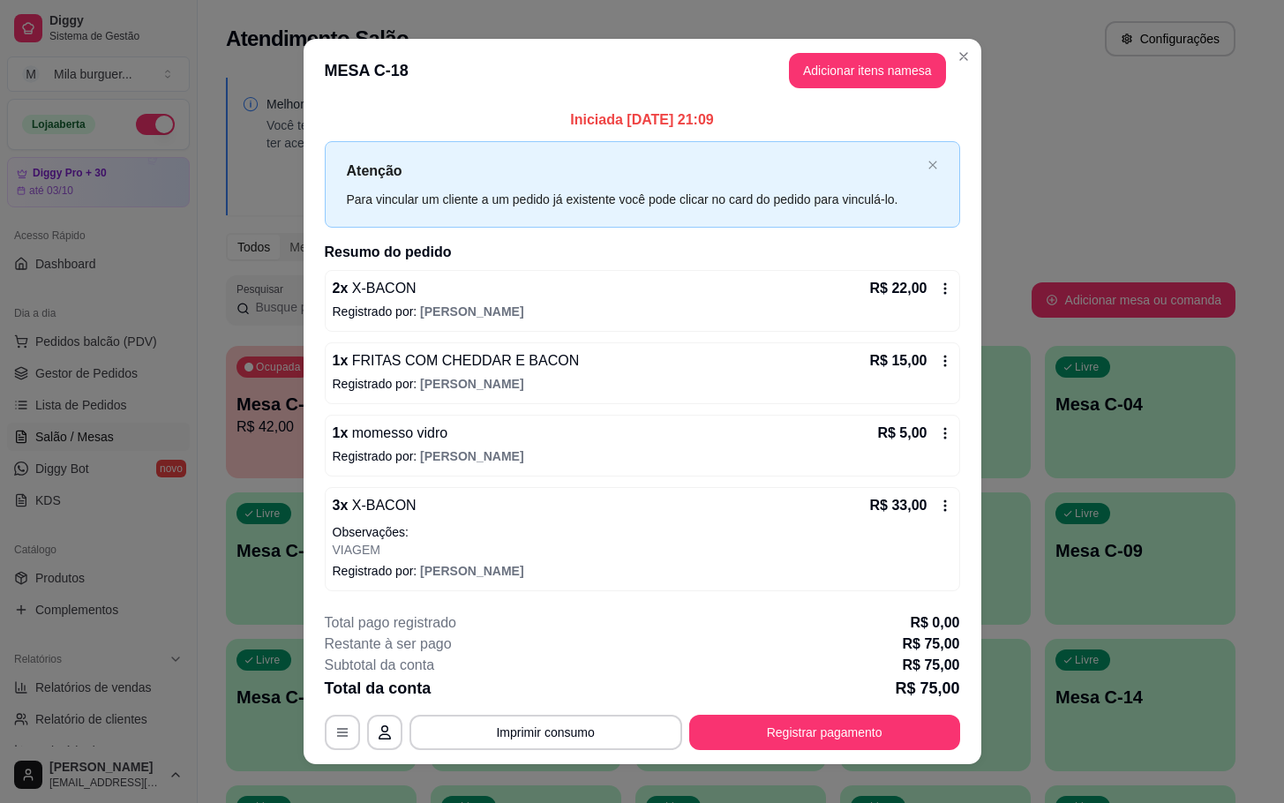
scroll to position [19, 0]
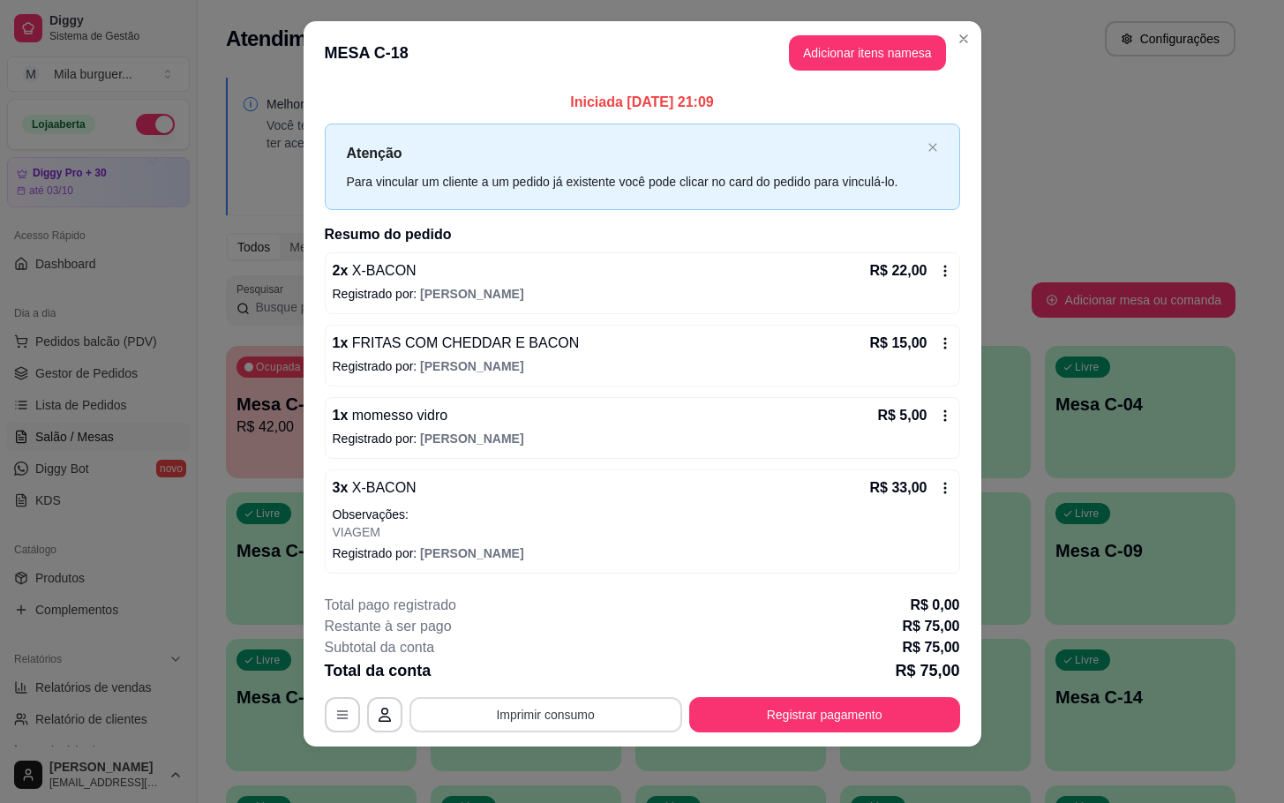
click at [572, 705] on button "Imprimir consumo" at bounding box center [546, 714] width 273 height 35
click at [559, 681] on button "IMPRESSORA" at bounding box center [541, 674] width 124 height 27
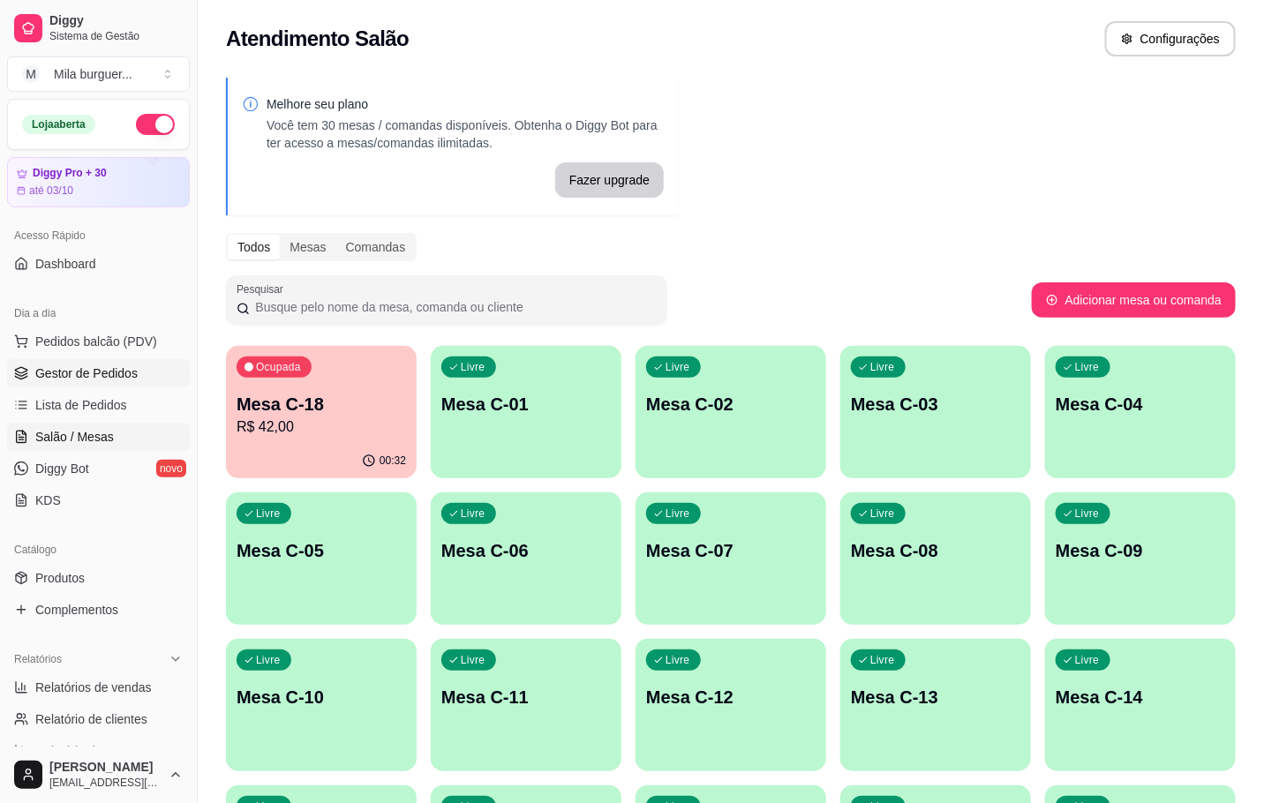
click at [79, 376] on span "Gestor de Pedidos" at bounding box center [86, 374] width 102 height 18
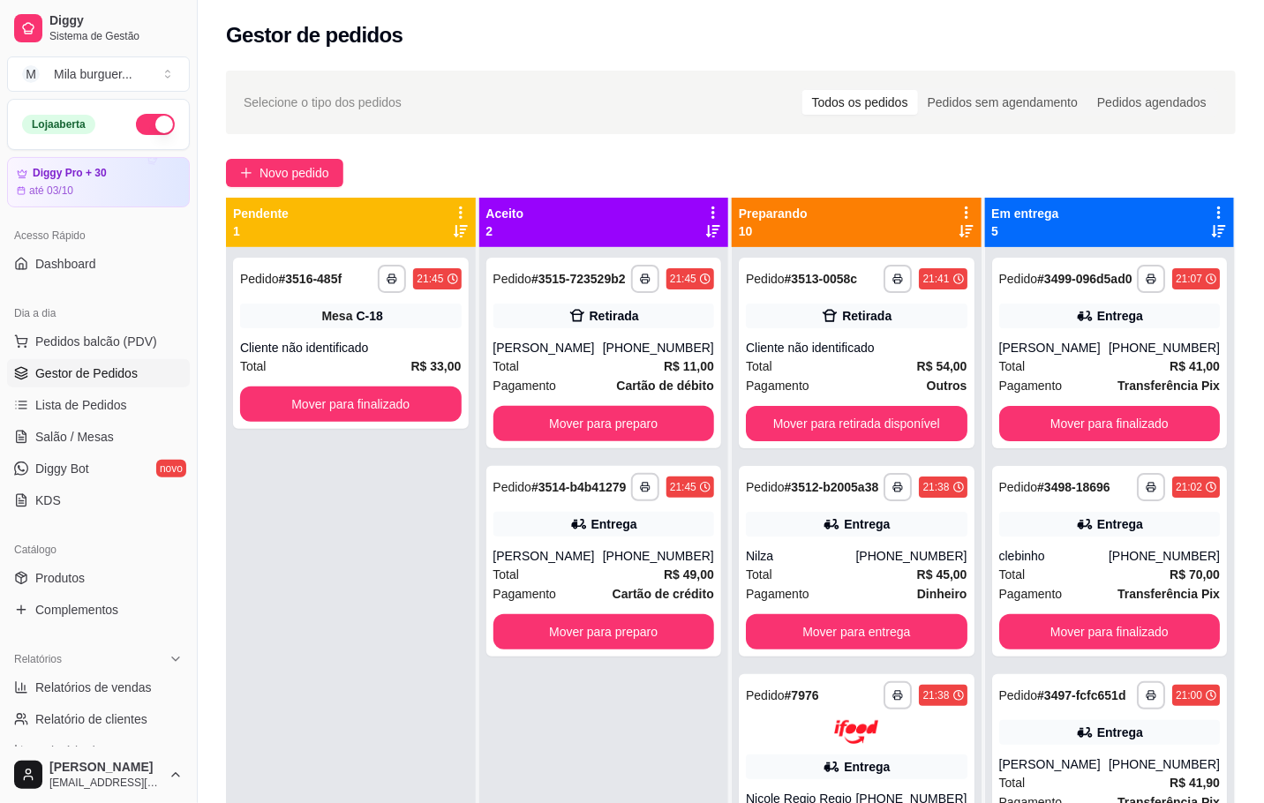
click at [313, 199] on div "Pendente 1" at bounding box center [351, 222] width 250 height 49
click at [310, 184] on button "Novo pedido" at bounding box center [284, 173] width 117 height 28
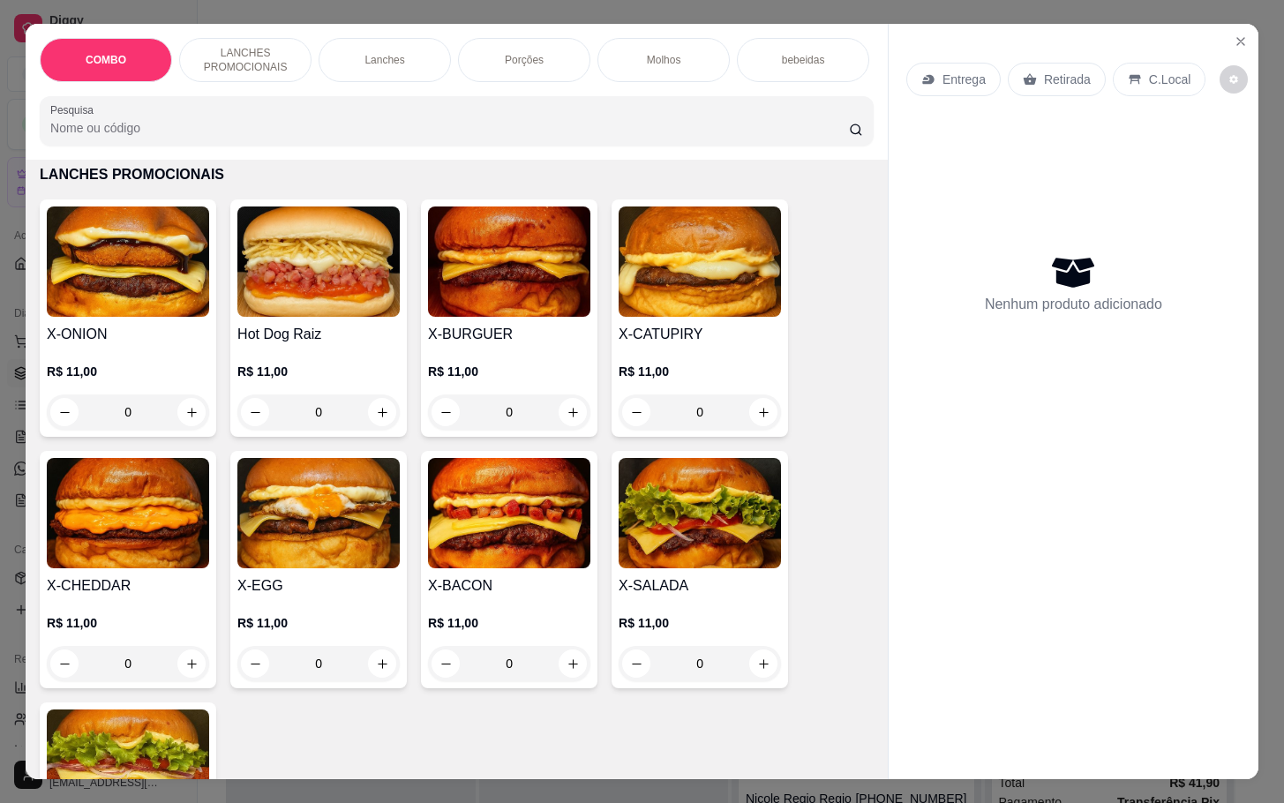
scroll to position [530, 0]
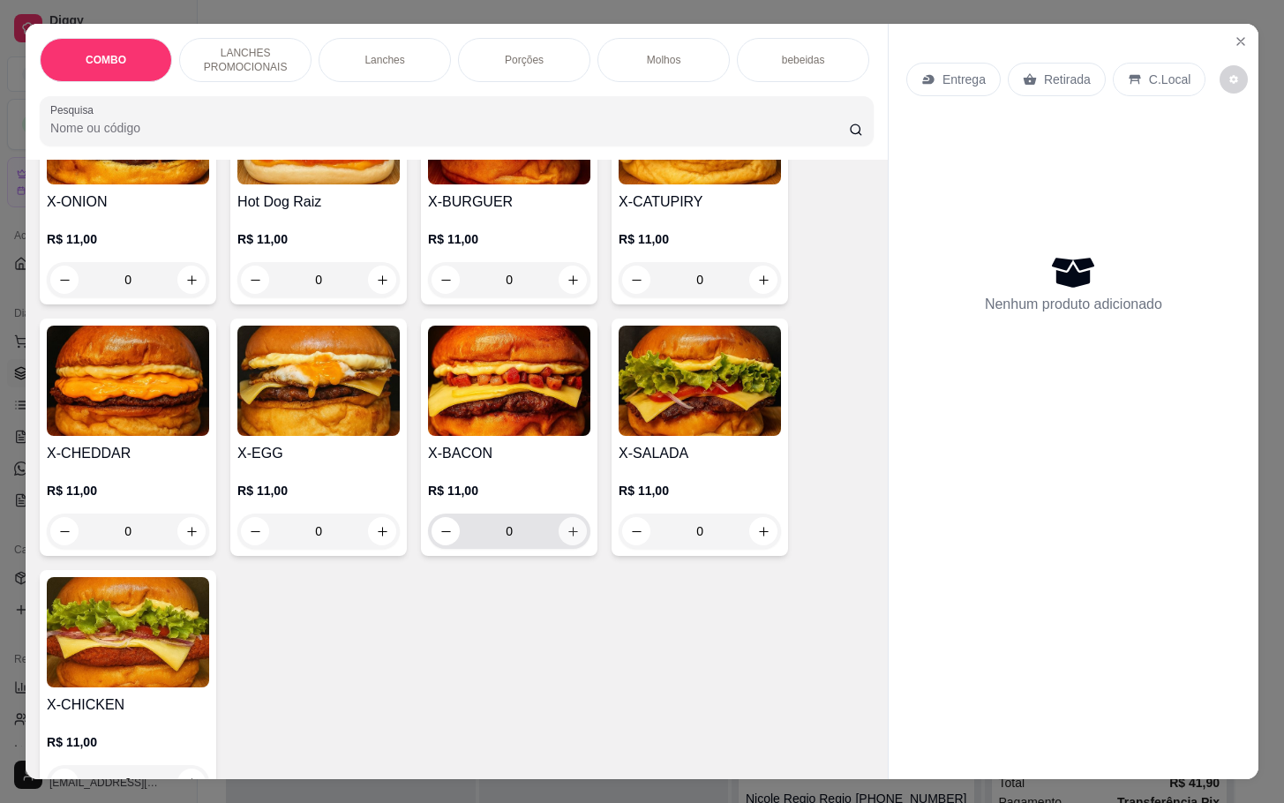
click at [567, 538] on icon "increase-product-quantity" at bounding box center [573, 531] width 13 height 13
type input "1"
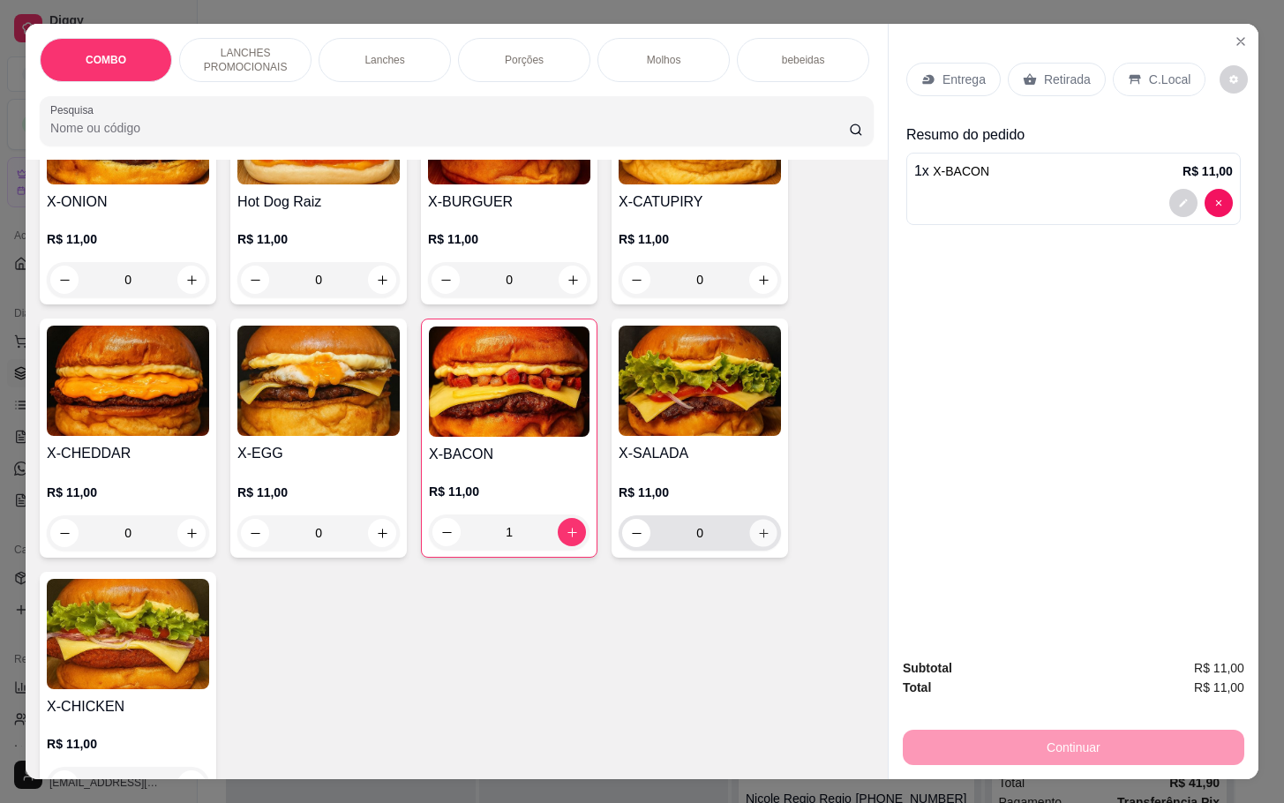
click at [758, 540] on icon "increase-product-quantity" at bounding box center [763, 533] width 13 height 13
type input "1"
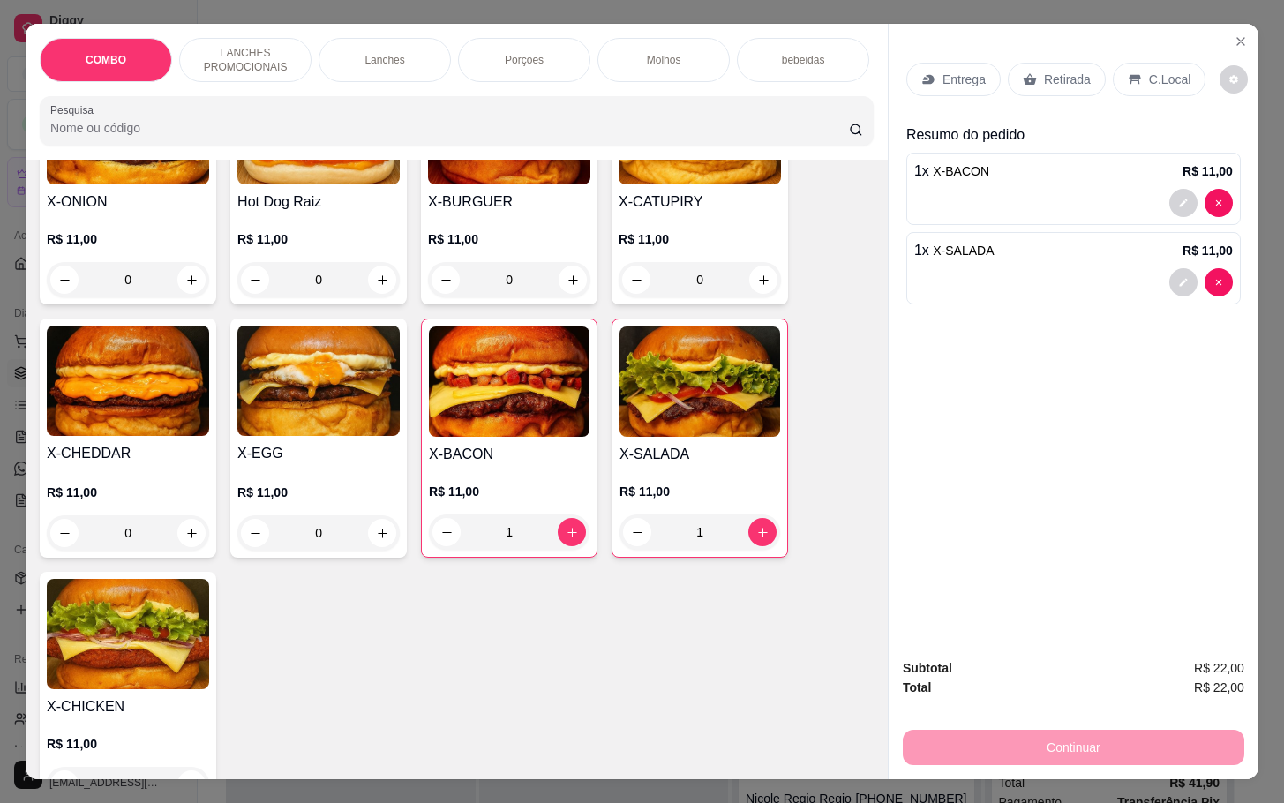
click at [1070, 75] on p "Retirada" at bounding box center [1067, 80] width 47 height 18
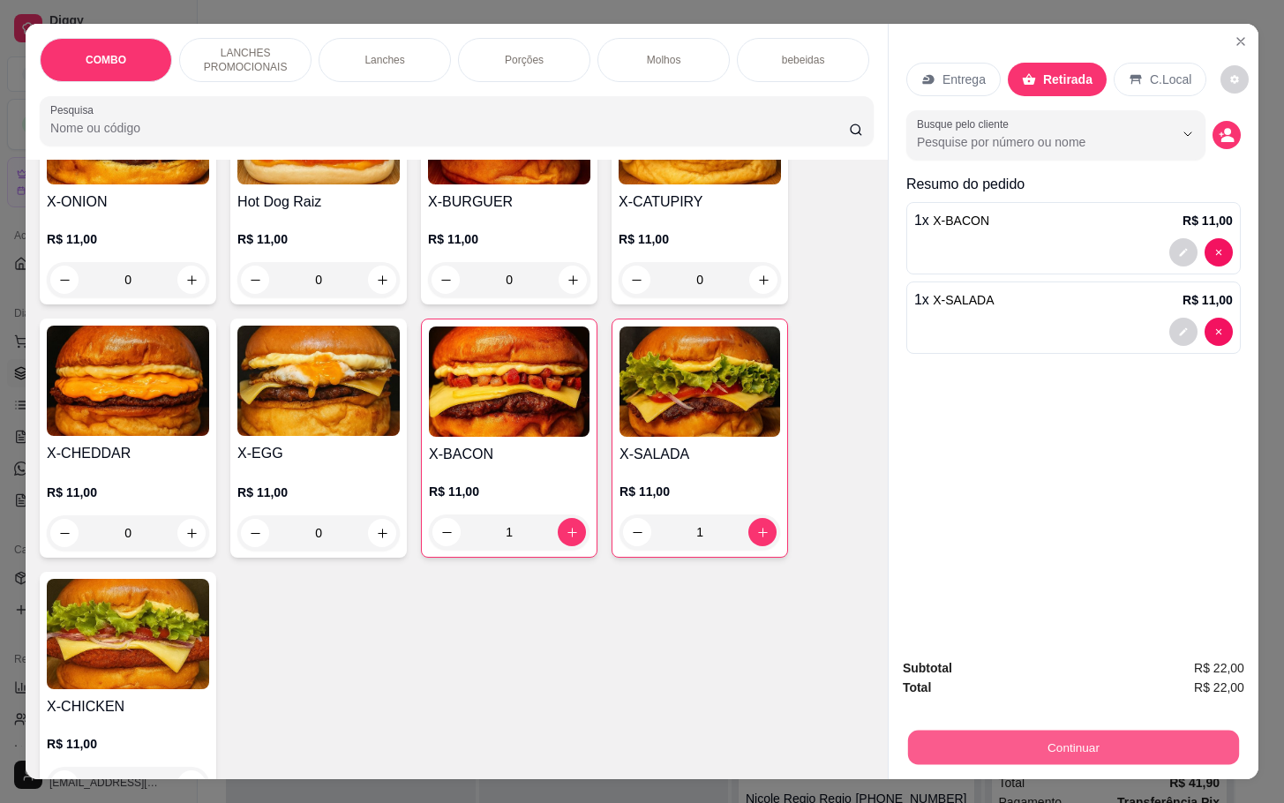
click at [1022, 739] on button "Continuar" at bounding box center [1073, 747] width 331 height 34
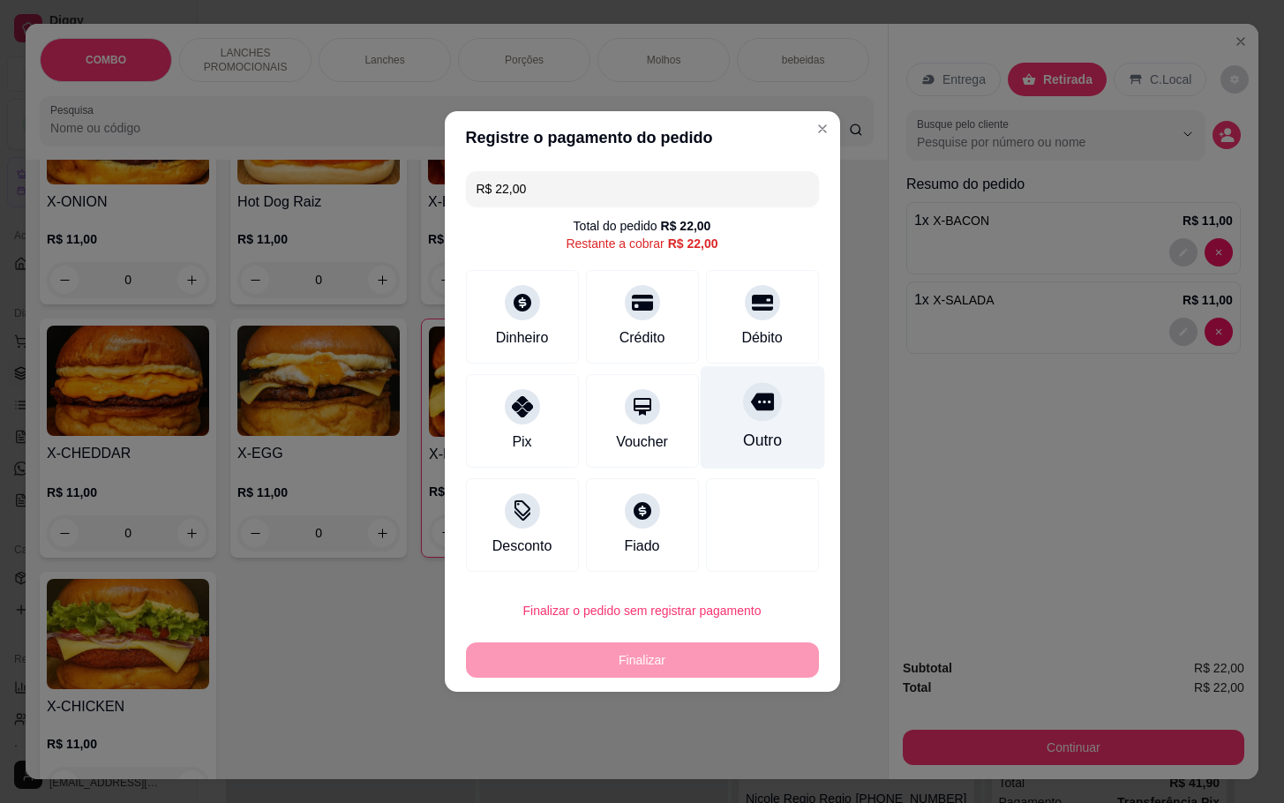
click at [757, 408] on div at bounding box center [762, 401] width 39 height 39
type input "R$ 0,00"
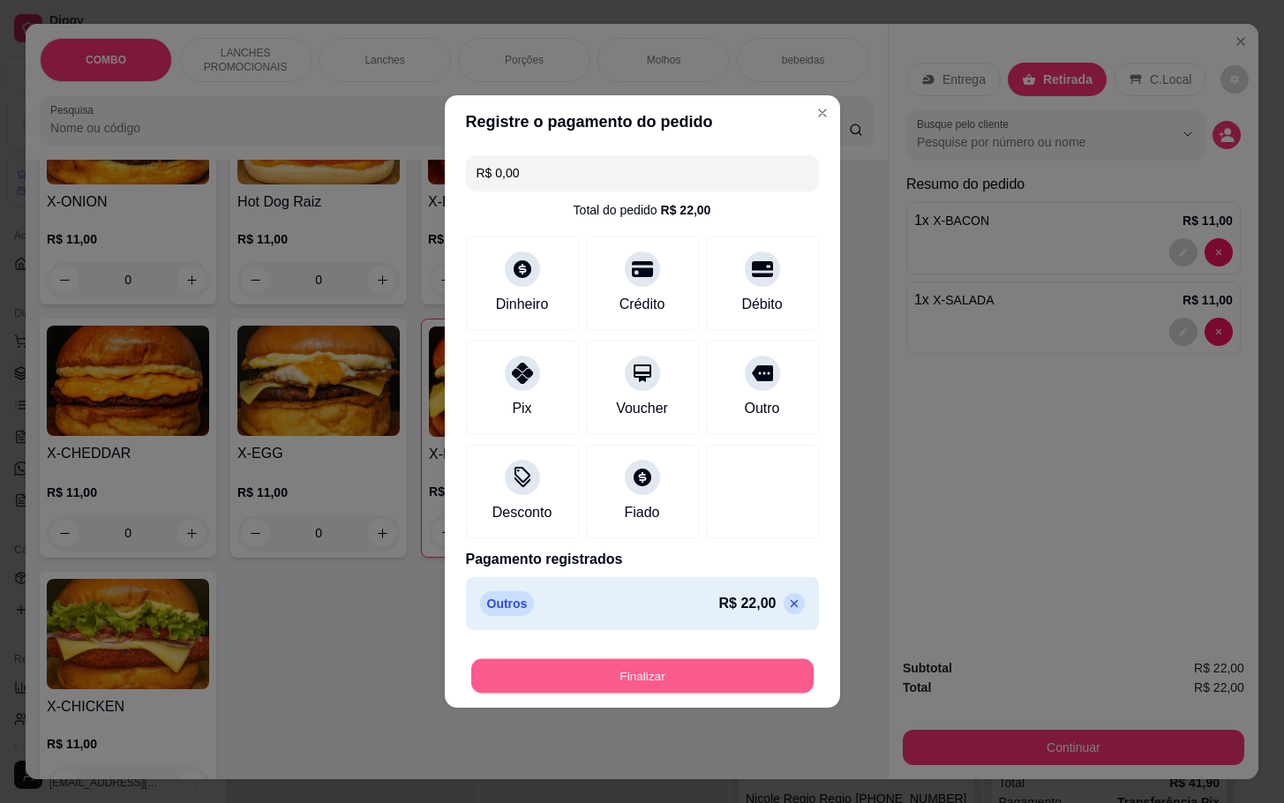
click at [750, 662] on button "Finalizar" at bounding box center [642, 676] width 343 height 34
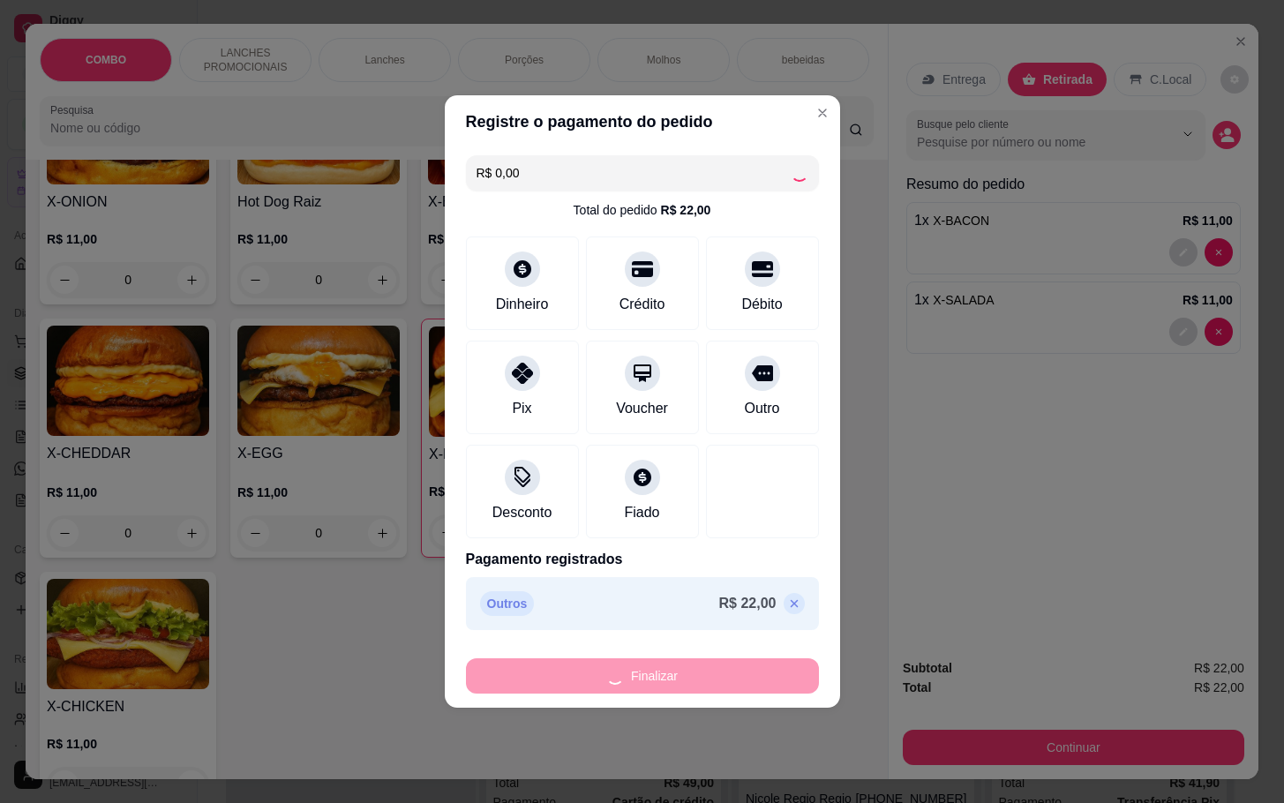
type input "0"
type input "-R$ 22,00"
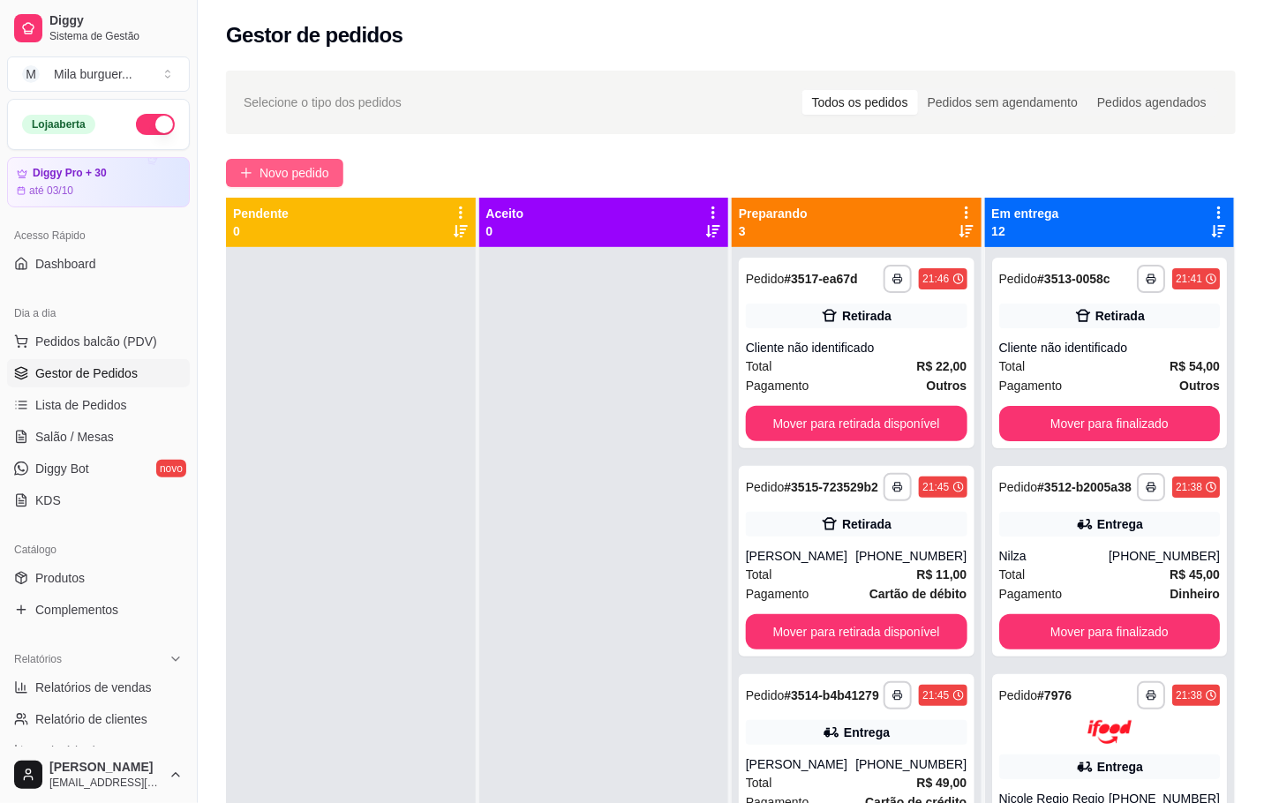
click at [278, 170] on span "Novo pedido" at bounding box center [295, 172] width 70 height 19
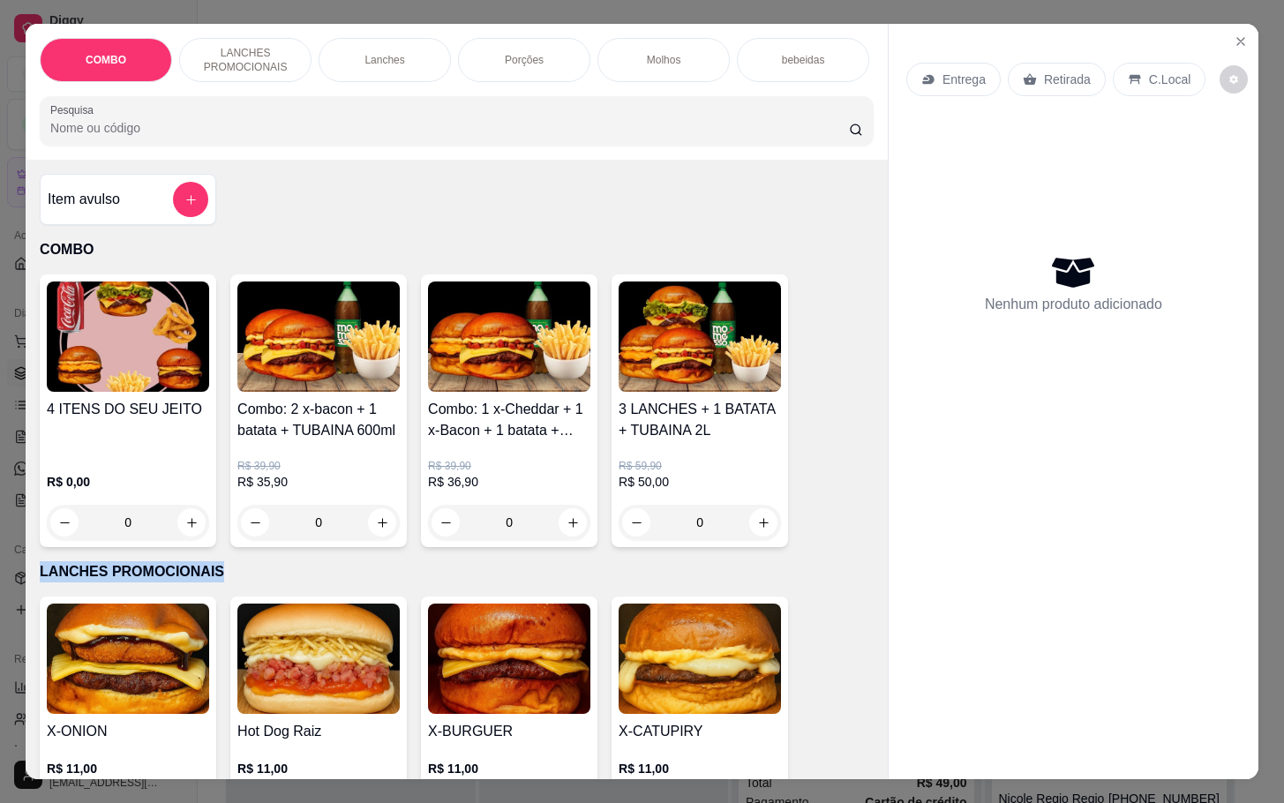
drag, startPoint x: 207, startPoint y: 584, endPoint x: 26, endPoint y: 583, distance: 181.0
click at [26, 583] on div "Item avulso COMBO 4 ITENS DO SEU JEITO R$ 0,00 0 Combo: 2 x-bacon + 1 batata + …" at bounding box center [457, 469] width 862 height 619
click at [237, 583] on p "LANCHES PROMOCIONAIS" at bounding box center [457, 571] width 834 height 21
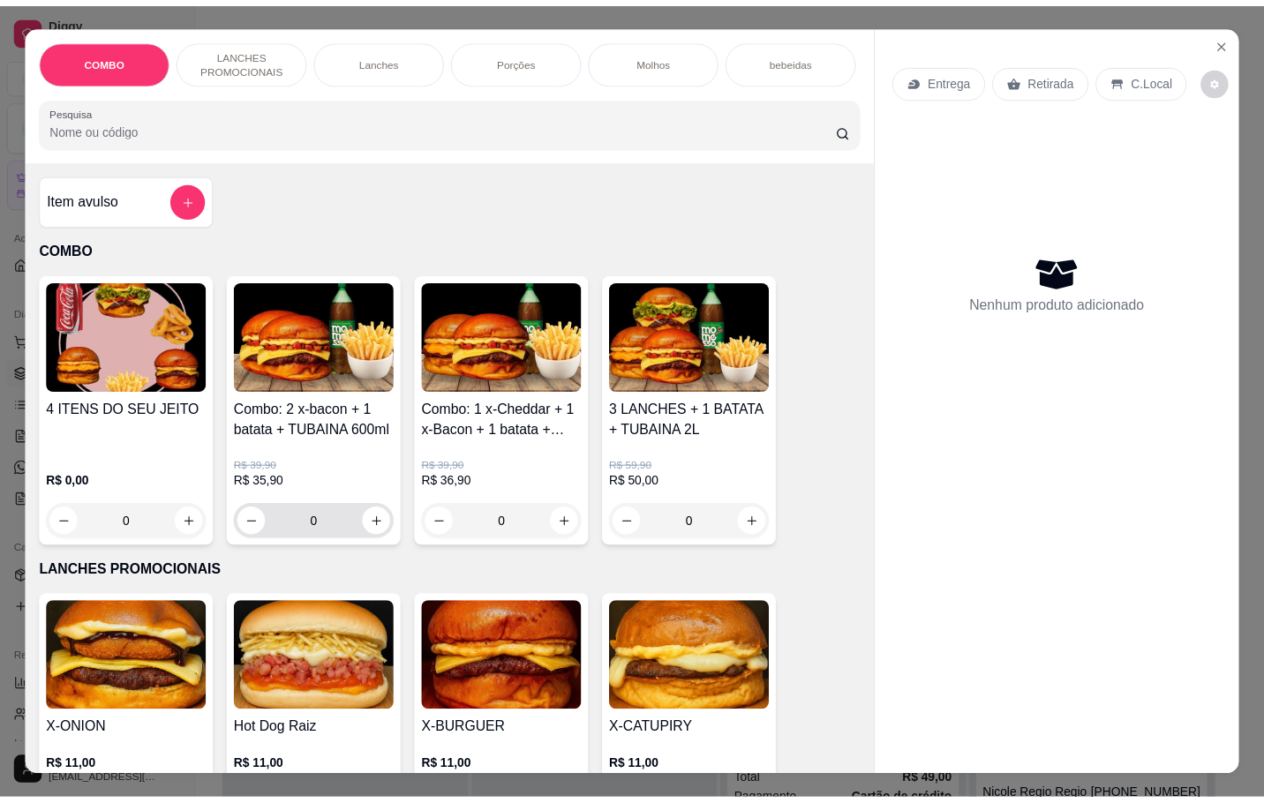
scroll to position [397, 0]
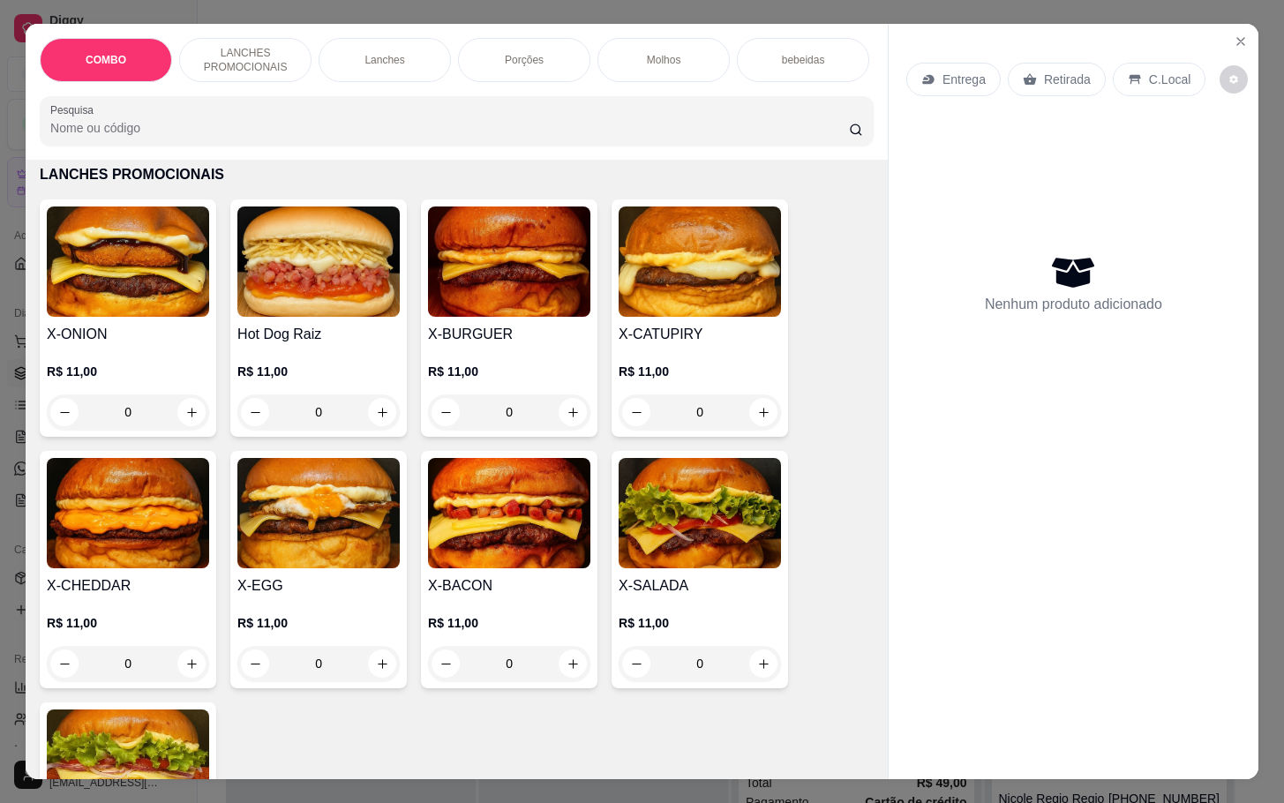
click at [292, 564] on img at bounding box center [318, 513] width 162 height 110
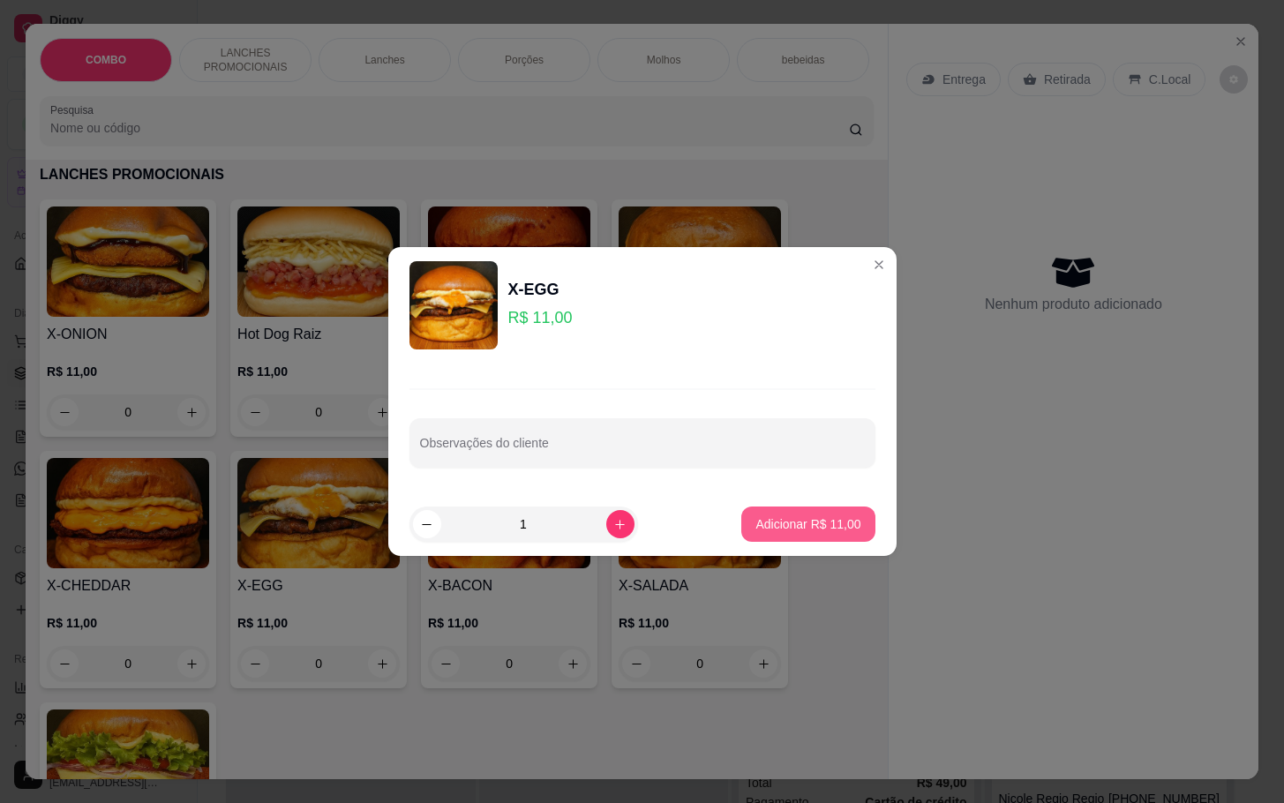
click at [764, 530] on p "Adicionar R$ 11,00" at bounding box center [808, 525] width 105 height 18
type input "1"
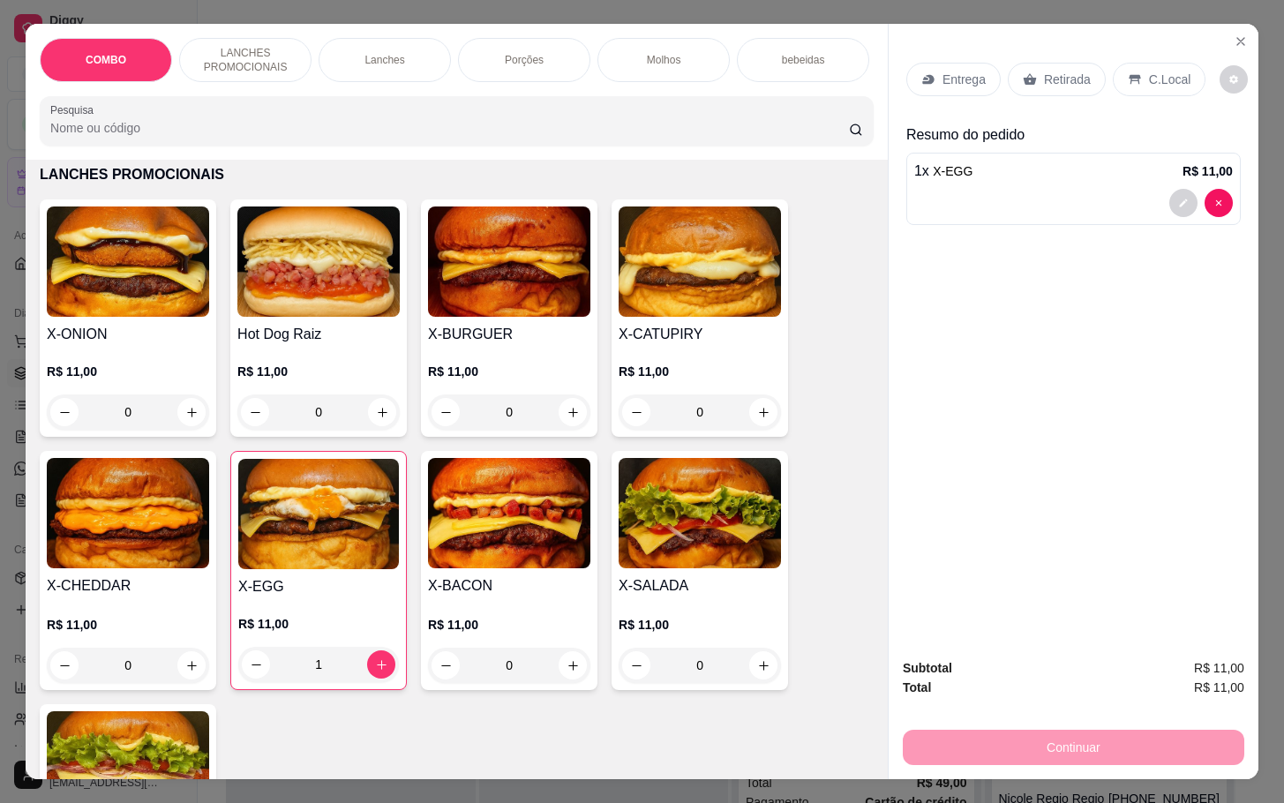
drag, startPoint x: 1034, startPoint y: 66, endPoint x: 1026, endPoint y: 79, distance: 15.4
click at [1026, 79] on div "Retirada" at bounding box center [1057, 80] width 98 height 34
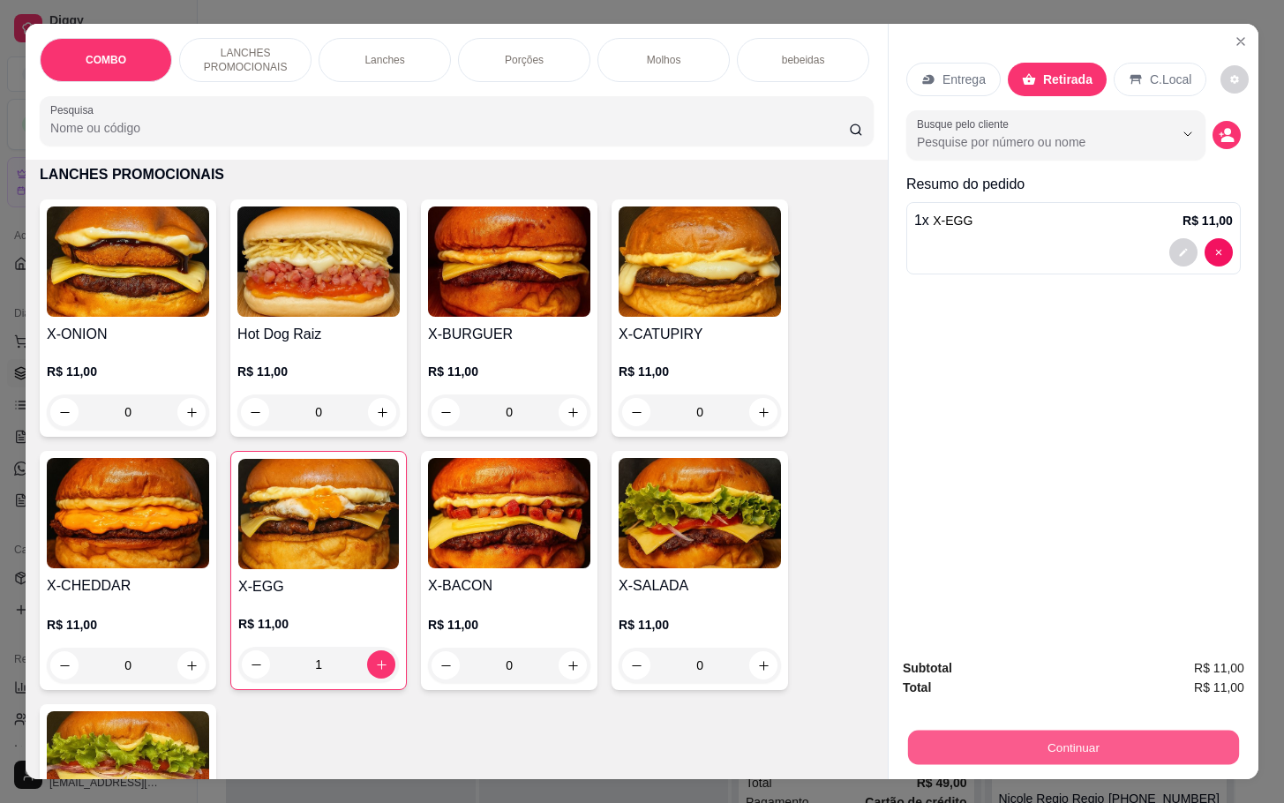
click at [996, 730] on button "Continuar" at bounding box center [1073, 747] width 331 height 34
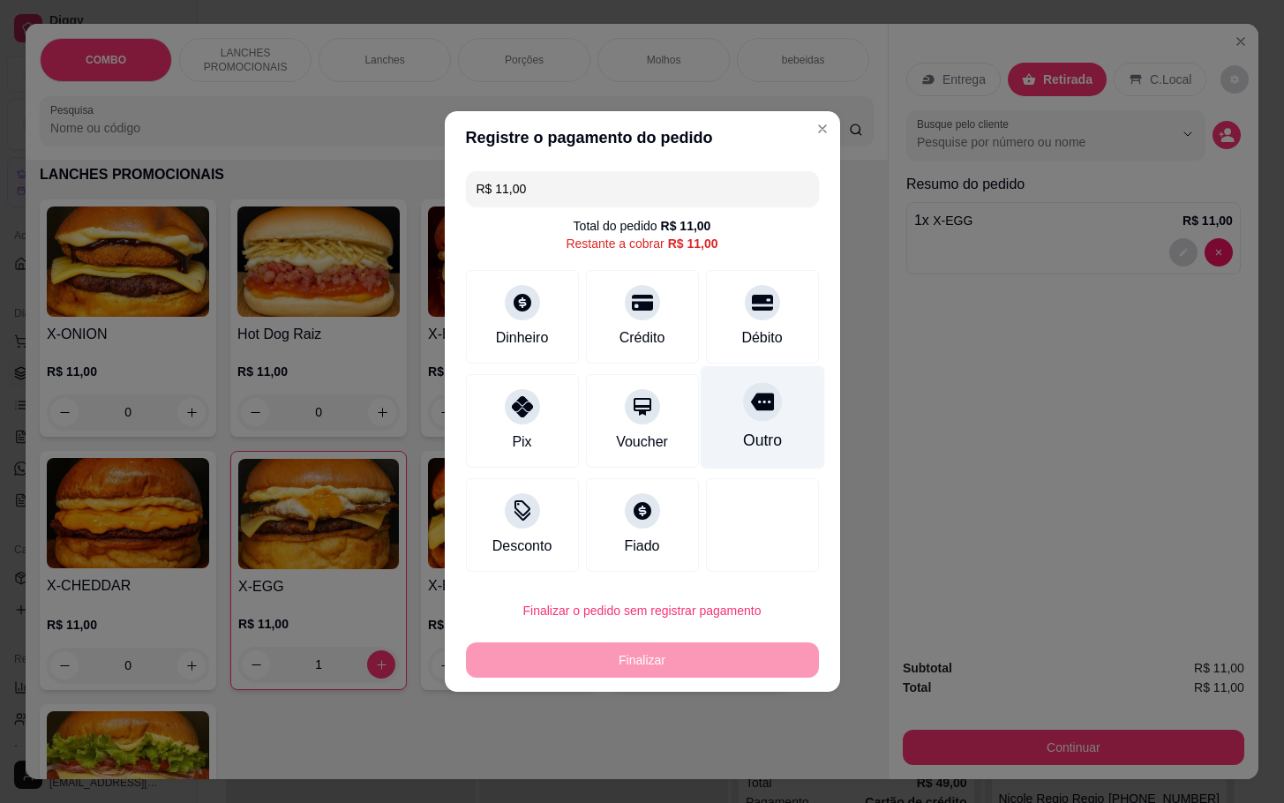
click at [745, 380] on div "Outro" at bounding box center [762, 417] width 124 height 103
type input "R$ 0,00"
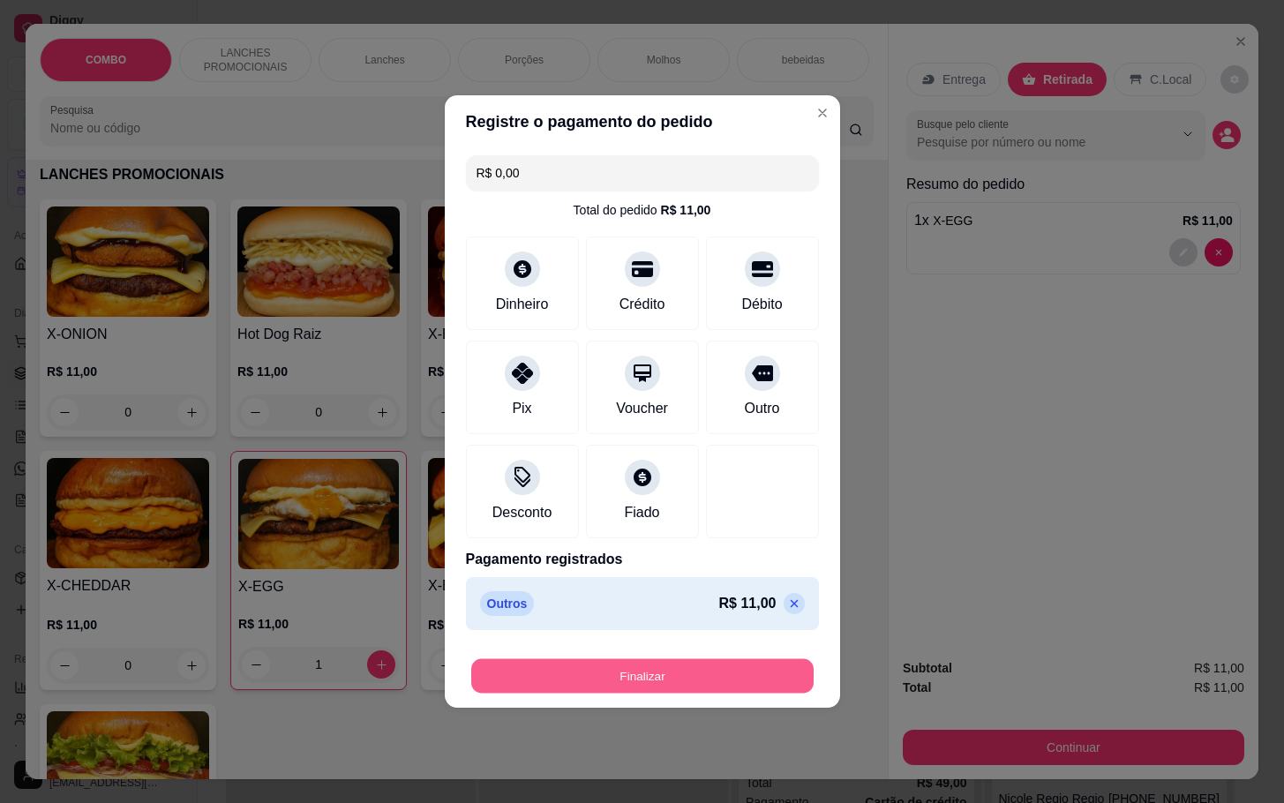
click at [681, 678] on button "Finalizar" at bounding box center [642, 676] width 343 height 34
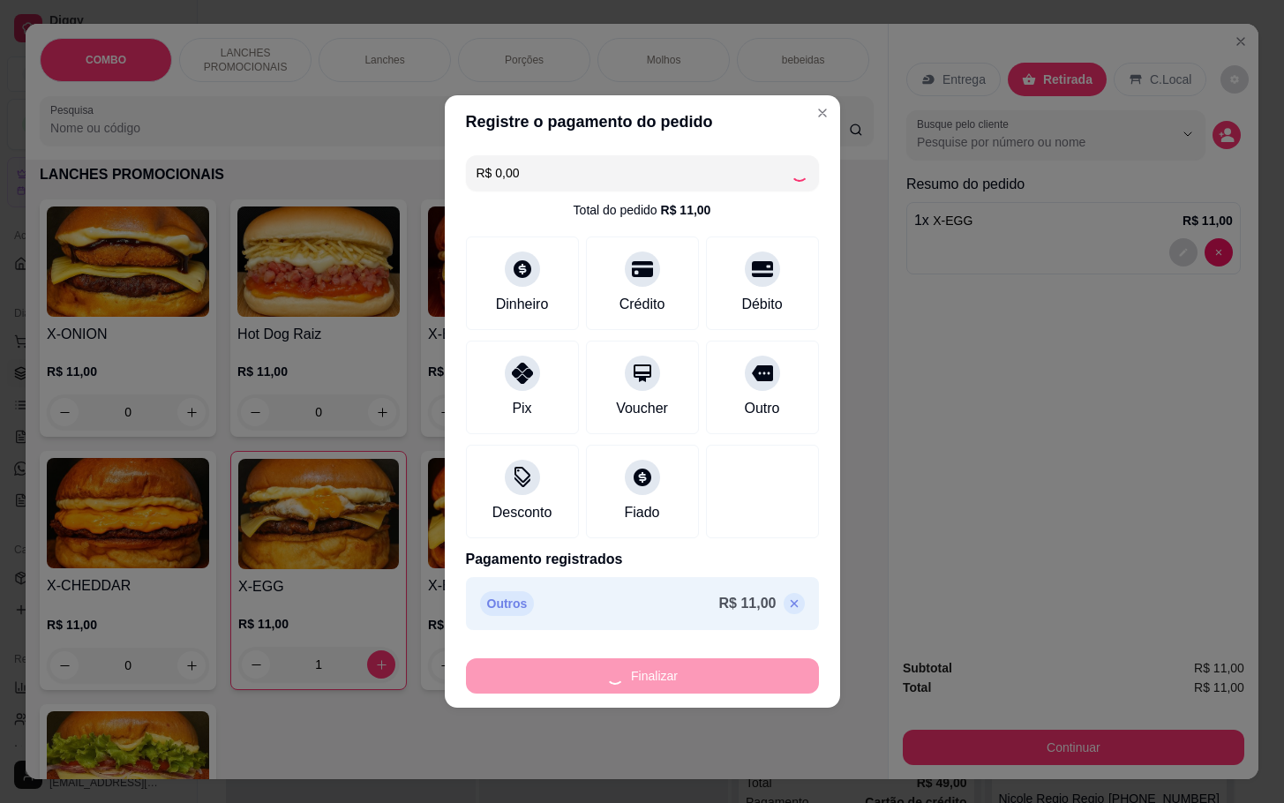
type input "0"
type input "-R$ 11,00"
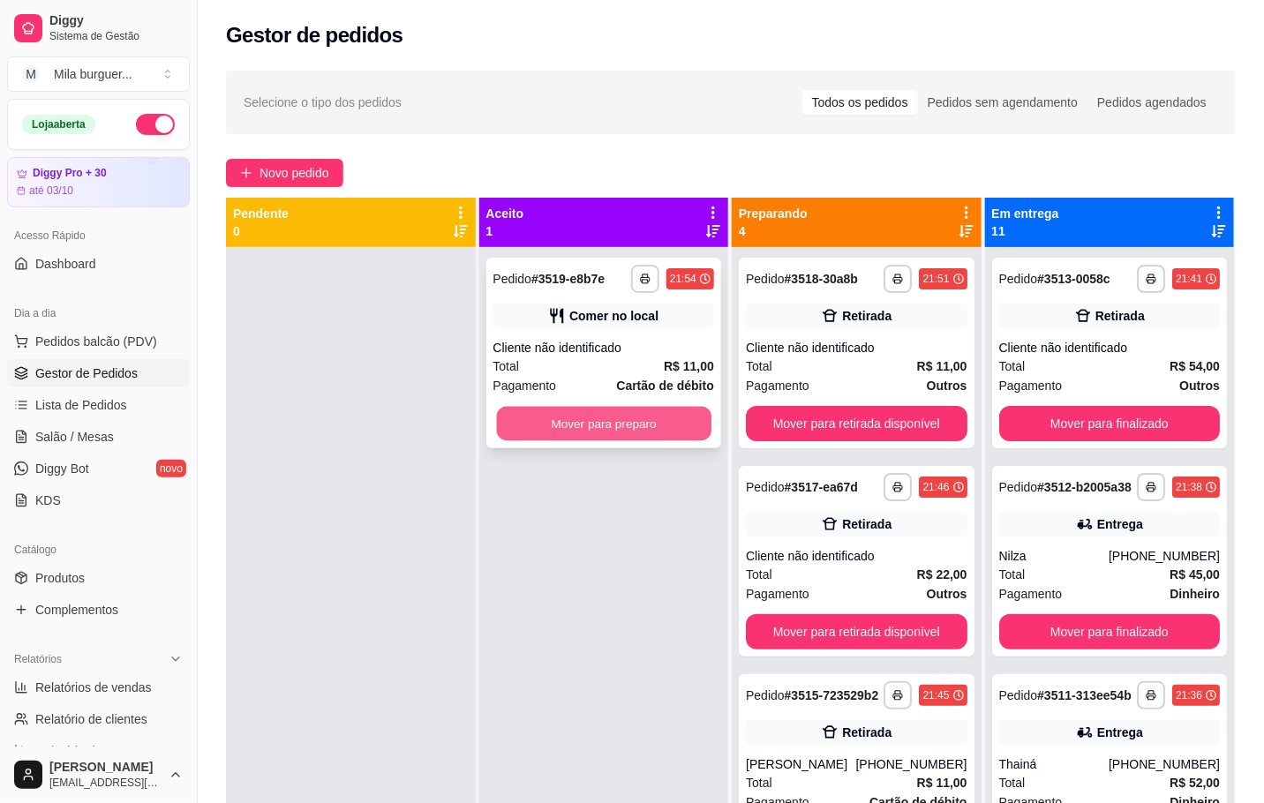
click at [586, 425] on button "Mover para preparo" at bounding box center [603, 424] width 215 height 34
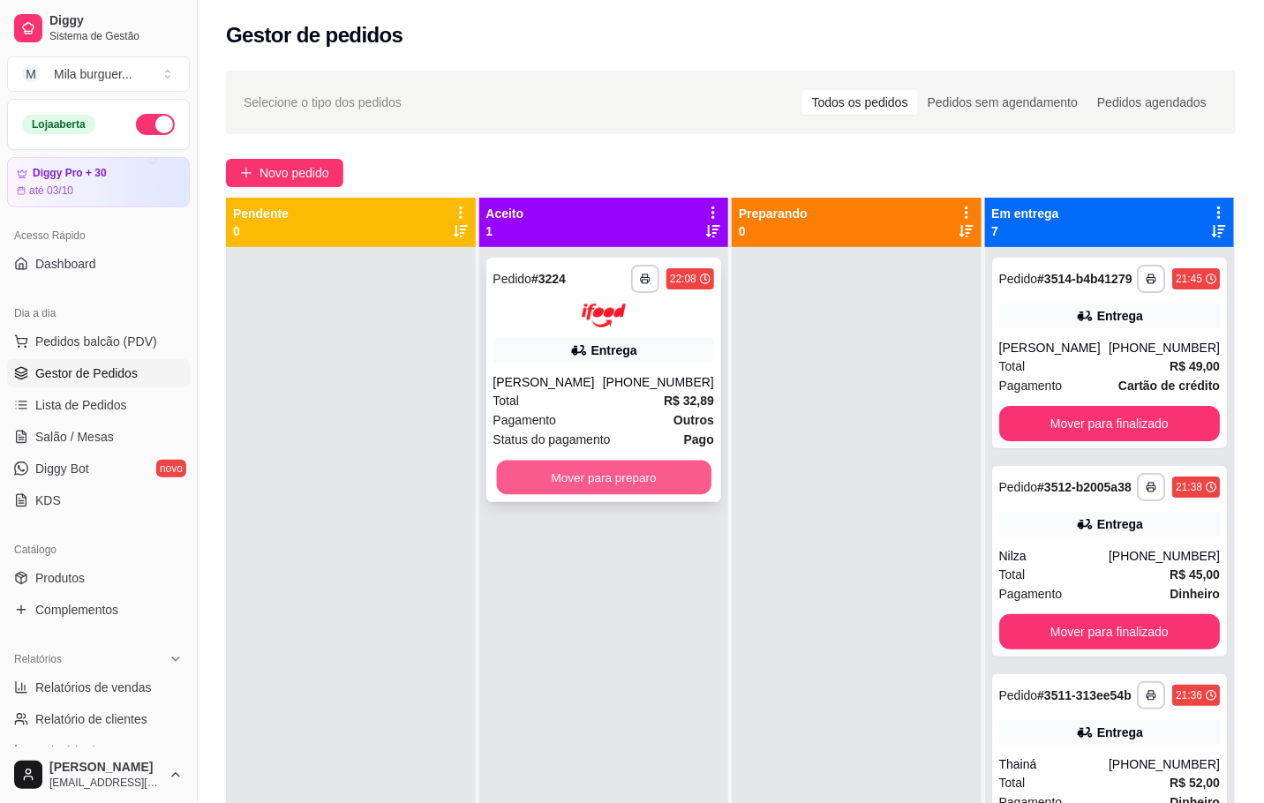
click at [562, 477] on button "Mover para preparo" at bounding box center [603, 477] width 215 height 34
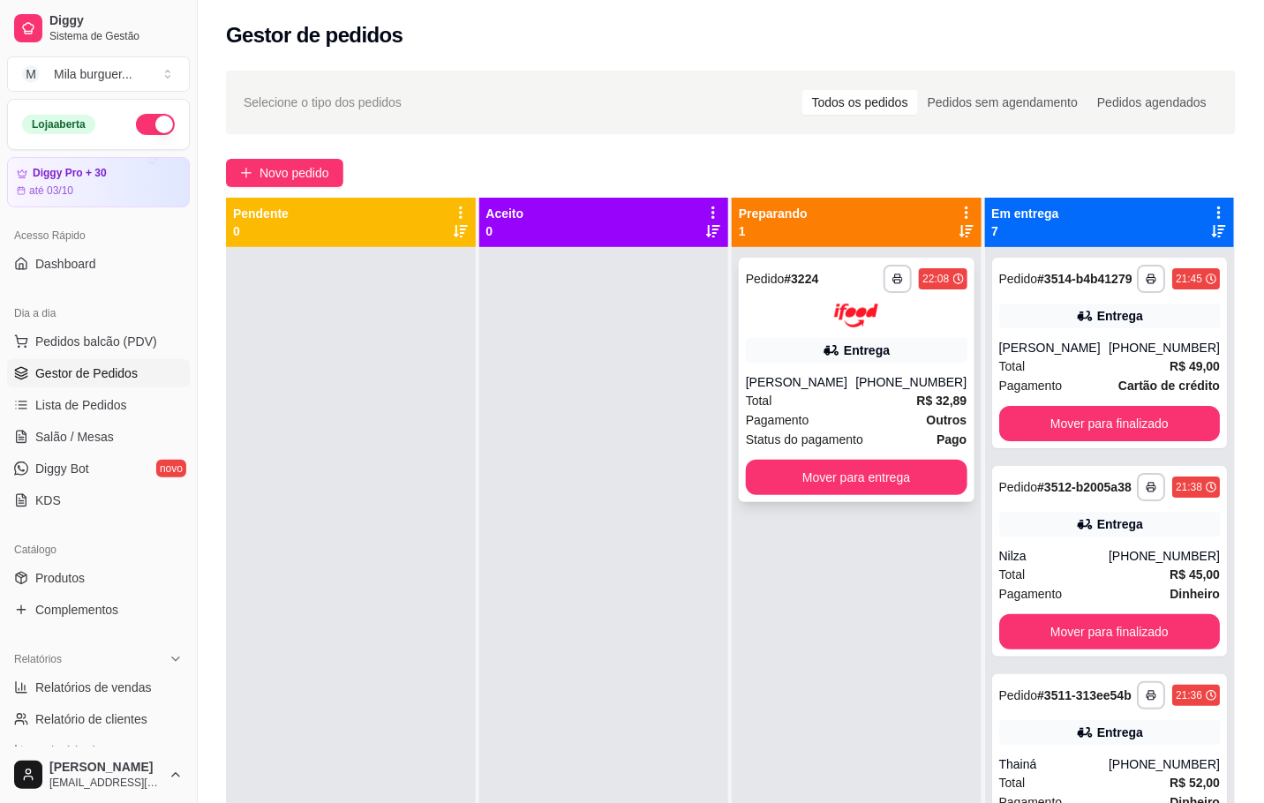
click at [851, 377] on div "[PERSON_NAME]" at bounding box center [800, 382] width 109 height 18
click at [832, 620] on div "**********" at bounding box center [857, 648] width 250 height 803
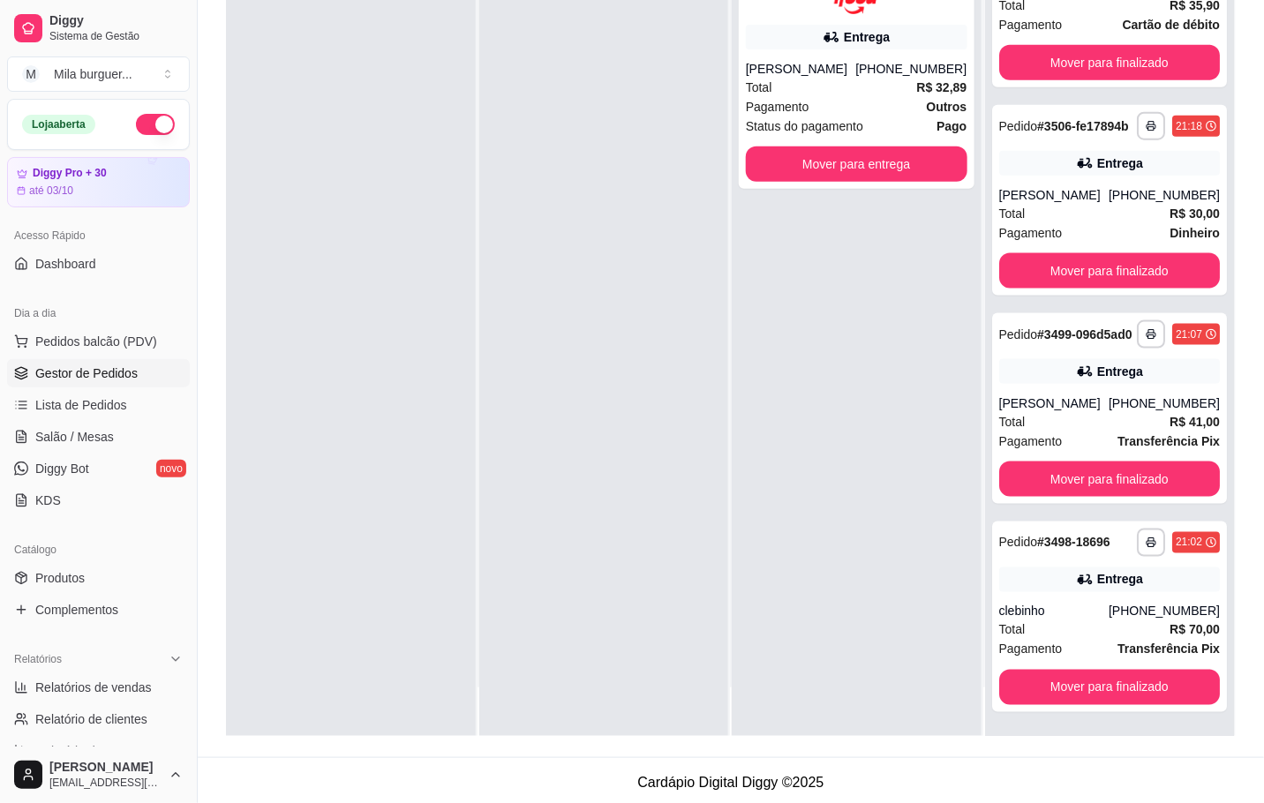
scroll to position [731, 0]
click at [56, 411] on span "Lista de Pedidos" at bounding box center [81, 405] width 92 height 18
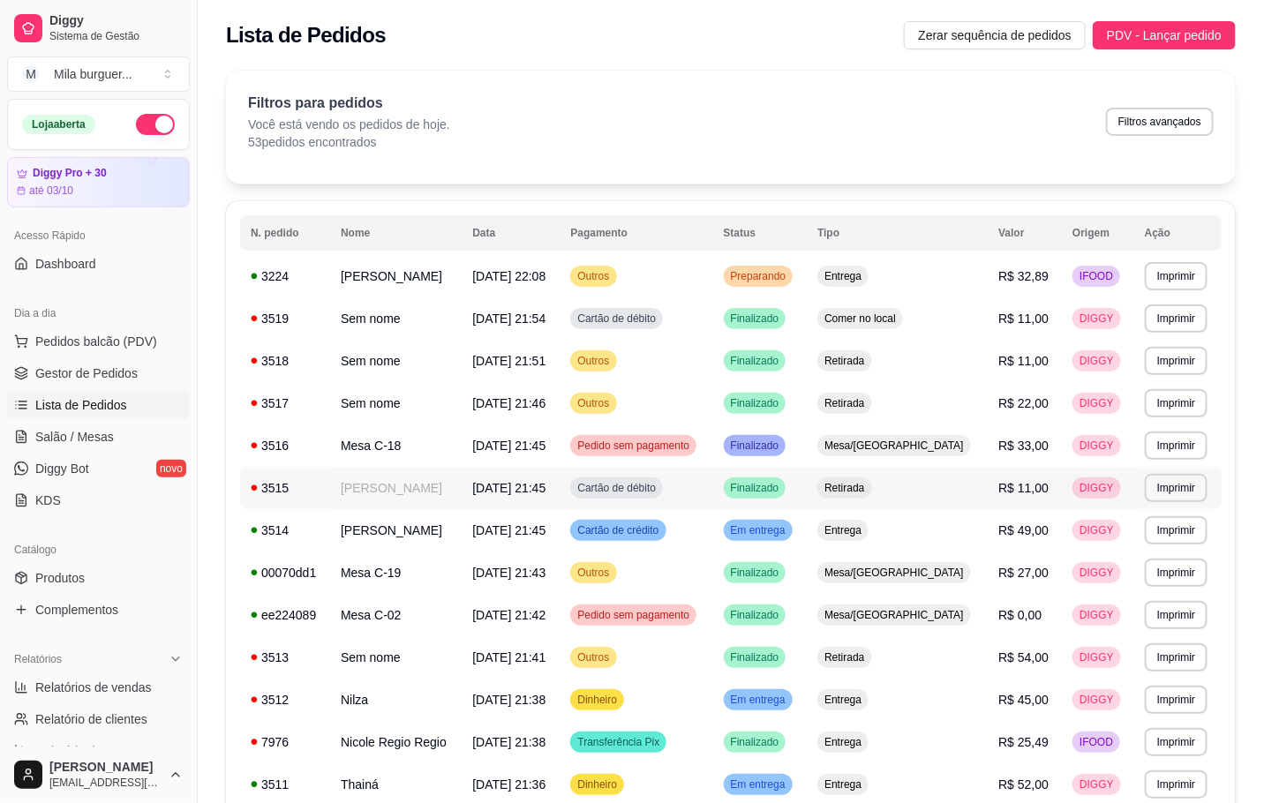
click at [418, 486] on td "[PERSON_NAME]" at bounding box center [396, 488] width 132 height 42
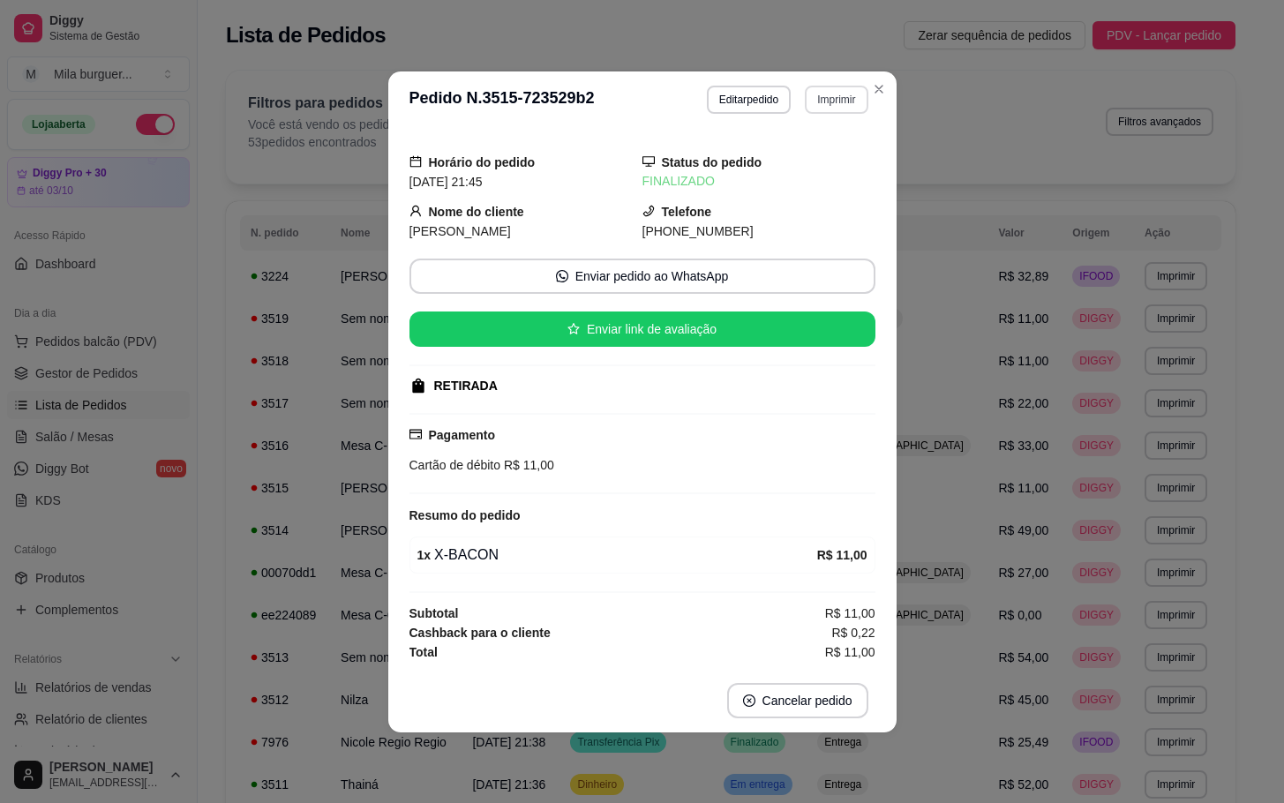
click at [817, 96] on button "Imprimir" at bounding box center [836, 100] width 63 height 28
click at [808, 159] on button "IMPRESSORA" at bounding box center [805, 157] width 124 height 27
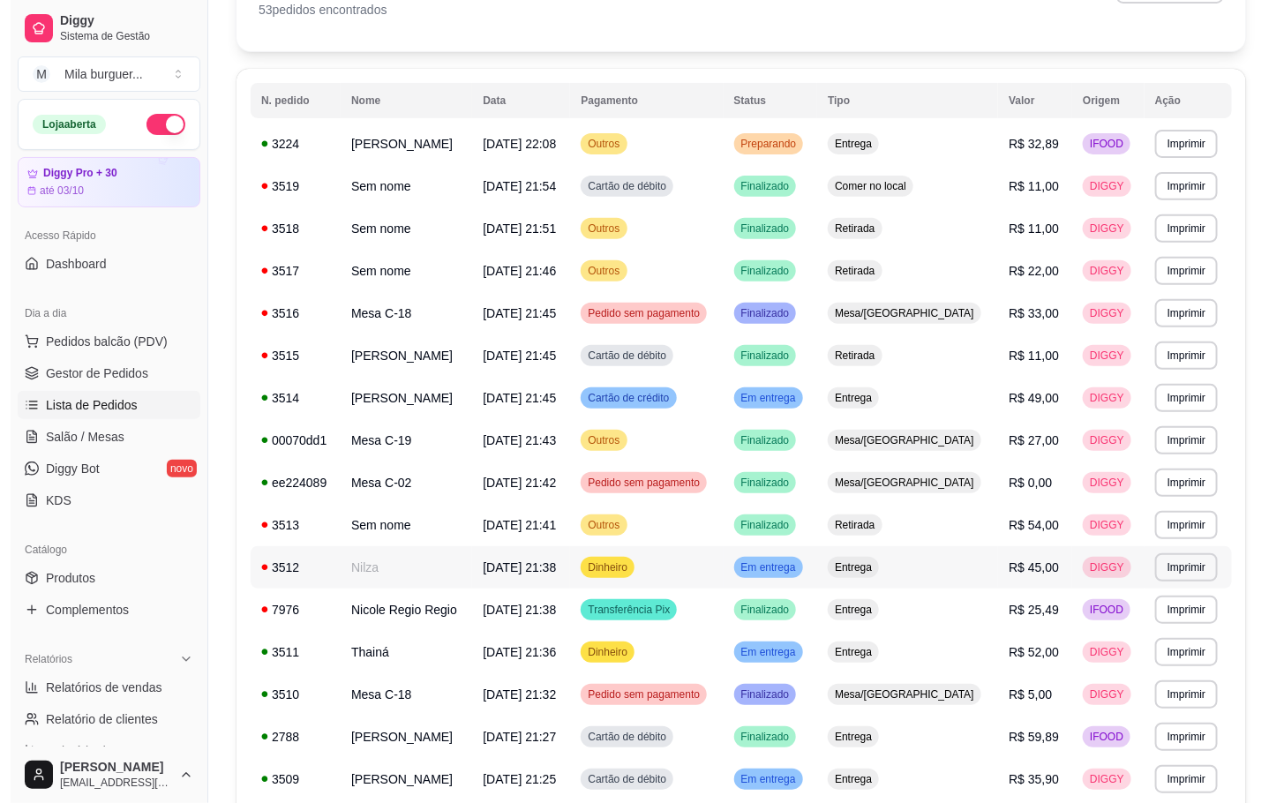
scroll to position [265, 0]
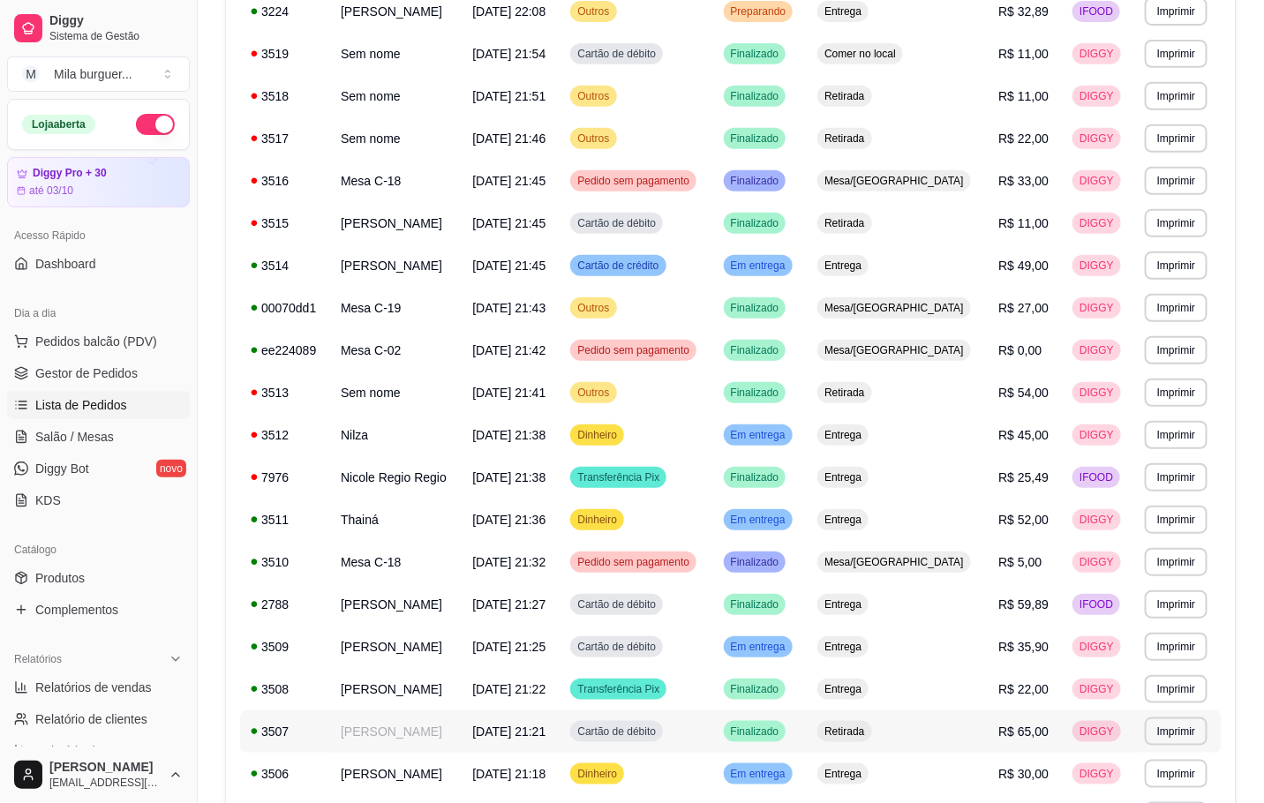
click at [414, 734] on td "[PERSON_NAME]" at bounding box center [396, 732] width 132 height 42
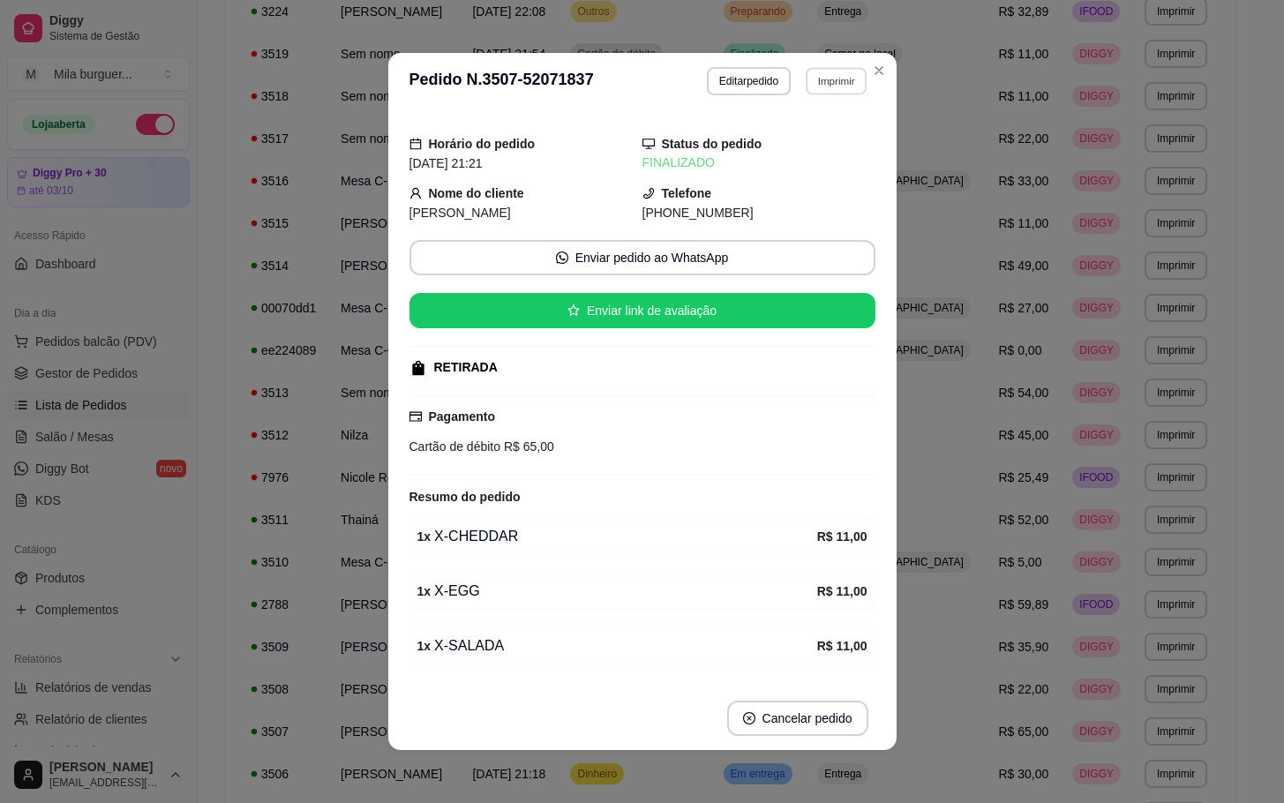
click at [819, 90] on button "Imprimir" at bounding box center [836, 80] width 61 height 27
click at [808, 151] on button "IMPRESSORA" at bounding box center [796, 144] width 128 height 28
